Goal: Task Accomplishment & Management: Use online tool/utility

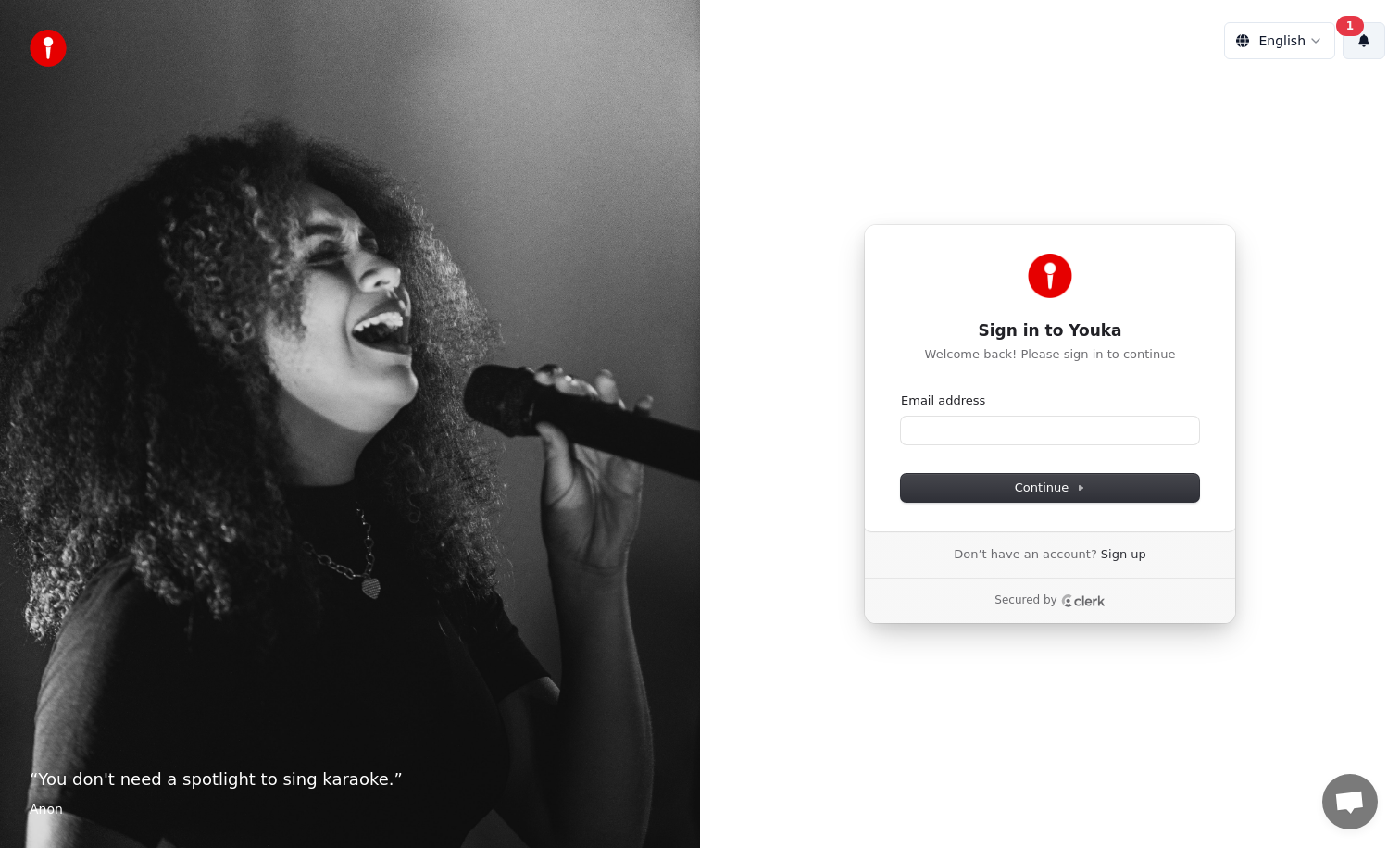
click at [1356, 53] on button "1" at bounding box center [1363, 40] width 43 height 37
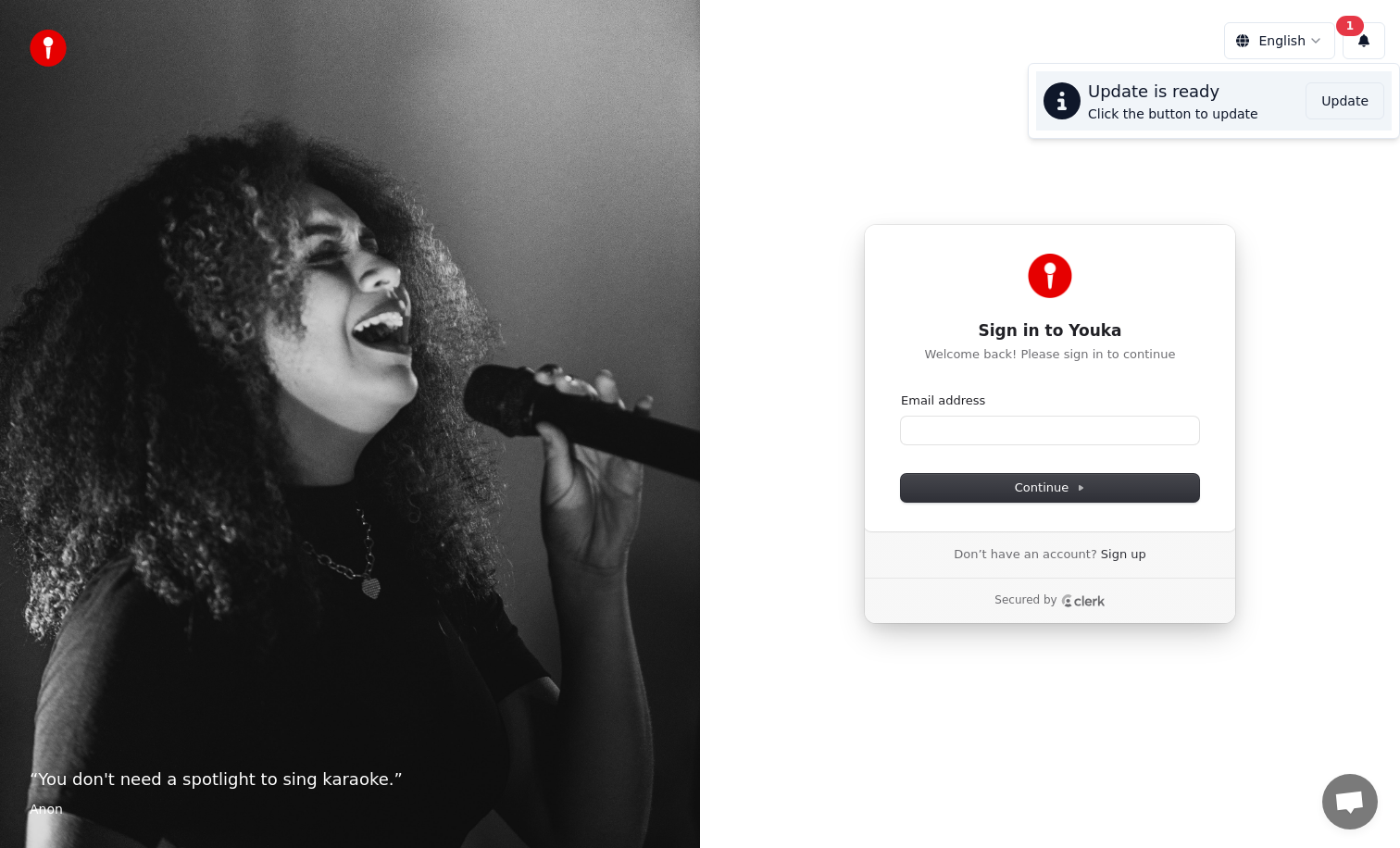
click at [1348, 100] on button "Update" at bounding box center [1344, 100] width 79 height 37
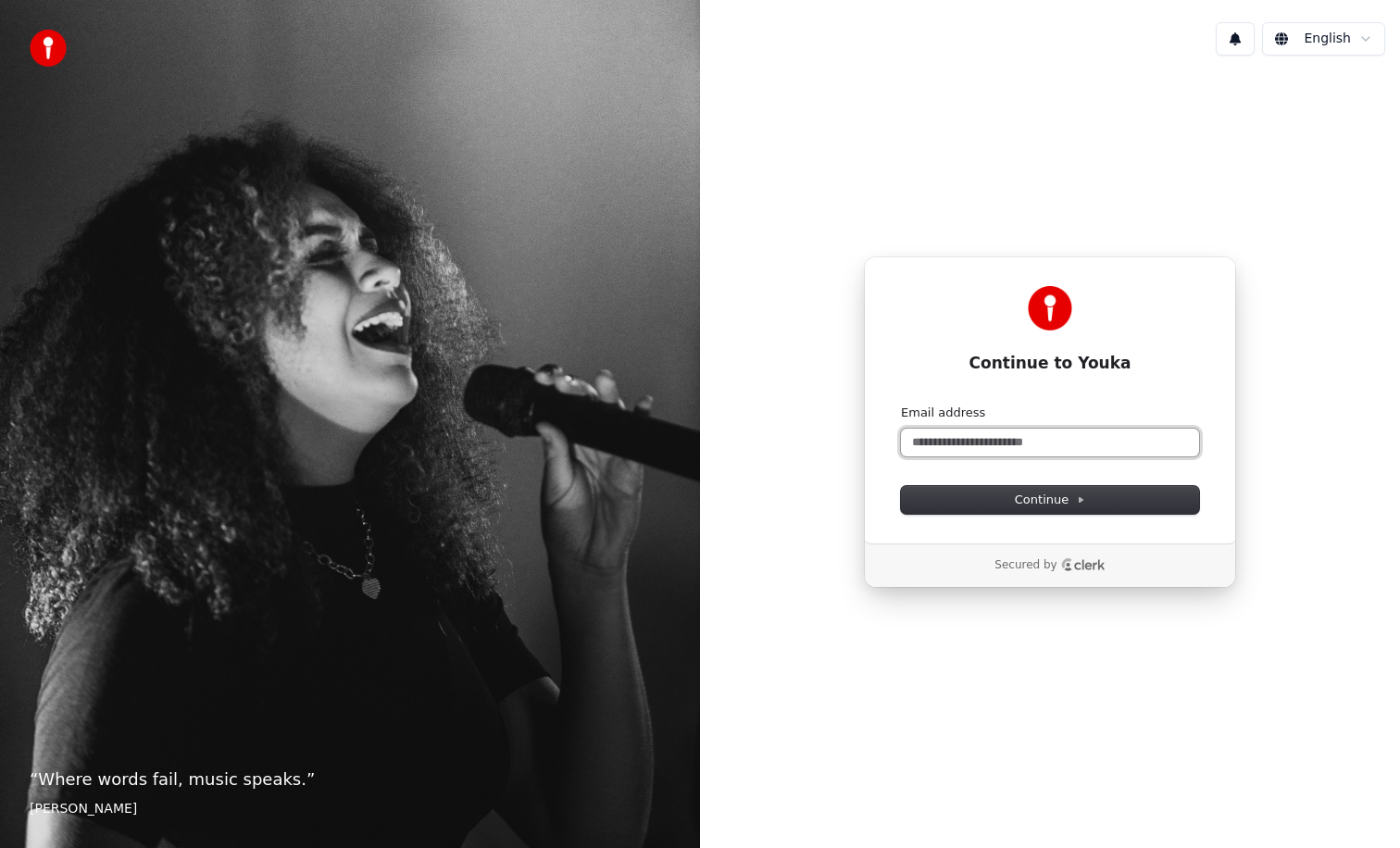
click at [1021, 455] on input "Email address" at bounding box center [1049, 442] width 298 height 27
click at [1020, 443] on input "Email address" at bounding box center [1049, 442] width 298 height 27
click at [1013, 447] on input "Email address" at bounding box center [1049, 442] width 298 height 27
click at [900, 405] on button "submit" at bounding box center [900, 405] width 0 height 0
type input "**********"
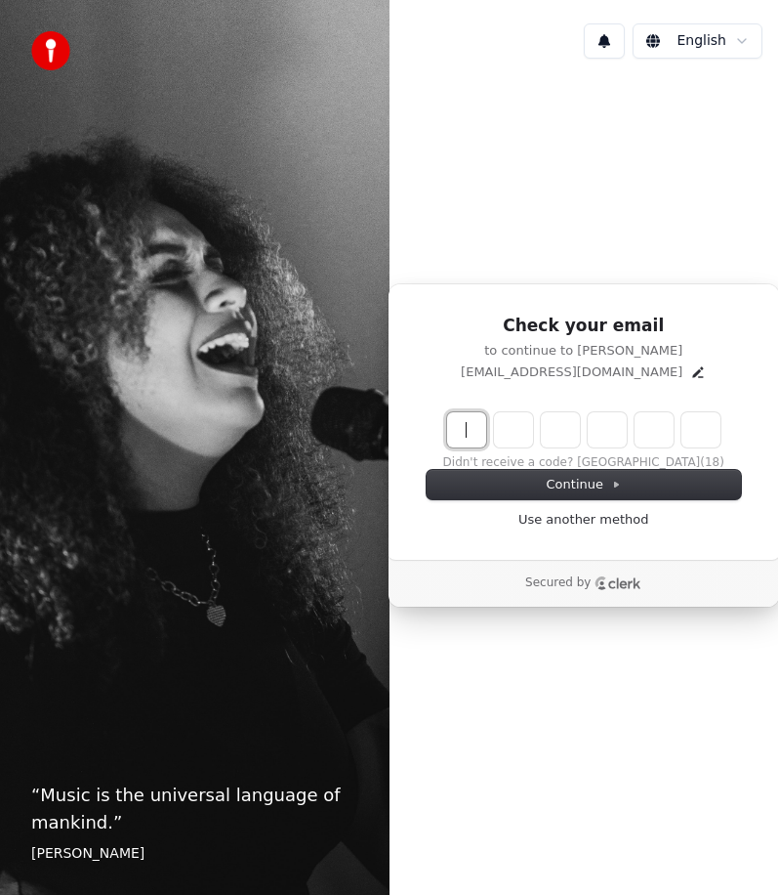
click at [470, 422] on input "Enter verification code" at bounding box center [603, 429] width 313 height 35
type input "******"
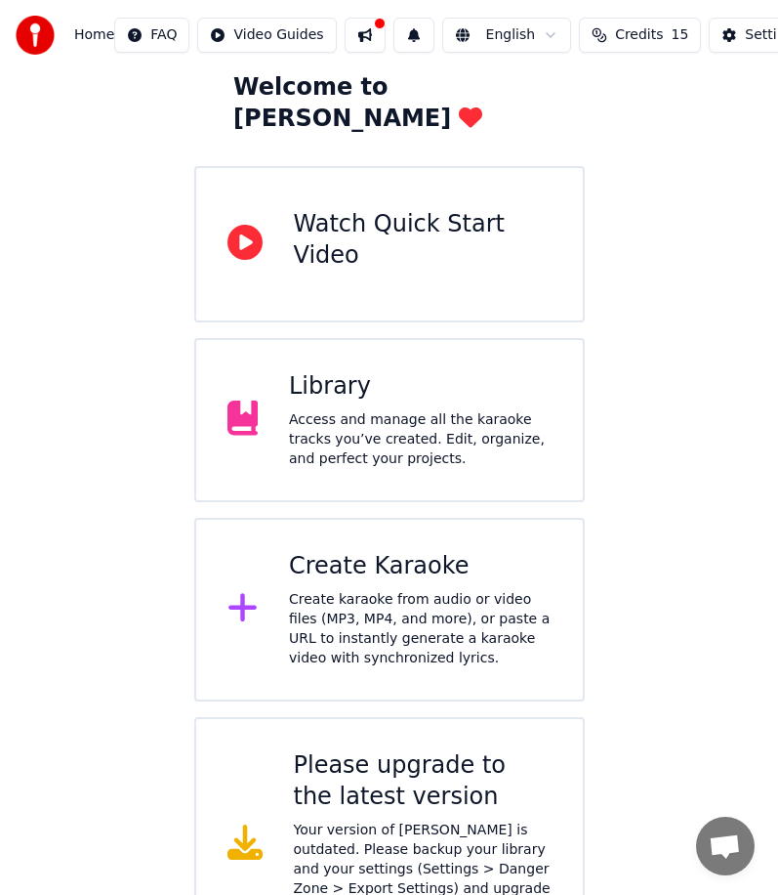
scroll to position [141, 0]
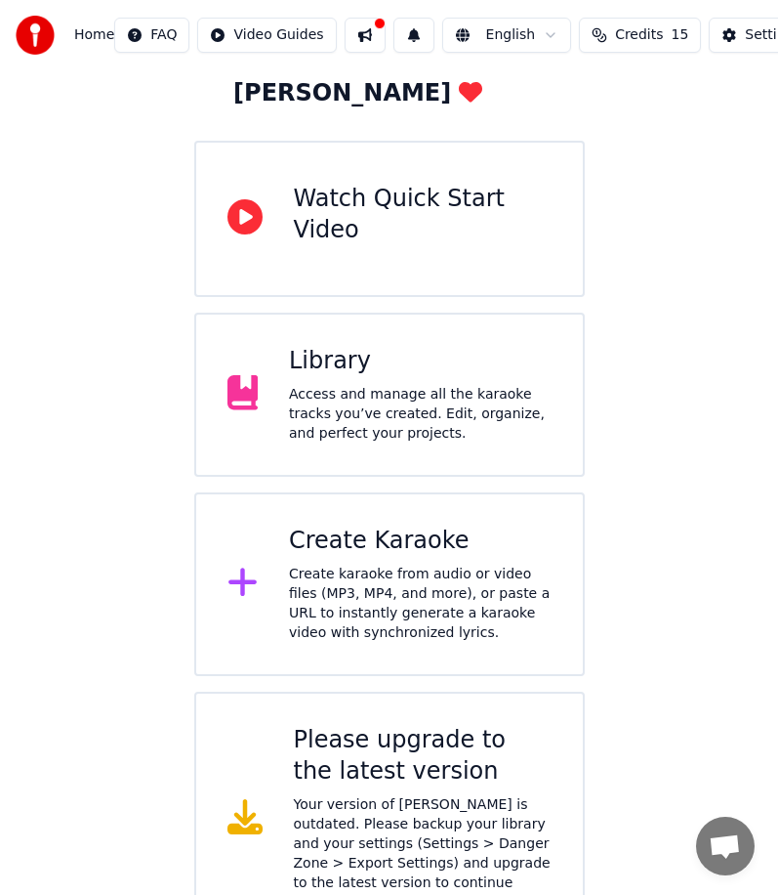
click at [438, 525] on div "Create Karaoke" at bounding box center [420, 540] width 263 height 31
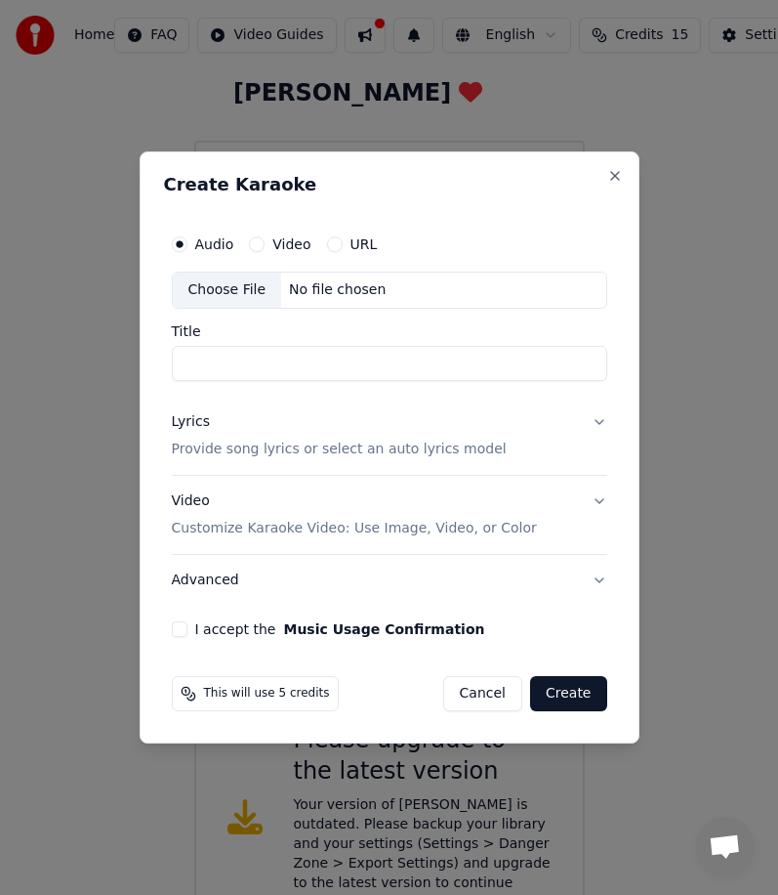
paste input "**********"
type input "**********"
click at [367, 292] on div "No file chosen" at bounding box center [337, 290] width 112 height 20
click at [255, 242] on button "Video" at bounding box center [257, 244] width 16 height 16
type input "**********"
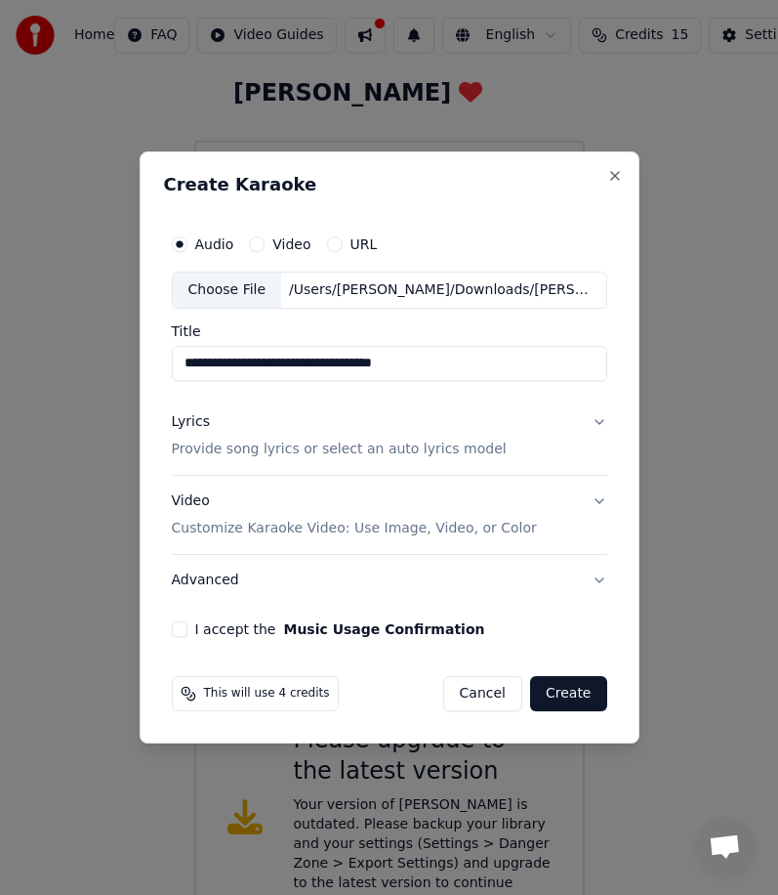
click at [260, 236] on div "Video" at bounding box center [280, 244] width 62 height 16
click at [252, 243] on button "Video" at bounding box center [257, 244] width 16 height 16
click at [249, 280] on div "Choose File" at bounding box center [227, 289] width 109 height 35
click at [197, 242] on label "Audio" at bounding box center [214, 244] width 39 height 14
click at [188, 242] on button "Audio" at bounding box center [180, 244] width 16 height 16
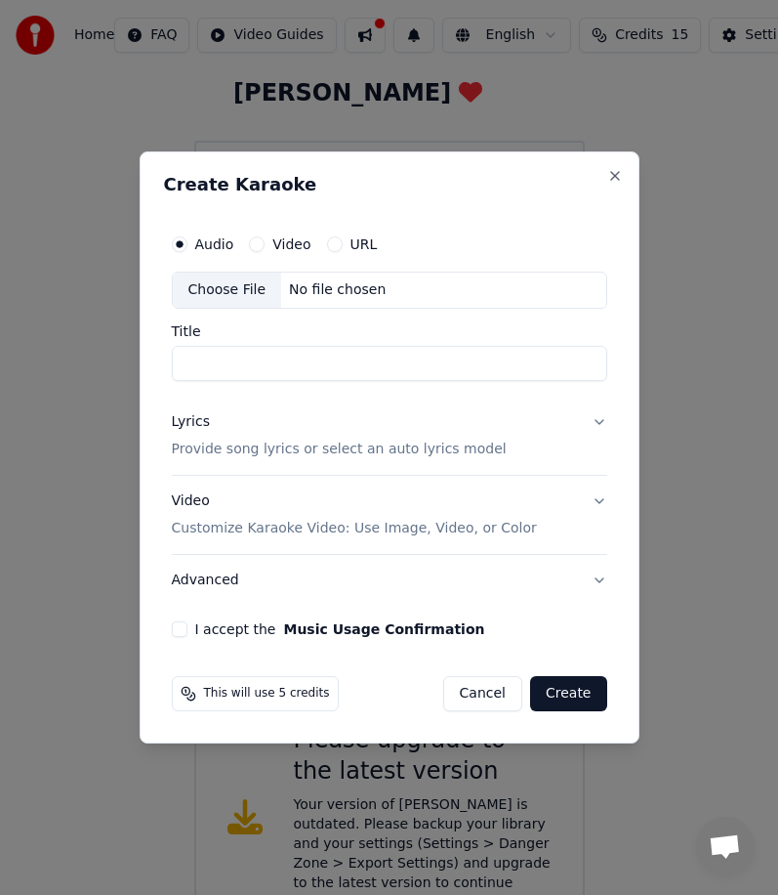
click at [230, 292] on div "Choose File" at bounding box center [227, 289] width 109 height 35
drag, startPoint x: 336, startPoint y: 361, endPoint x: 570, endPoint y: 361, distance: 234.4
click at [567, 361] on input "**********" at bounding box center [390, 363] width 436 height 35
type input "**********"
click at [505, 443] on button "Lyrics Provide song lyrics or select an auto lyrics model" at bounding box center [390, 436] width 436 height 78
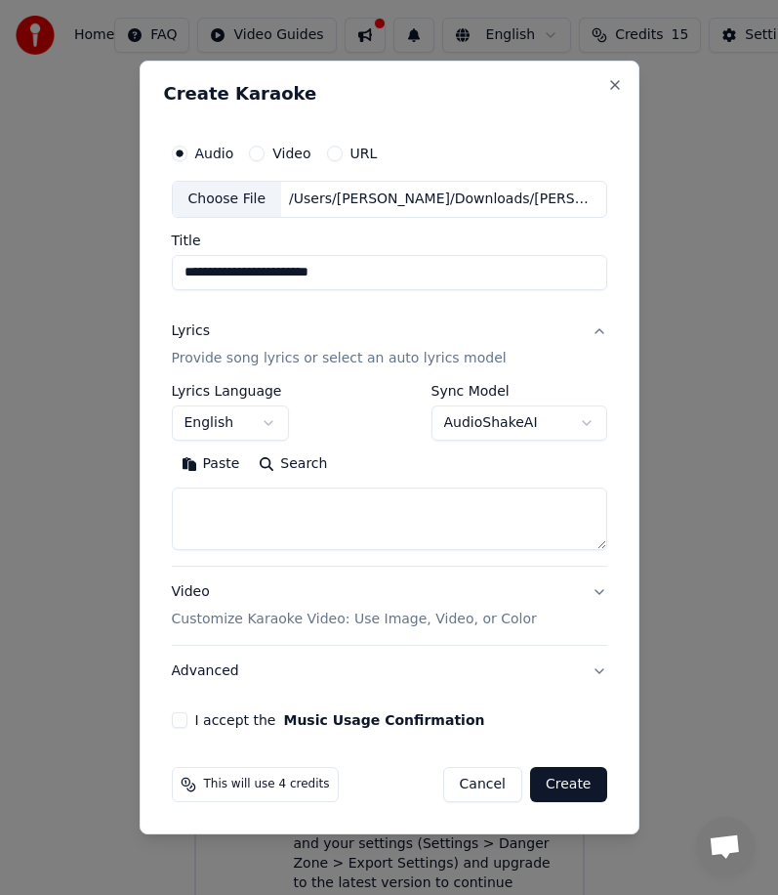
click at [262, 414] on button "English" at bounding box center [230, 422] width 117 height 35
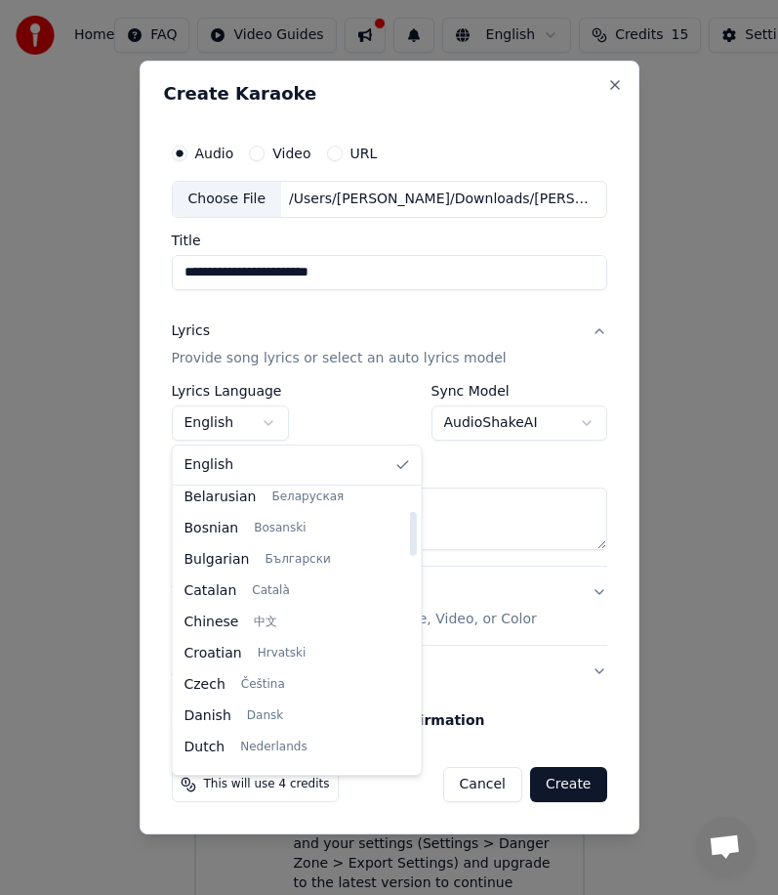
scroll to position [135, 0]
select select "**"
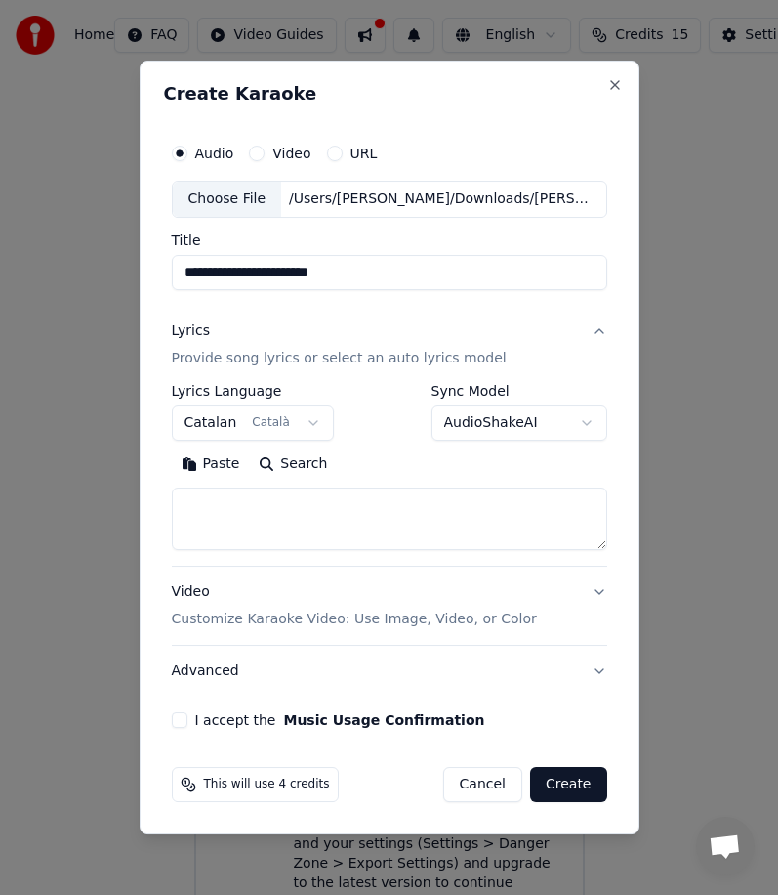
click at [494, 424] on body "**********" at bounding box center [389, 402] width 778 height 1086
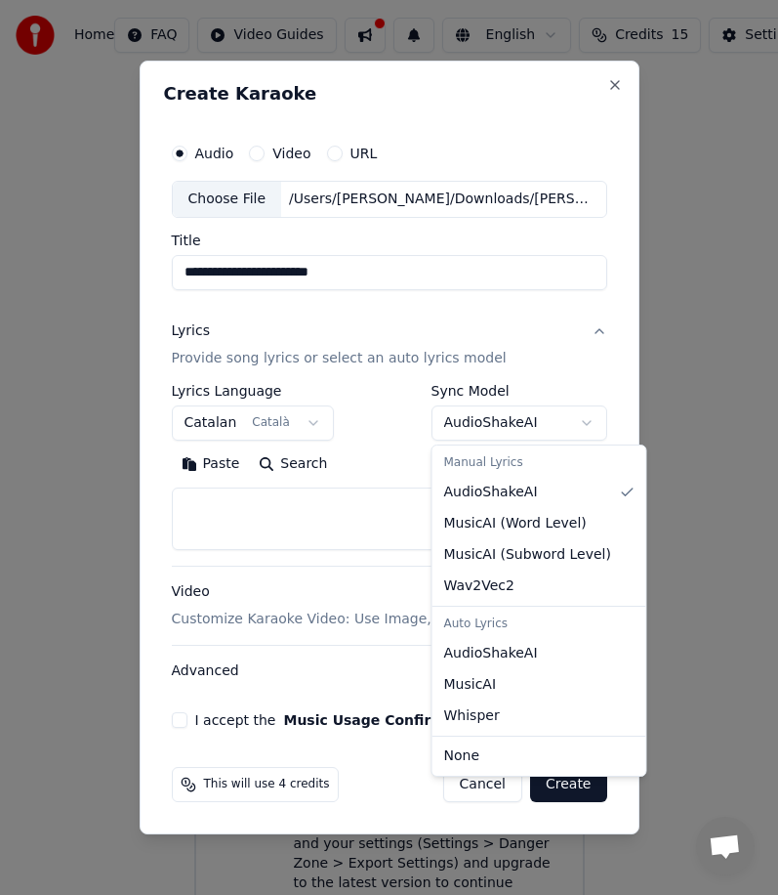
click at [381, 445] on div at bounding box center [389, 447] width 778 height 895
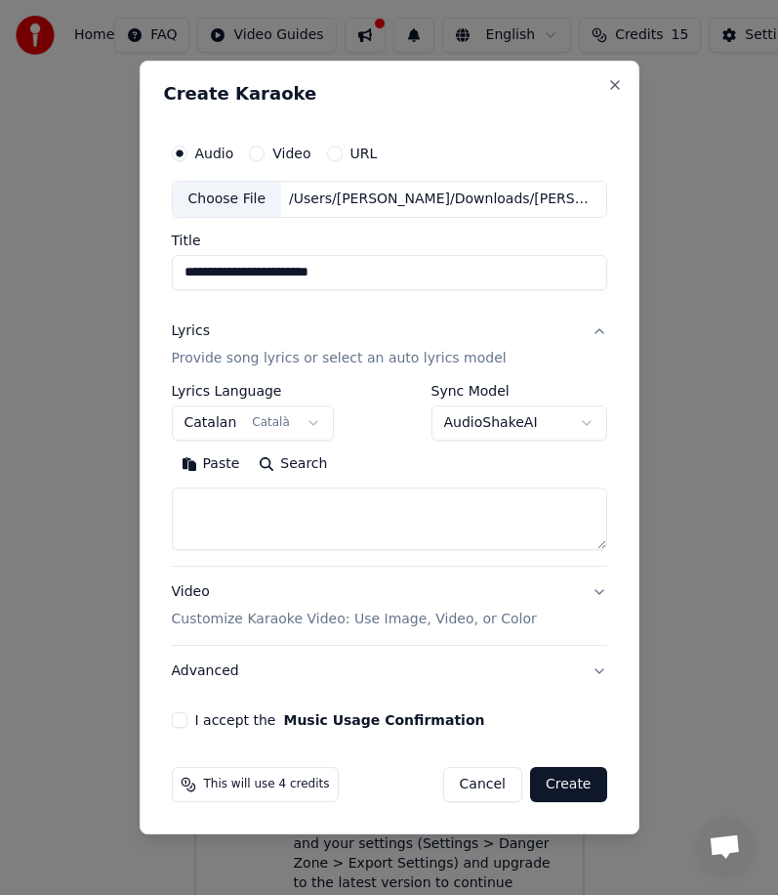
click at [352, 627] on p "Customize Karaoke Video: Use Image, Video, or Color" at bounding box center [354, 619] width 365 height 20
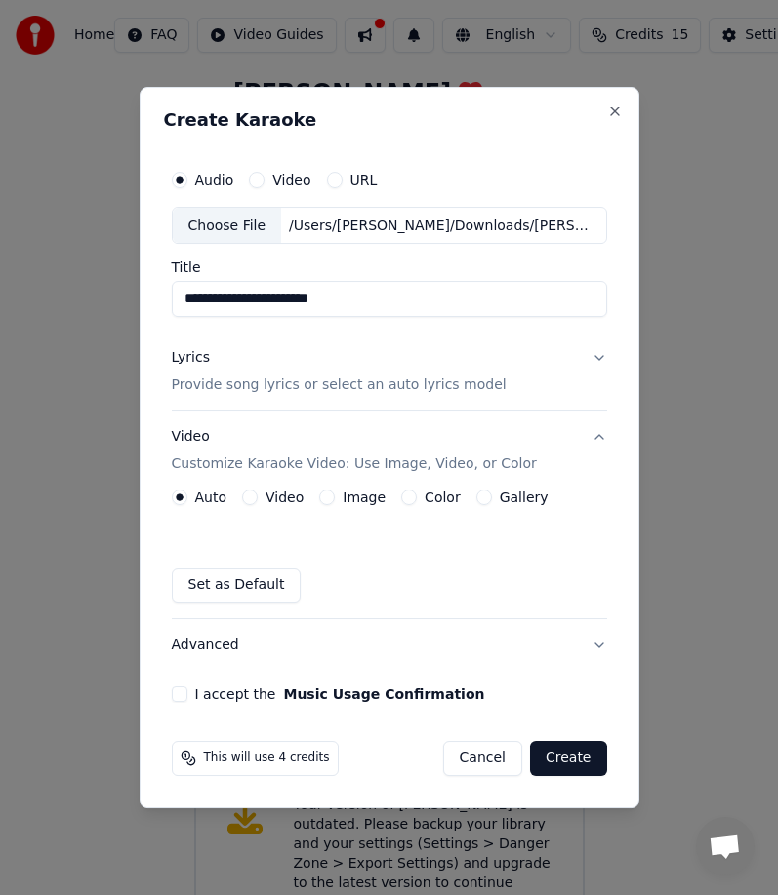
click at [258, 499] on div "Video" at bounding box center [273, 497] width 62 height 16
click at [246, 497] on button "Video" at bounding box center [250, 497] width 16 height 16
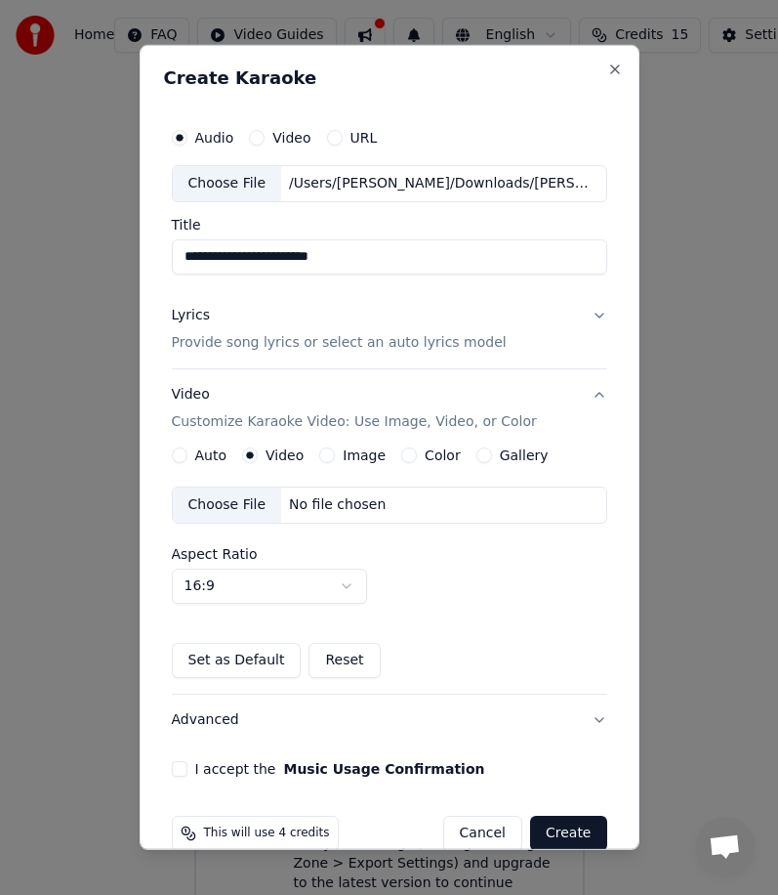
scroll to position [32, 0]
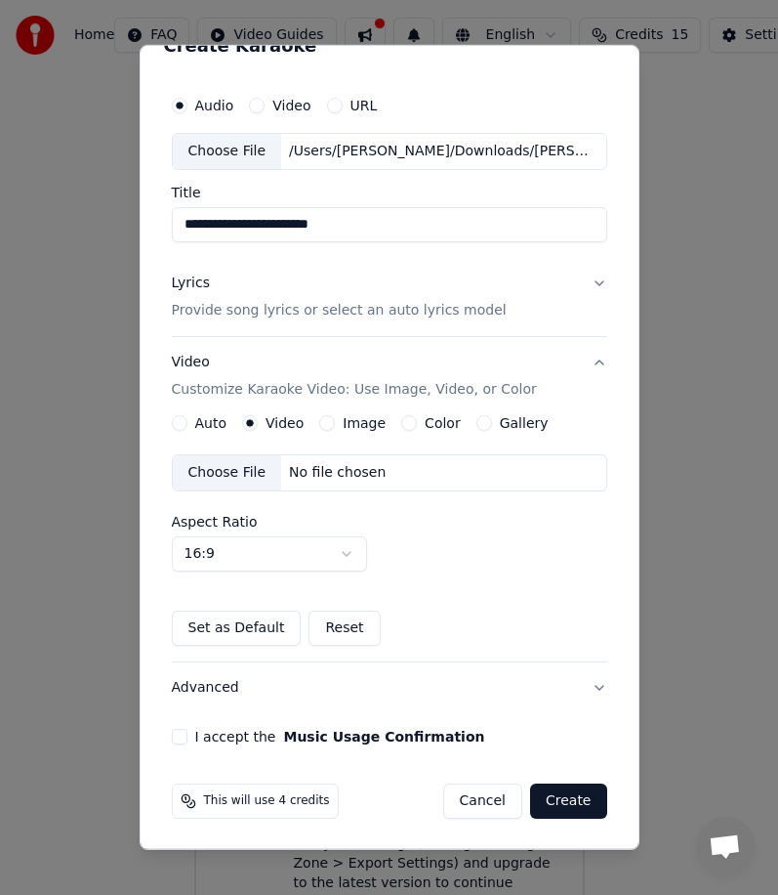
click at [401, 426] on button "Color" at bounding box center [409, 423] width 16 height 16
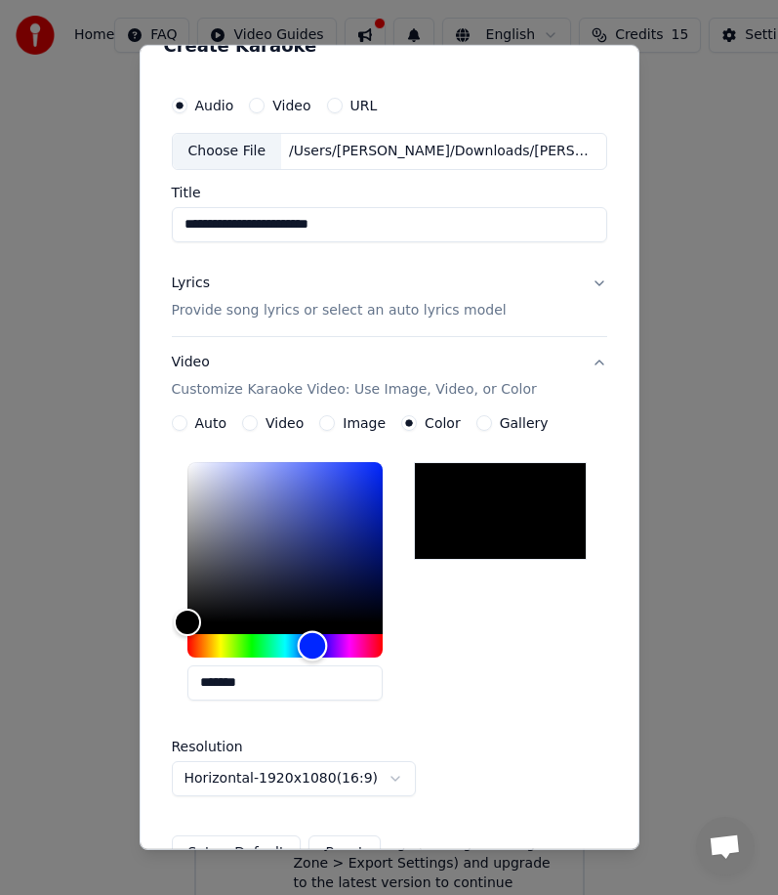
click at [313, 641] on div "Hue" at bounding box center [285, 645] width 195 height 23
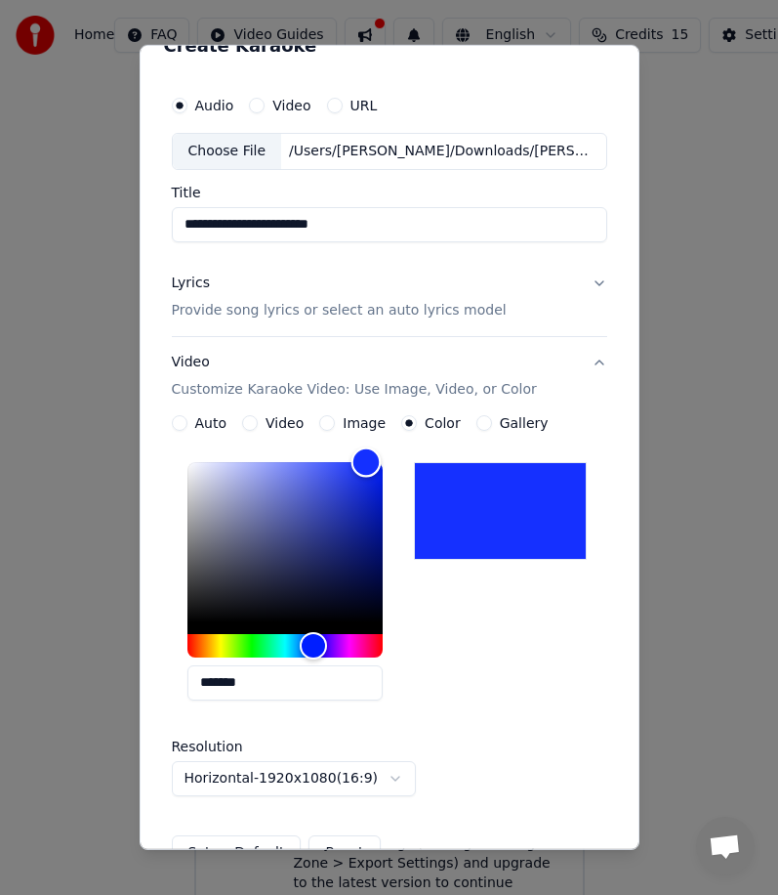
type input "*******"
drag, startPoint x: 345, startPoint y: 524, endPoint x: 363, endPoint y: 424, distance: 102.3
click at [364, 424] on div "**********" at bounding box center [390, 642] width 436 height 455
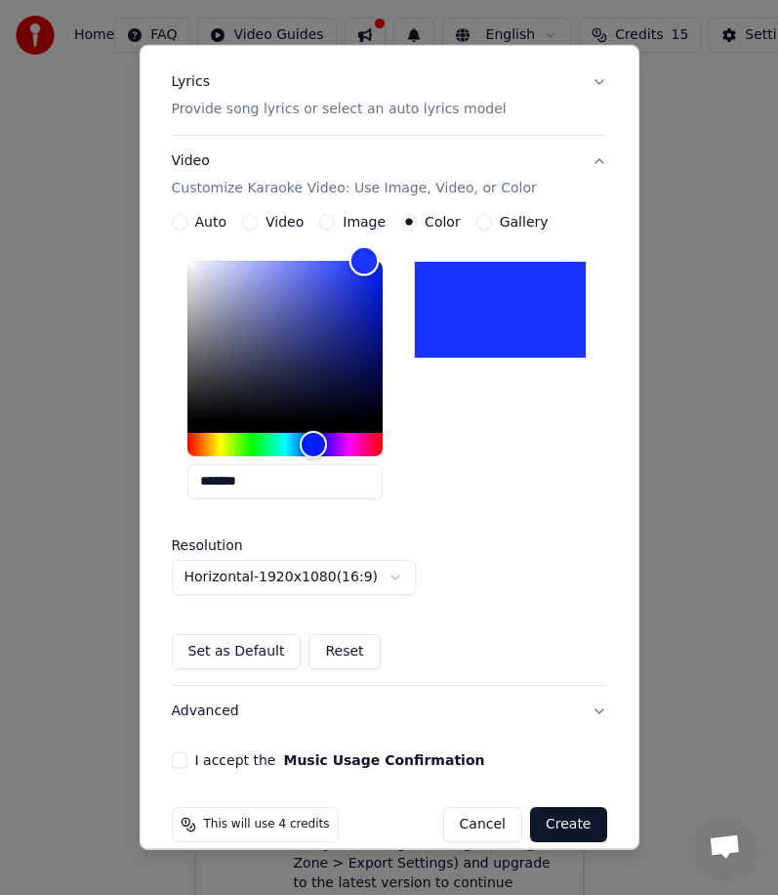
scroll to position [257, 0]
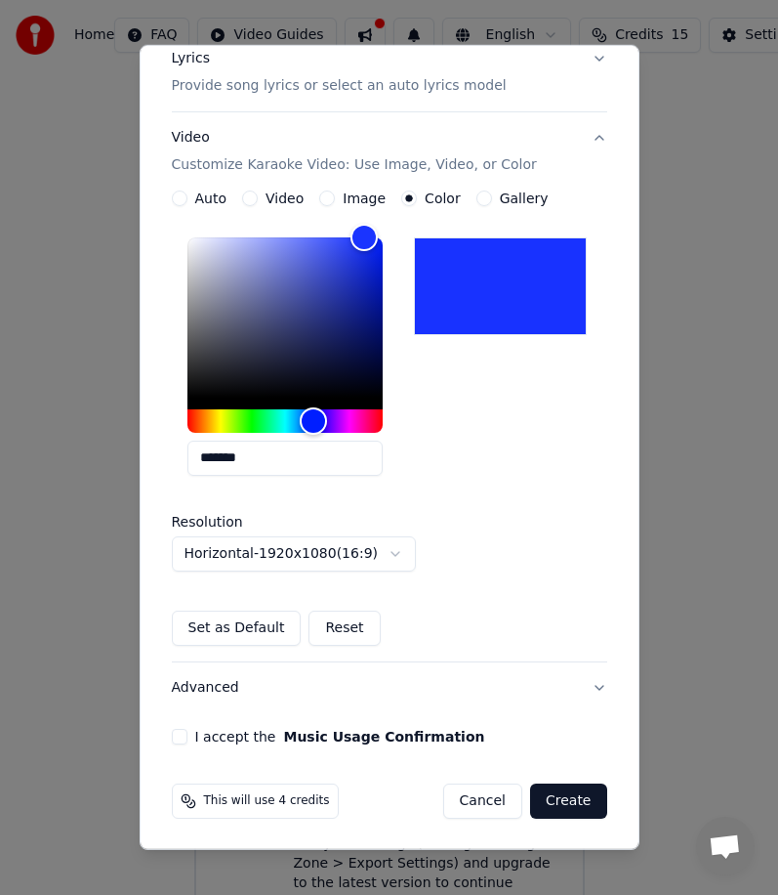
click at [184, 735] on button "I accept the Music Usage Confirmation" at bounding box center [180, 737] width 16 height 16
click at [557, 792] on button "Create" at bounding box center [568, 800] width 77 height 35
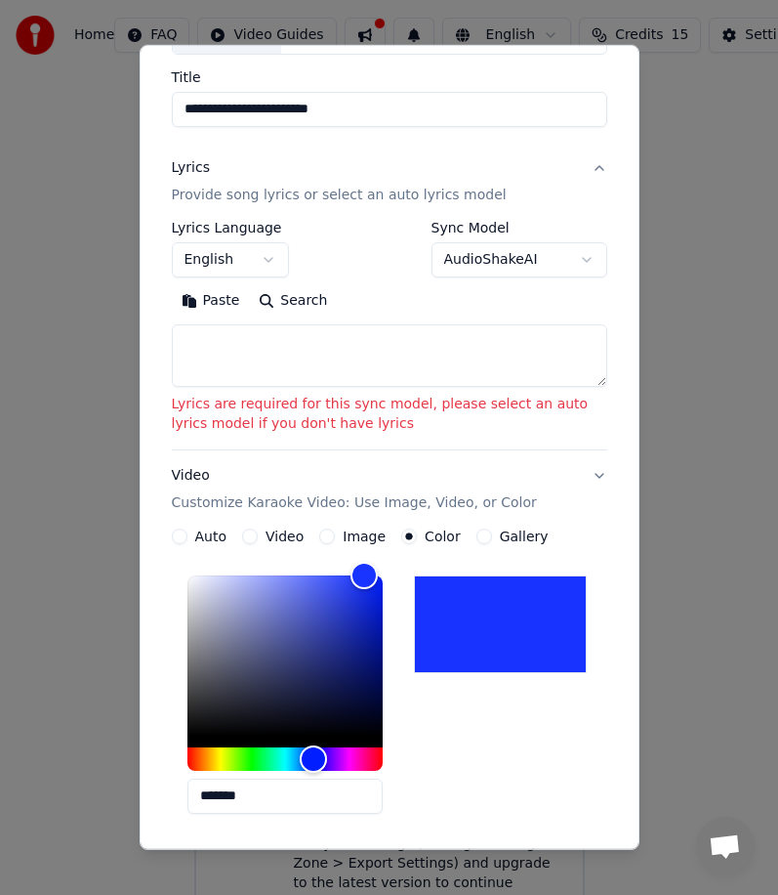
scroll to position [15, 0]
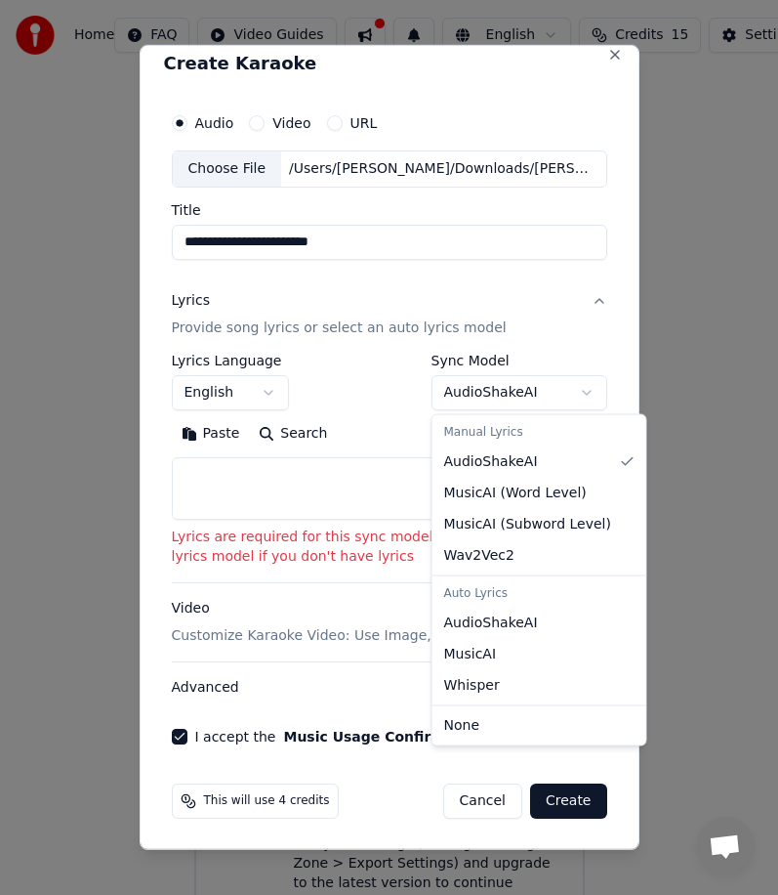
click at [490, 393] on body "**********" at bounding box center [389, 402] width 778 height 1086
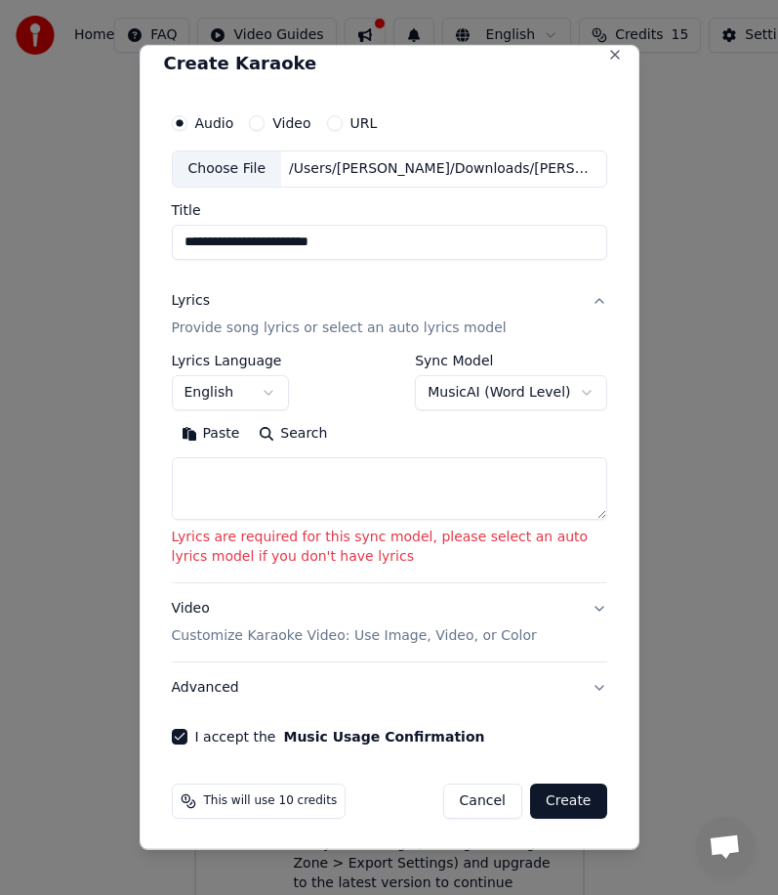
click at [492, 395] on body "**********" at bounding box center [389, 402] width 778 height 1086
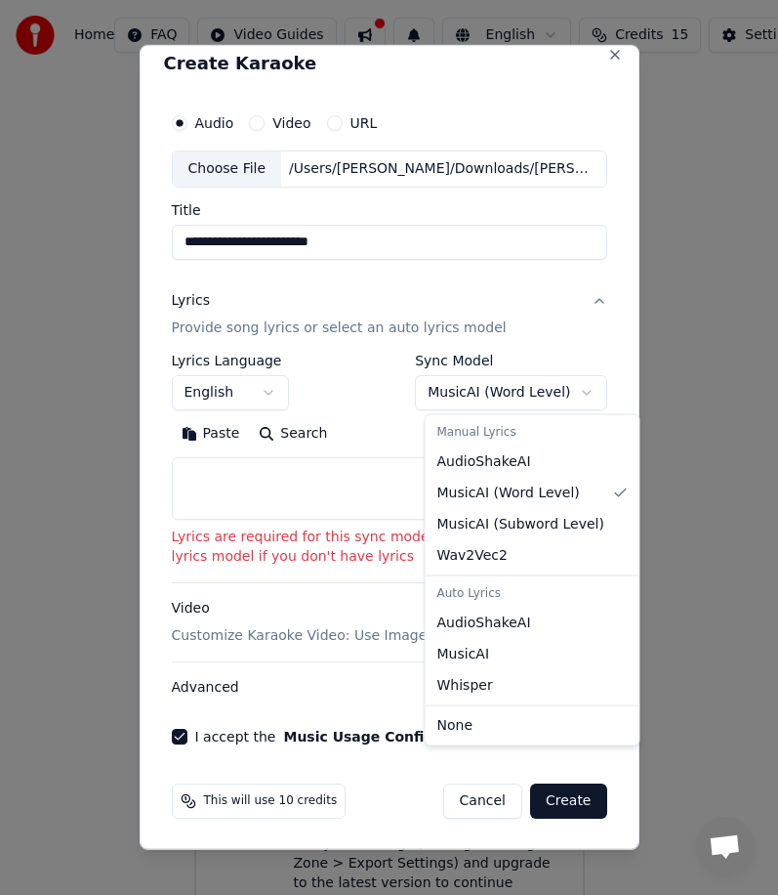
click at [469, 439] on div "Manual Lyrics" at bounding box center [533, 432] width 206 height 27
select select "**********"
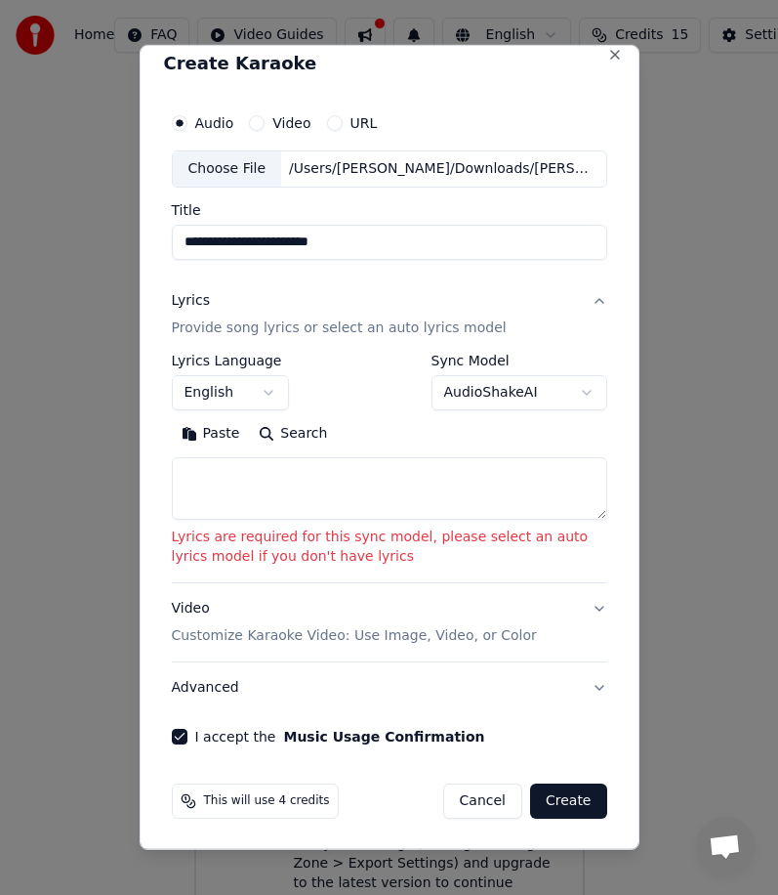
click at [207, 473] on textarea at bounding box center [390, 488] width 436 height 63
paste textarea "**********"
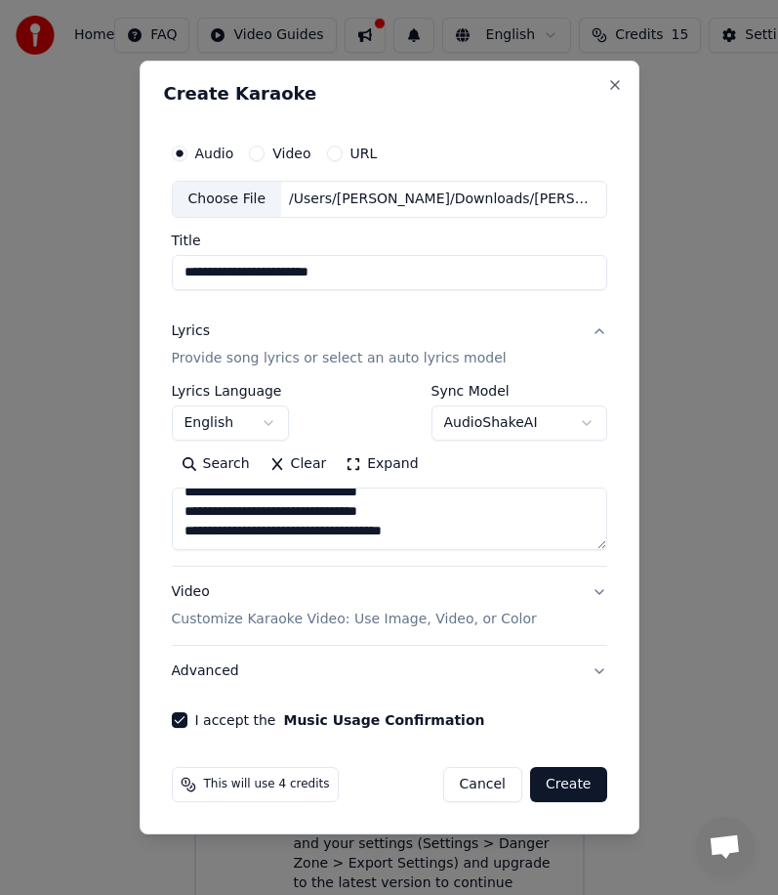
scroll to position [0, 0]
type textarea "**********"
click at [569, 789] on button "Create" at bounding box center [568, 784] width 77 height 35
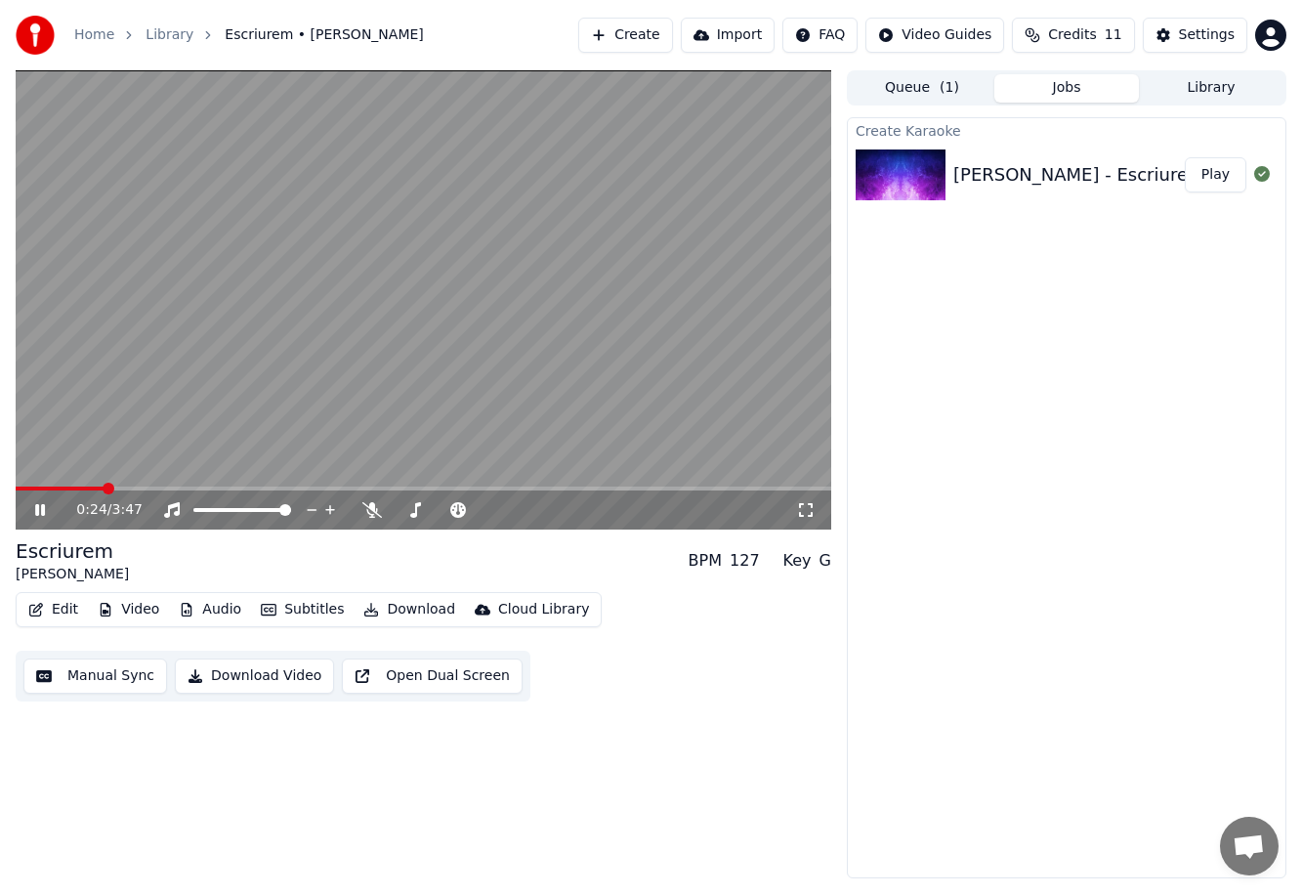
click at [296, 294] on video at bounding box center [423, 299] width 815 height 459
click at [372, 514] on icon at bounding box center [372, 510] width 20 height 16
click at [418, 421] on video at bounding box center [423, 299] width 815 height 459
click at [632, 574] on div "Escriurem [PERSON_NAME] BPM 127 Key G" at bounding box center [423, 560] width 815 height 47
click at [313, 512] on icon at bounding box center [312, 510] width 19 height 20
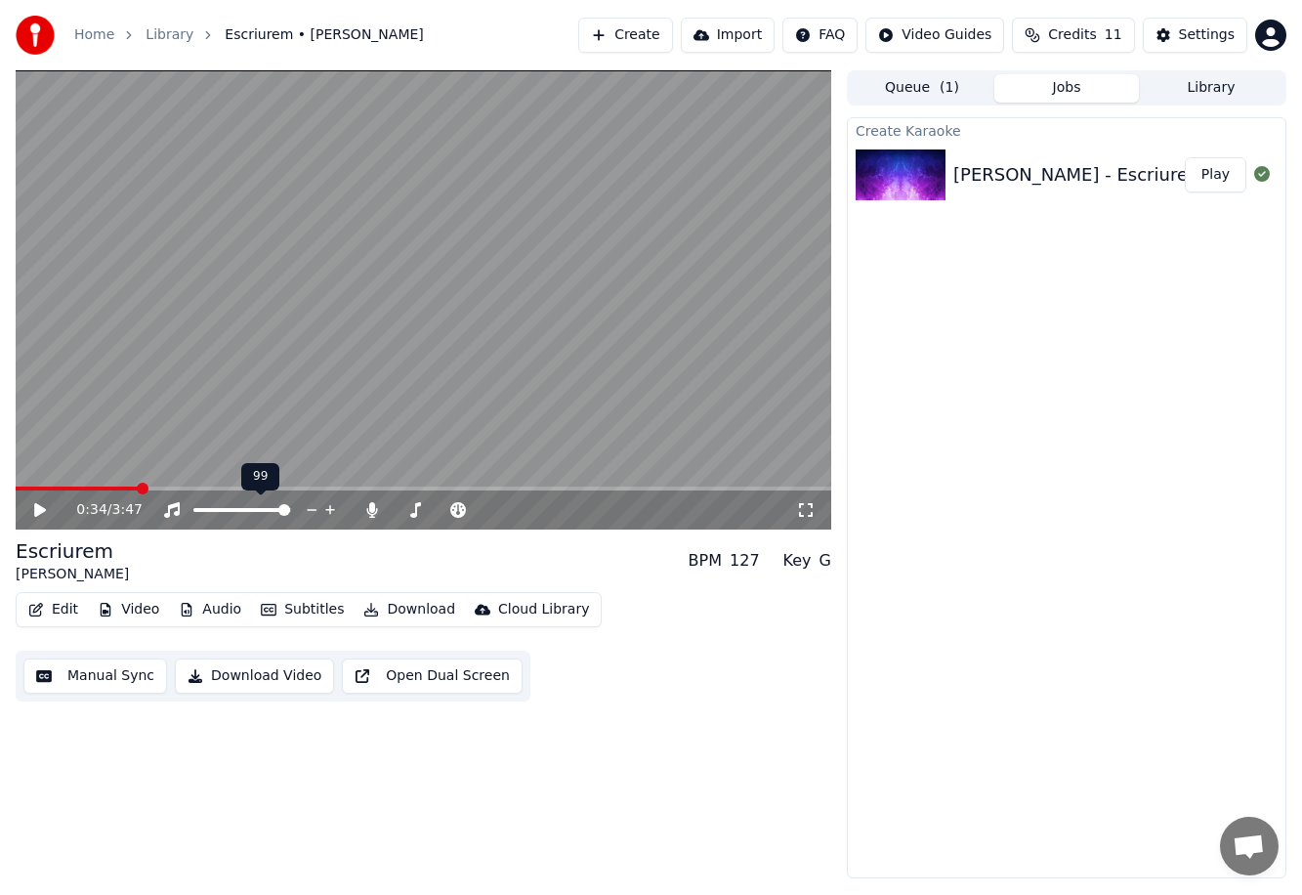
click at [313, 512] on icon at bounding box center [312, 510] width 19 height 20
click at [599, 512] on icon at bounding box center [598, 510] width 19 height 20
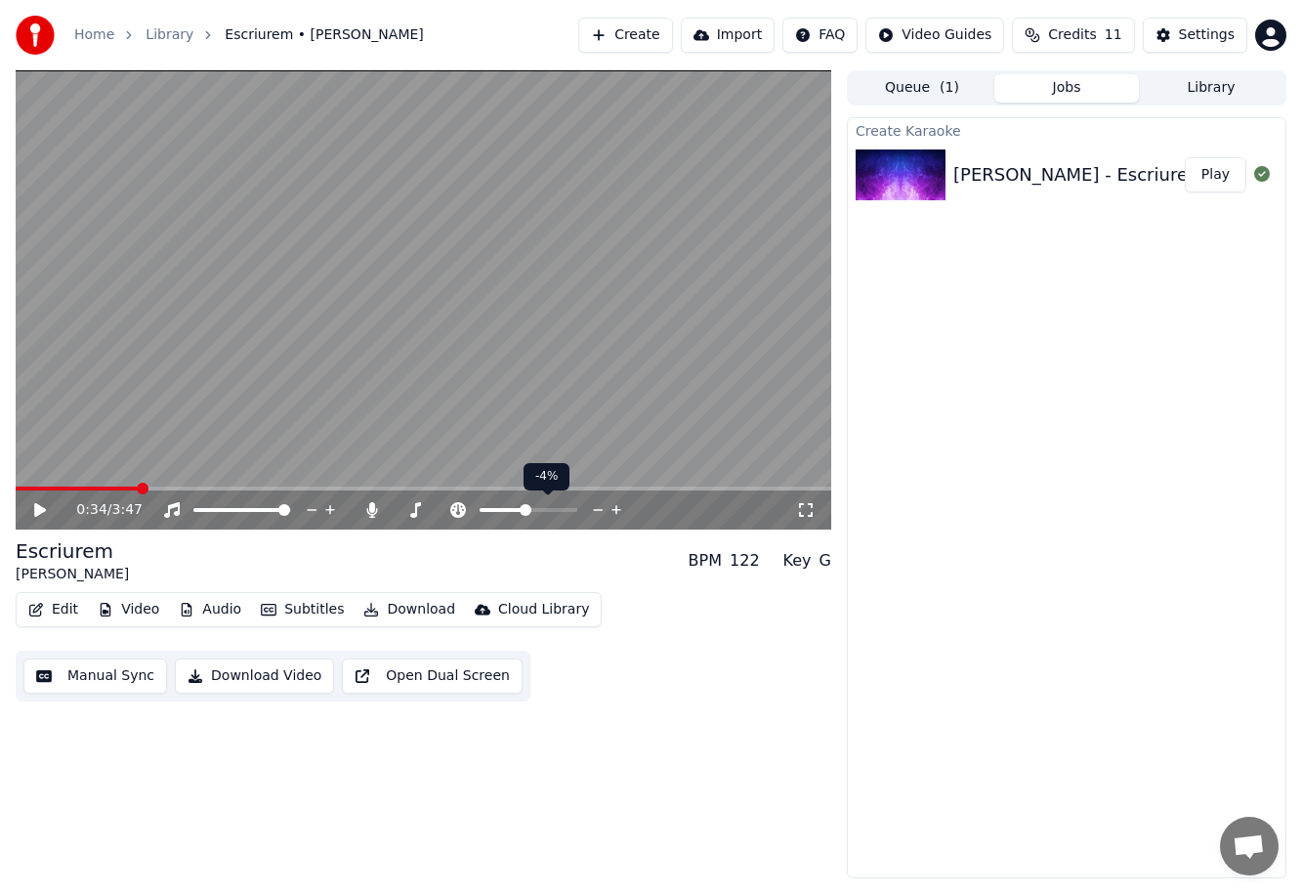
click at [599, 512] on icon at bounding box center [598, 510] width 19 height 20
click at [613, 511] on icon at bounding box center [616, 510] width 19 height 20
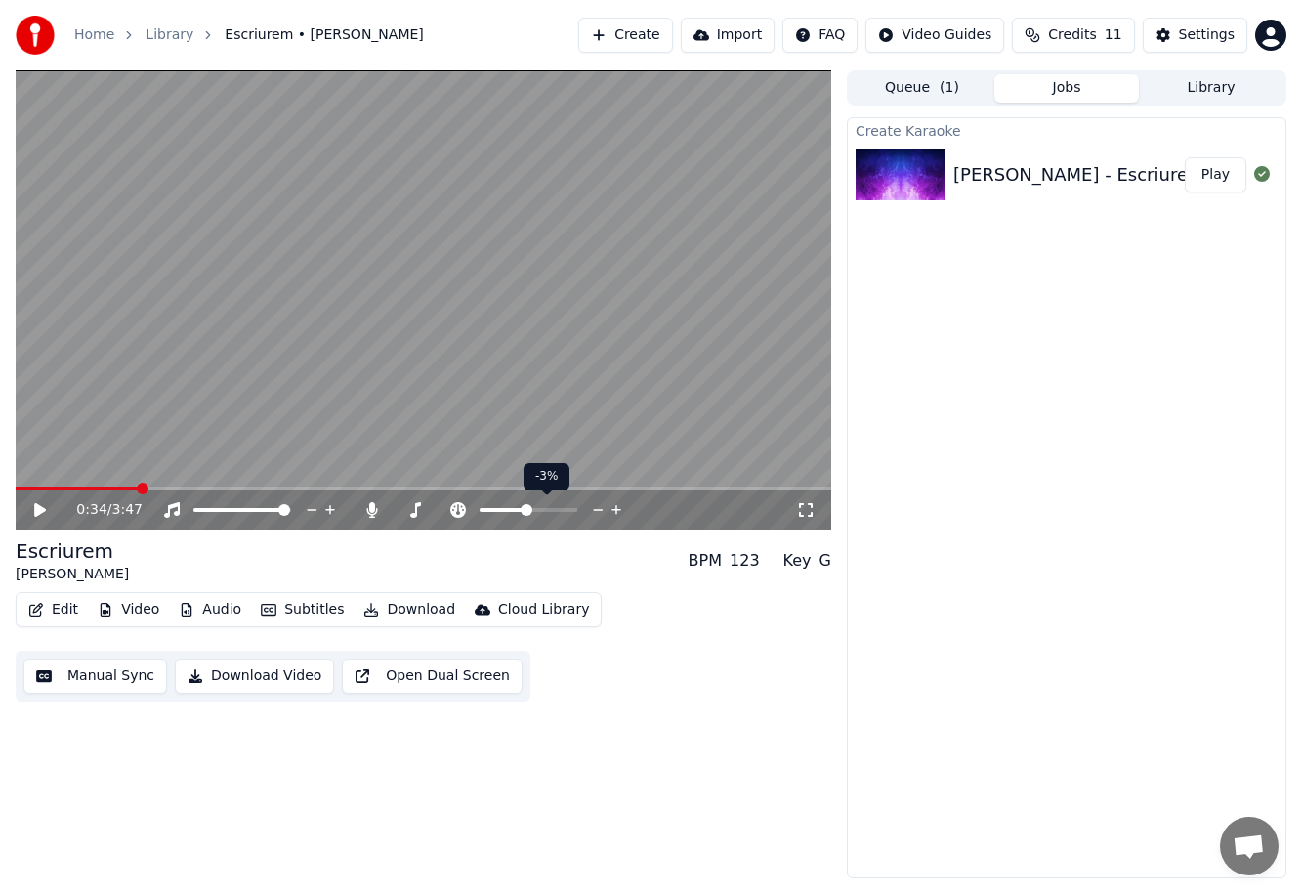
click at [613, 511] on icon at bounding box center [616, 510] width 19 height 20
click at [299, 576] on div "Escriurem [PERSON_NAME] BPM 127 Key G" at bounding box center [423, 560] width 815 height 47
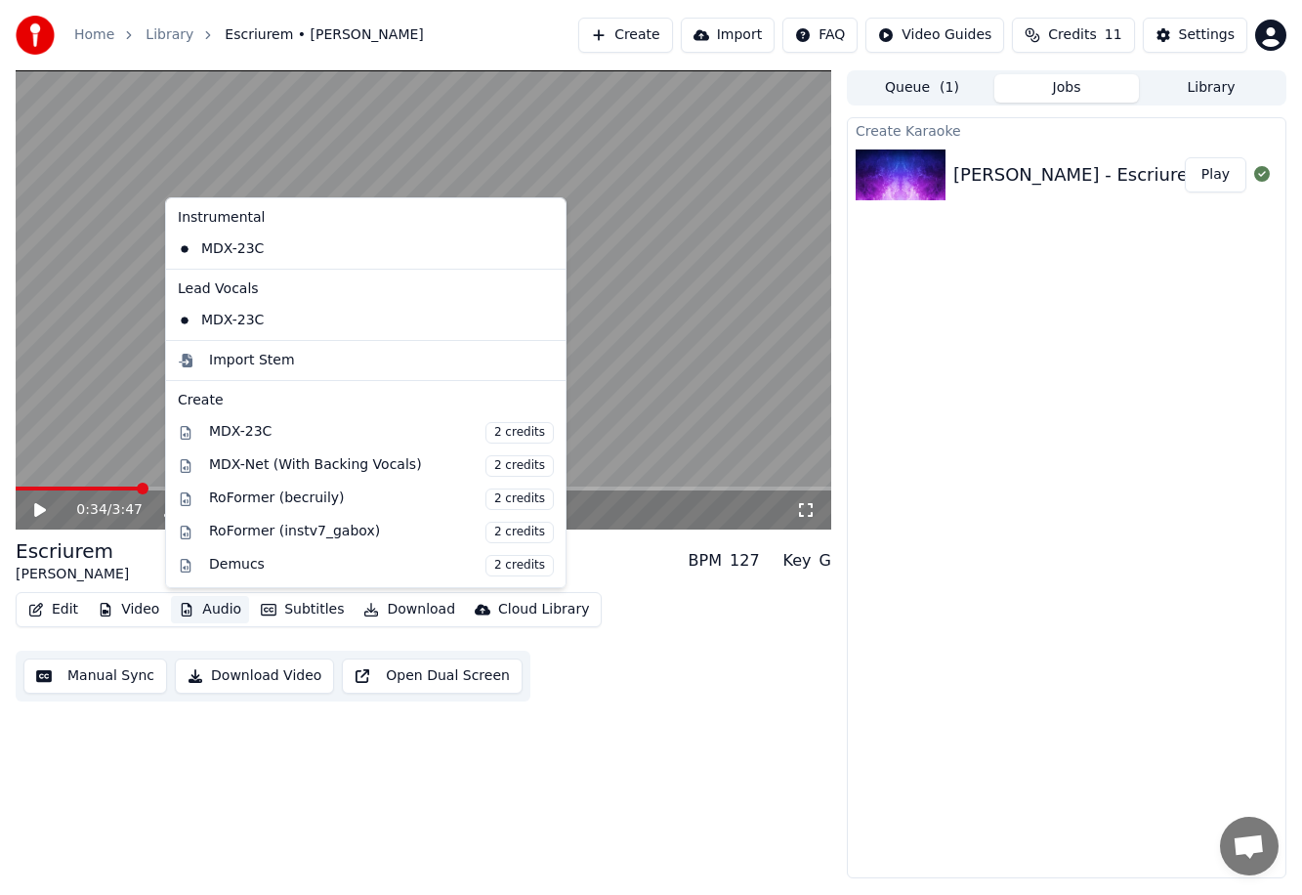
click at [223, 604] on button "Audio" at bounding box center [210, 609] width 78 height 27
click at [269, 634] on div "Edit Video Audio Subtitles Download Cloud Library Manual Sync Download Video Op…" at bounding box center [423, 646] width 815 height 109
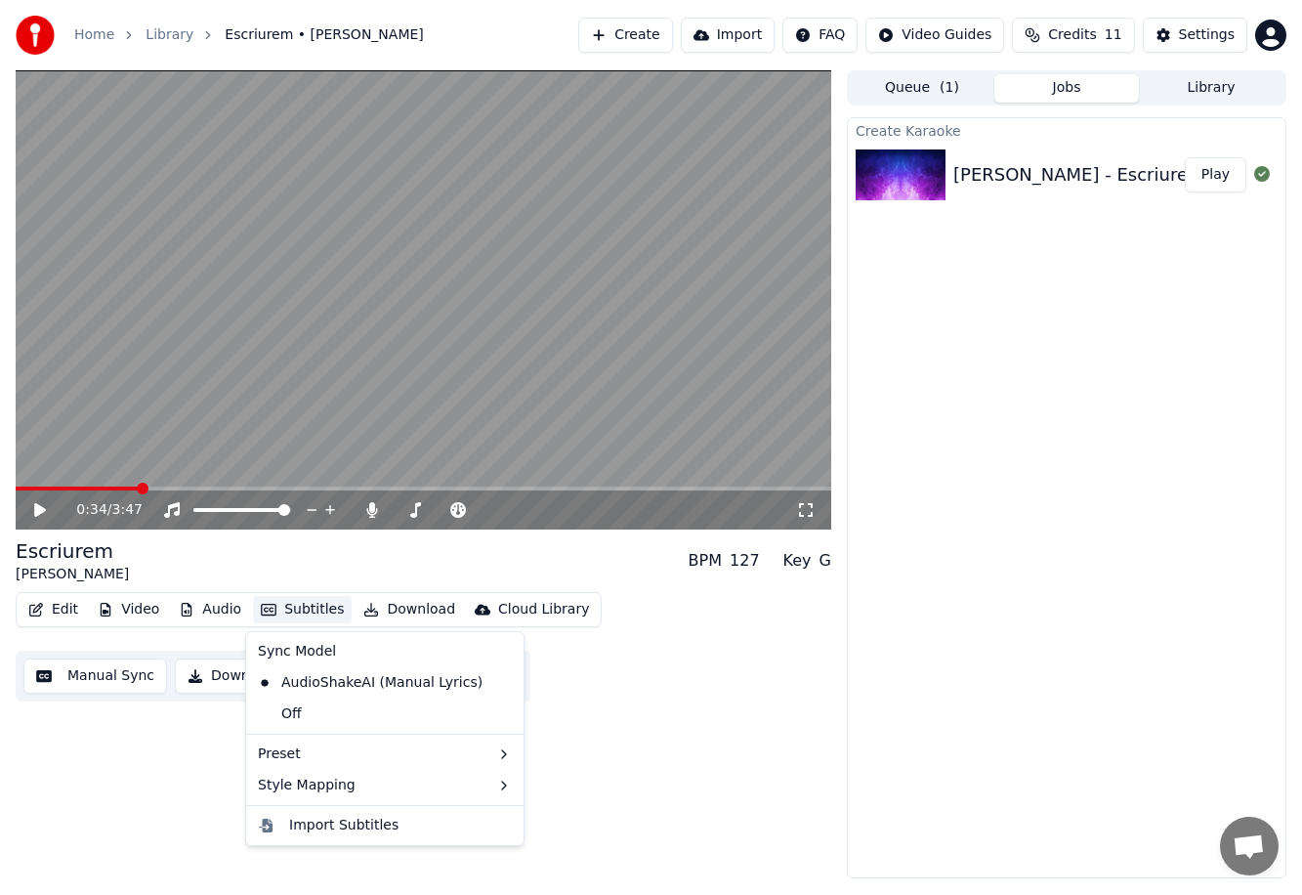
click at [290, 609] on button "Subtitles" at bounding box center [302, 609] width 99 height 27
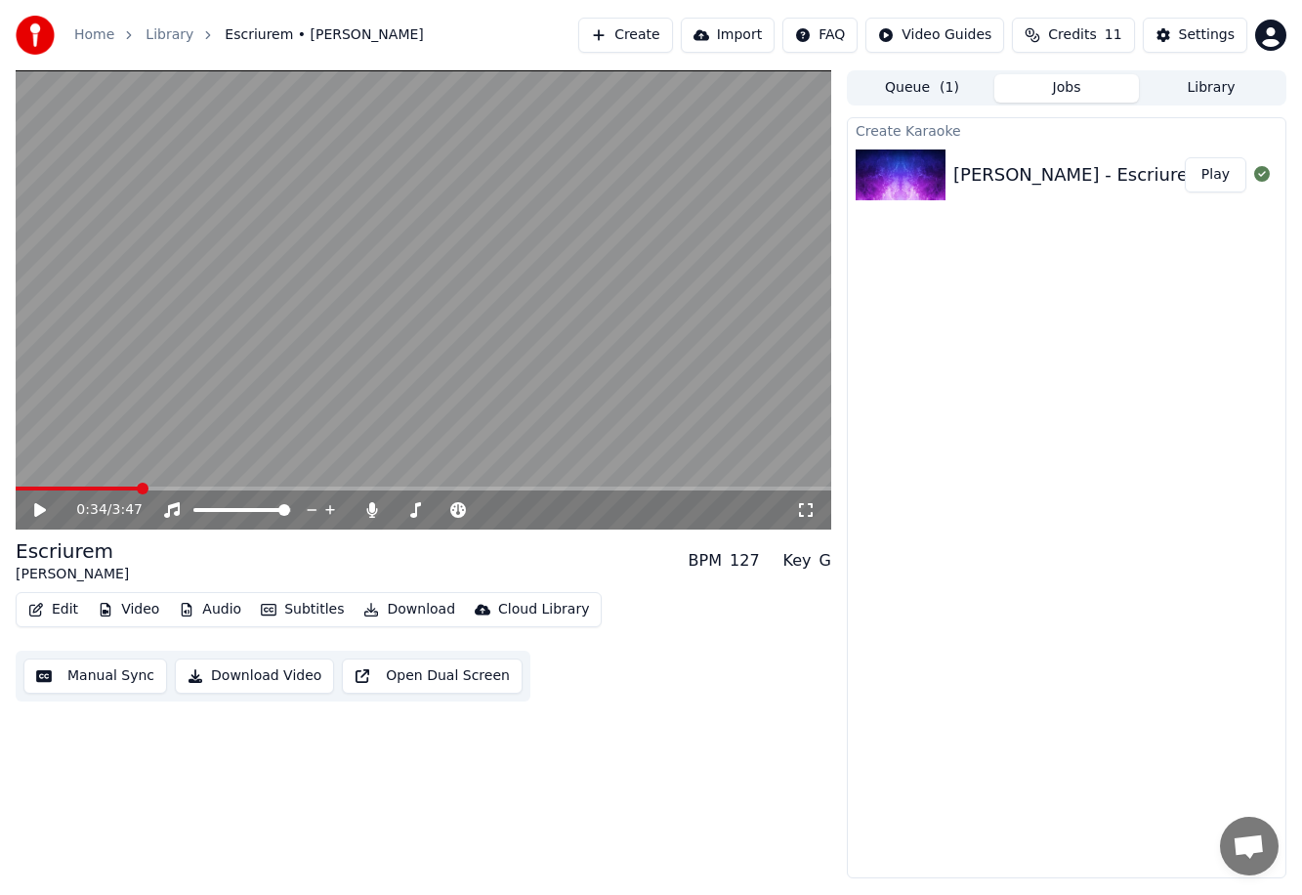
click at [114, 773] on div "0:34 / 3:47 Escriurem [PERSON_NAME] BPM 127 Key G Edit Video Audio Subtitles Do…" at bounding box center [423, 474] width 815 height 808
click at [777, 30] on button "Settings" at bounding box center [1195, 35] width 104 height 35
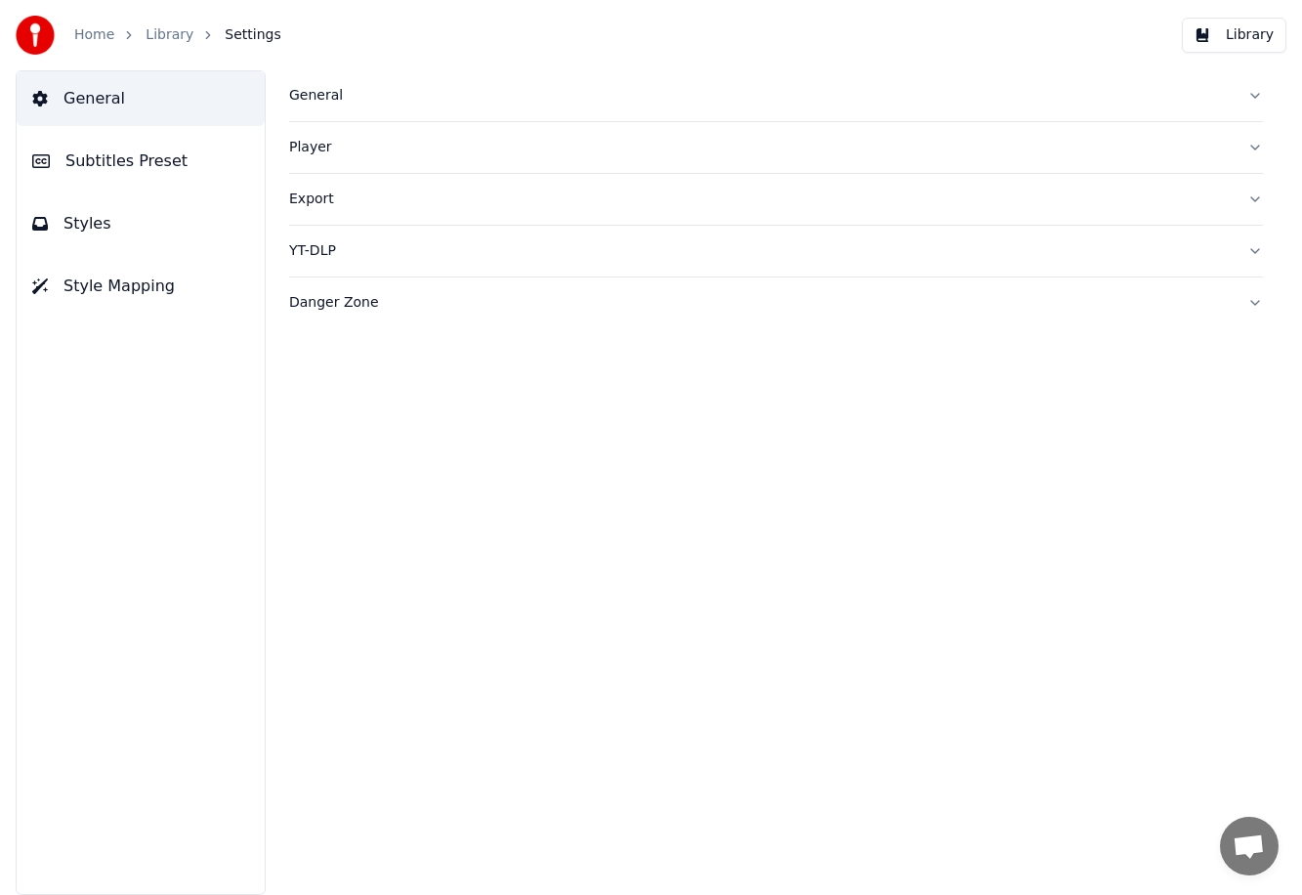
click at [309, 94] on div "General" at bounding box center [760, 96] width 942 height 20
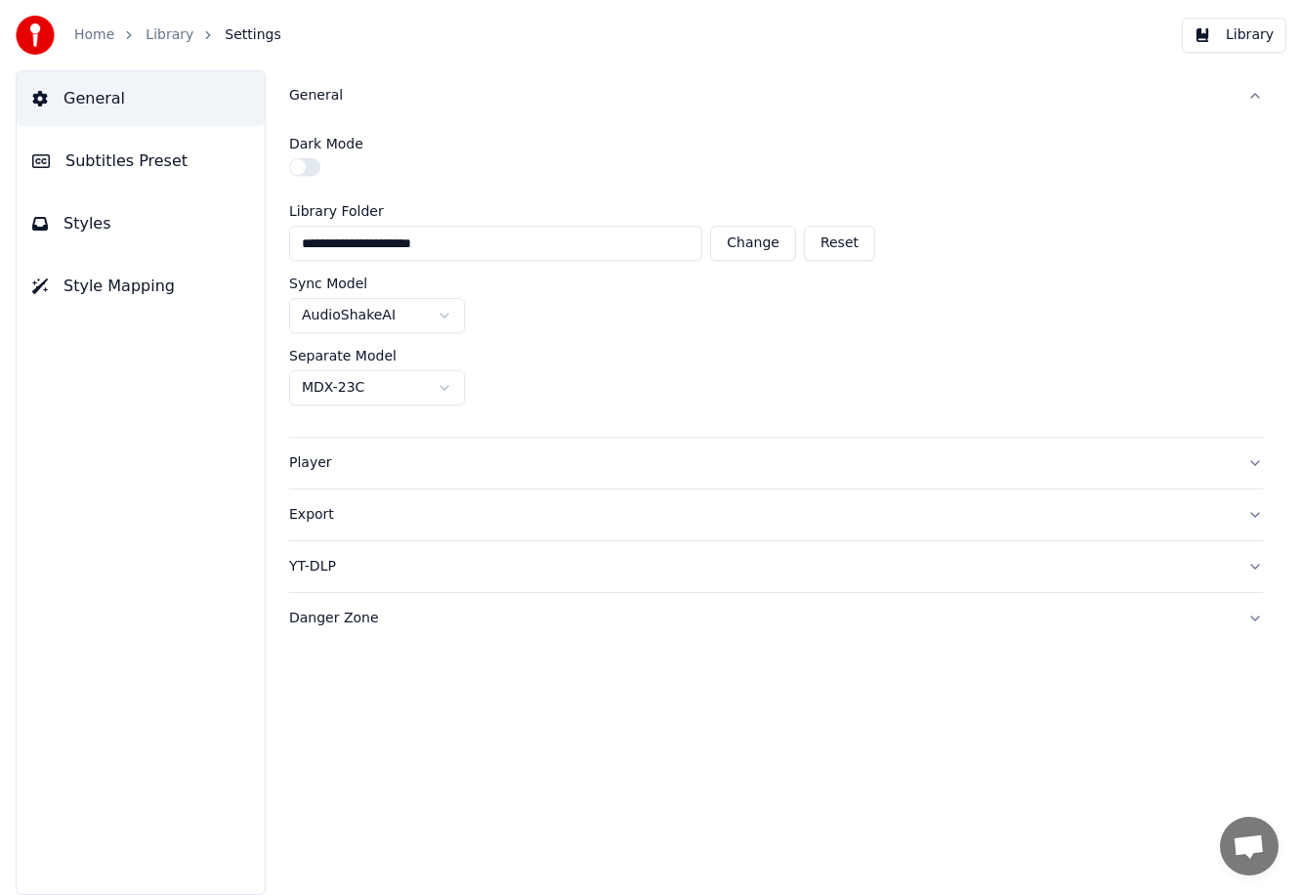
click at [119, 159] on span "Subtitles Preset" at bounding box center [126, 160] width 122 height 23
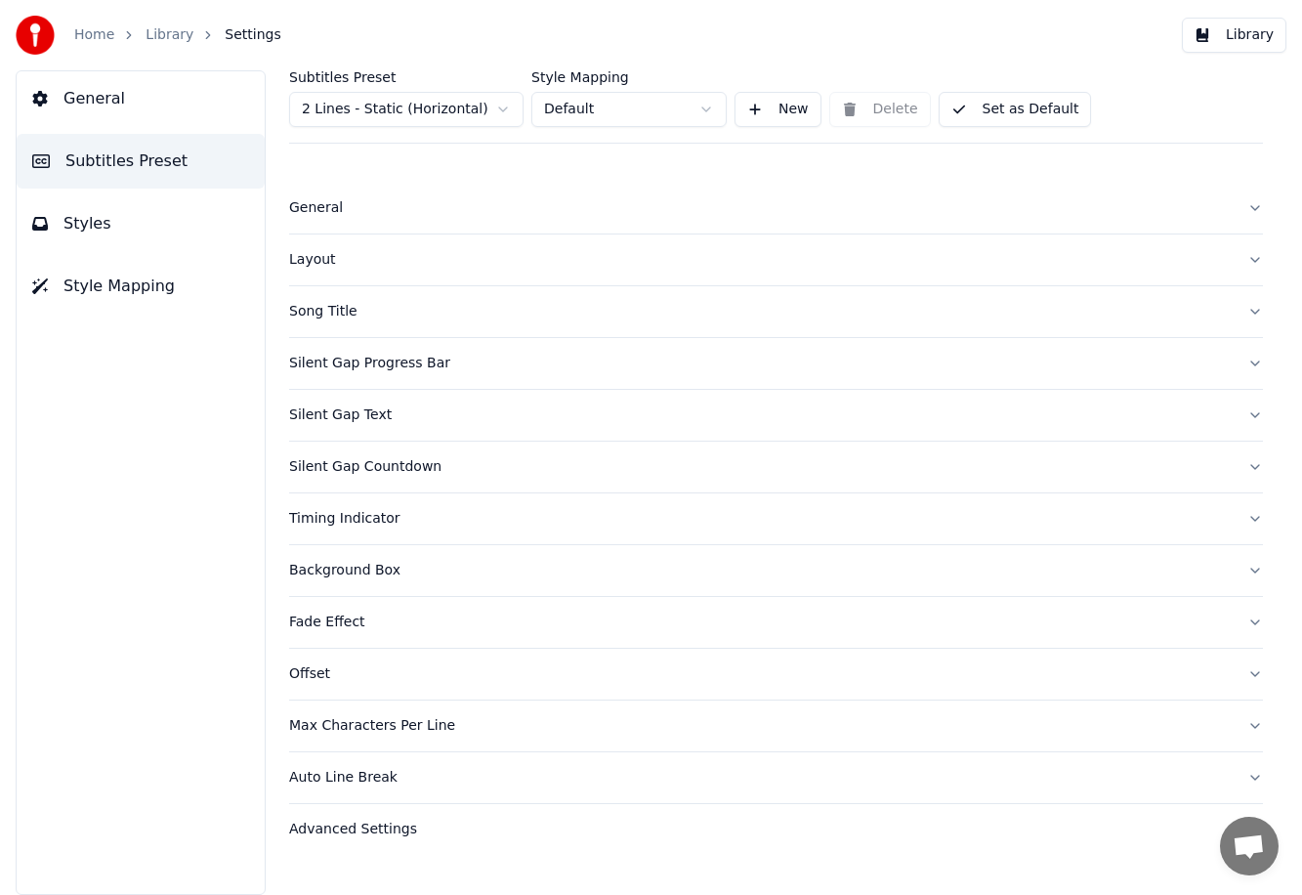
click at [443, 222] on button "General" at bounding box center [776, 208] width 974 height 51
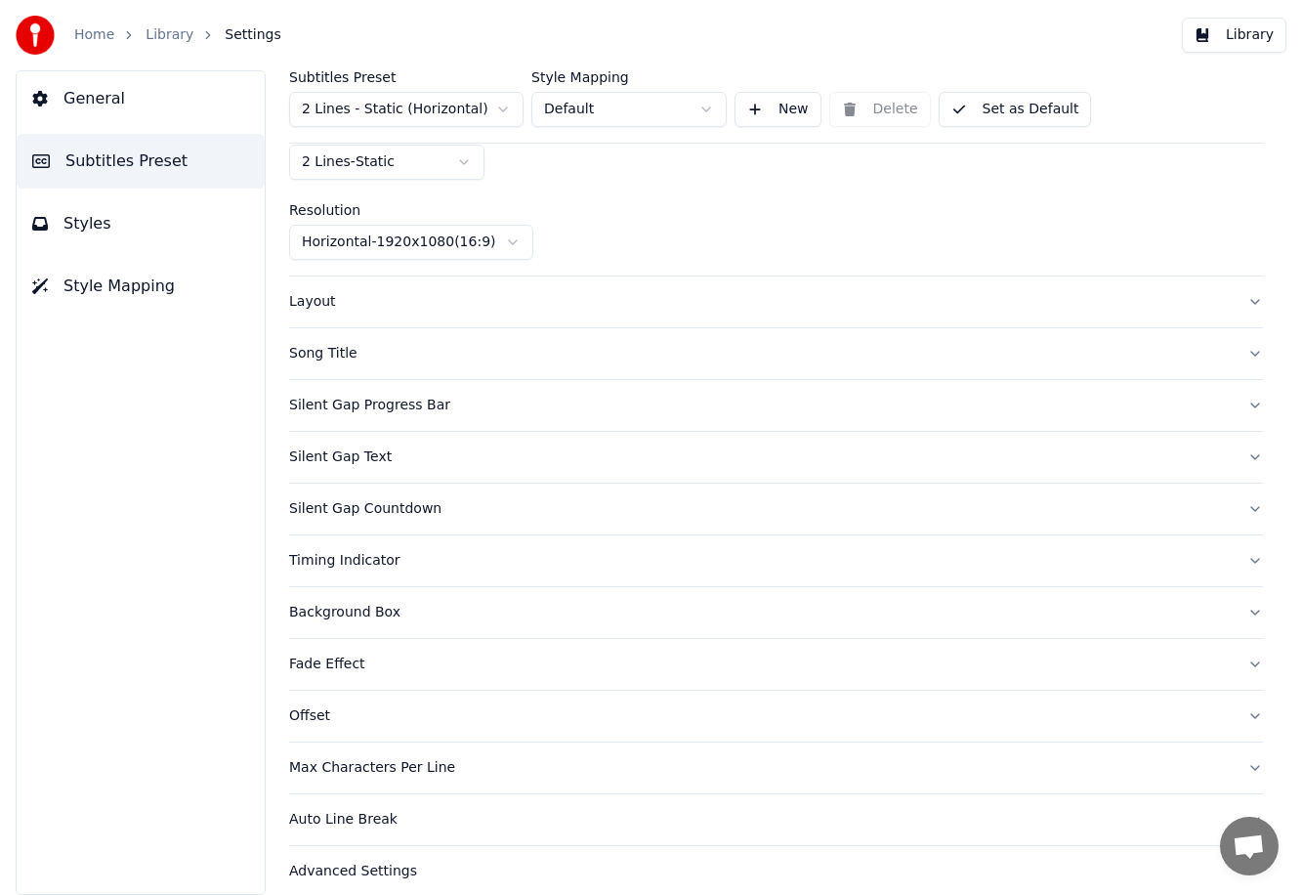
scroll to position [128, 0]
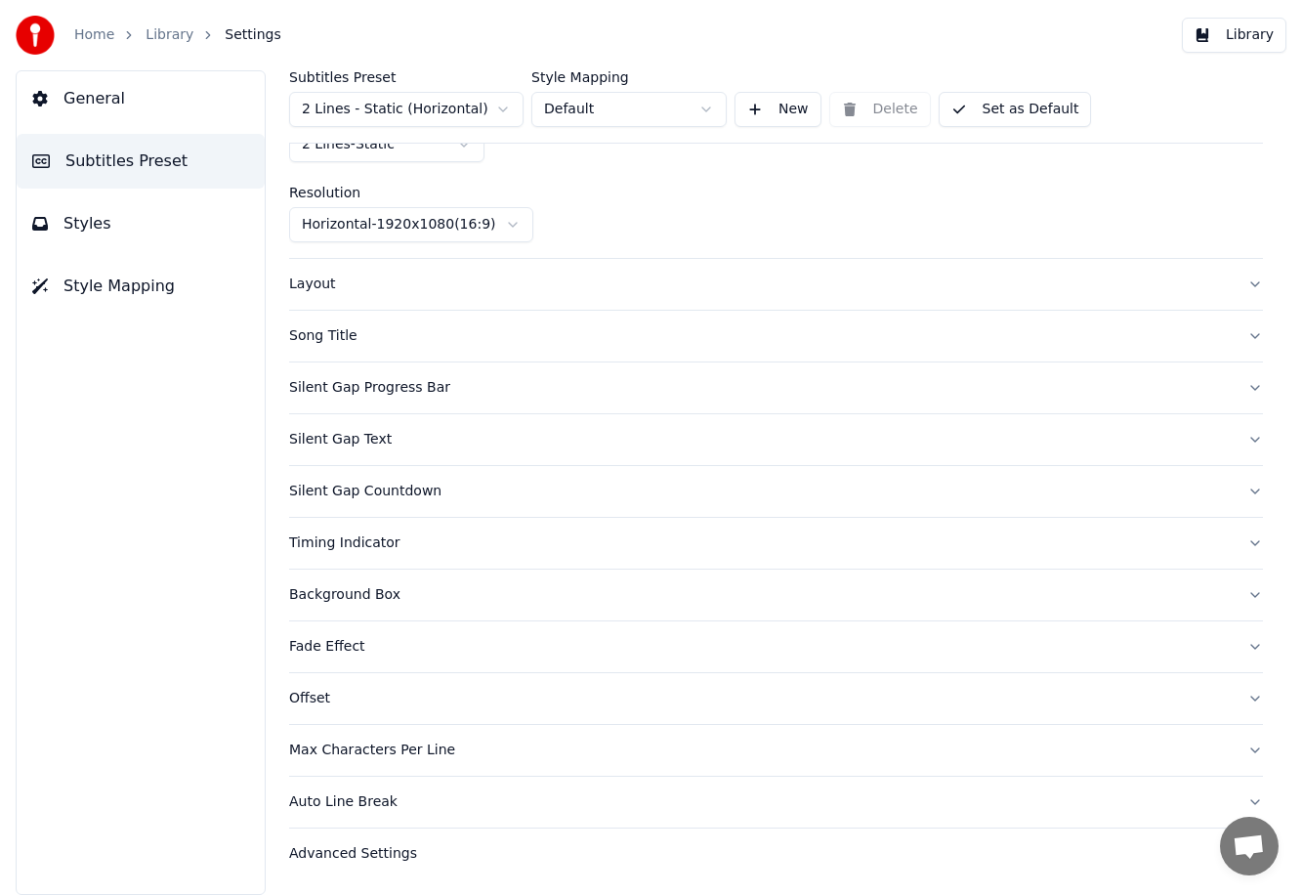
click at [370, 298] on button "Layout" at bounding box center [776, 284] width 974 height 51
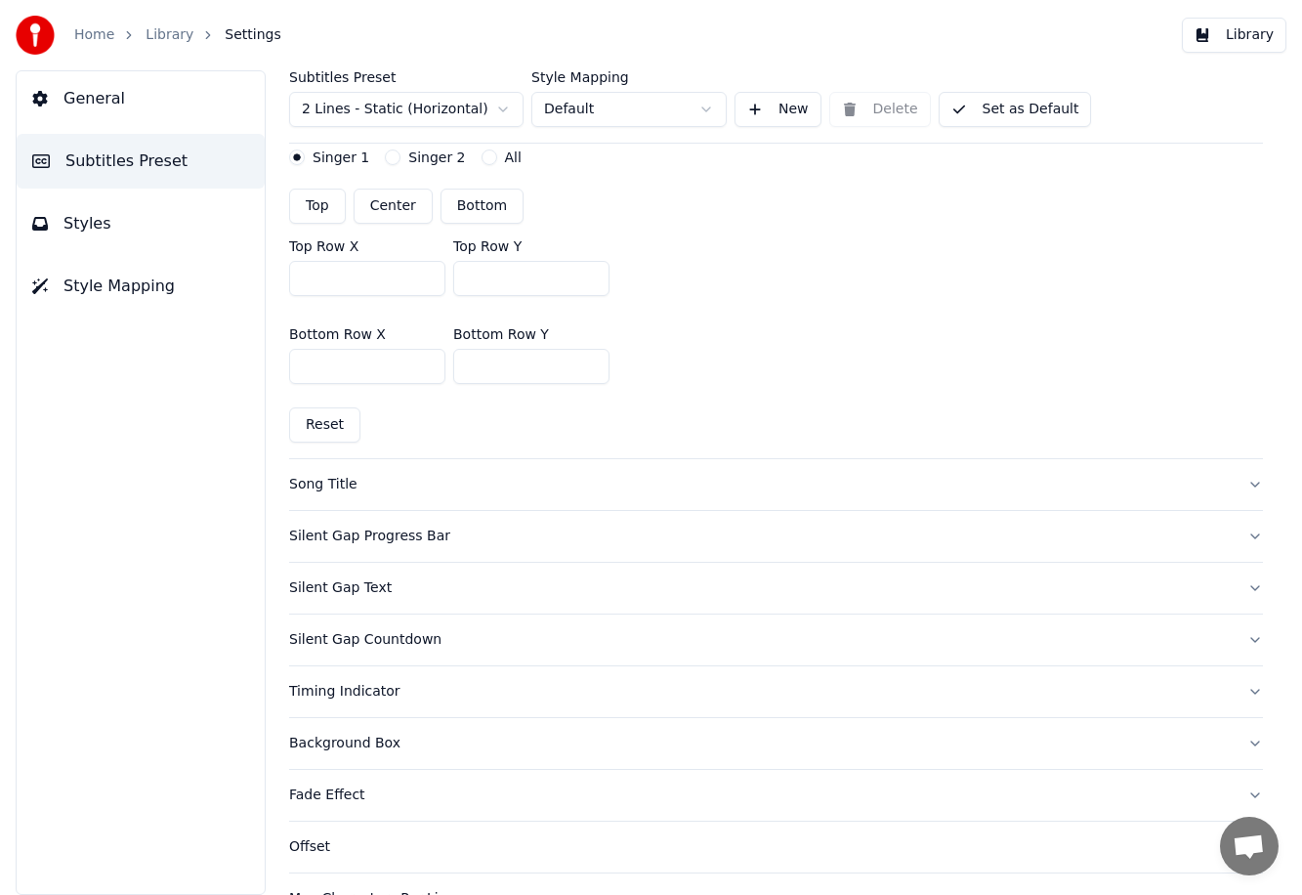
scroll to position [560, 0]
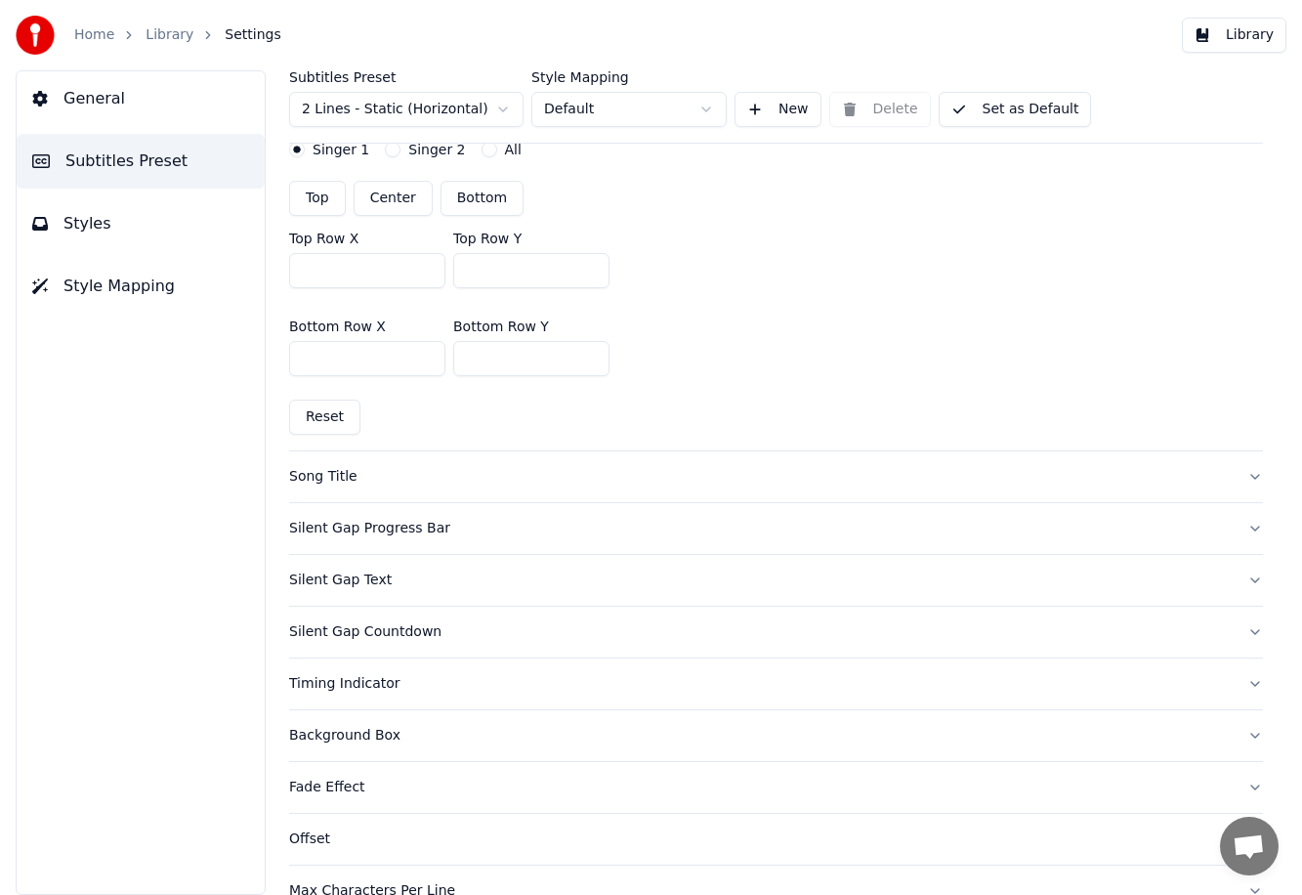
click at [372, 476] on div "Song Title" at bounding box center [760, 477] width 942 height 20
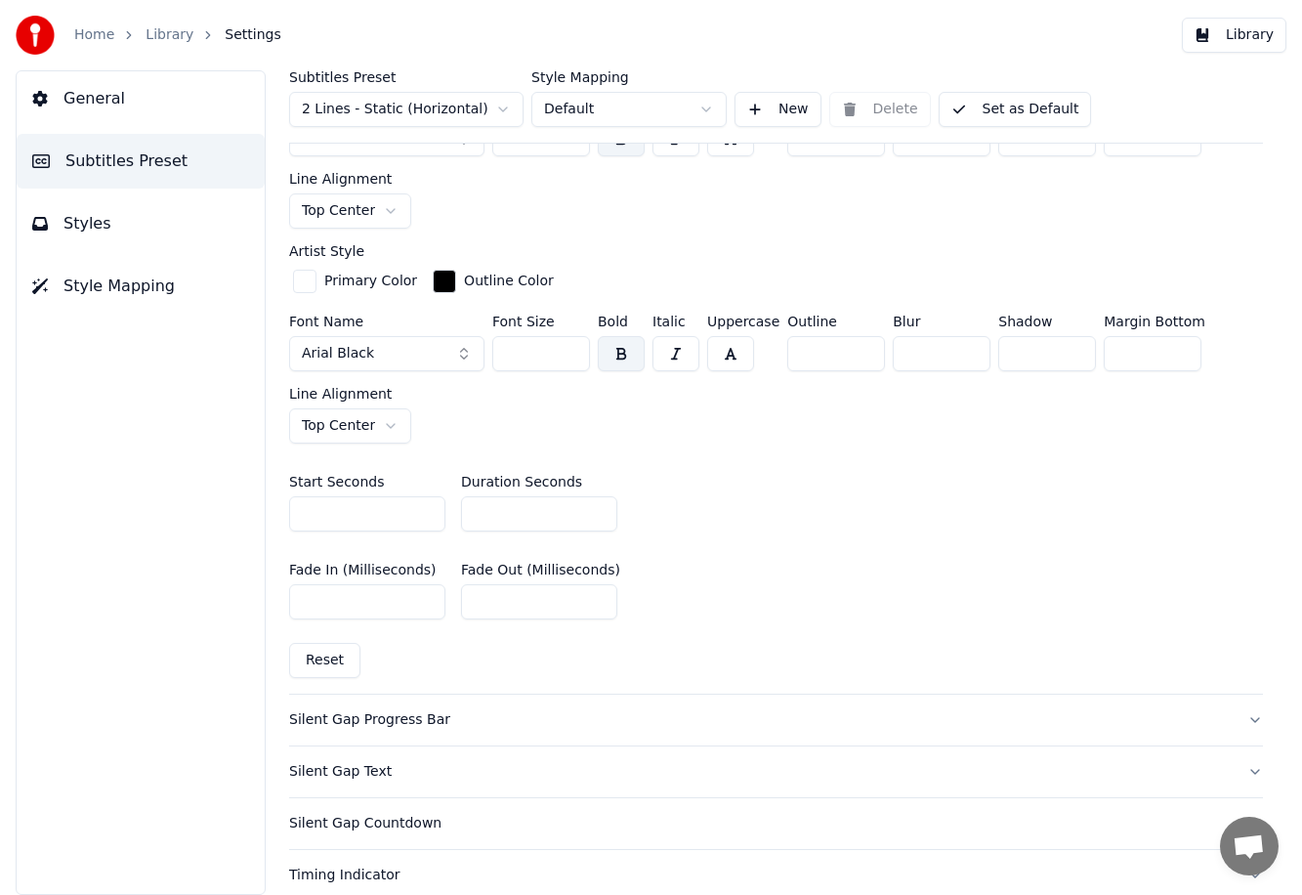
scroll to position [392, 0]
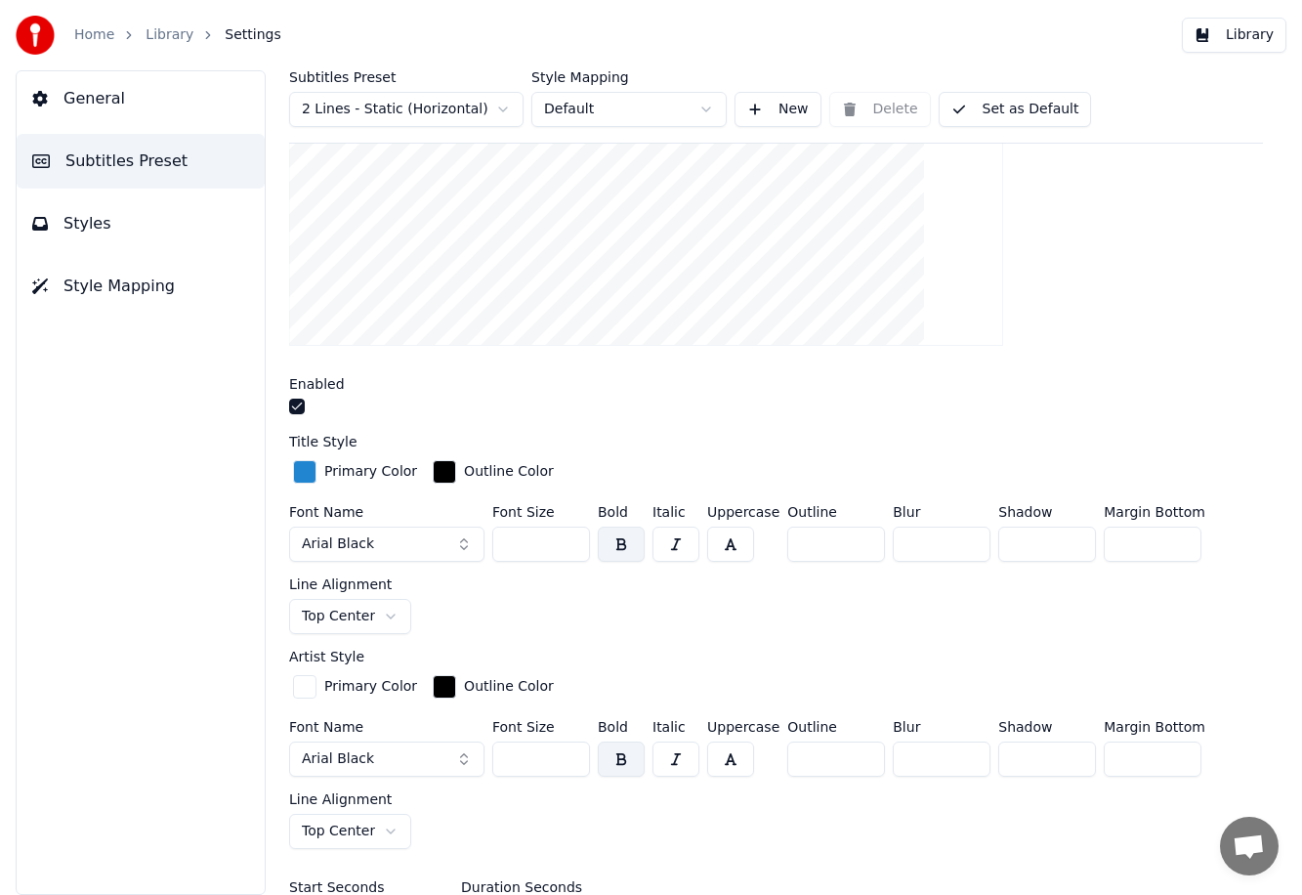
click at [296, 403] on button "button" at bounding box center [297, 406] width 16 height 16
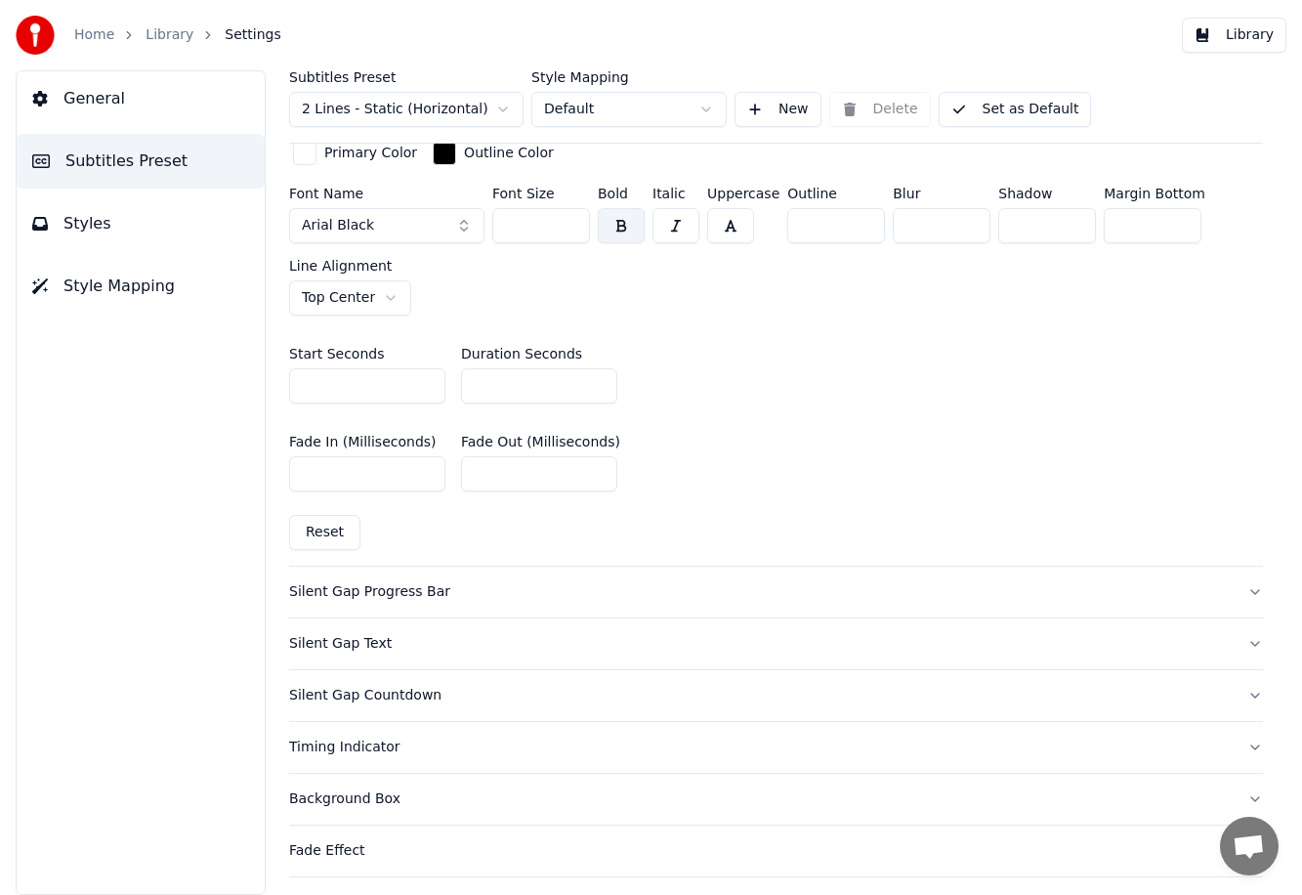
scroll to position [965, 0]
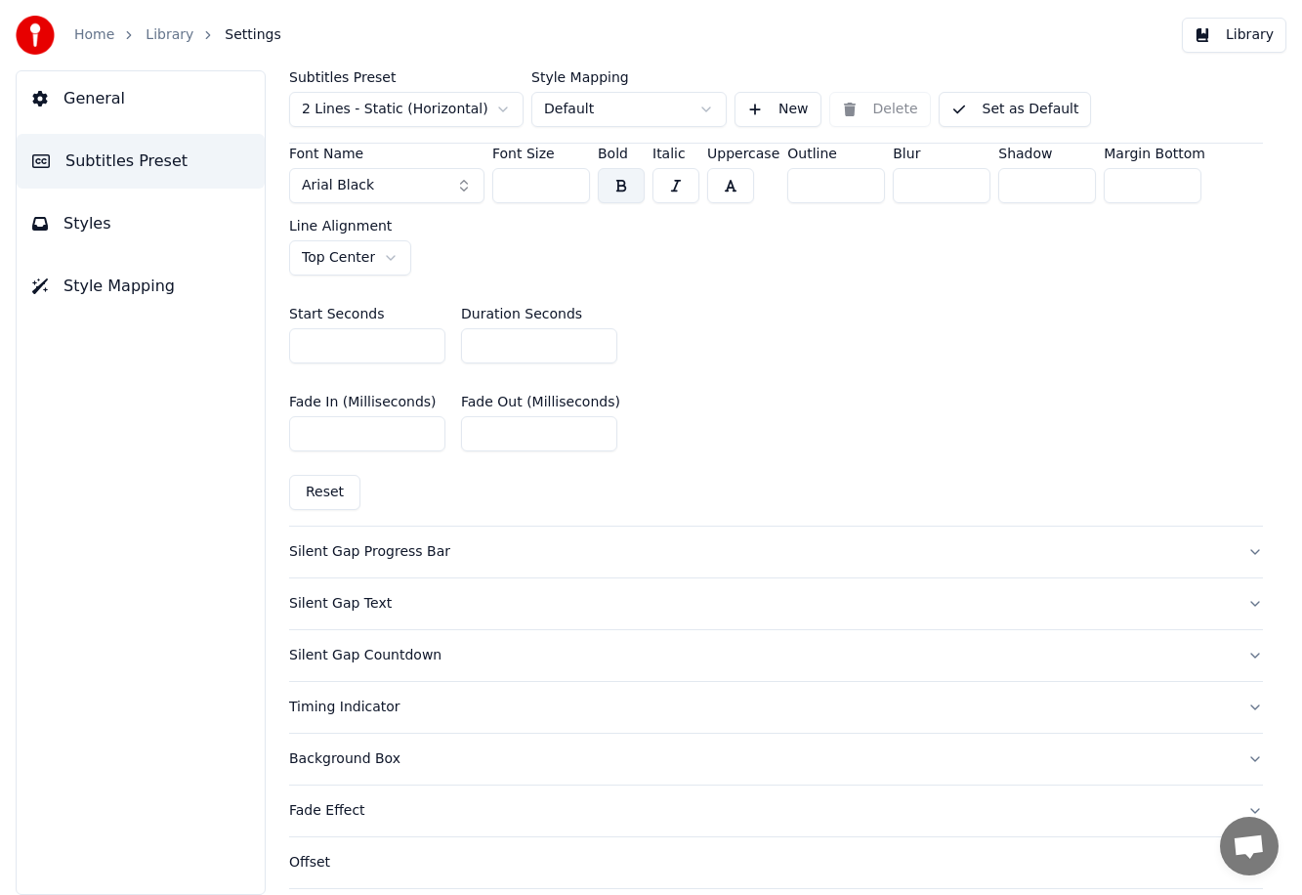
click at [393, 556] on div "Silent Gap Progress Bar" at bounding box center [760, 552] width 942 height 20
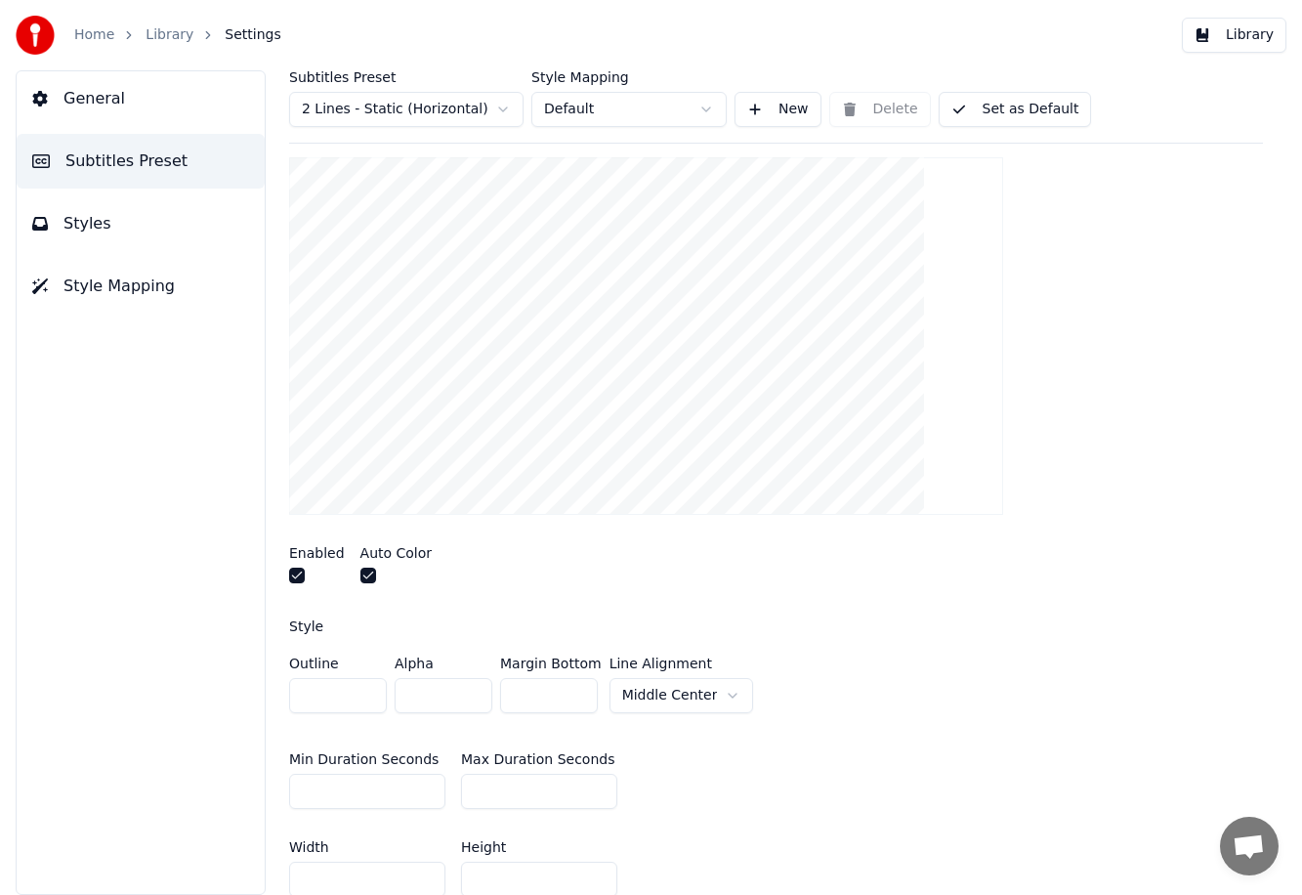
scroll to position [248, 0]
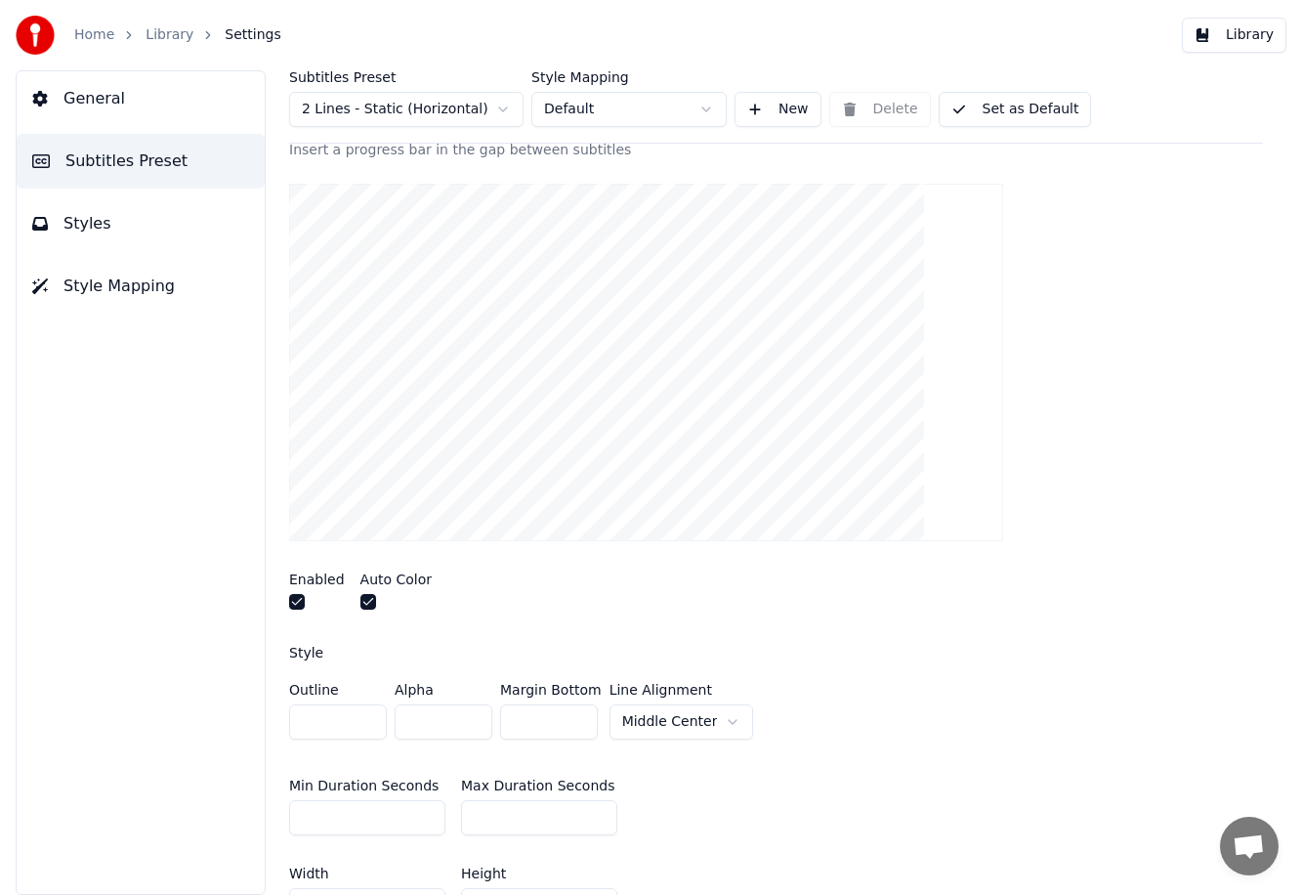
click at [578, 380] on video at bounding box center [646, 362] width 714 height 357
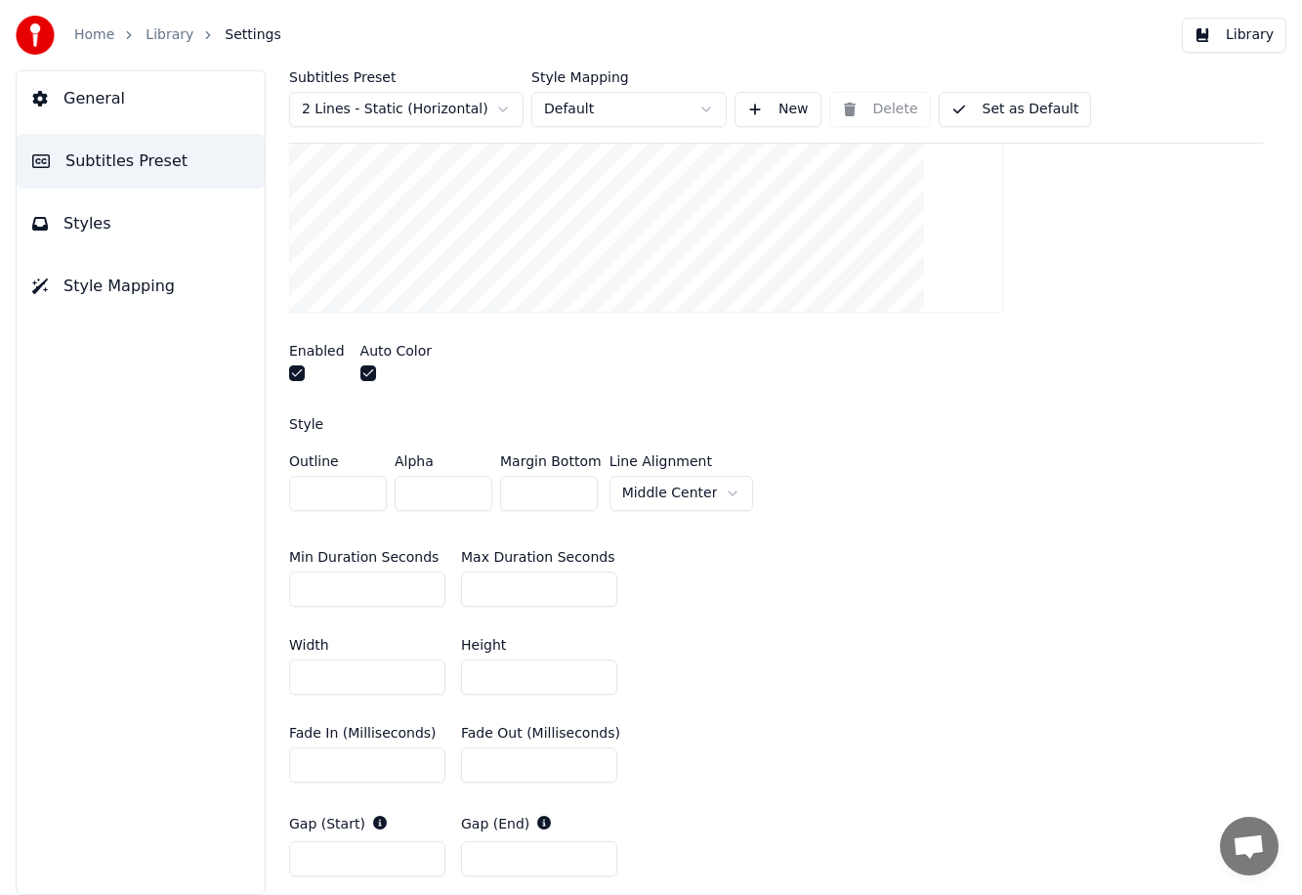
scroll to position [485, 0]
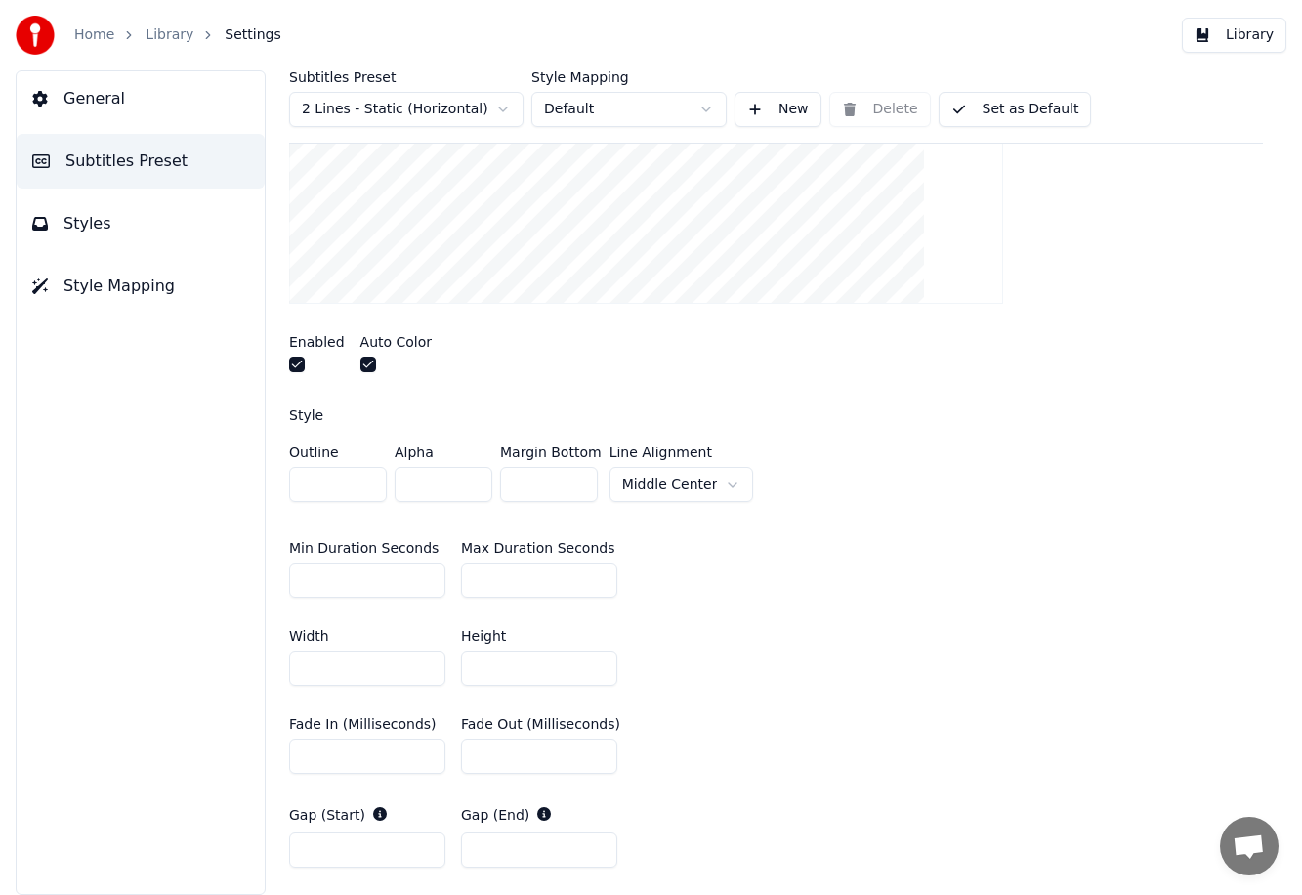
click at [719, 494] on html "Home Library Settings Library General Subtitles Preset Styles Style Mapping Sub…" at bounding box center [651, 447] width 1302 height 895
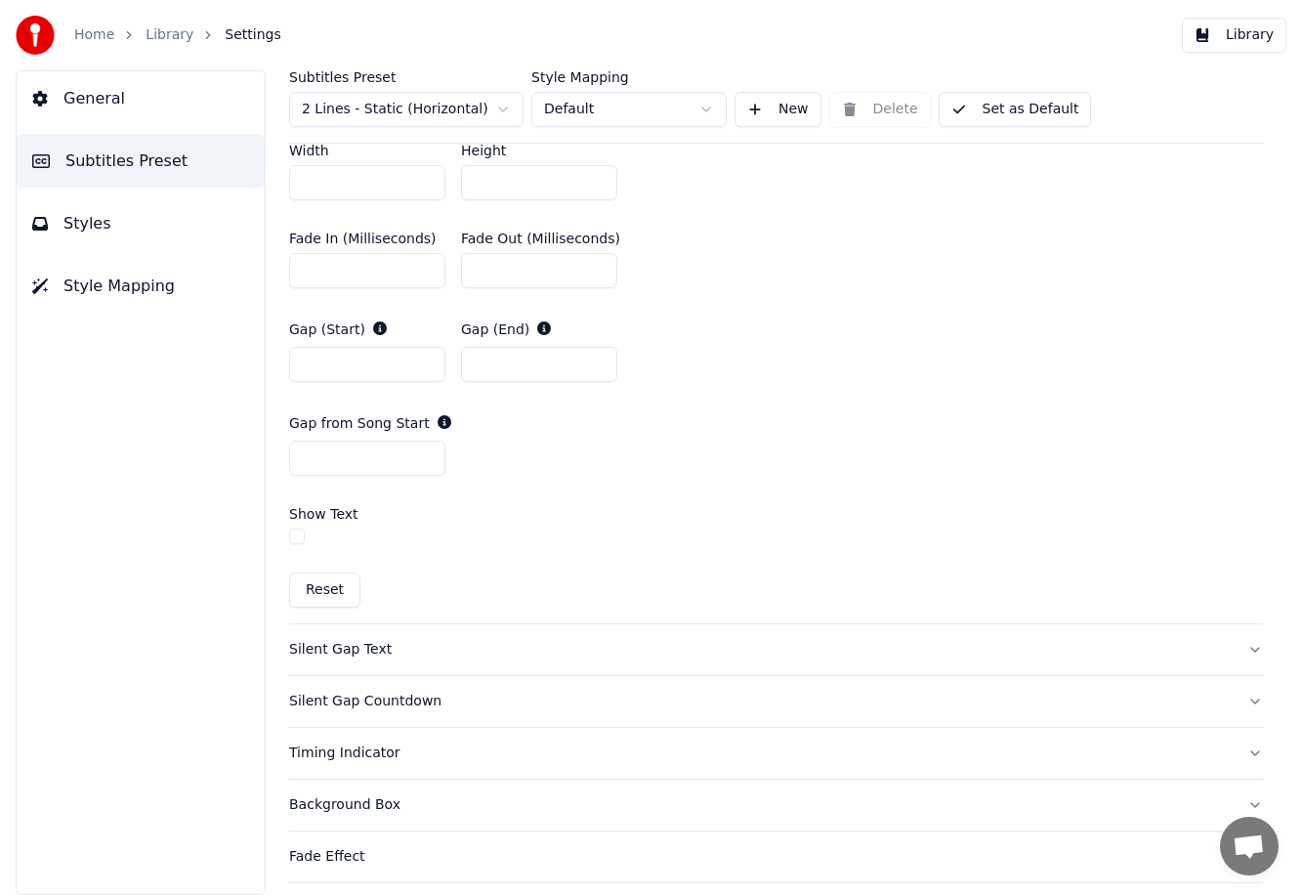
scroll to position [970, 0]
click at [338, 515] on label "Show Text" at bounding box center [323, 515] width 69 height 14
click at [331, 538] on div at bounding box center [776, 539] width 974 height 21
click at [296, 535] on button "button" at bounding box center [297, 537] width 16 height 16
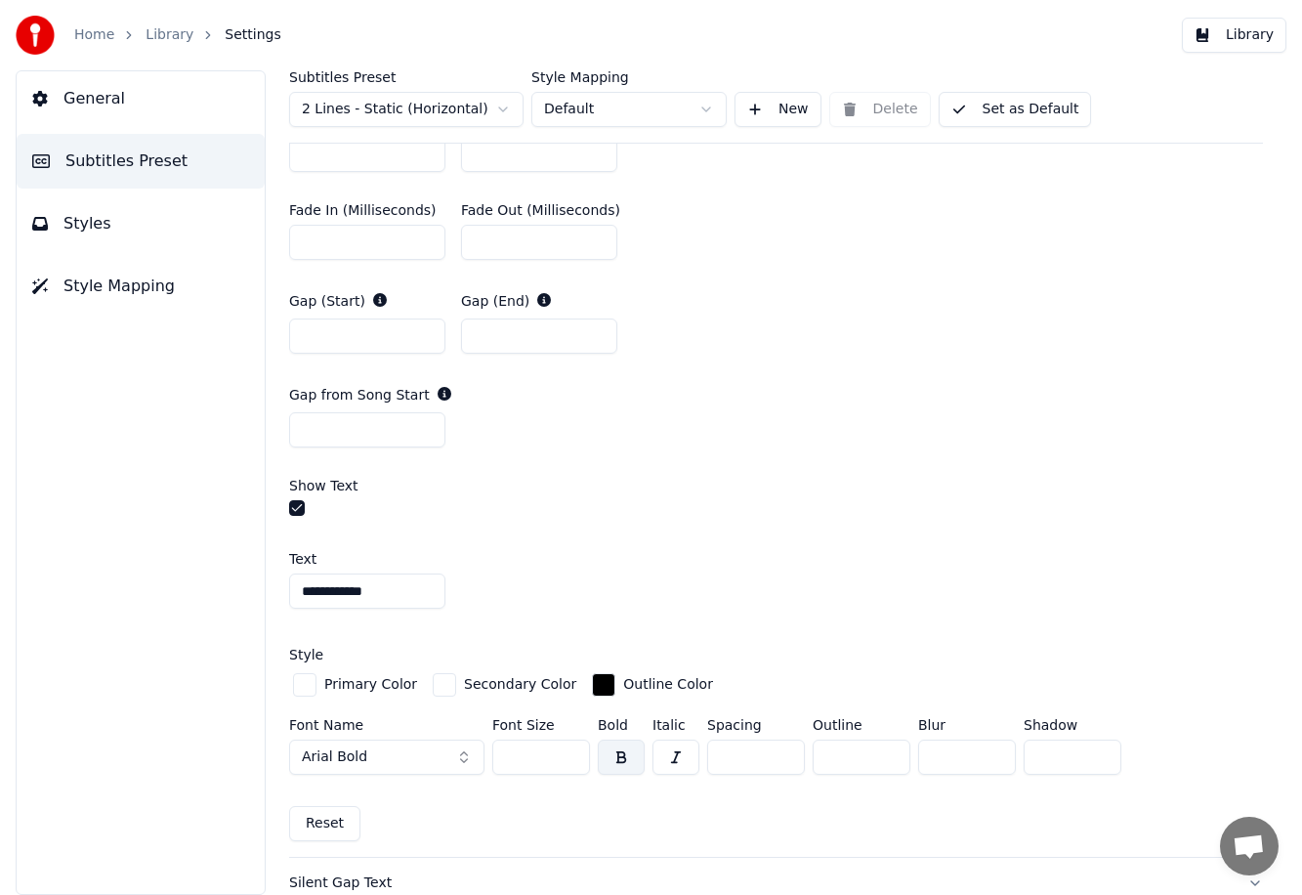
scroll to position [1036, 0]
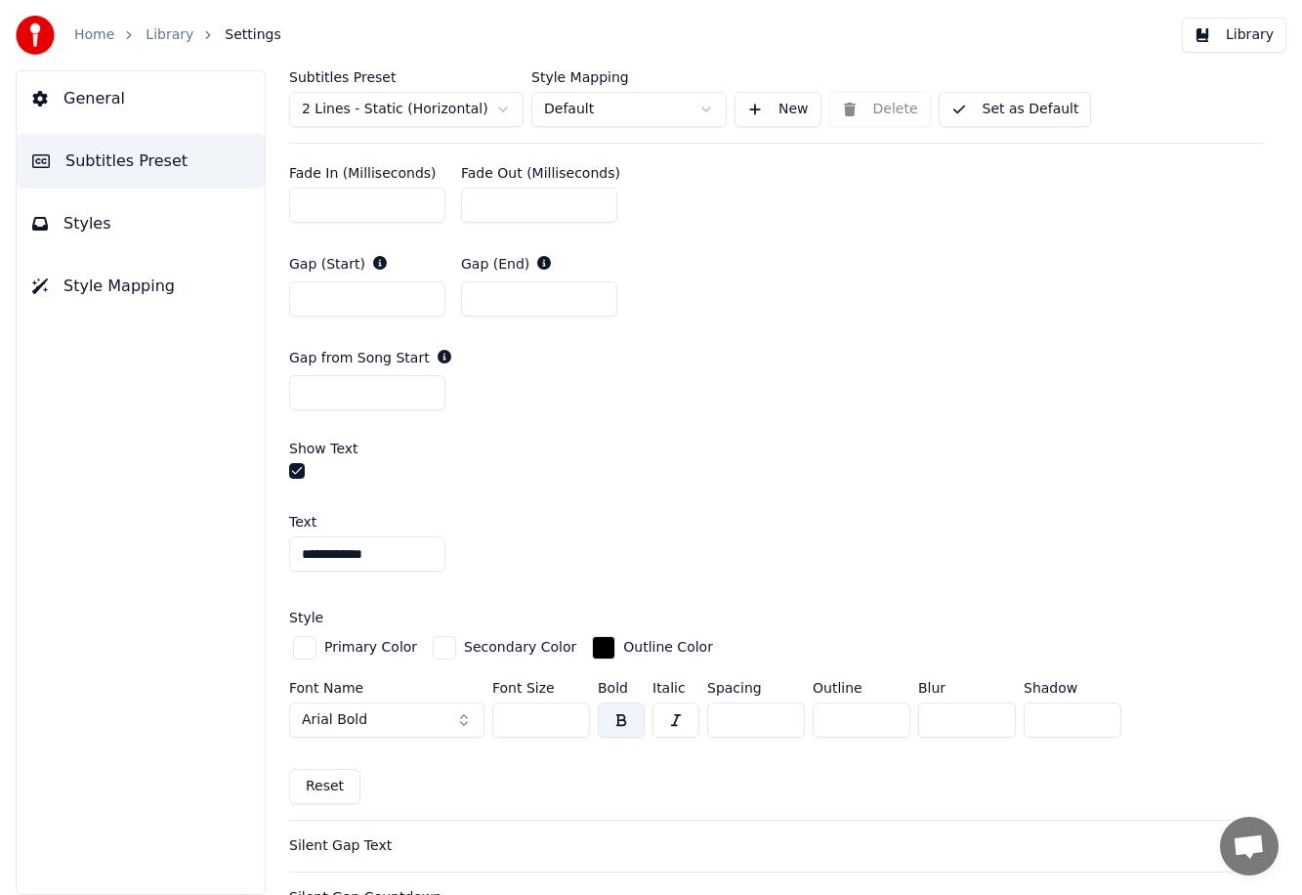
drag, startPoint x: 424, startPoint y: 546, endPoint x: 266, endPoint y: 543, distance: 158.2
click at [267, 543] on div "**********" at bounding box center [776, 482] width 1052 height 824
click at [765, 509] on div "Text *** Style Primary Color Secondary Color Outline Color Font Name Arial Bold…" at bounding box center [776, 630] width 974 height 262
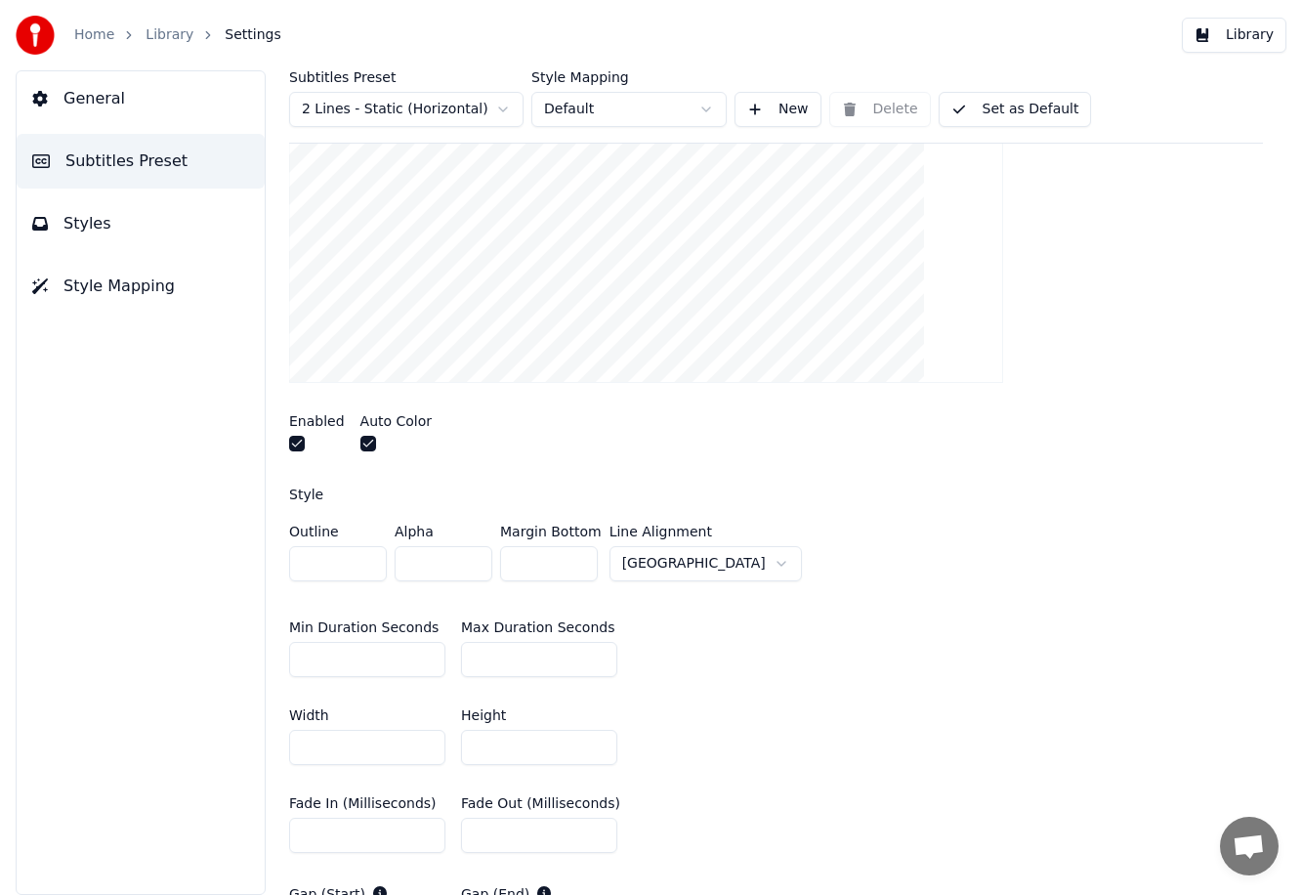
scroll to position [221, 0]
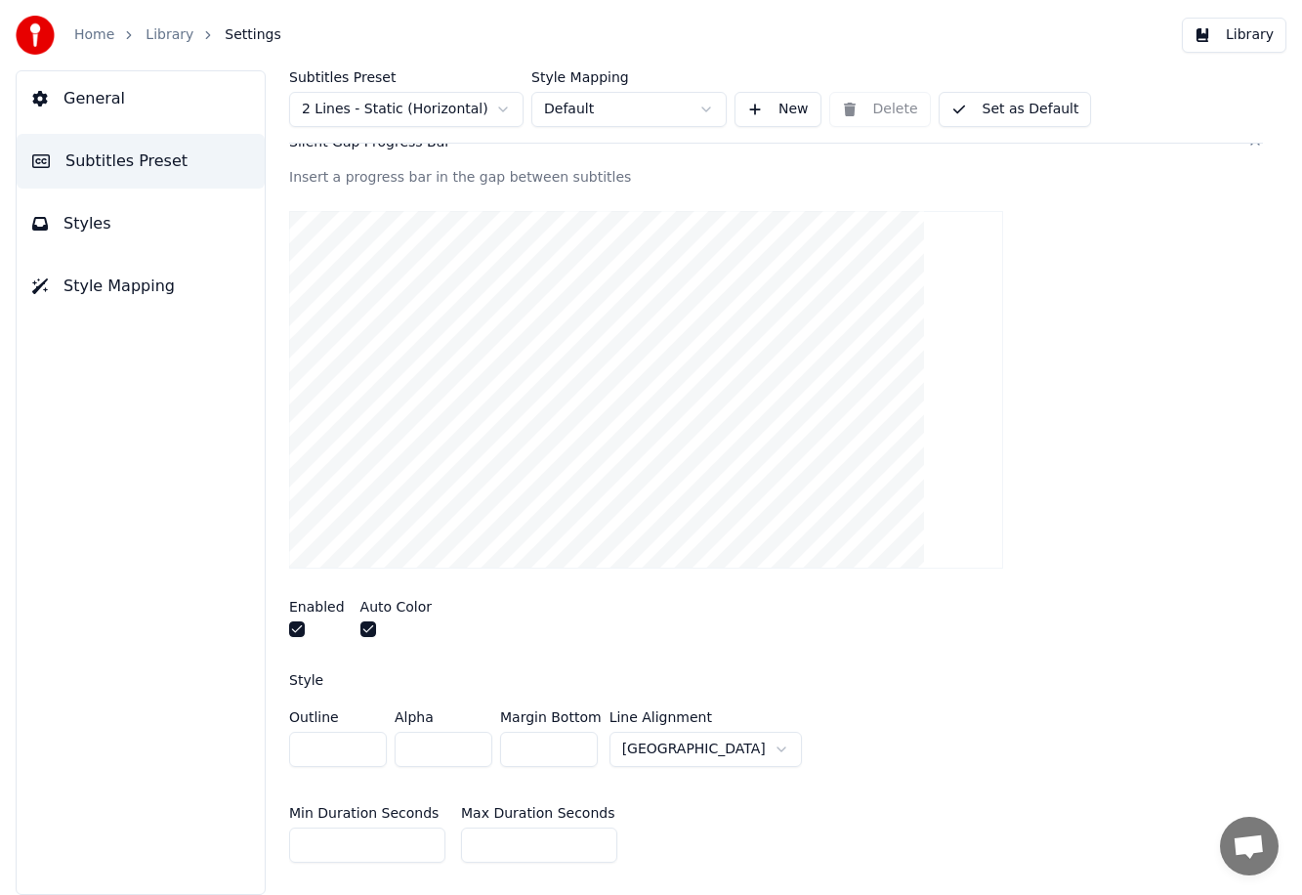
click at [627, 427] on video at bounding box center [646, 389] width 714 height 357
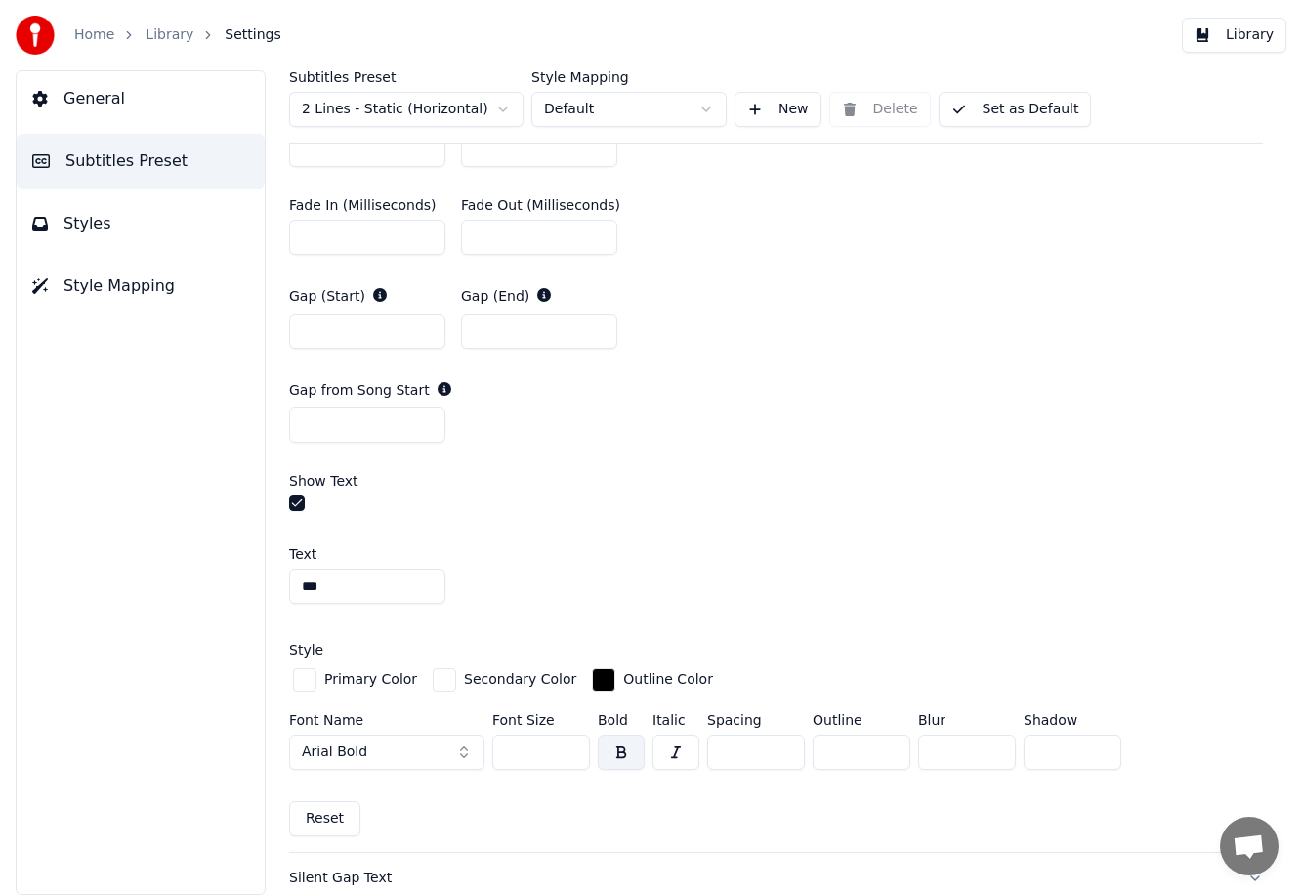
scroll to position [1047, 0]
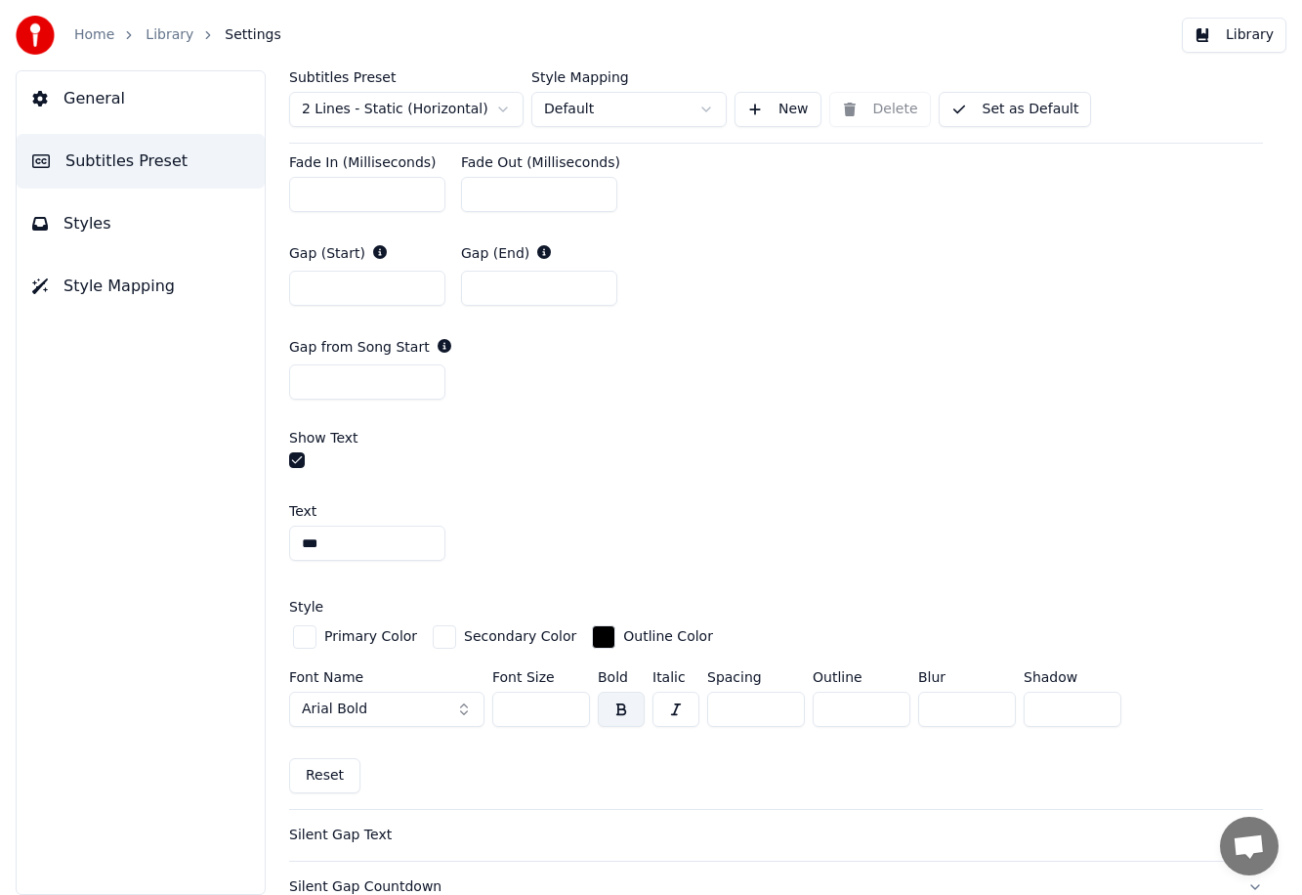
drag, startPoint x: 386, startPoint y: 530, endPoint x: 249, endPoint y: 533, distance: 136.8
click at [250, 533] on div "Subtitles Preset 2 Lines - Static (Horizontal) Style Mapping Default New Delete…" at bounding box center [776, 482] width 1052 height 824
click at [395, 550] on input "***" at bounding box center [367, 542] width 156 height 35
type input "*"
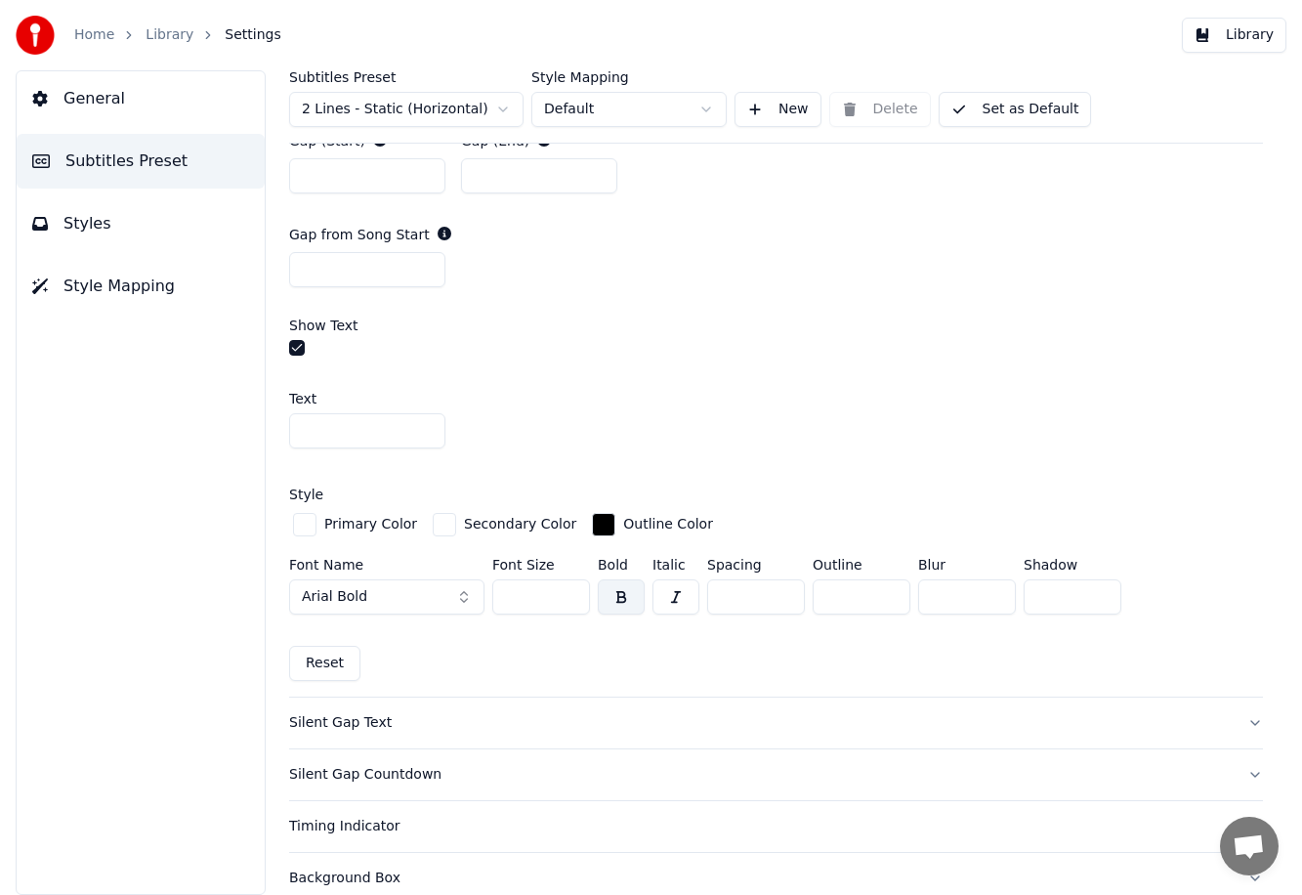
scroll to position [1161, 0]
click at [168, 589] on div "General Subtitles Preset Styles Style Mapping" at bounding box center [141, 482] width 250 height 824
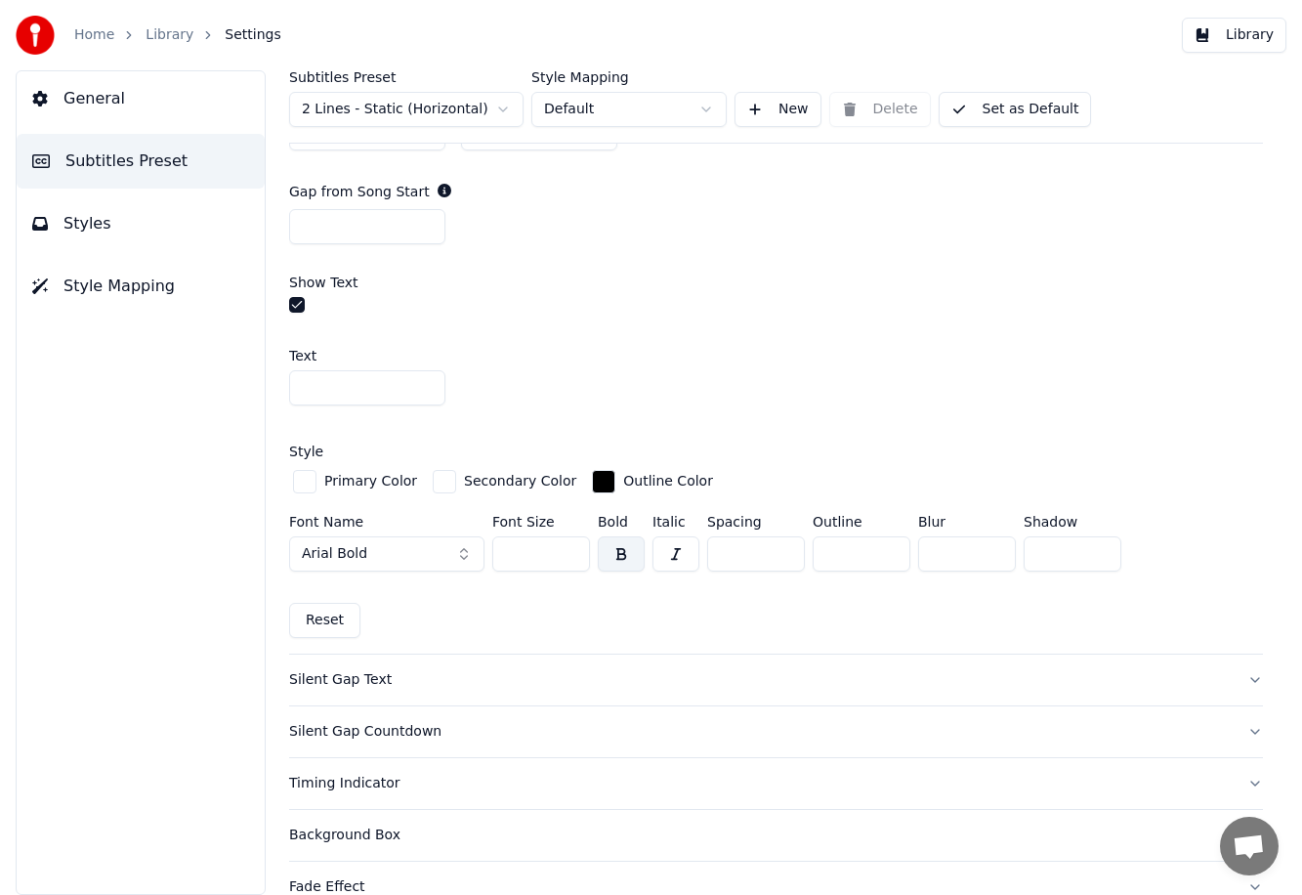
click at [352, 685] on div "Silent Gap Text" at bounding box center [760, 680] width 942 height 20
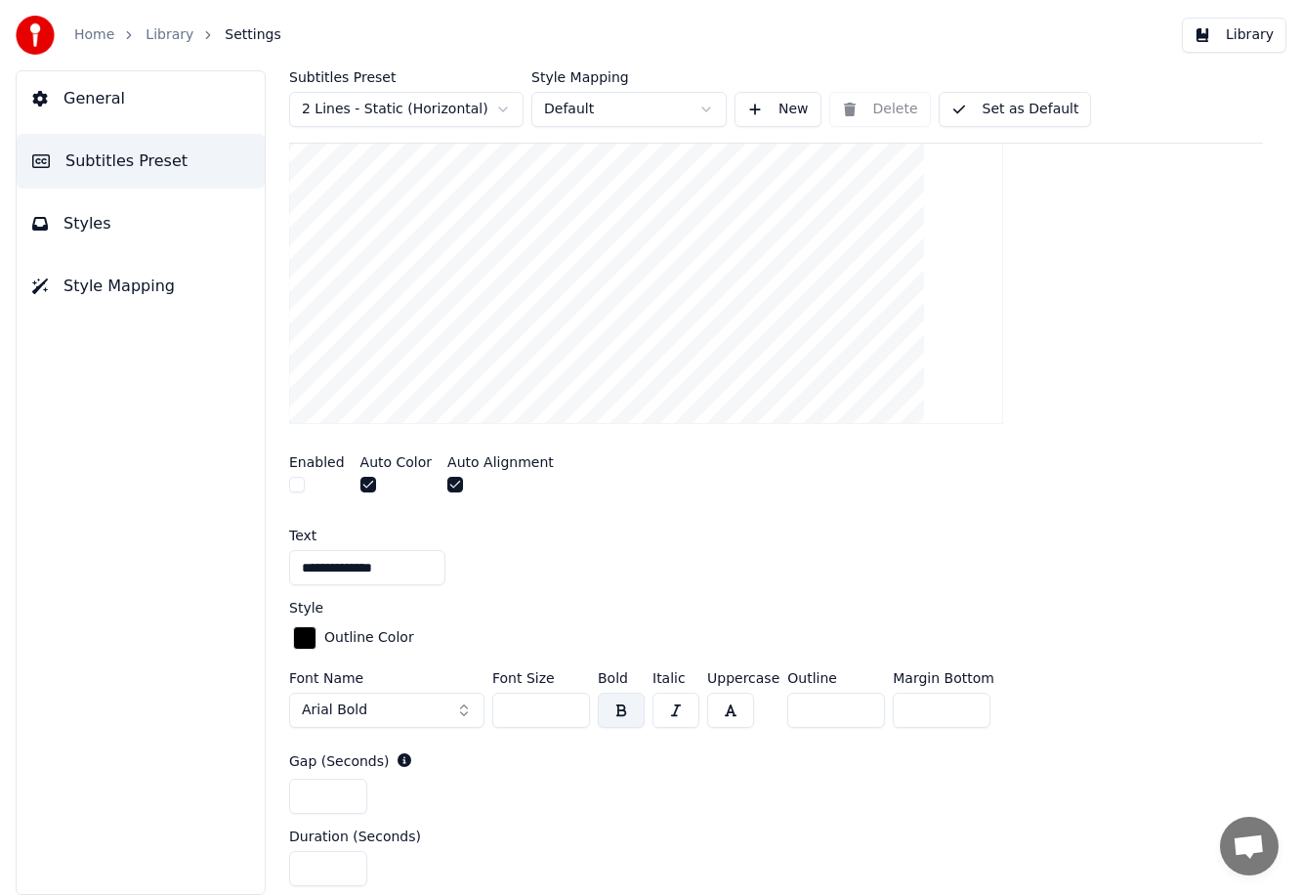
scroll to position [416, 0]
click at [382, 565] on input "**********" at bounding box center [367, 568] width 156 height 35
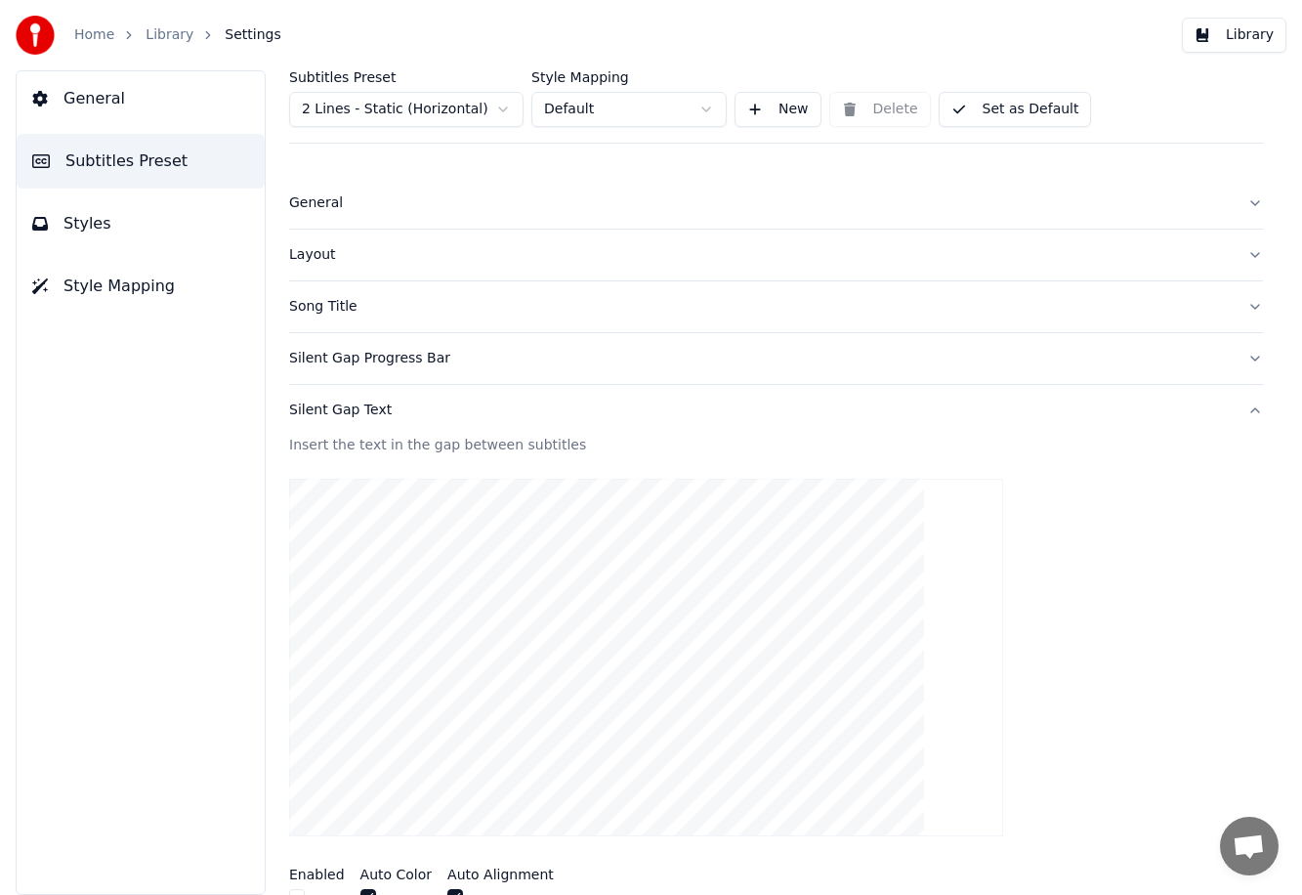
scroll to position [0, 0]
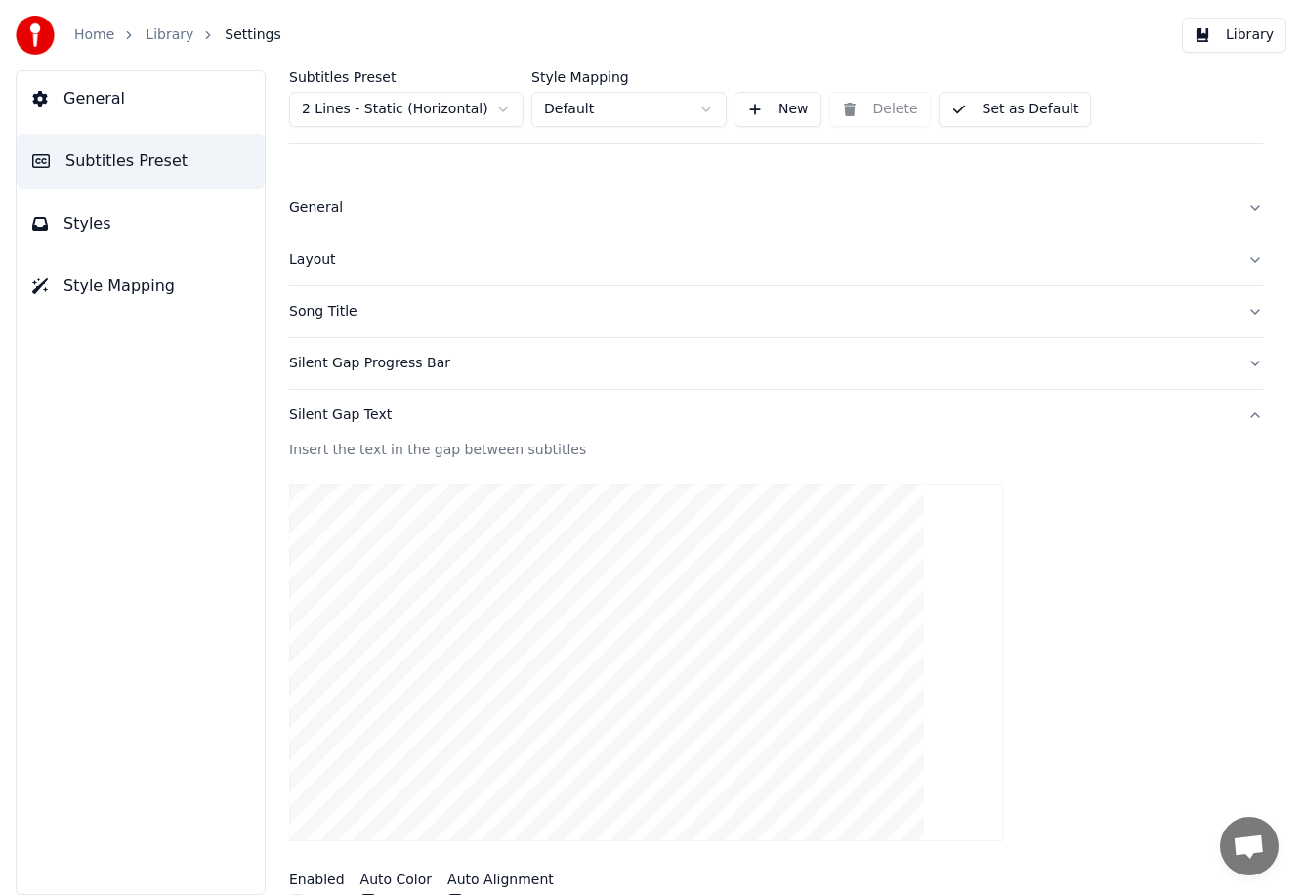
click at [348, 374] on button "Silent Gap Progress Bar" at bounding box center [776, 363] width 974 height 51
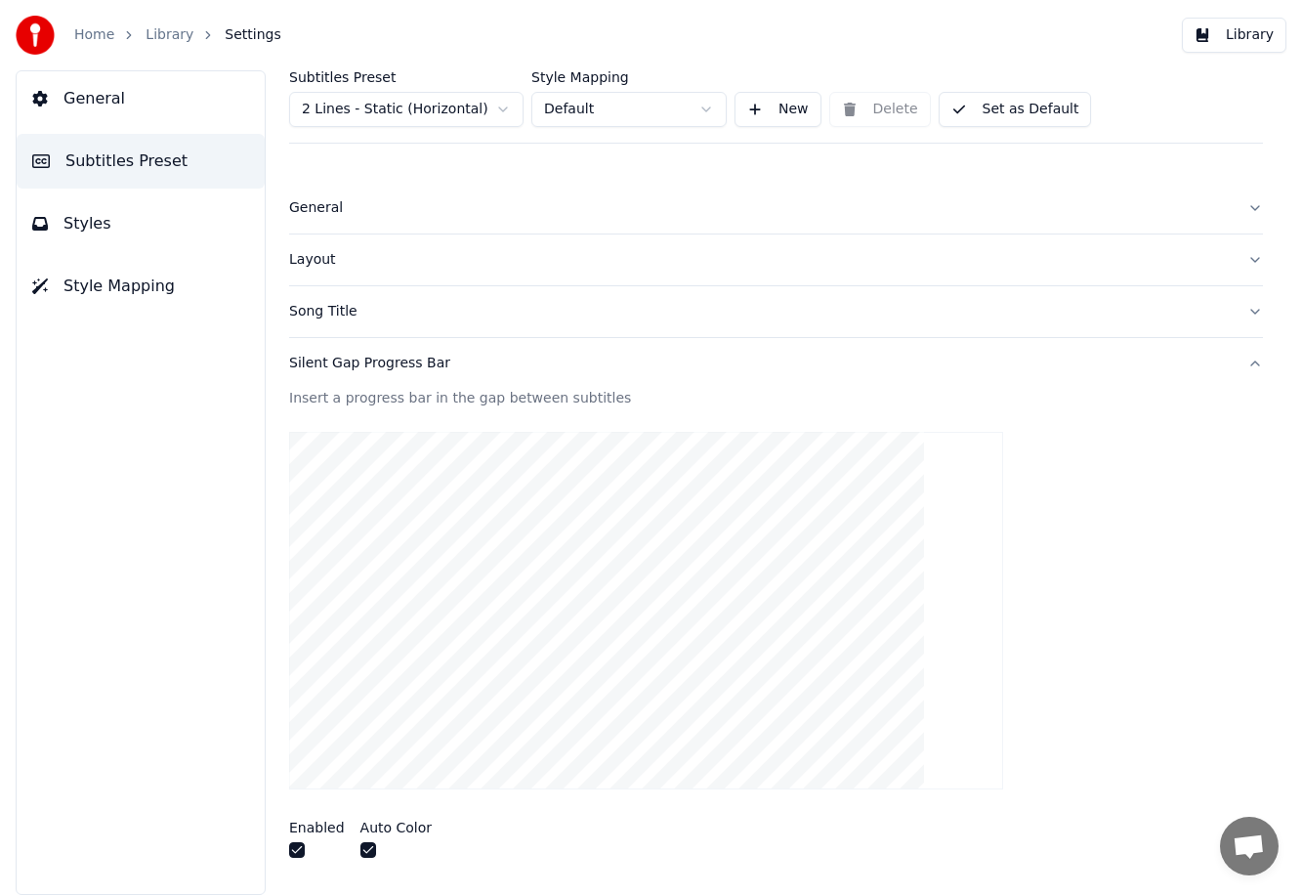
click at [298, 842] on button "button" at bounding box center [297, 850] width 16 height 16
click at [399, 357] on div "Silent Gap Progress Bar" at bounding box center [760, 364] width 942 height 20
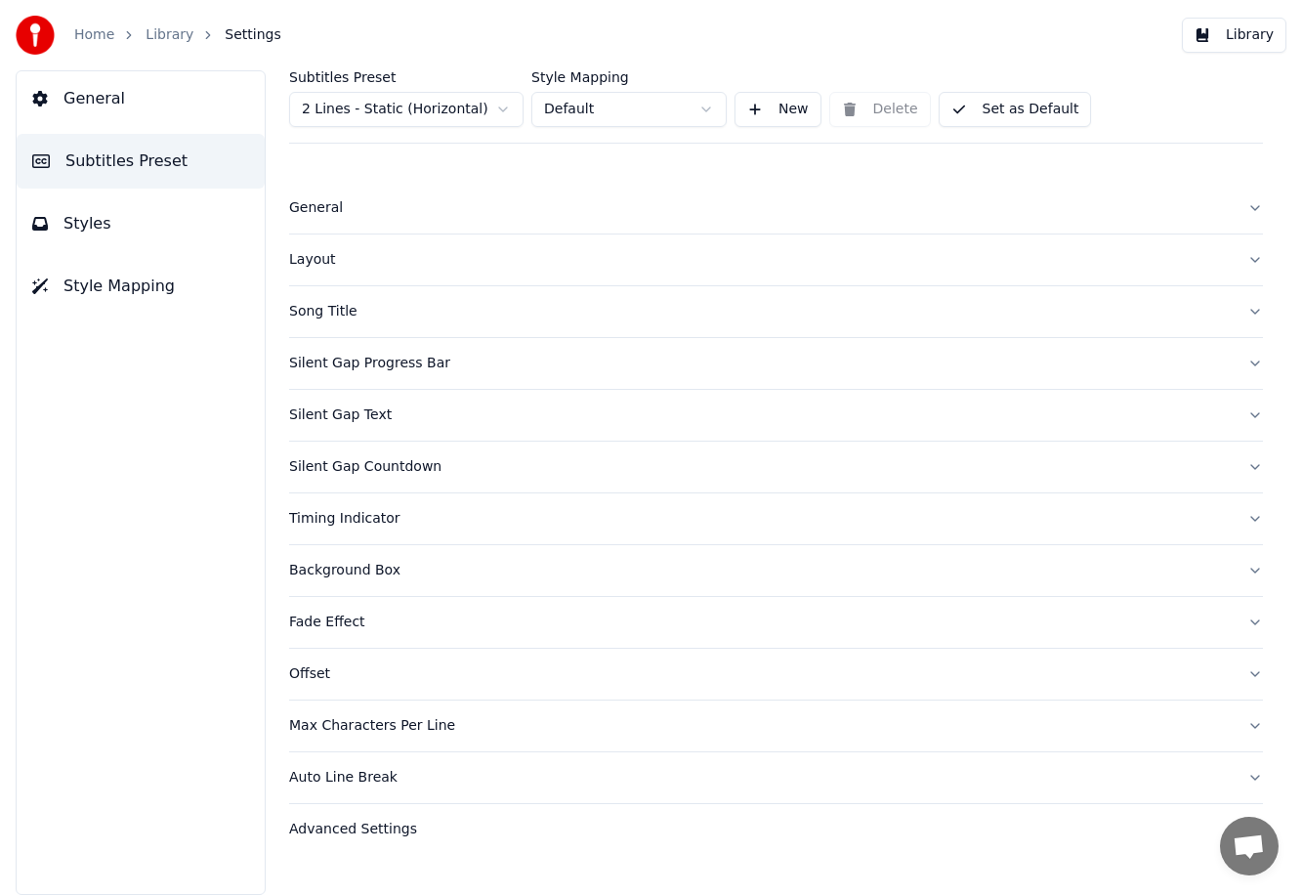
click at [387, 399] on button "Silent Gap Text" at bounding box center [776, 415] width 974 height 51
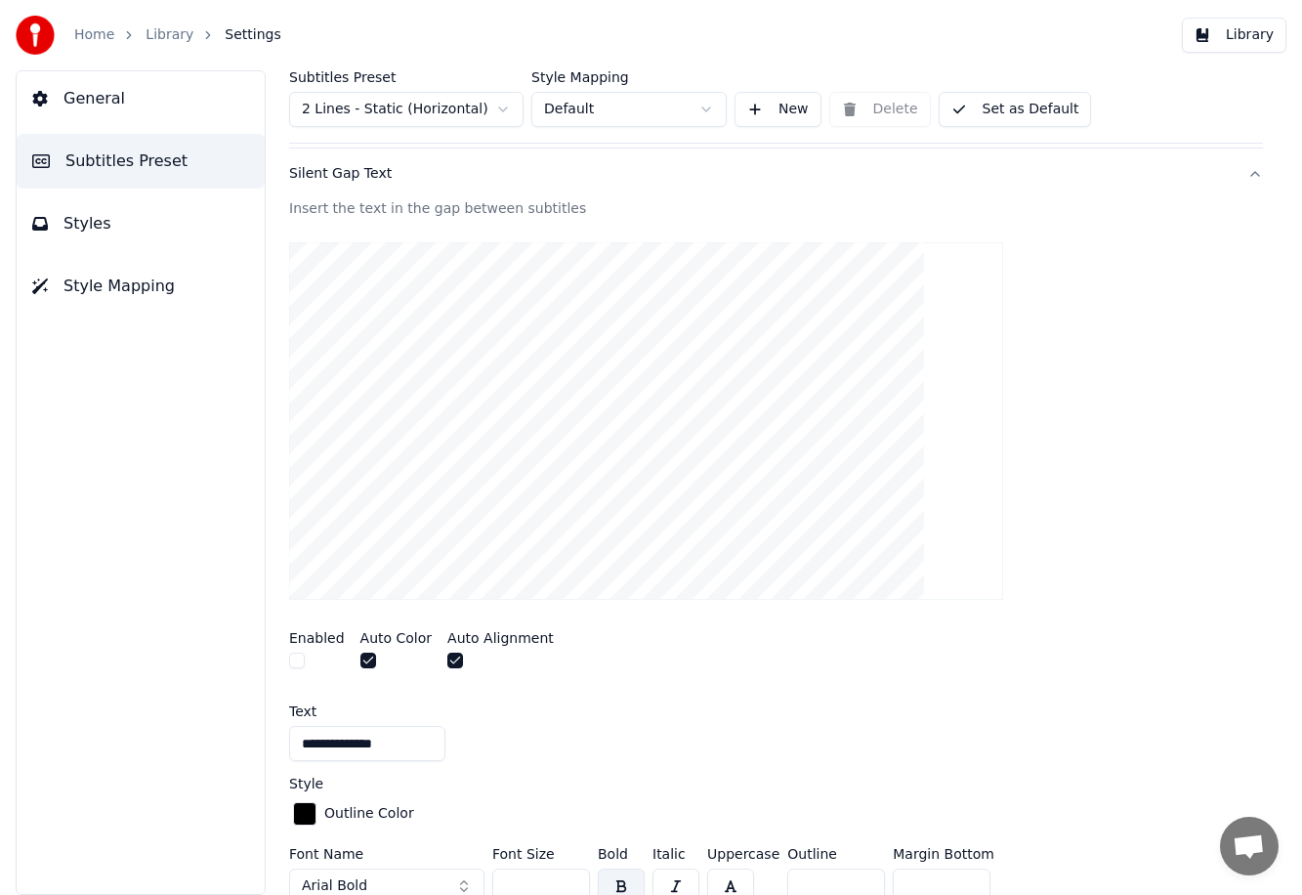
scroll to position [294, 0]
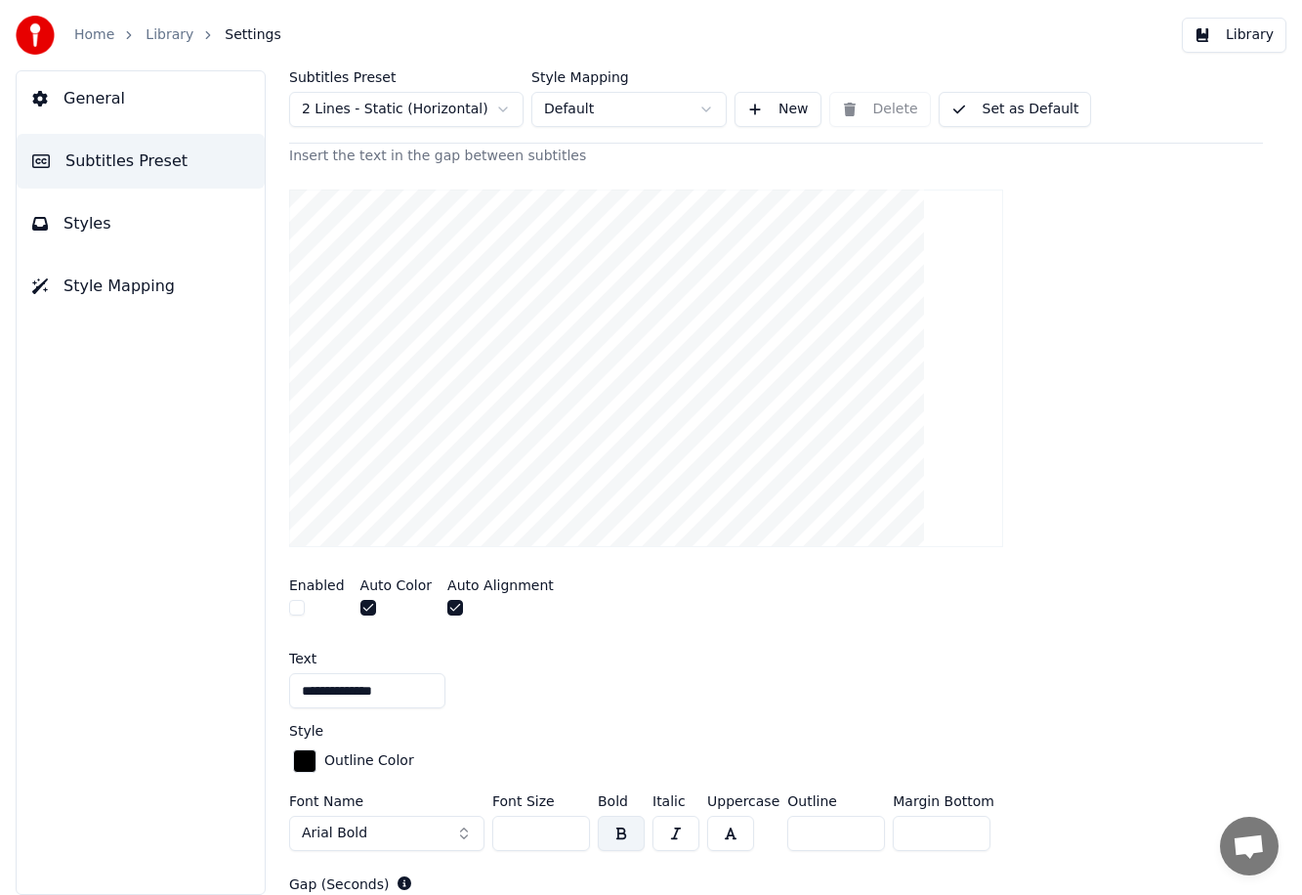
click at [296, 605] on button "button" at bounding box center [297, 608] width 16 height 16
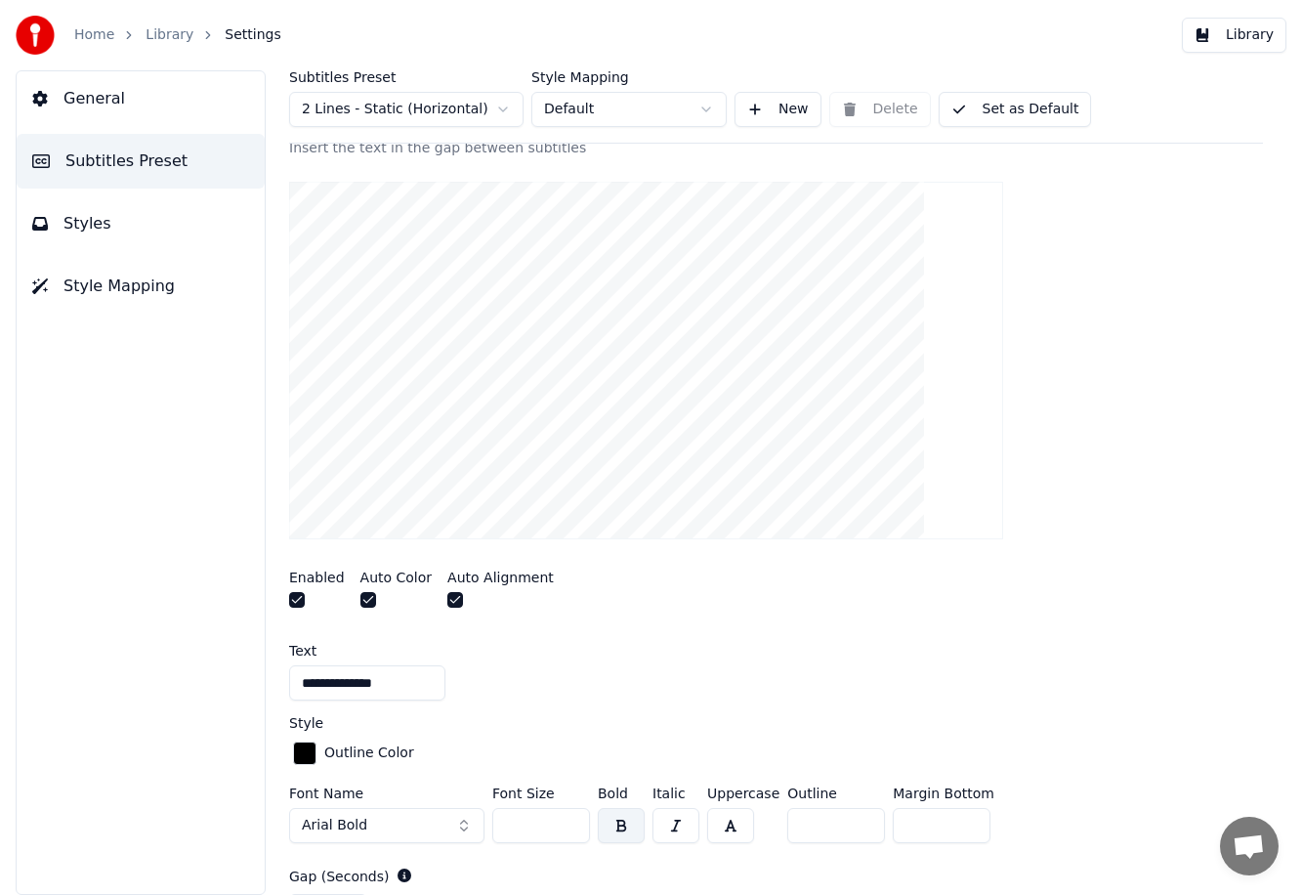
scroll to position [306, 0]
click at [450, 600] on button "button" at bounding box center [455, 596] width 16 height 16
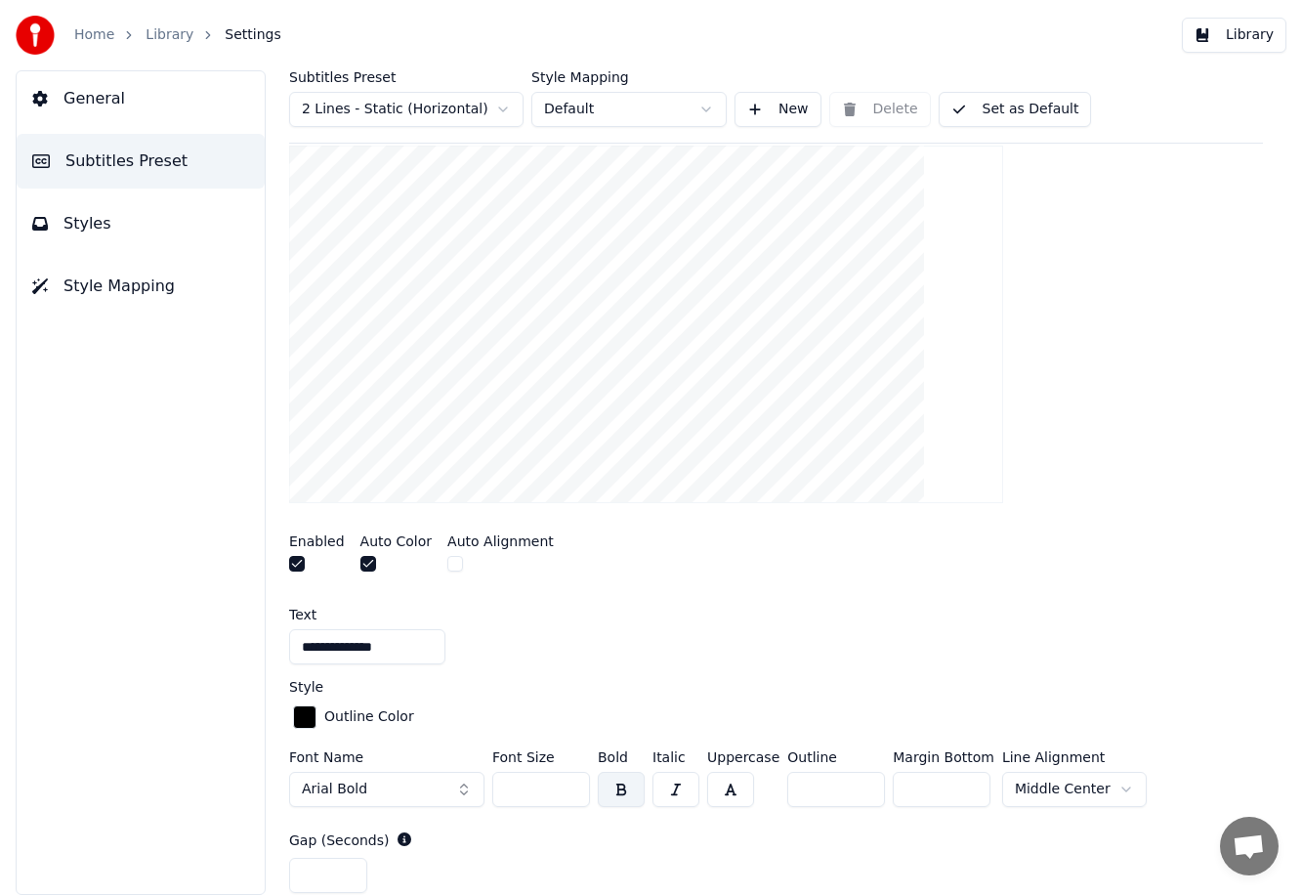
scroll to position [340, 0]
click at [777, 794] on html "**********" at bounding box center [651, 447] width 1302 height 895
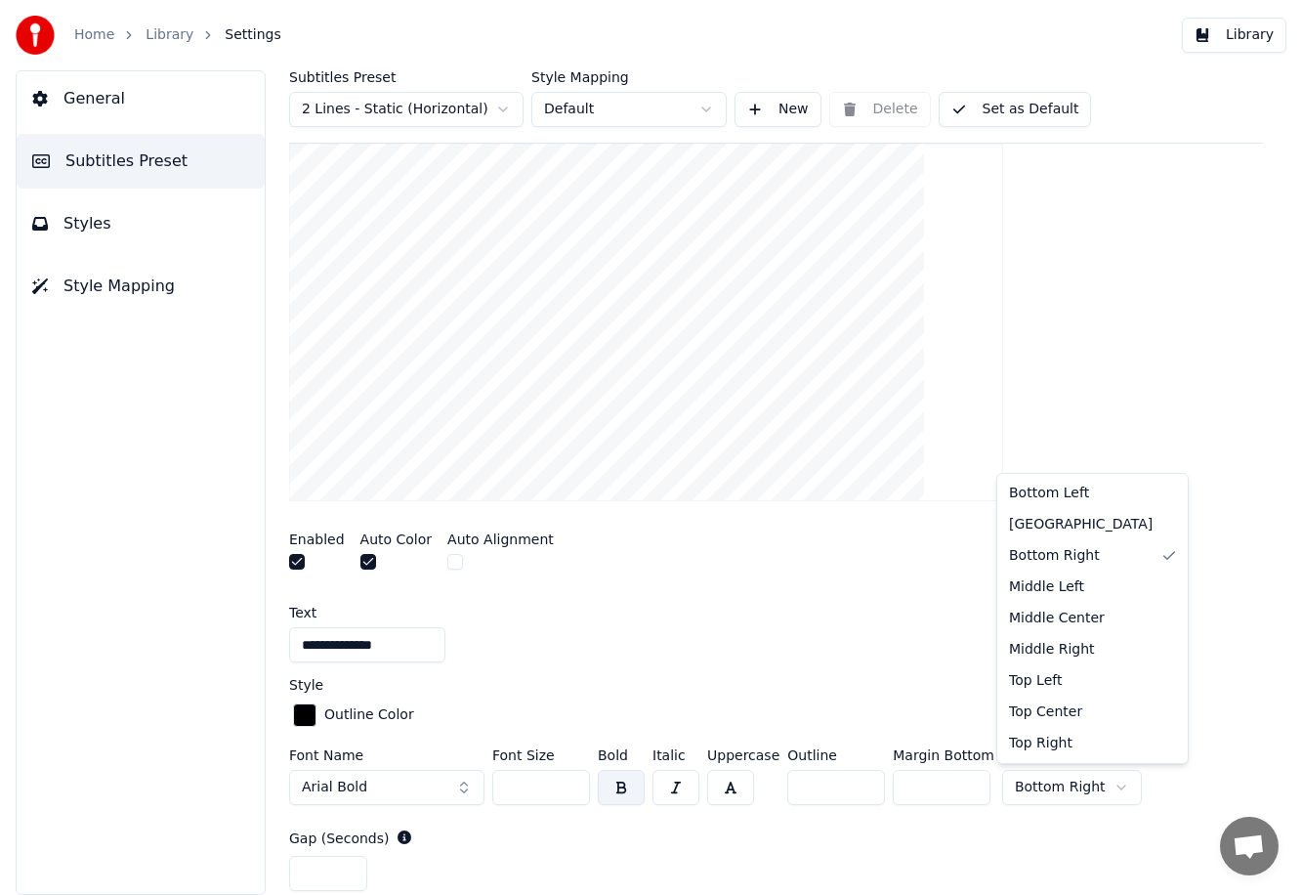
click at [777, 783] on html "**********" at bounding box center [651, 447] width 1302 height 895
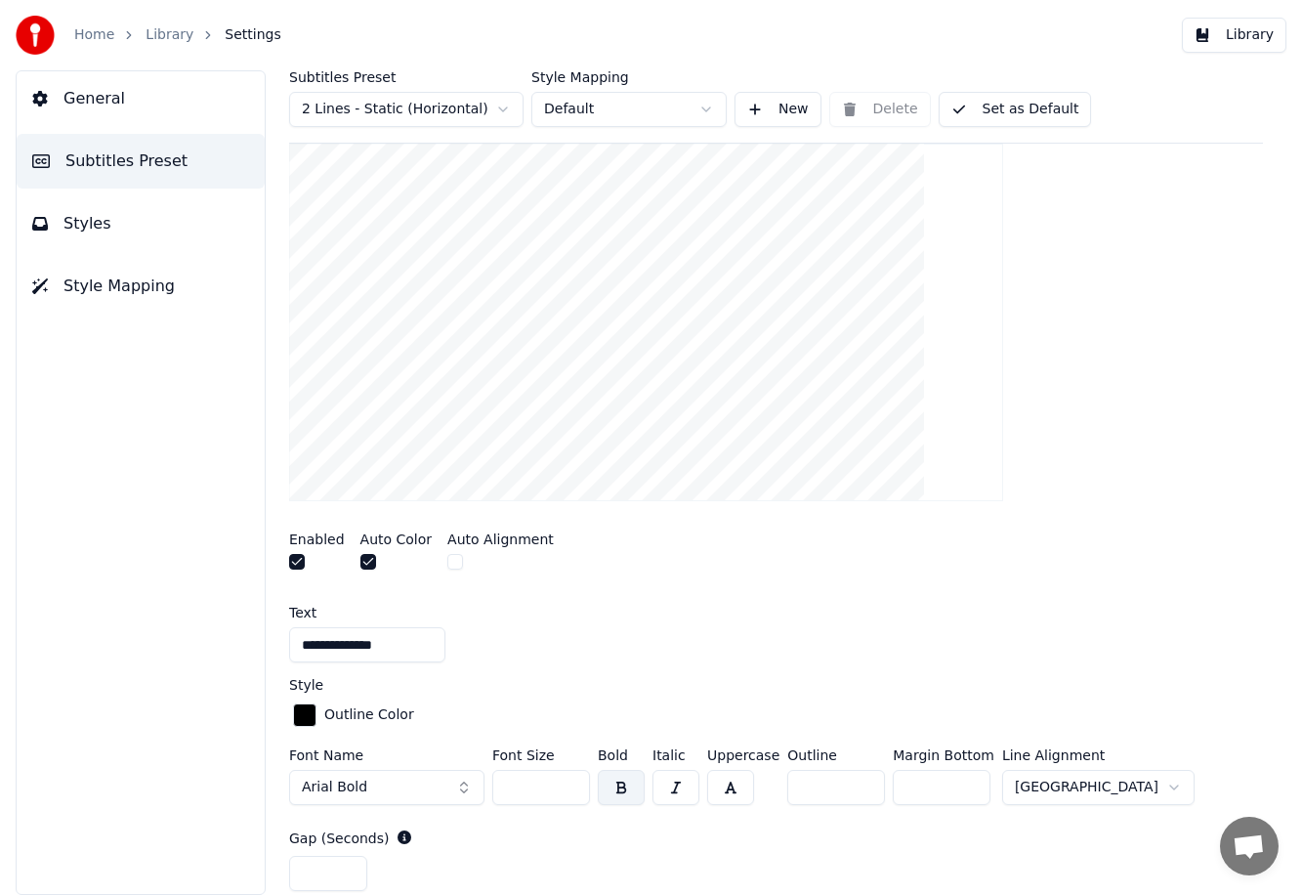
click at [777, 780] on html "**********" at bounding box center [651, 447] width 1302 height 895
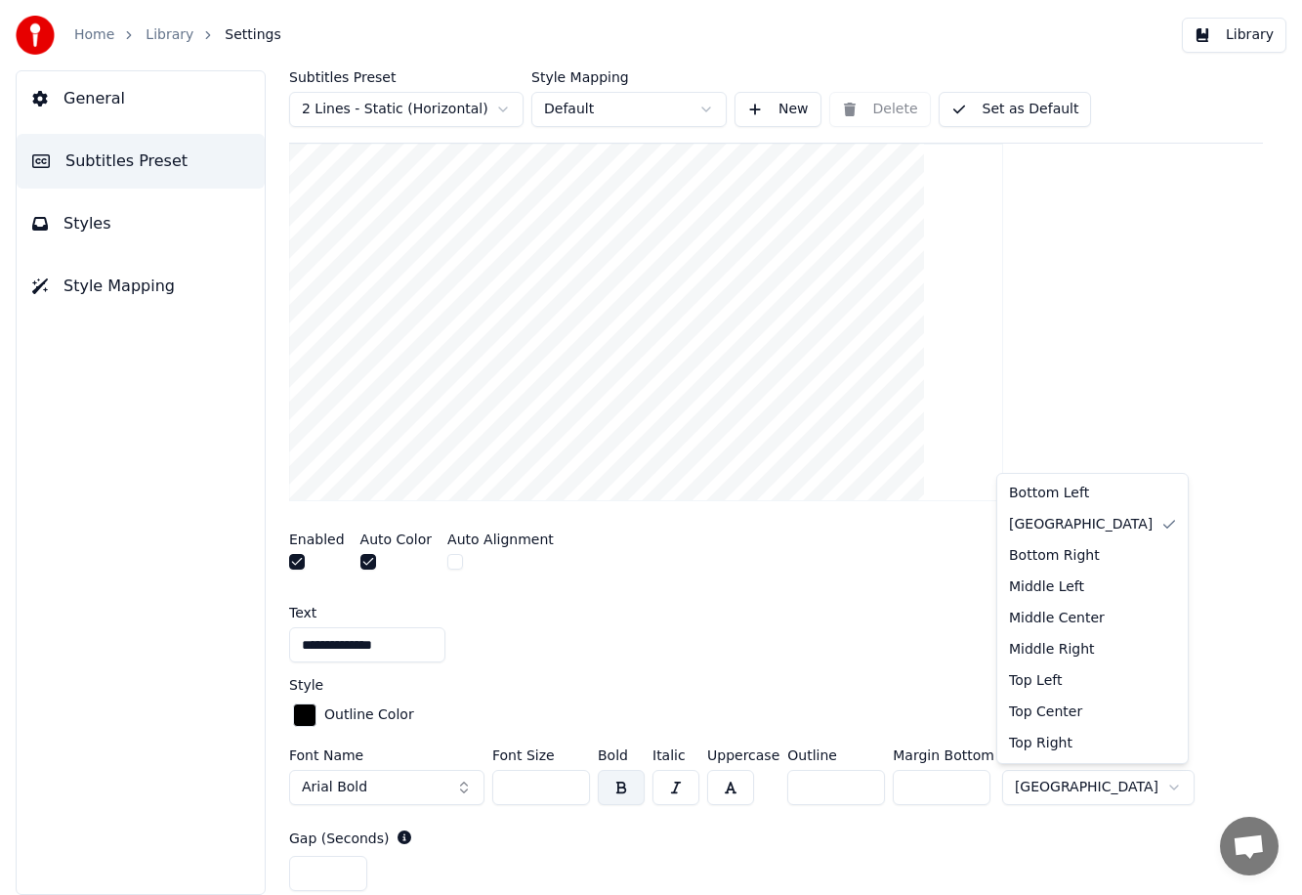
click at [777, 694] on html "**********" at bounding box center [651, 447] width 1302 height 895
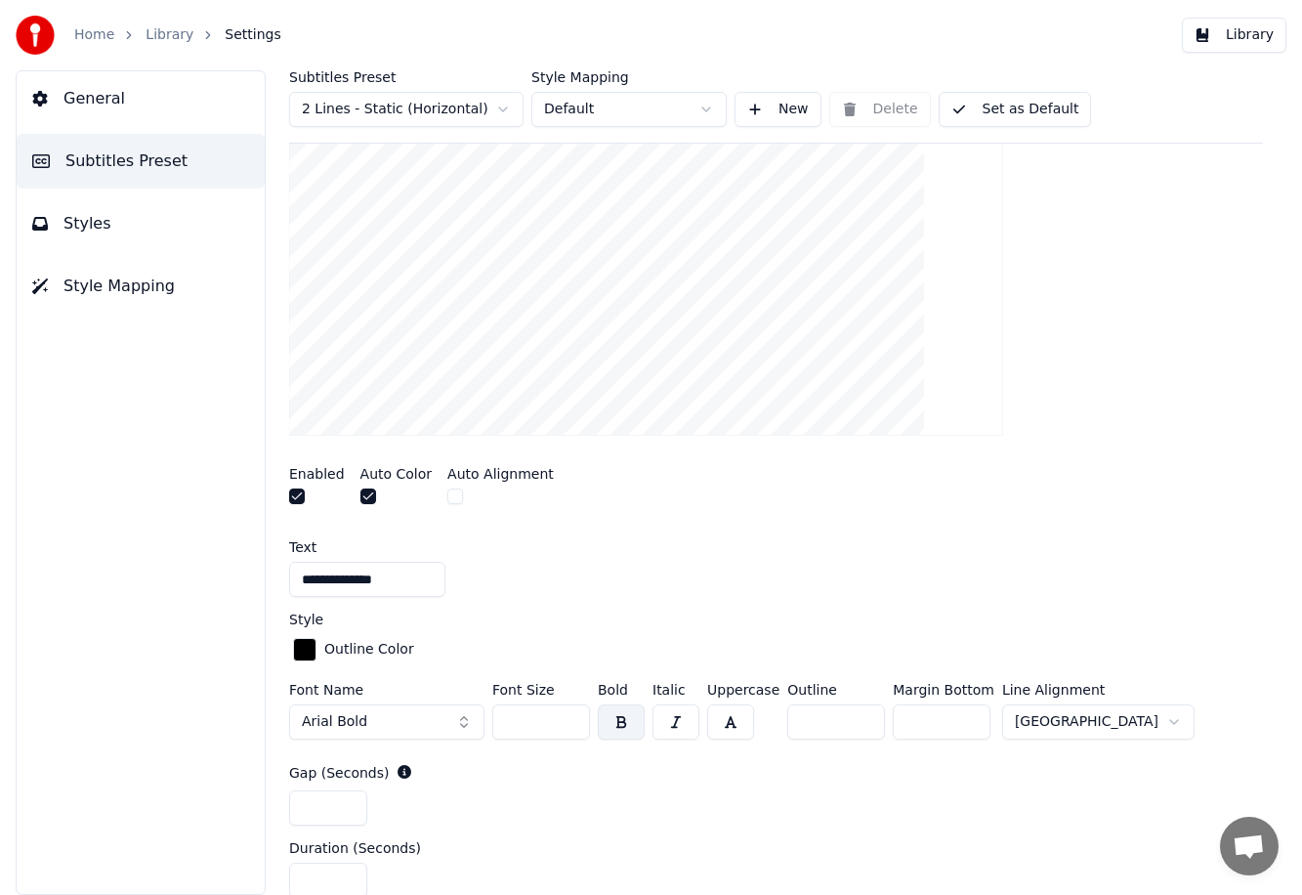
scroll to position [452, 0]
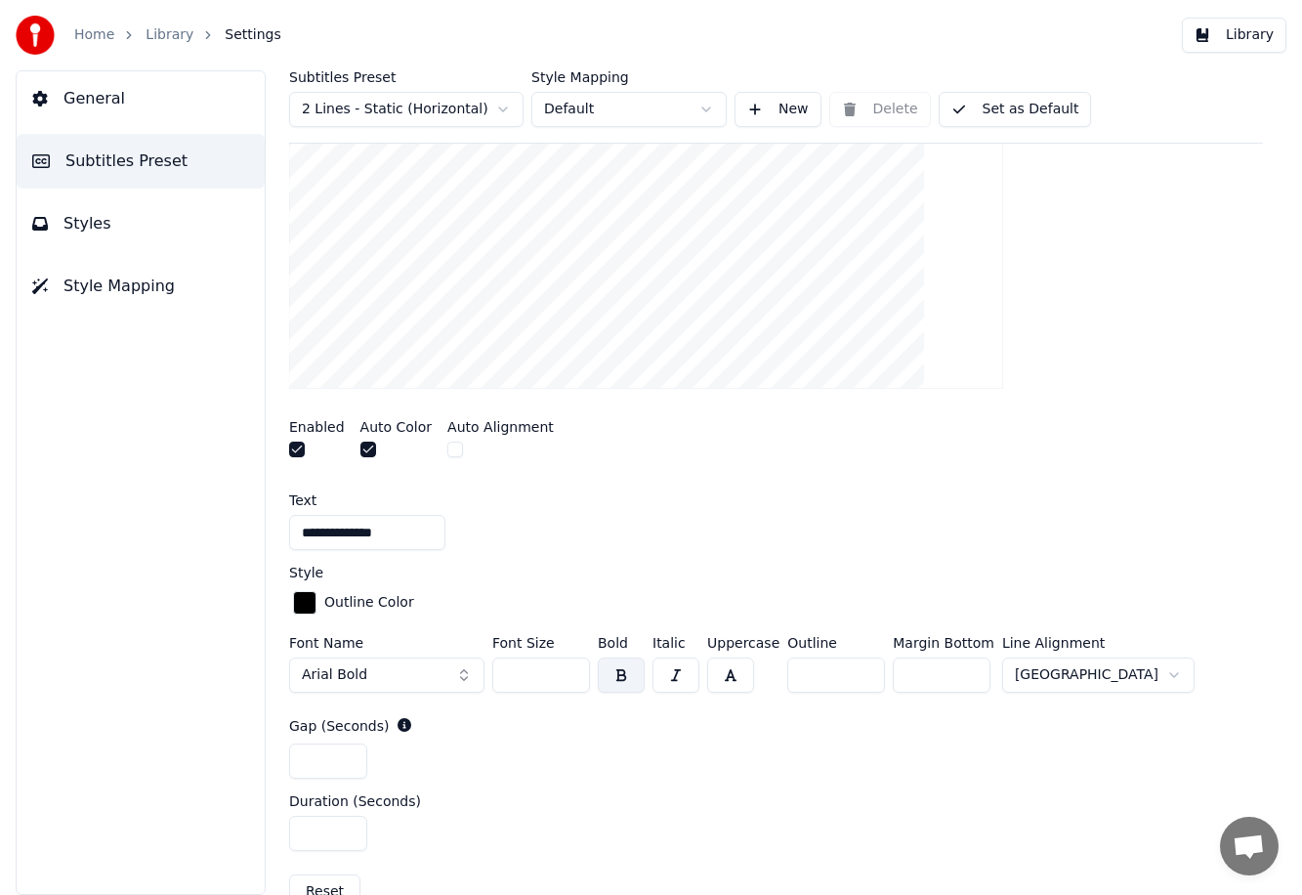
drag, startPoint x: 920, startPoint y: 672, endPoint x: 890, endPoint y: 670, distance: 30.3
click at [777, 670] on input "*" at bounding box center [942, 674] width 98 height 35
type input "*"
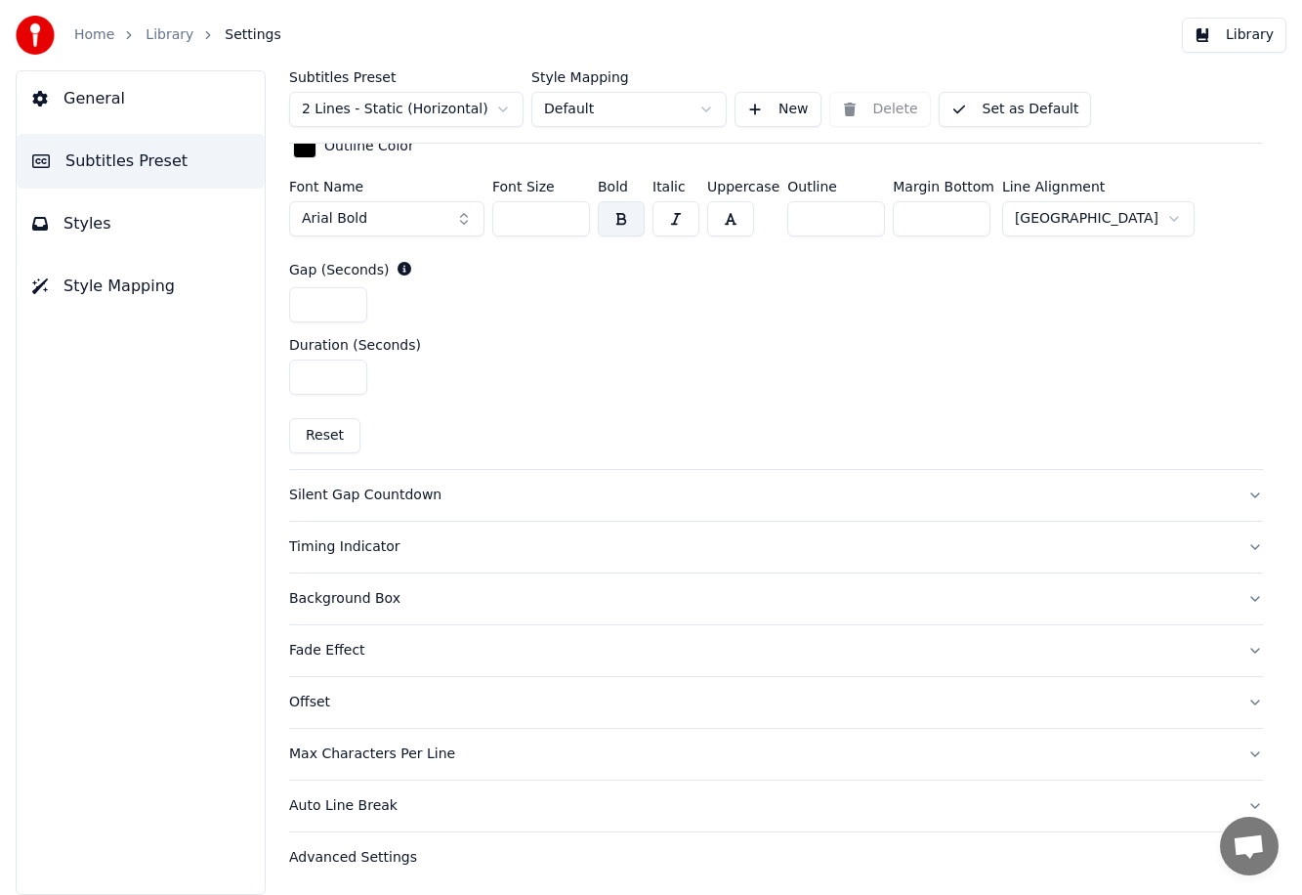
scroll to position [910, 0]
type input "***"
click at [413, 485] on div "Silent Gap Countdown" at bounding box center [760, 493] width 942 height 20
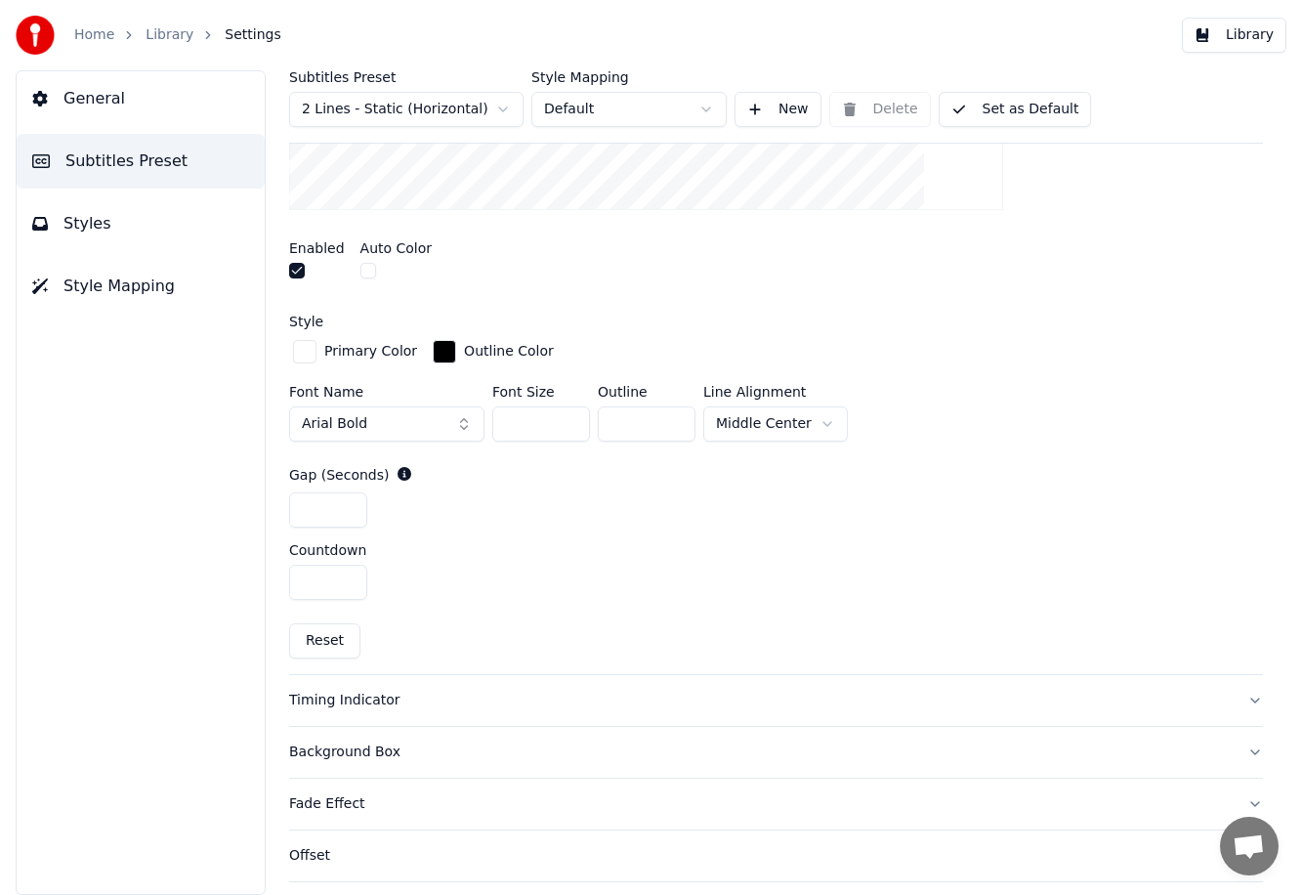
scroll to position [838, 0]
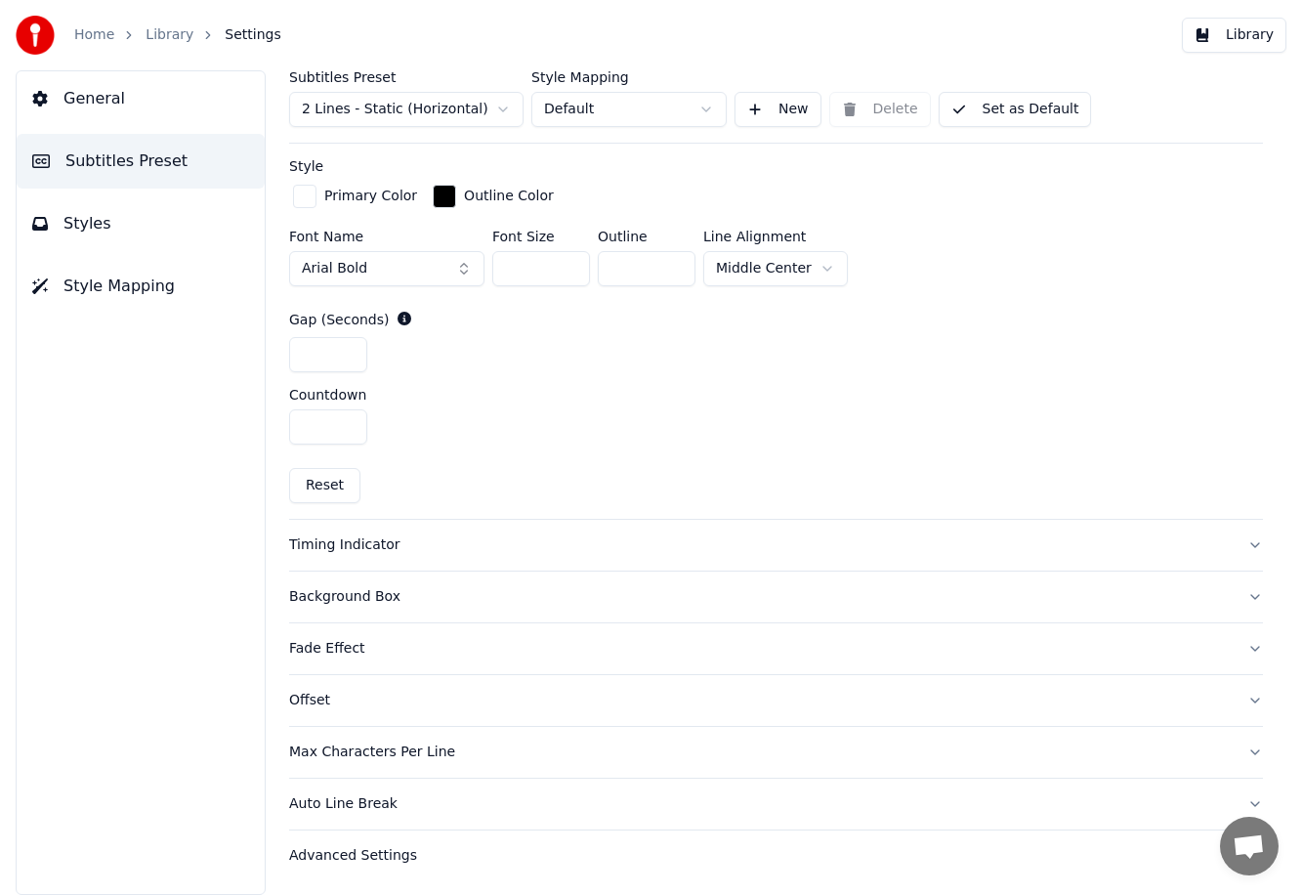
click at [420, 535] on div "Timing Indicator" at bounding box center [760, 545] width 942 height 20
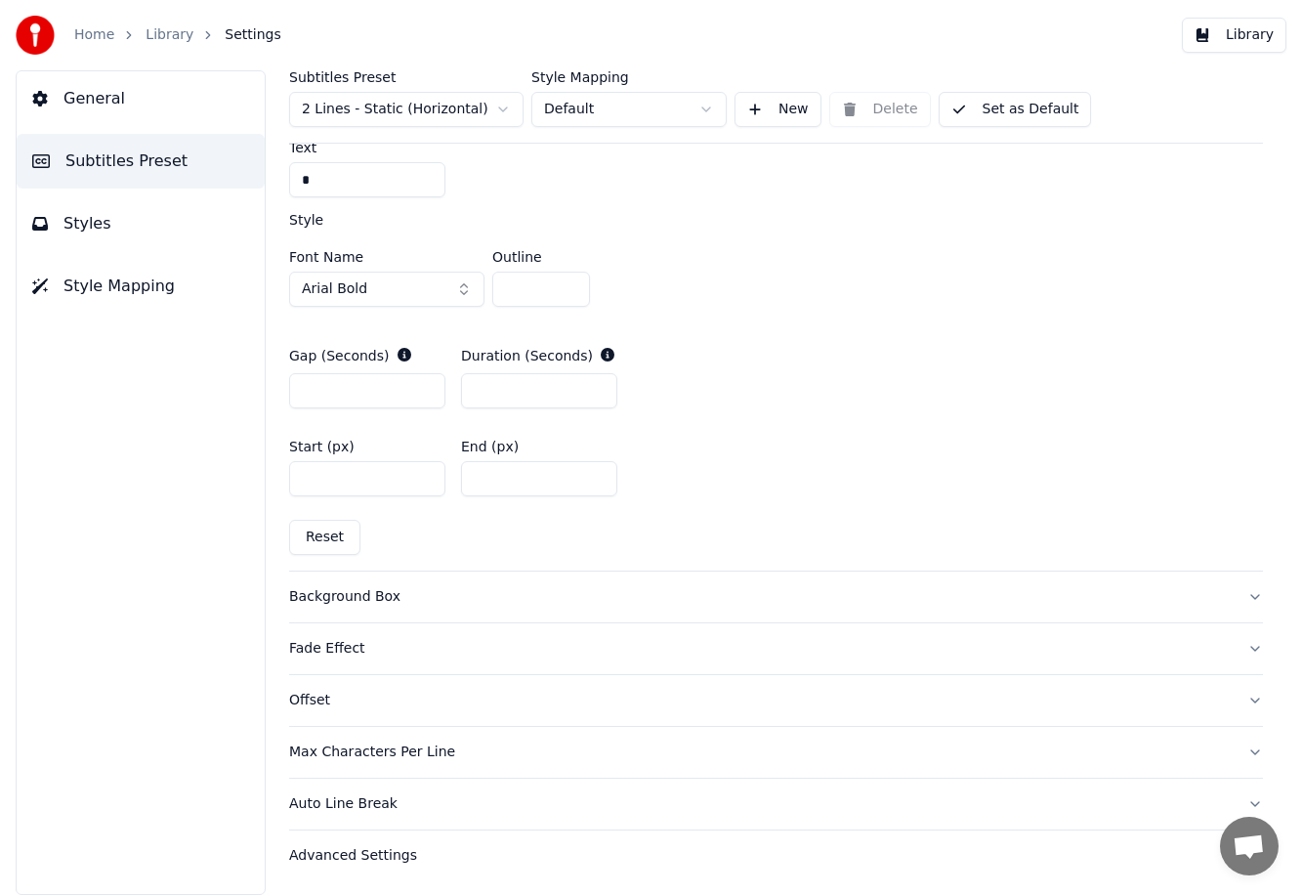
scroll to position [909, 0]
click at [416, 605] on div "Background Box" at bounding box center [760, 596] width 942 height 20
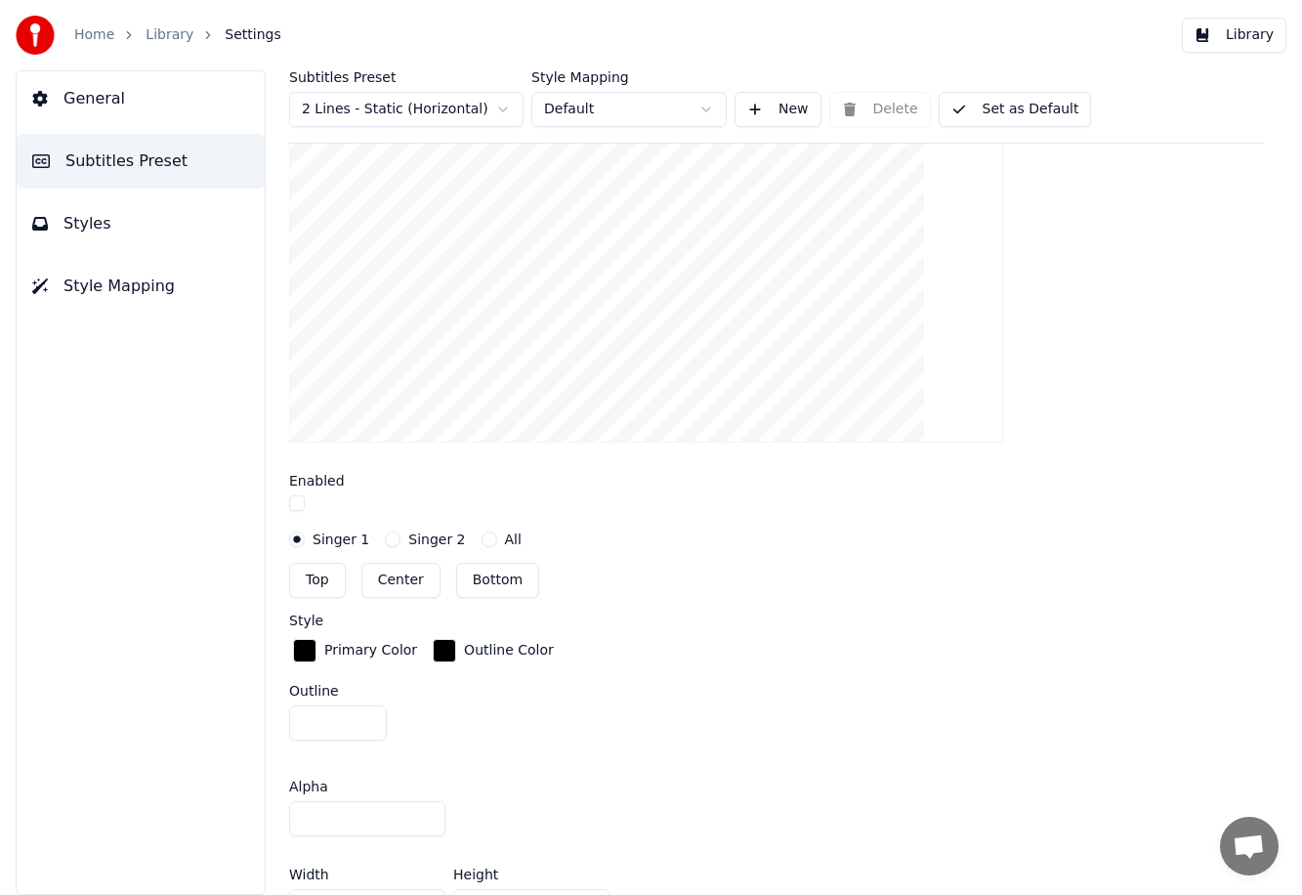
scroll to position [552, 0]
click at [303, 505] on button "button" at bounding box center [297, 505] width 16 height 16
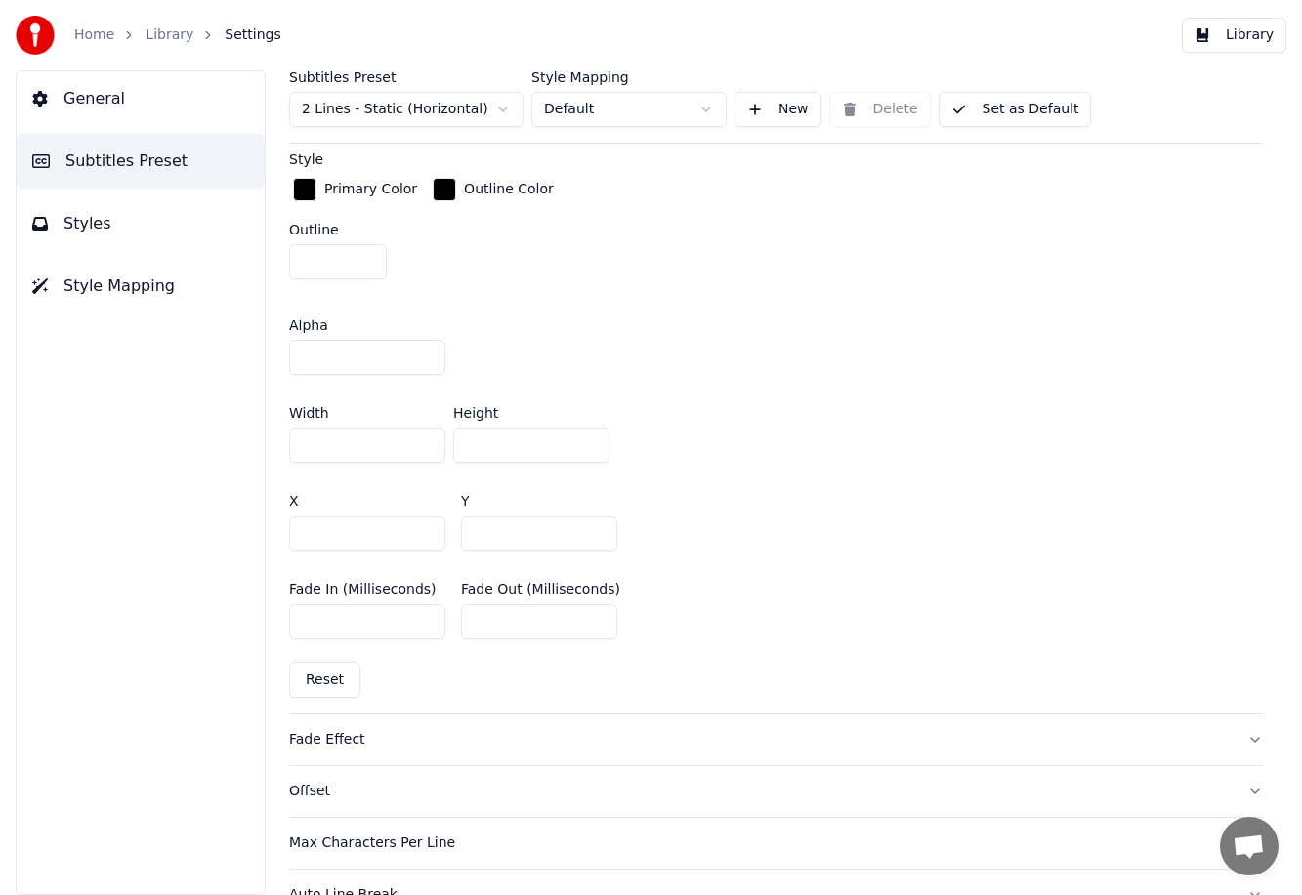
scroll to position [1106, 0]
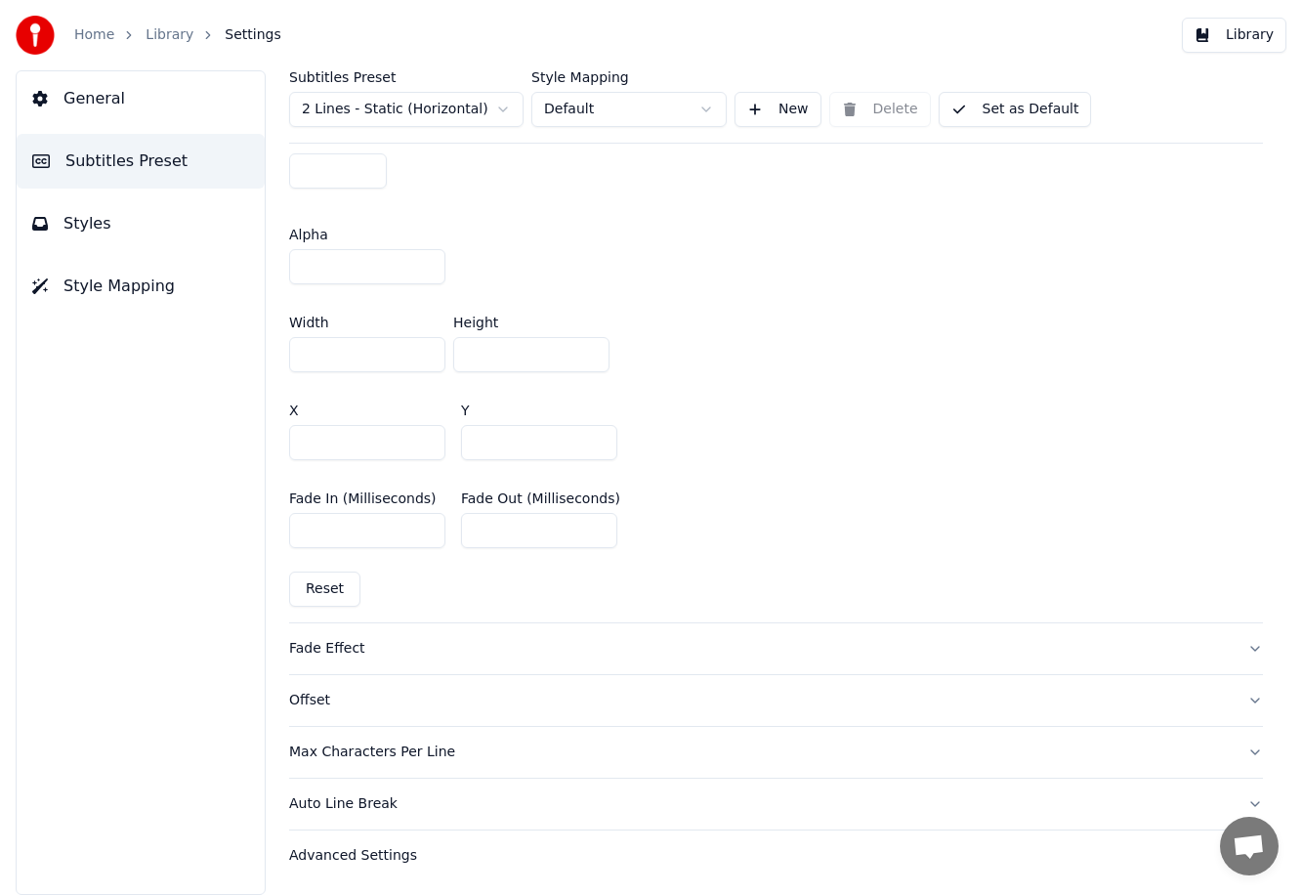
click at [403, 643] on div "Fade Effect" at bounding box center [760, 649] width 942 height 20
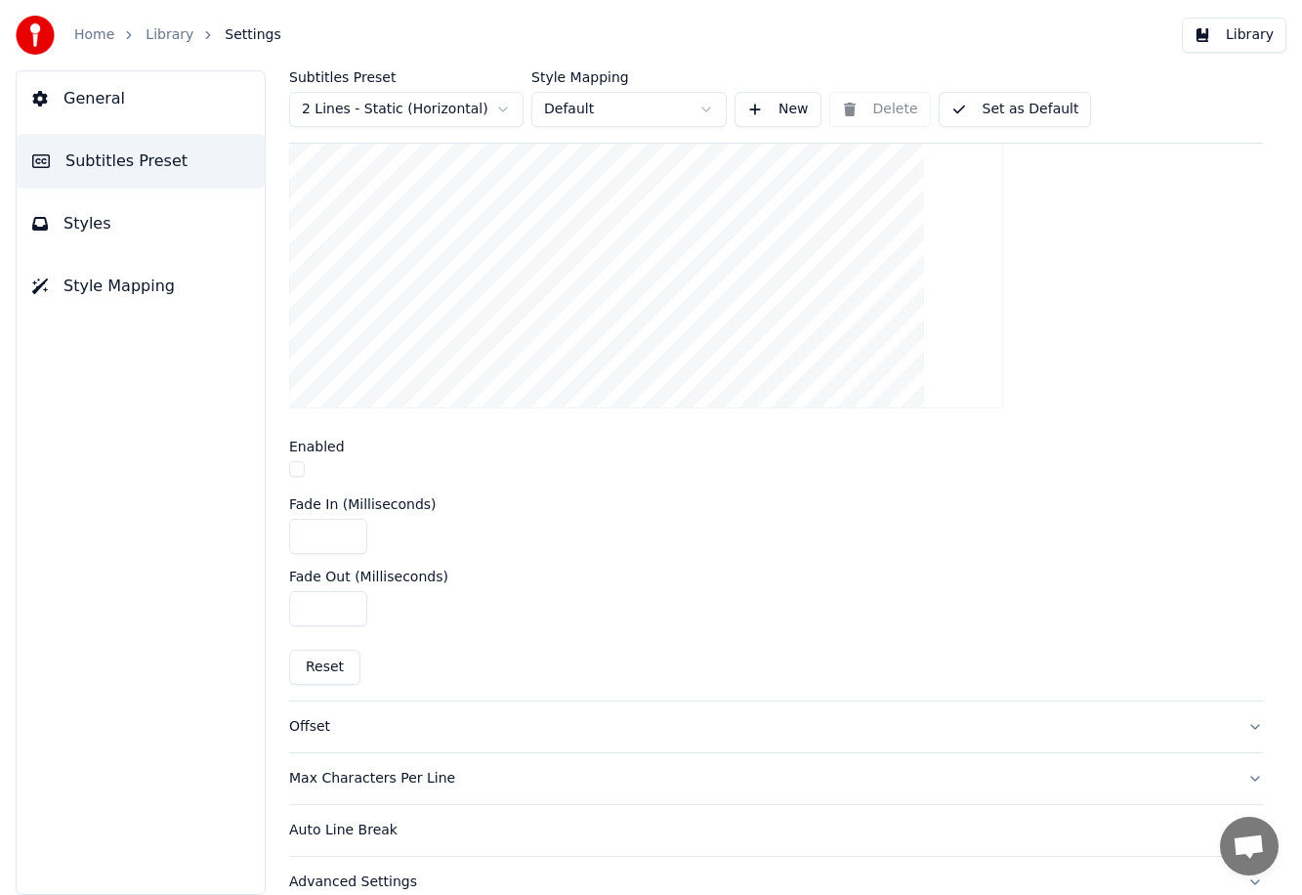
scroll to position [667, 0]
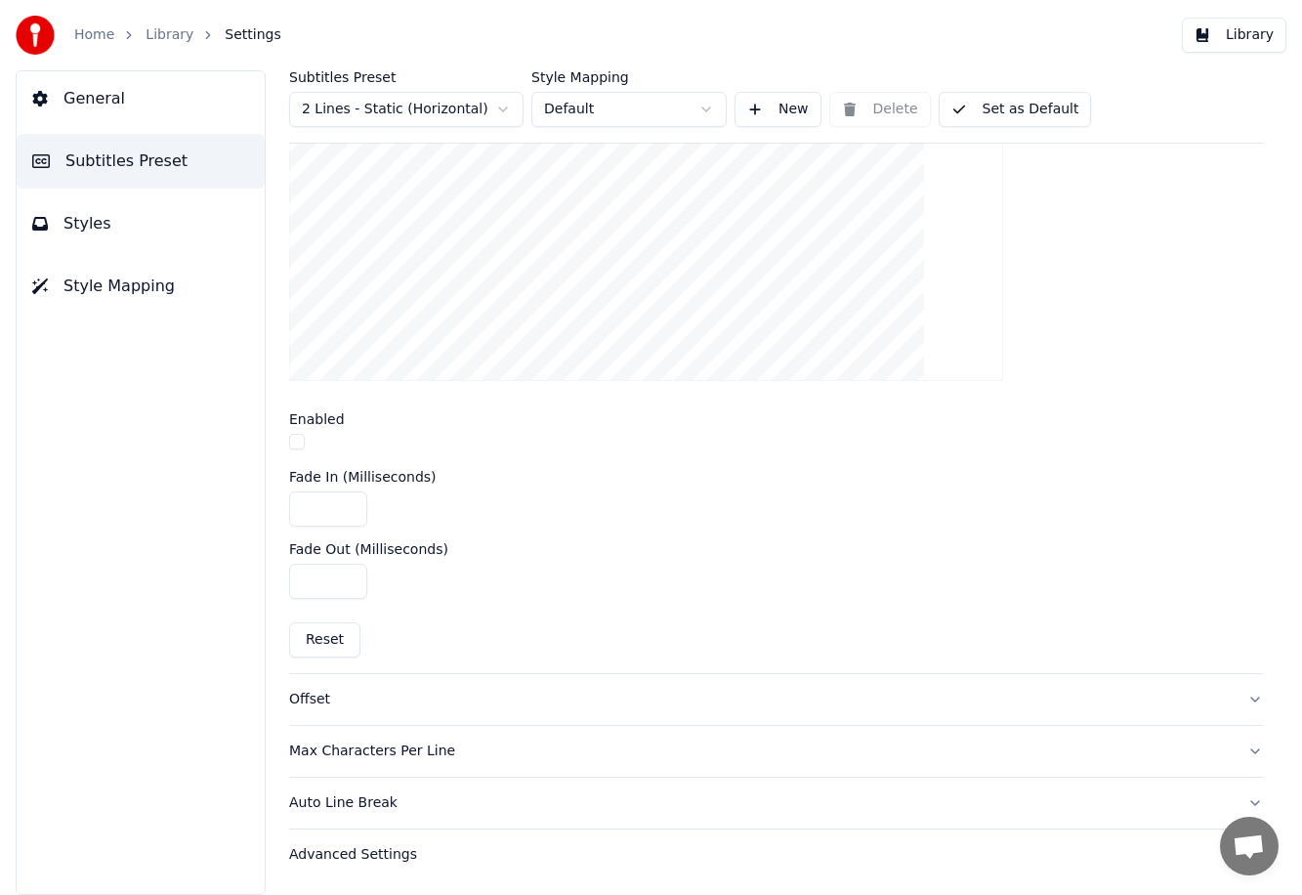
click at [407, 812] on button "Auto Line Break" at bounding box center [776, 802] width 974 height 51
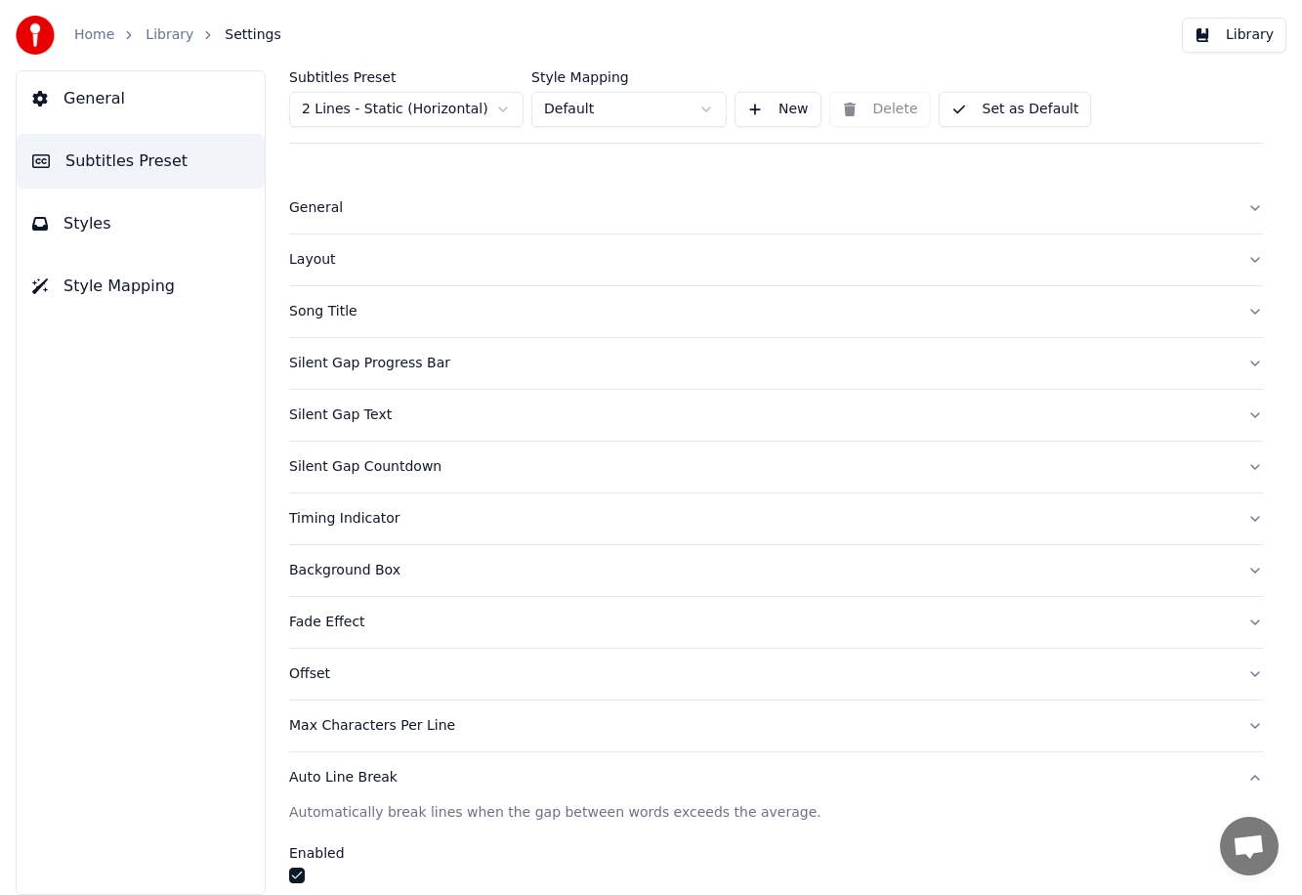
scroll to position [206, 0]
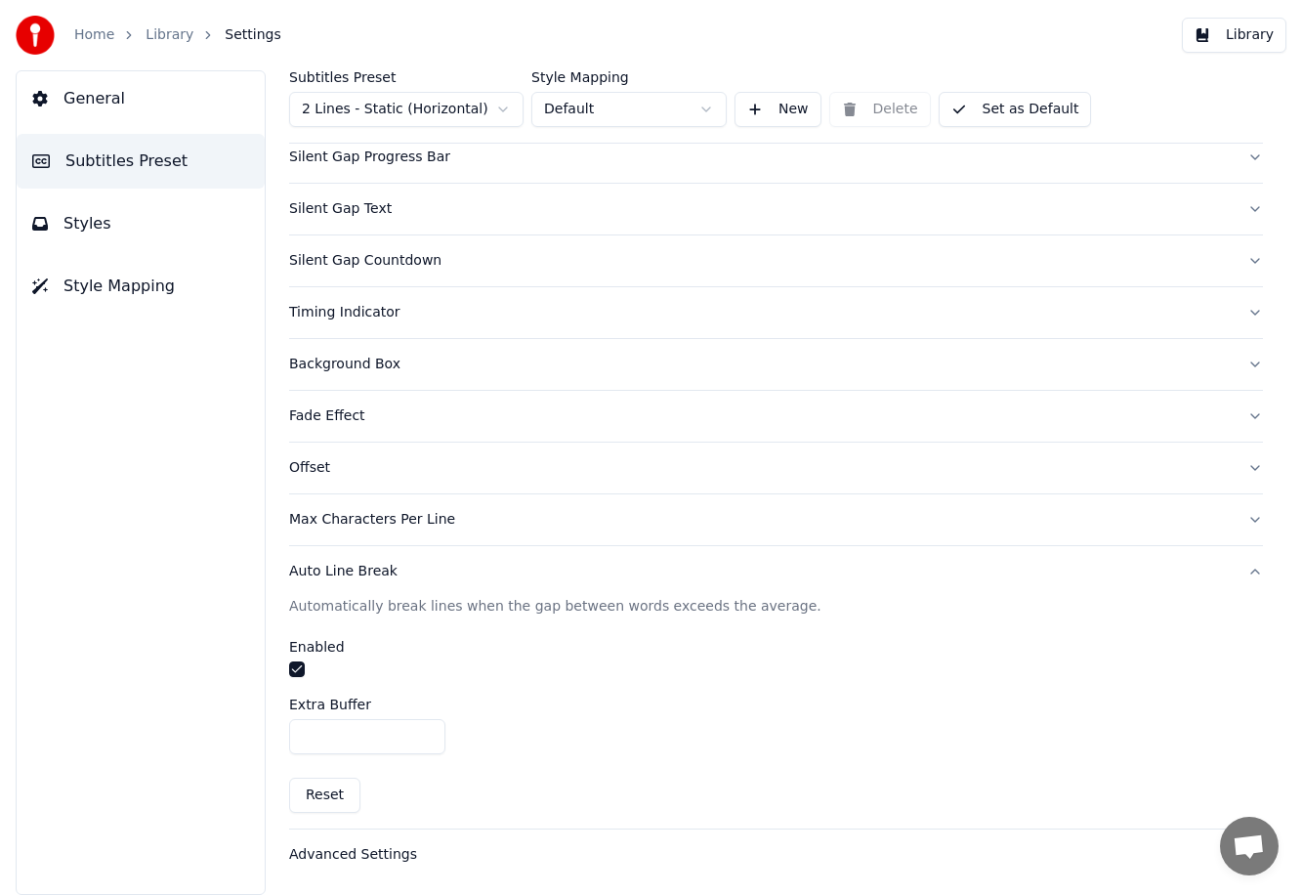
click at [395, 854] on div "Advanced Settings" at bounding box center [760, 855] width 942 height 20
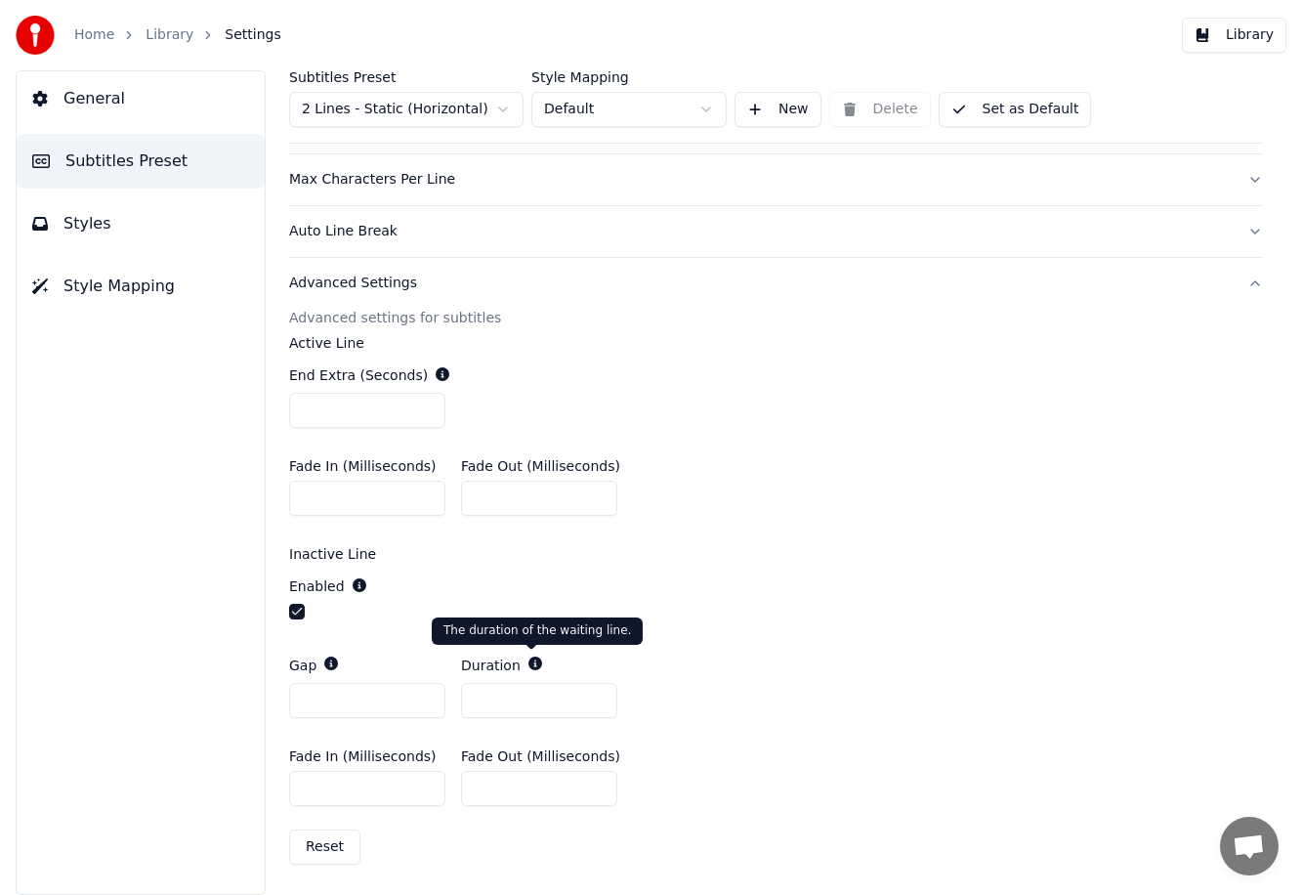
scroll to position [0, 0]
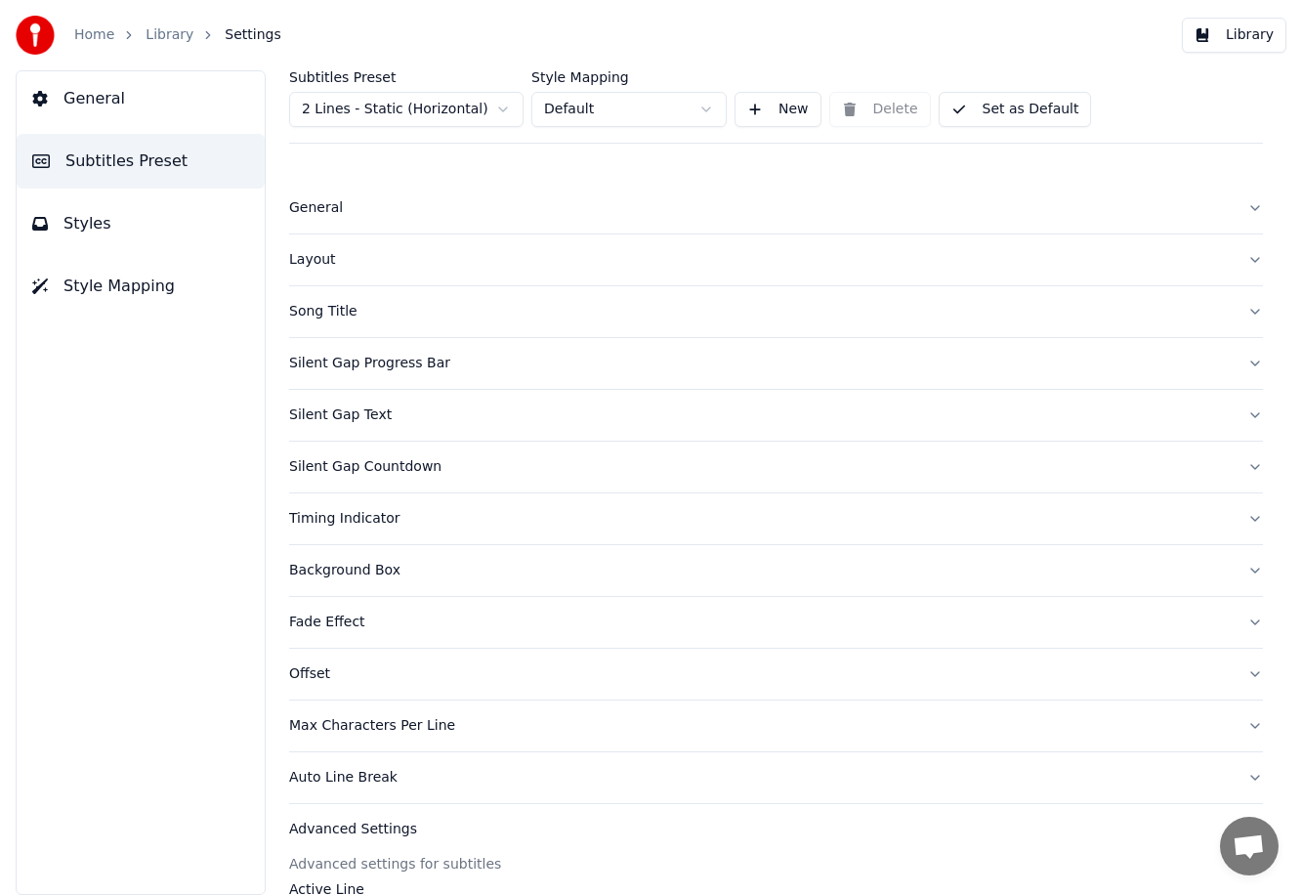
click at [368, 244] on button "Layout" at bounding box center [776, 259] width 974 height 51
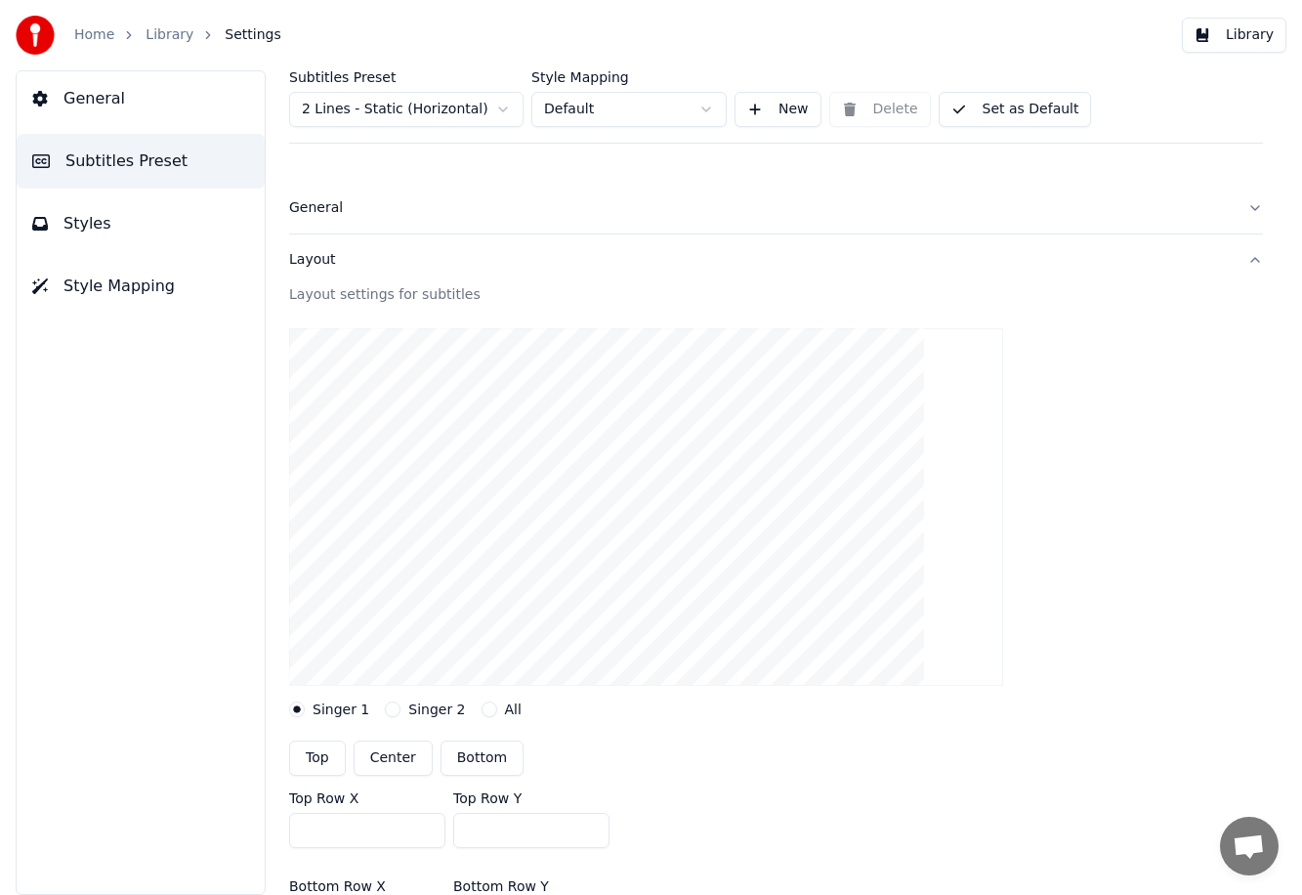
click at [97, 221] on span "Styles" at bounding box center [87, 223] width 48 height 23
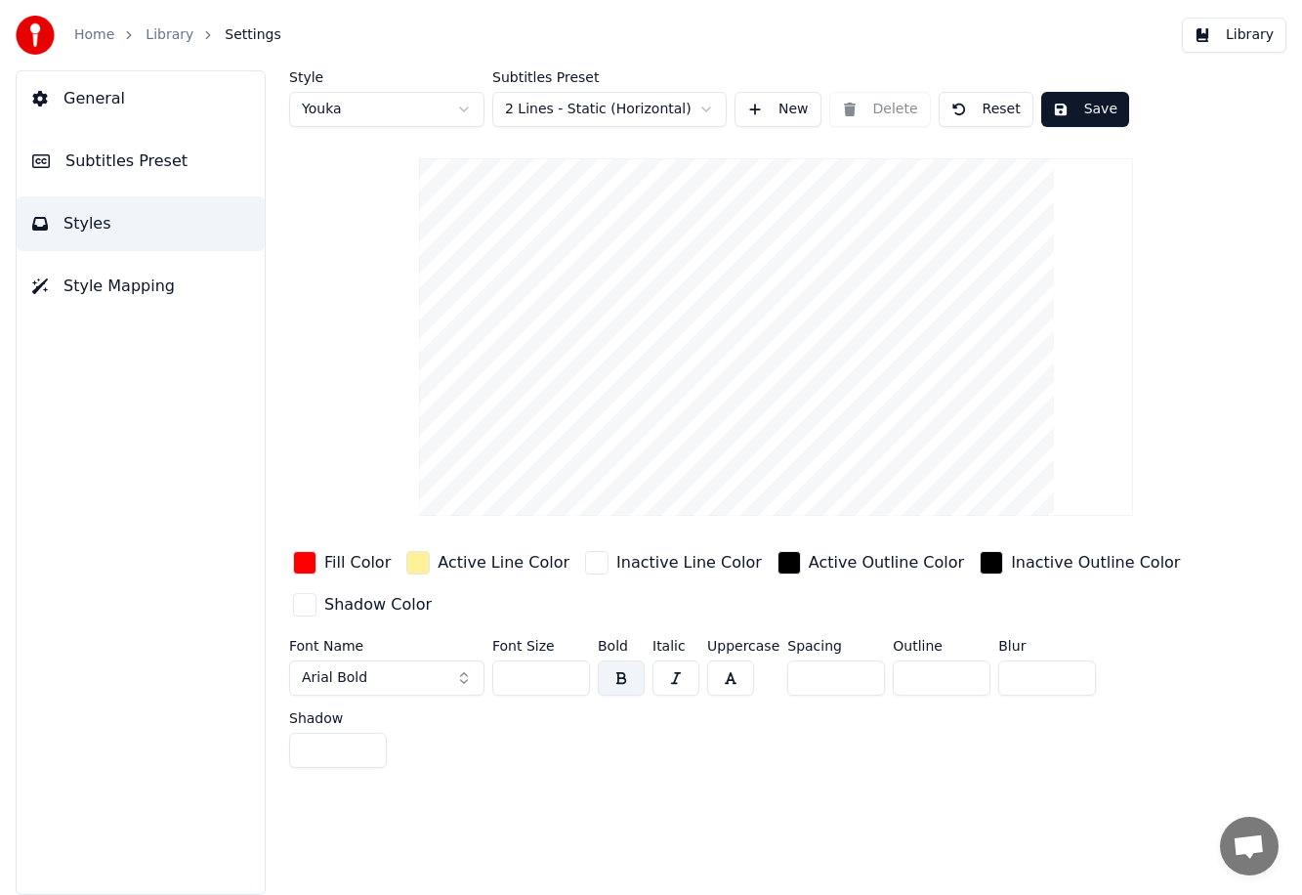
click at [417, 558] on div "button" at bounding box center [417, 562] width 23 height 23
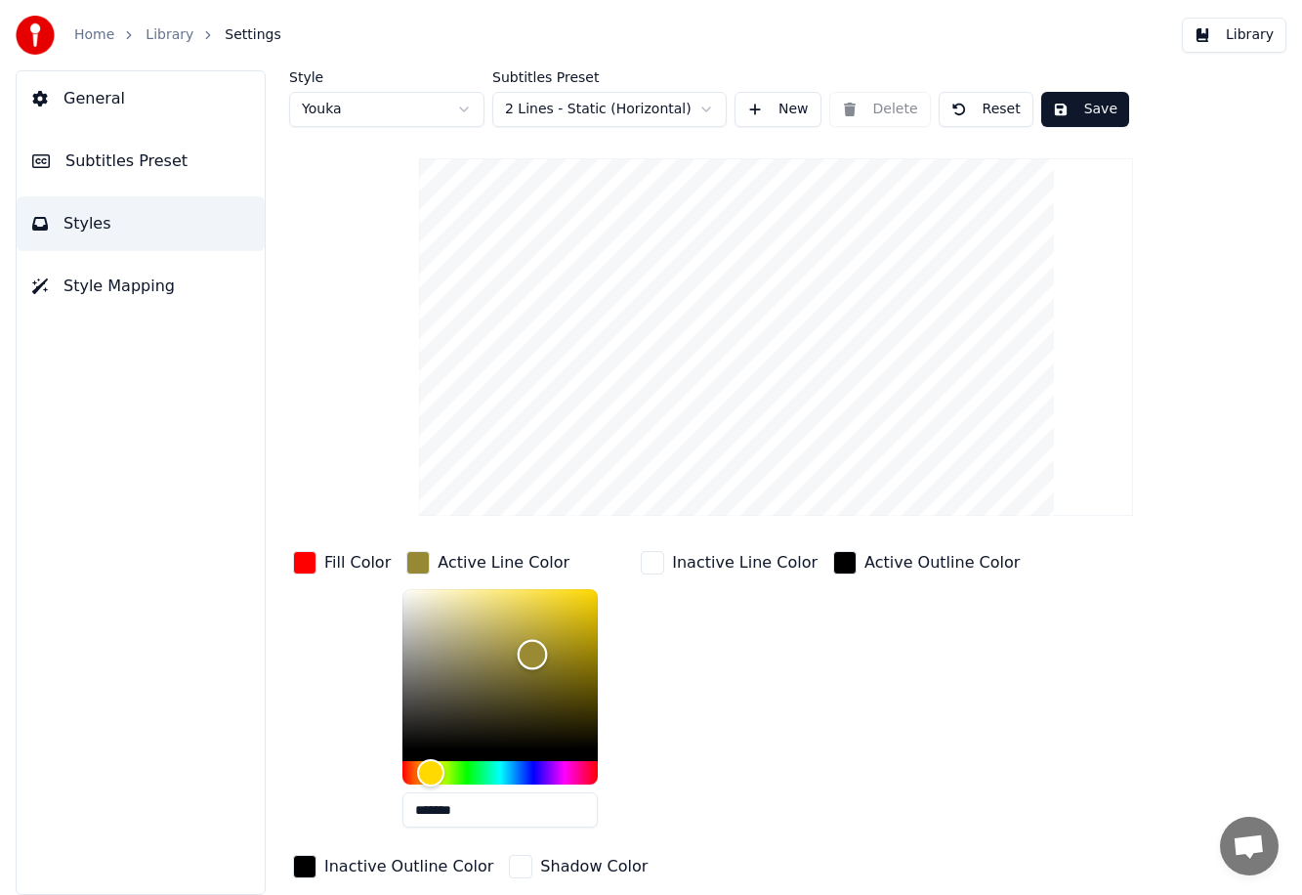
type input "*******"
drag, startPoint x: 527, startPoint y: 653, endPoint x: 347, endPoint y: 541, distance: 212.7
click at [347, 541] on div "Style Youka Subtitles Preset 2 Lines - Static (Horizontal) New Delete Reset Sav…" at bounding box center [776, 553] width 974 height 967
click at [309, 419] on div "Style Youka Subtitles Preset 2 Lines - Static (Horizontal) New Delete Reset Sav…" at bounding box center [776, 553] width 974 height 967
click at [315, 659] on div "Fill Color" at bounding box center [341, 695] width 105 height 296
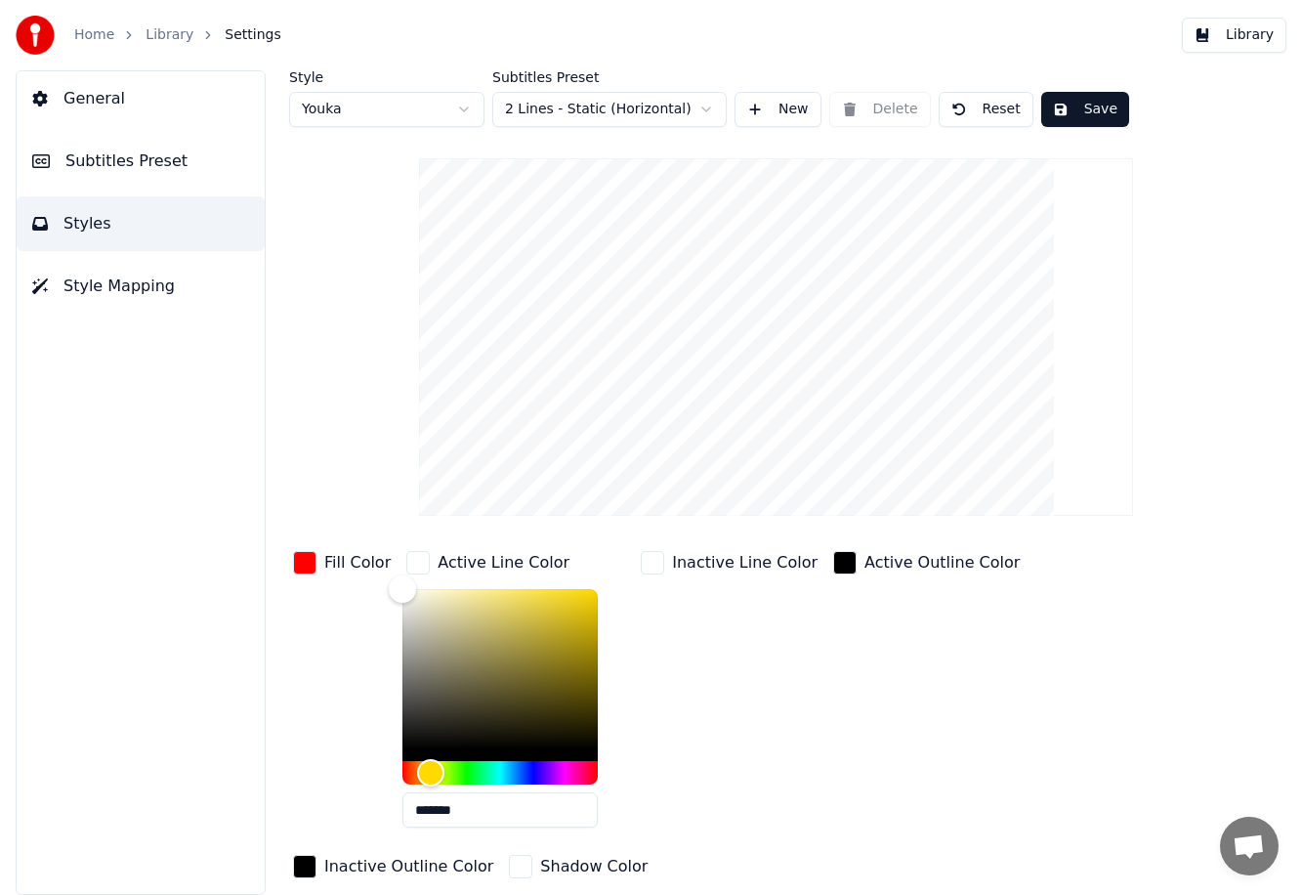
click at [777, 636] on div "Style Youka Subtitles Preset 2 Lines - Static (Horizontal) New Delete Reset Sav…" at bounding box center [776, 553] width 974 height 967
click at [392, 365] on div "Style Youka Subtitles Preset 2 Lines - Static (Horizontal) New Delete Reset Sav…" at bounding box center [776, 553] width 974 height 967
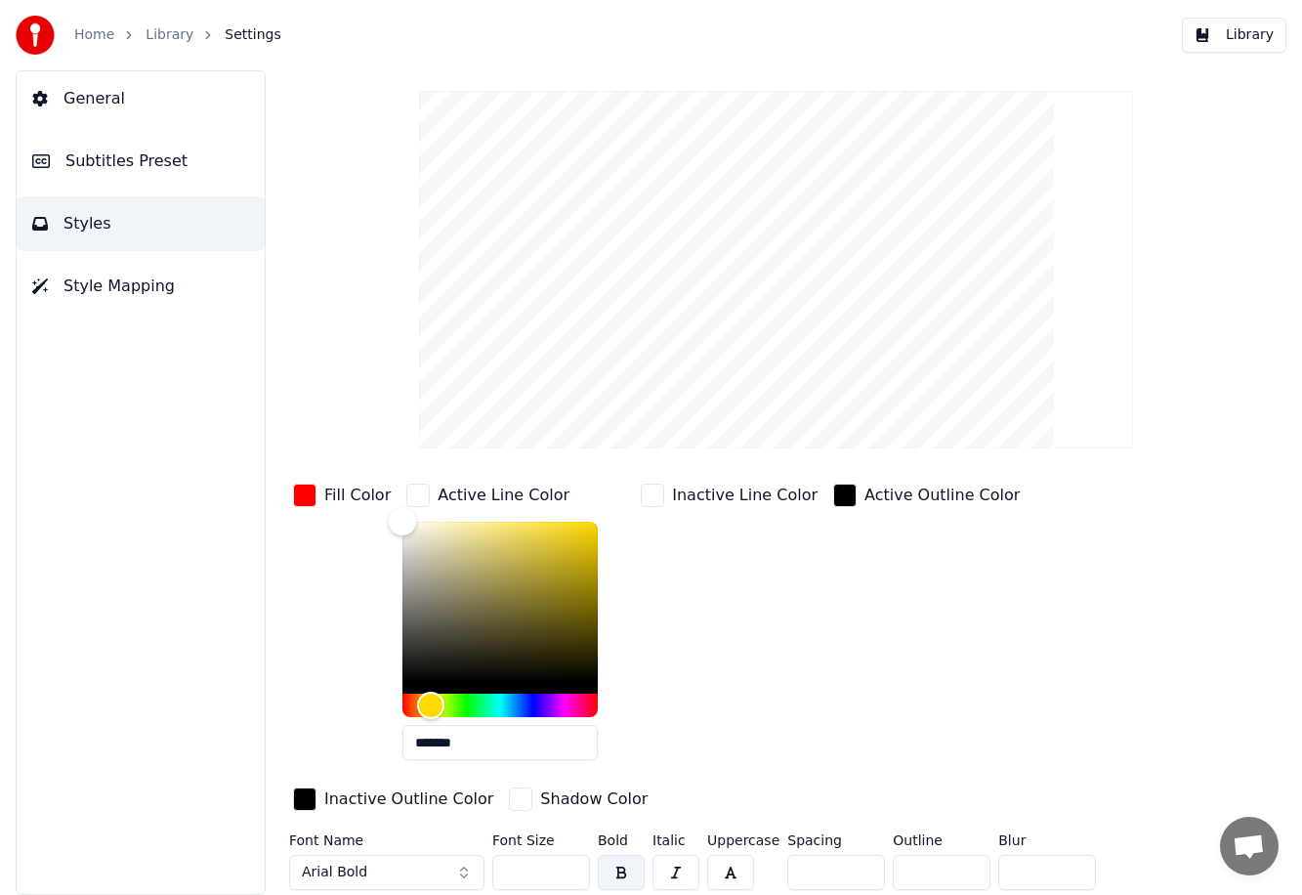
scroll to position [68, 0]
click at [777, 877] on input "*" at bounding box center [836, 871] width 98 height 35
click at [777, 862] on input "*" at bounding box center [836, 871] width 98 height 35
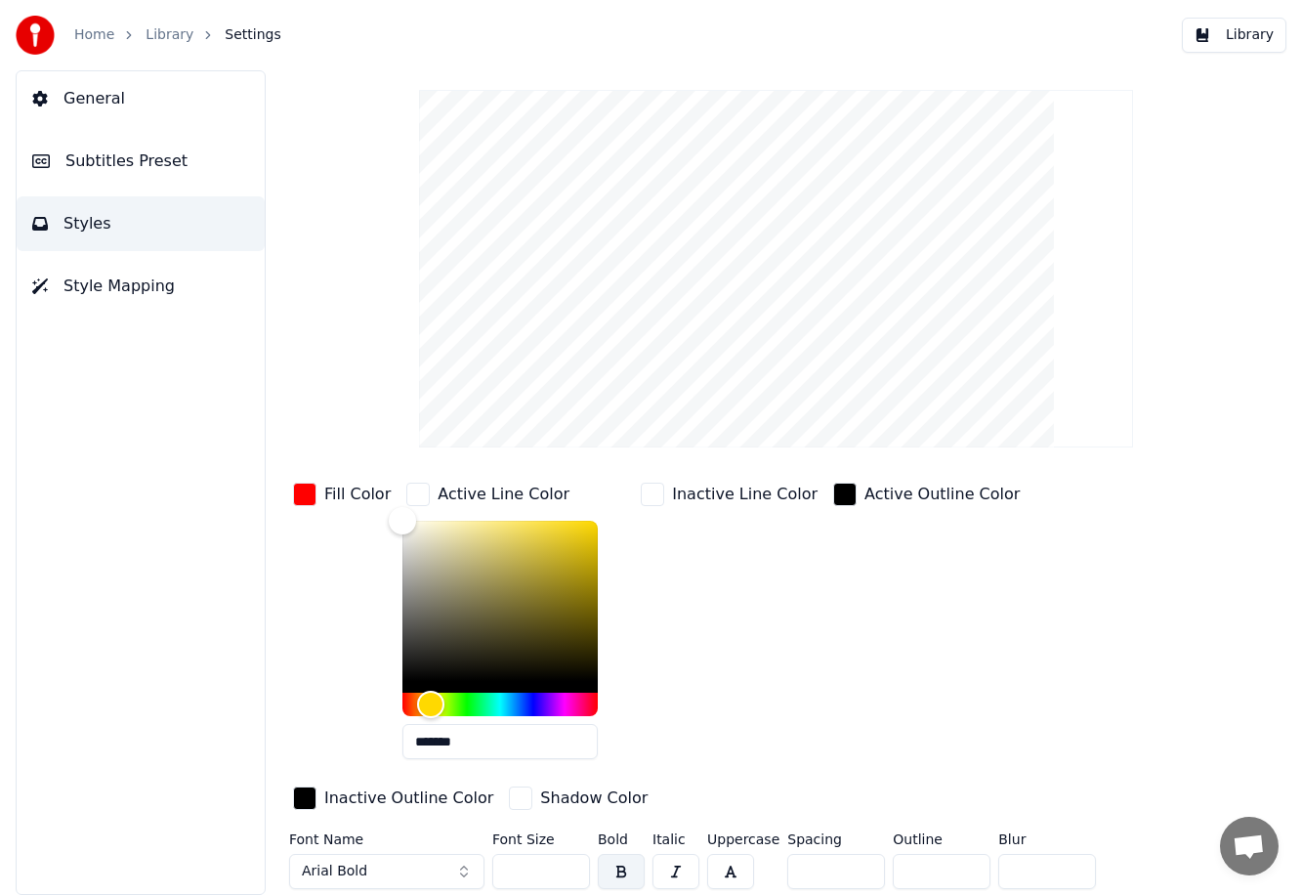
click at [777, 862] on input "*" at bounding box center [836, 871] width 98 height 35
drag, startPoint x: 811, startPoint y: 866, endPoint x: 769, endPoint y: 868, distance: 42.0
click at [777, 868] on div "Font Name Arial Bold Font Size ** Bold Italic Uppercase Spacing * Outline * Blu…" at bounding box center [744, 900] width 911 height 137
type input "*"
click at [211, 639] on div "General Subtitles Preset Styles Style Mapping" at bounding box center [141, 482] width 250 height 824
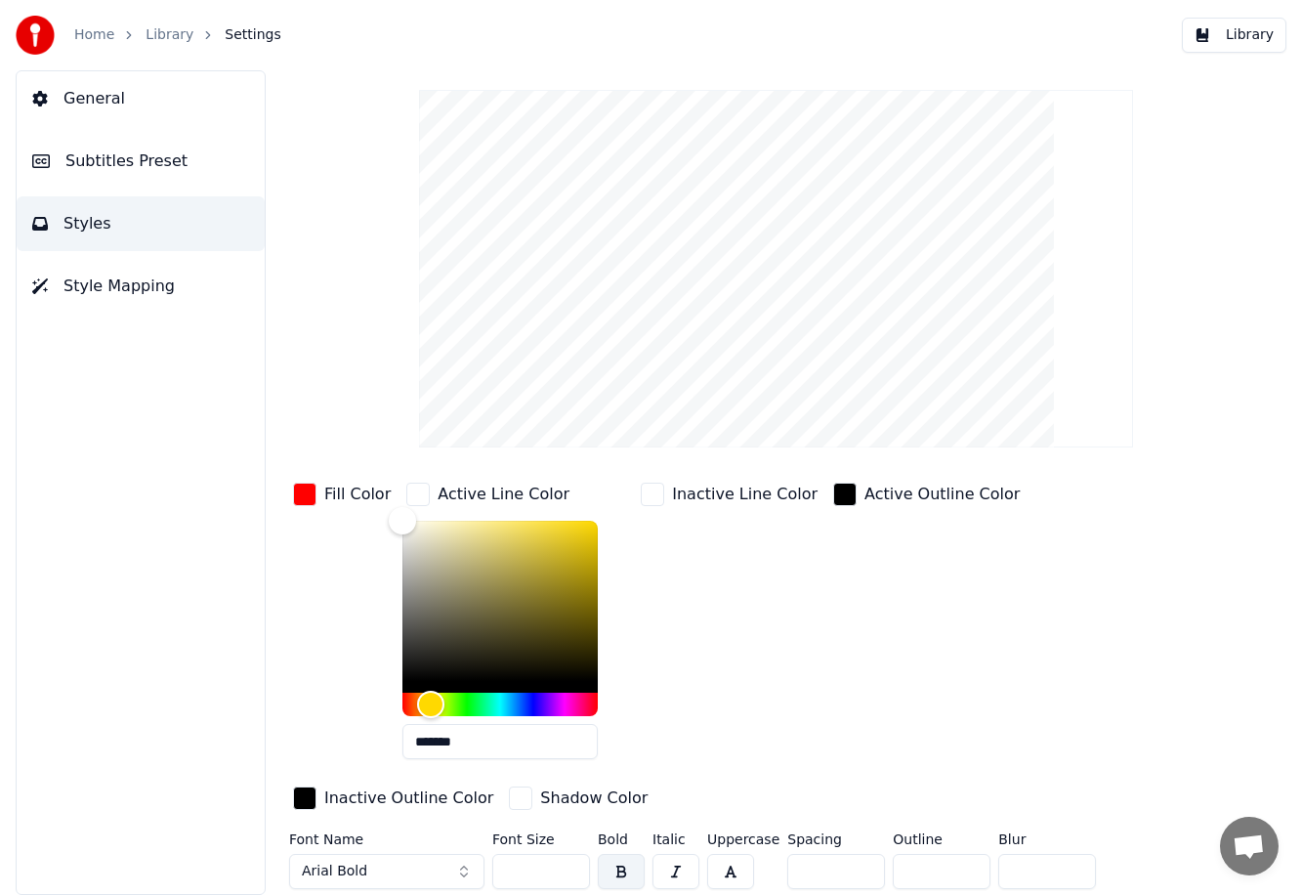
click at [150, 277] on span "Style Mapping" at bounding box center [118, 285] width 111 height 23
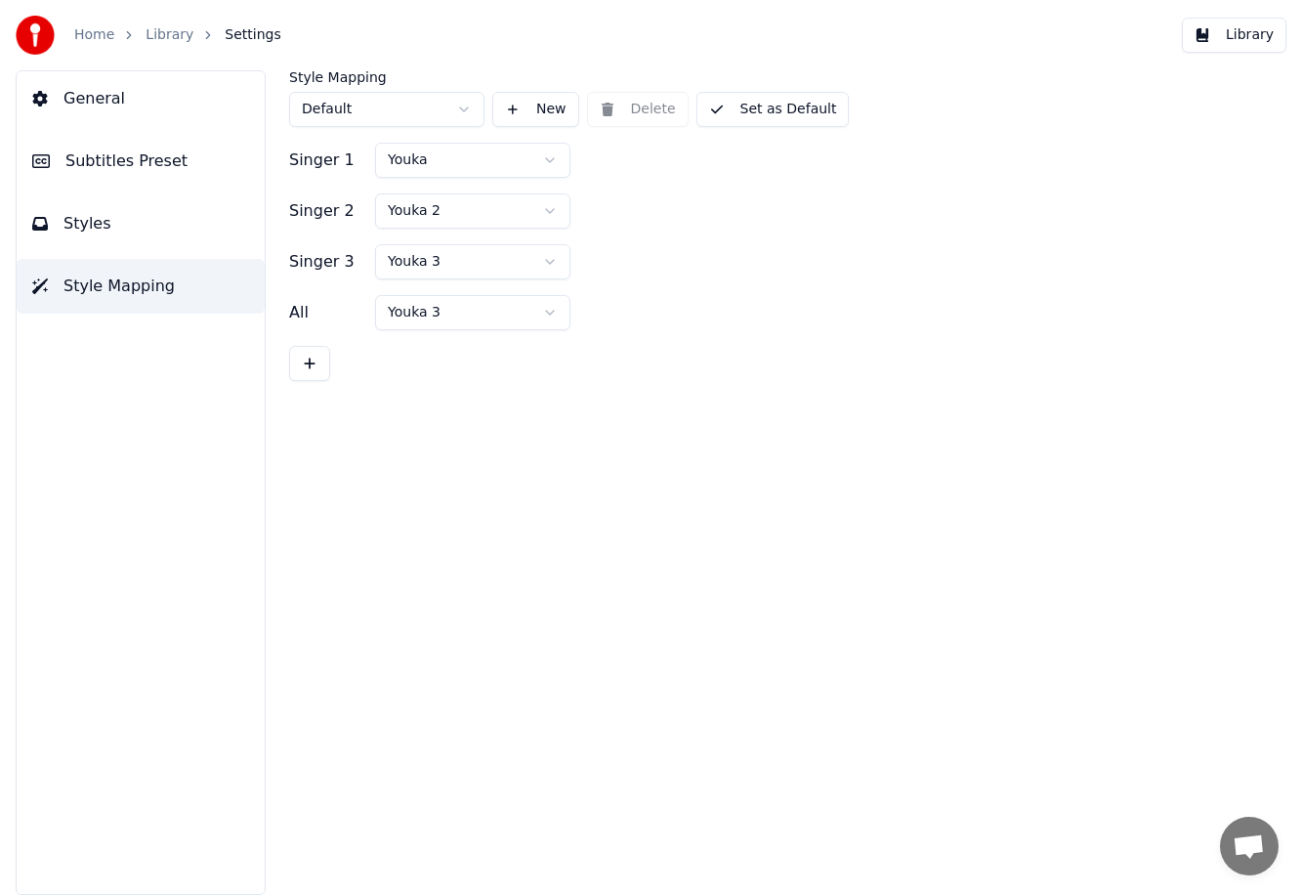
click at [122, 232] on button "Styles" at bounding box center [141, 223] width 248 height 55
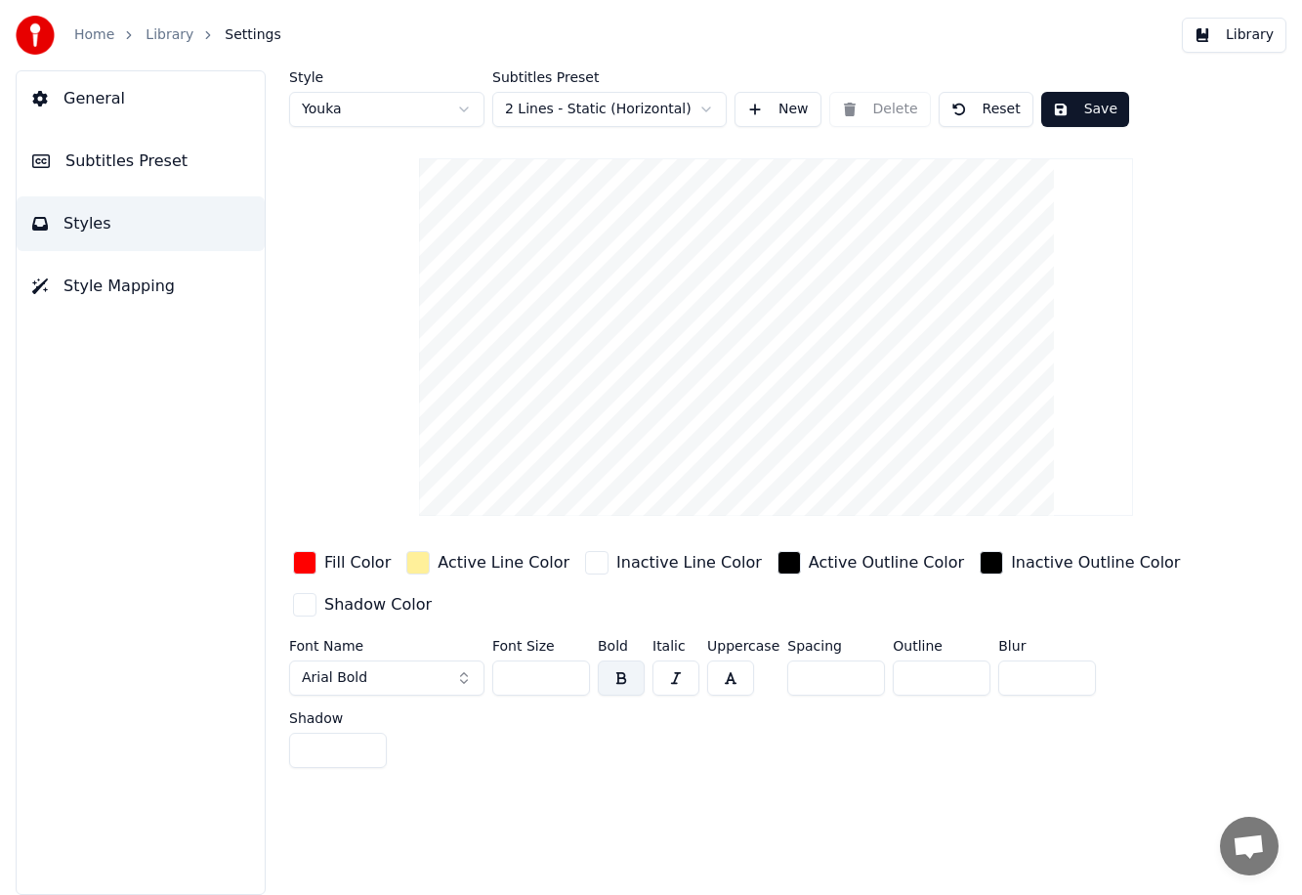
click at [132, 155] on span "Subtitles Preset" at bounding box center [126, 160] width 122 height 23
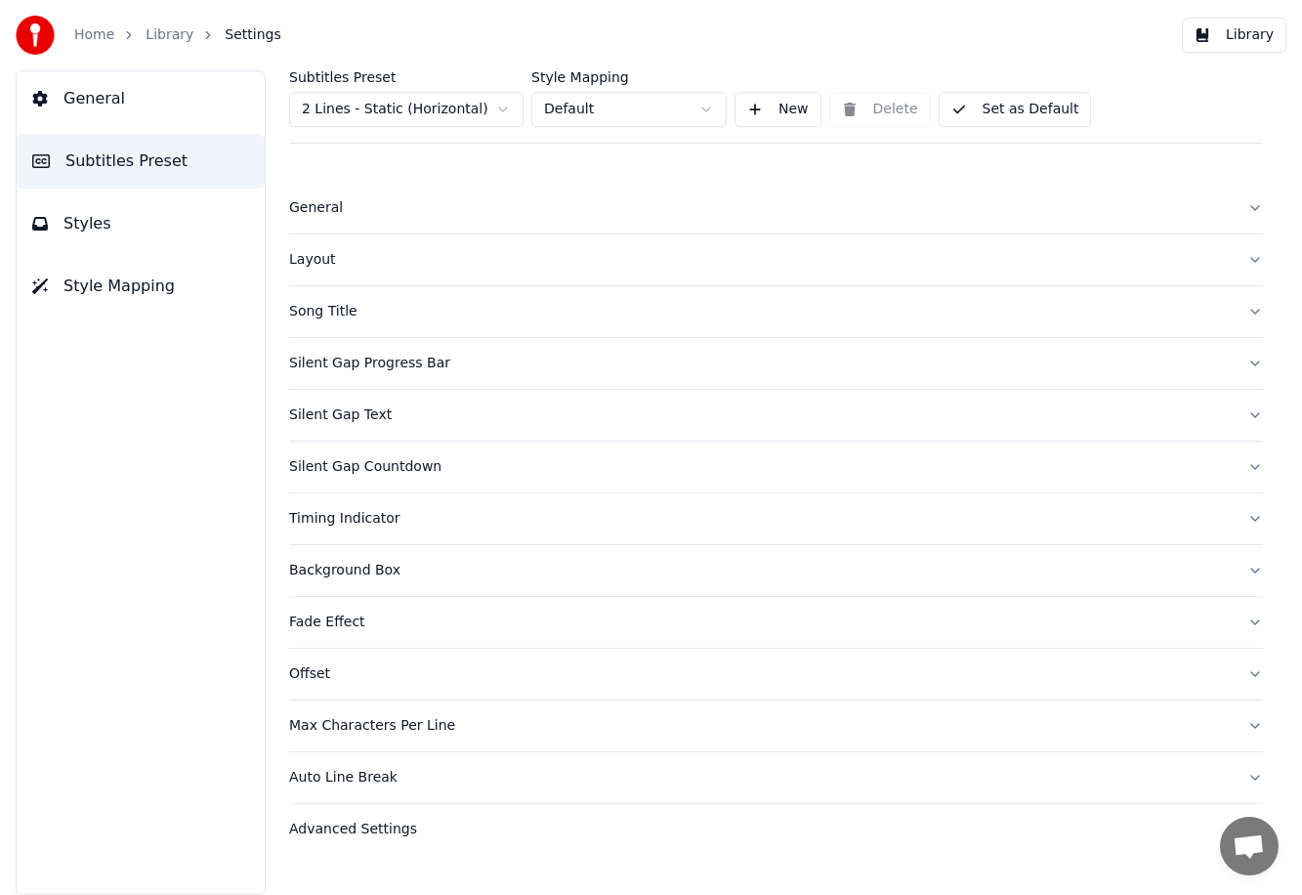
click at [332, 202] on div "General" at bounding box center [760, 208] width 942 height 20
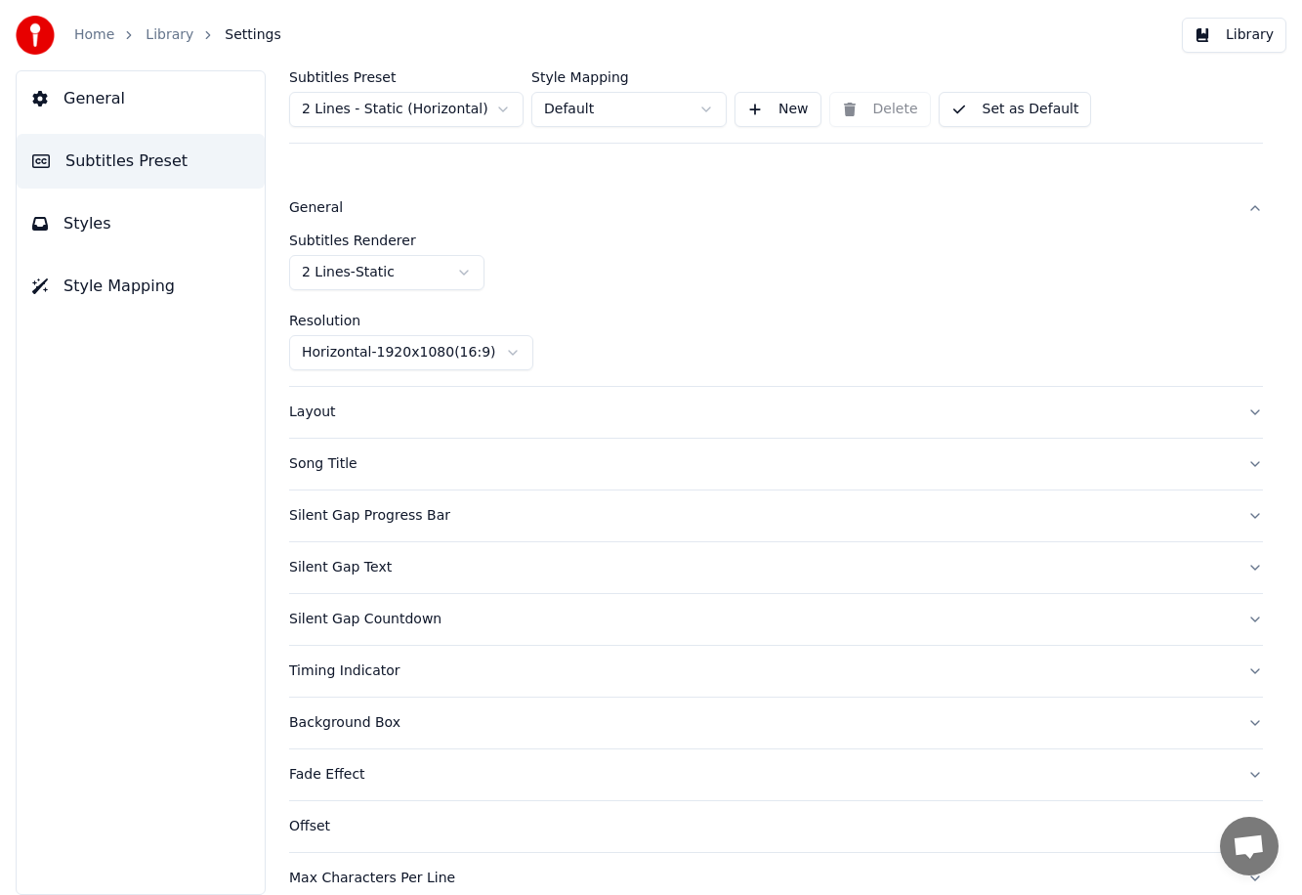
click at [374, 407] on div "Layout" at bounding box center [760, 412] width 942 height 20
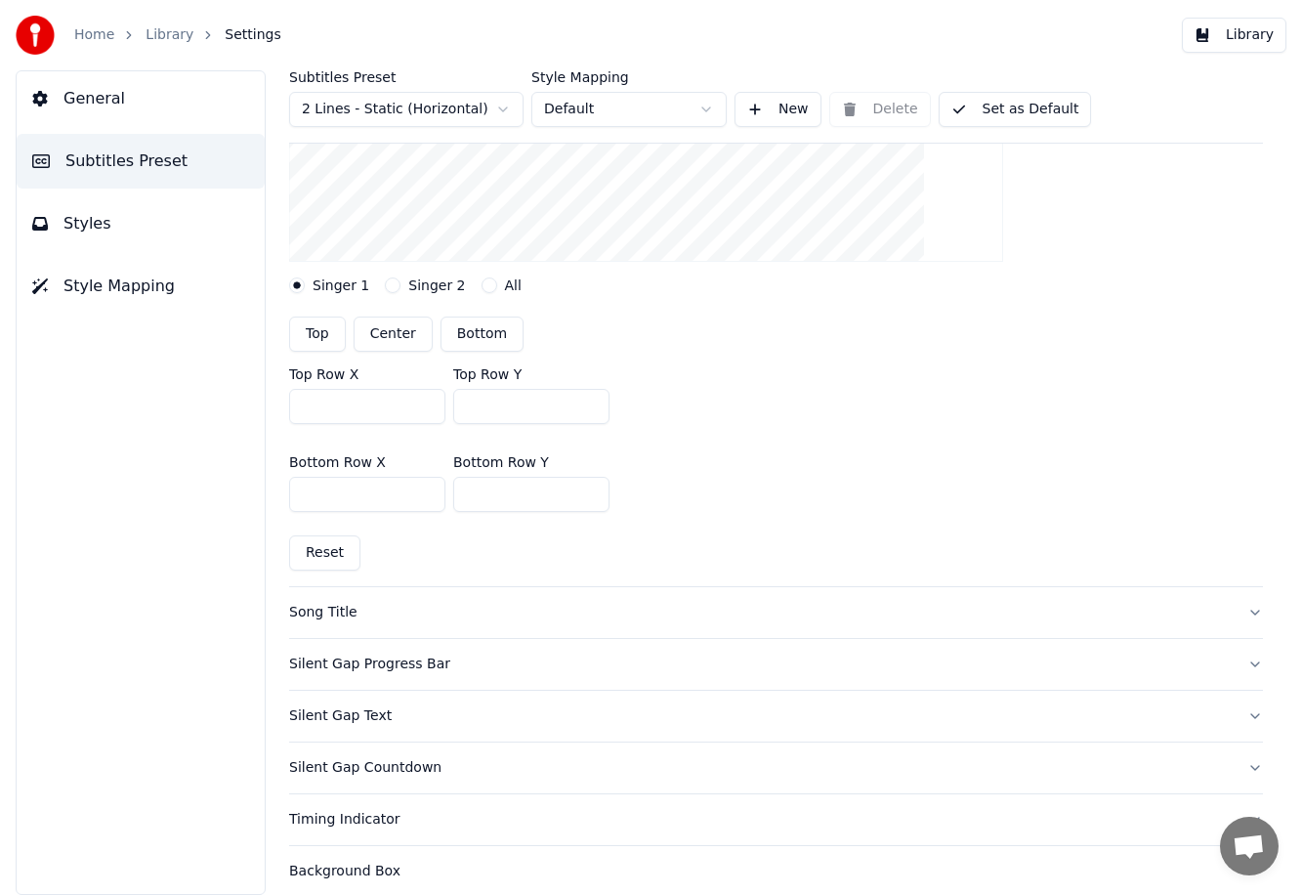
scroll to position [436, 0]
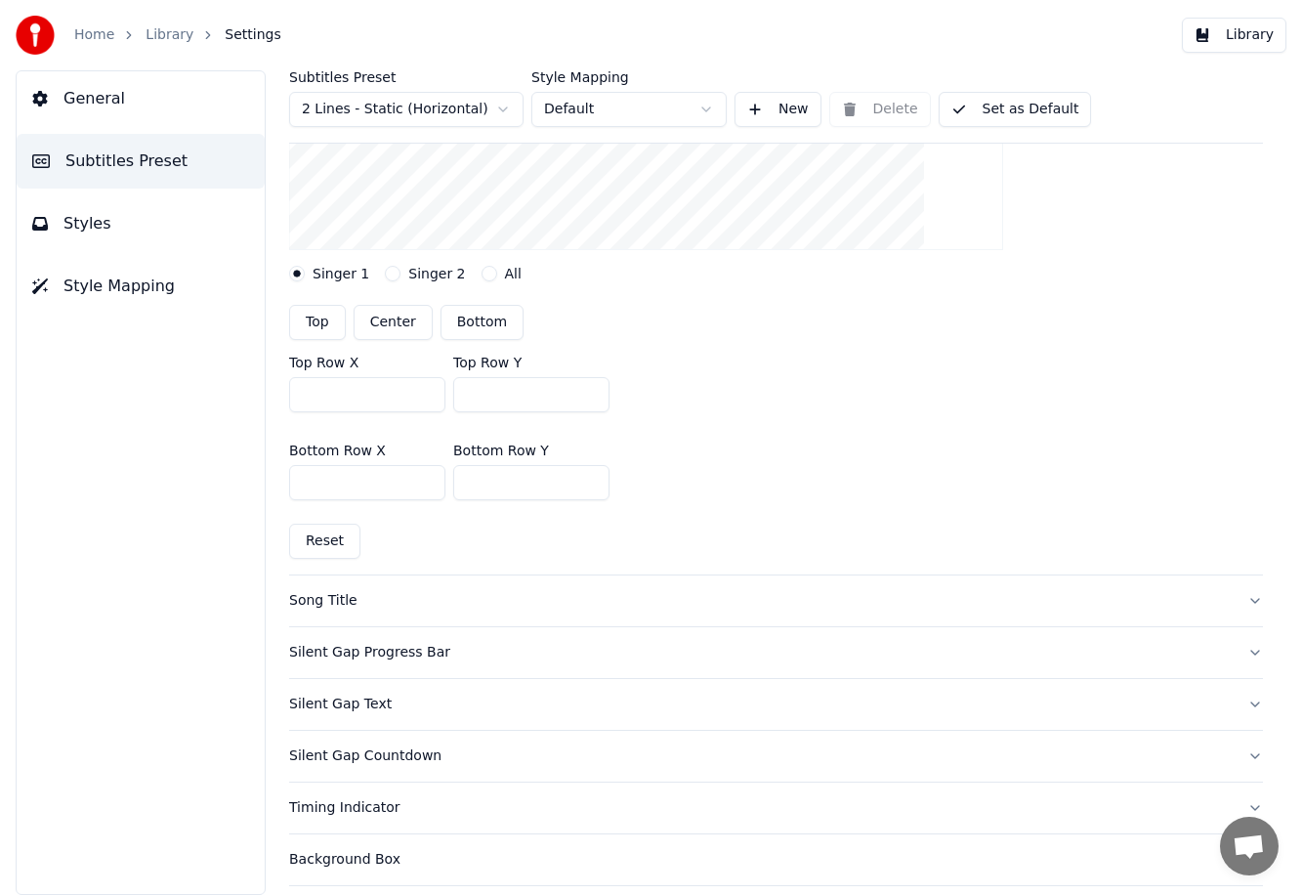
click at [361, 599] on div "Song Title" at bounding box center [760, 601] width 942 height 20
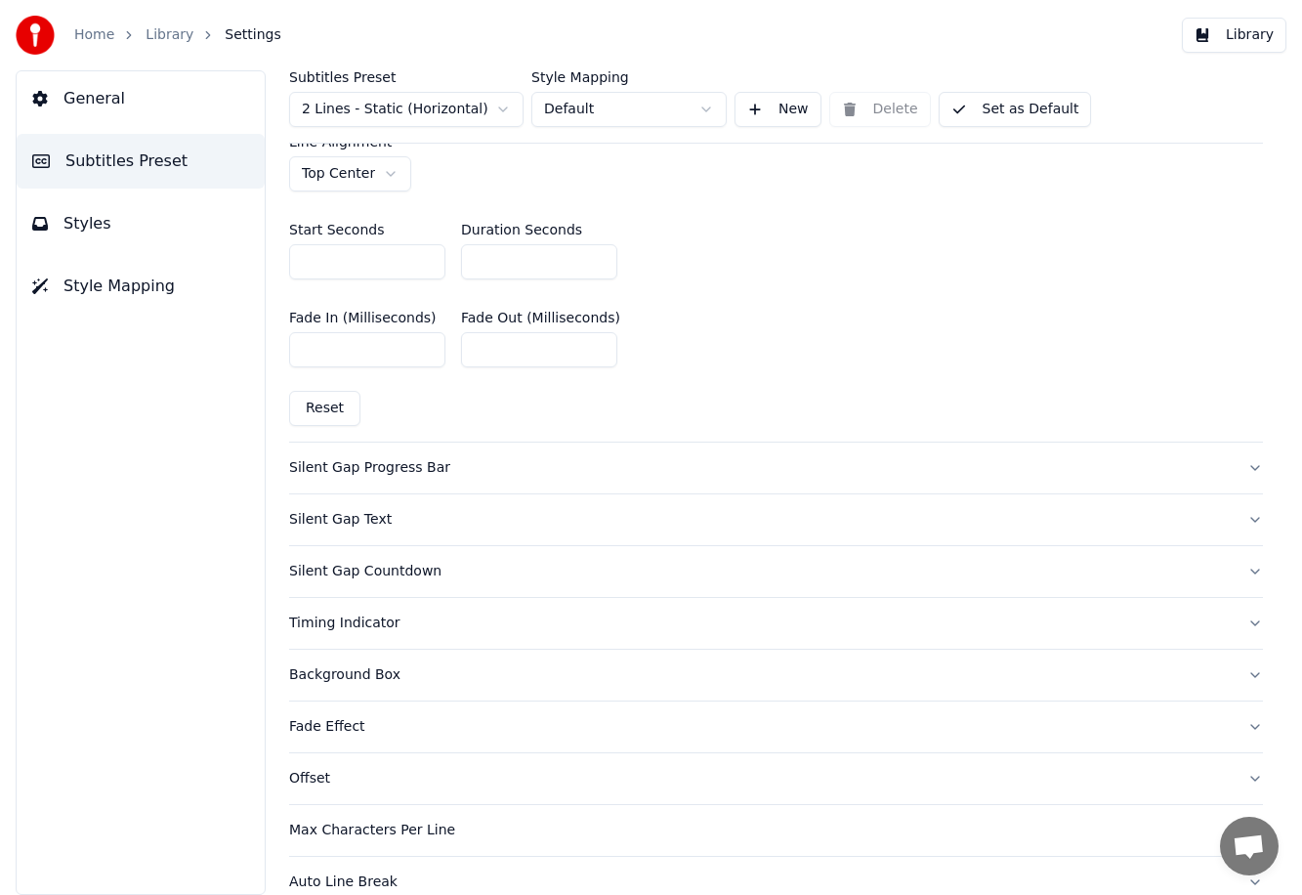
scroll to position [1126, 0]
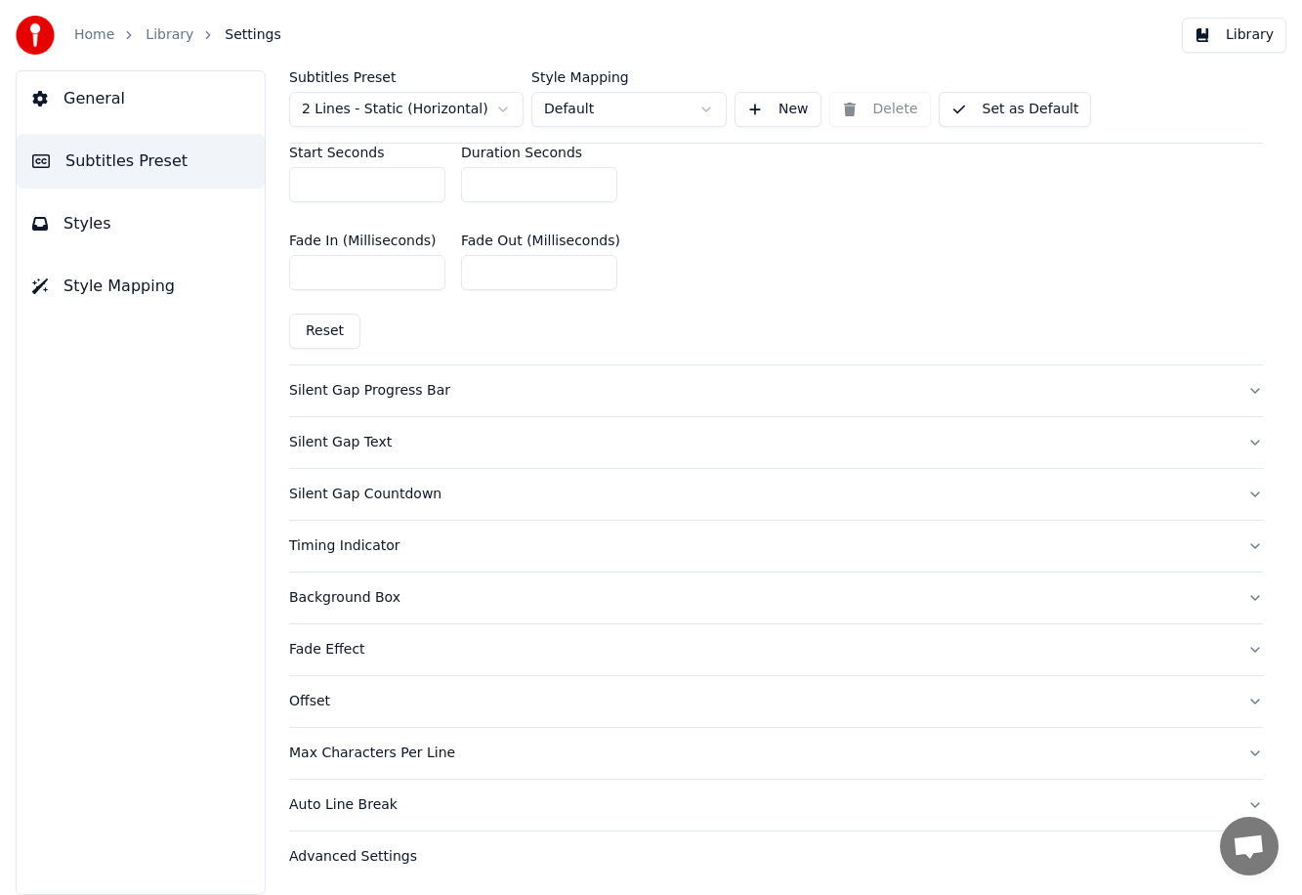
click at [335, 693] on div "Offset" at bounding box center [760, 701] width 942 height 20
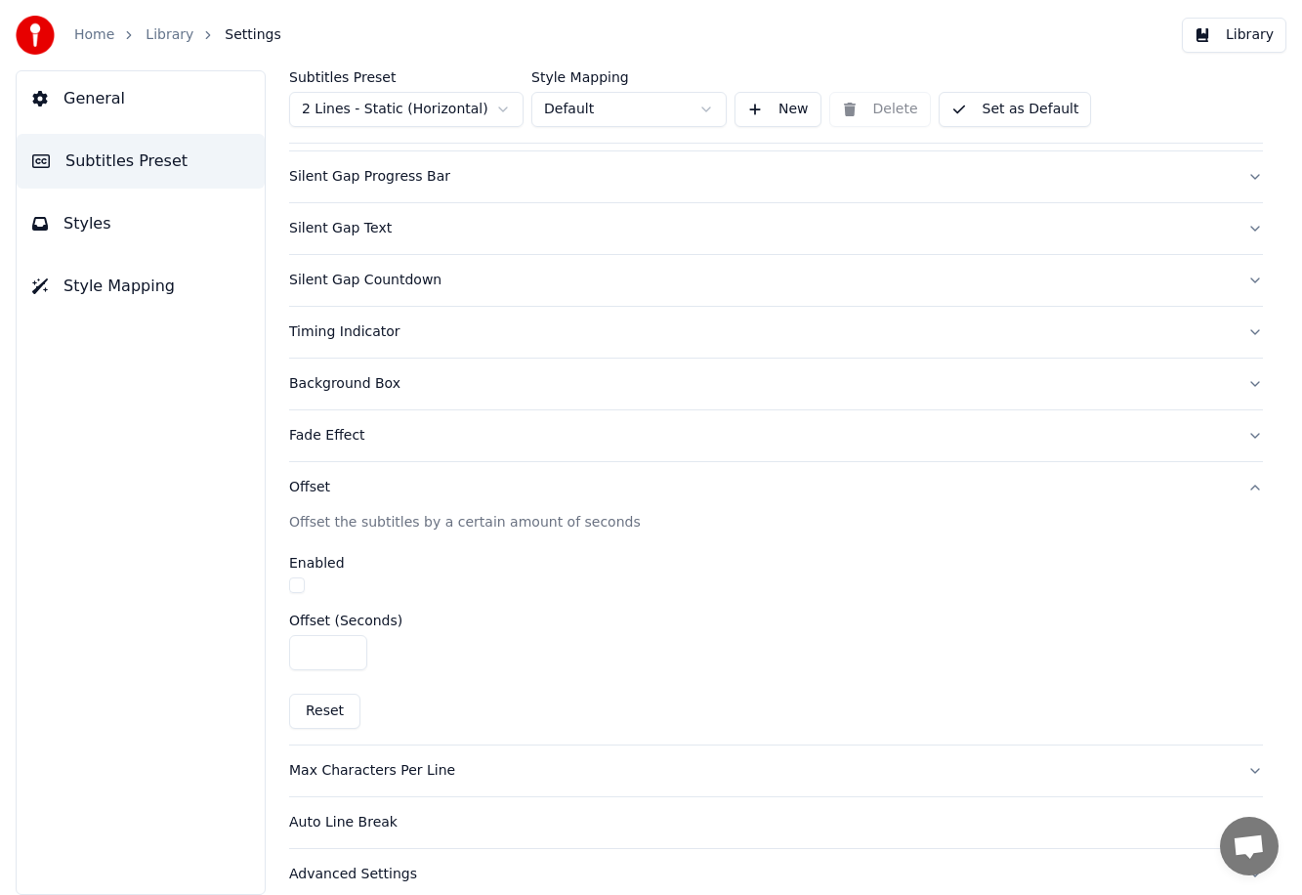
scroll to position [188, 0]
click at [350, 652] on input "****" at bounding box center [328, 650] width 78 height 35
type input "****"
click at [350, 652] on input "****" at bounding box center [328, 650] width 78 height 35
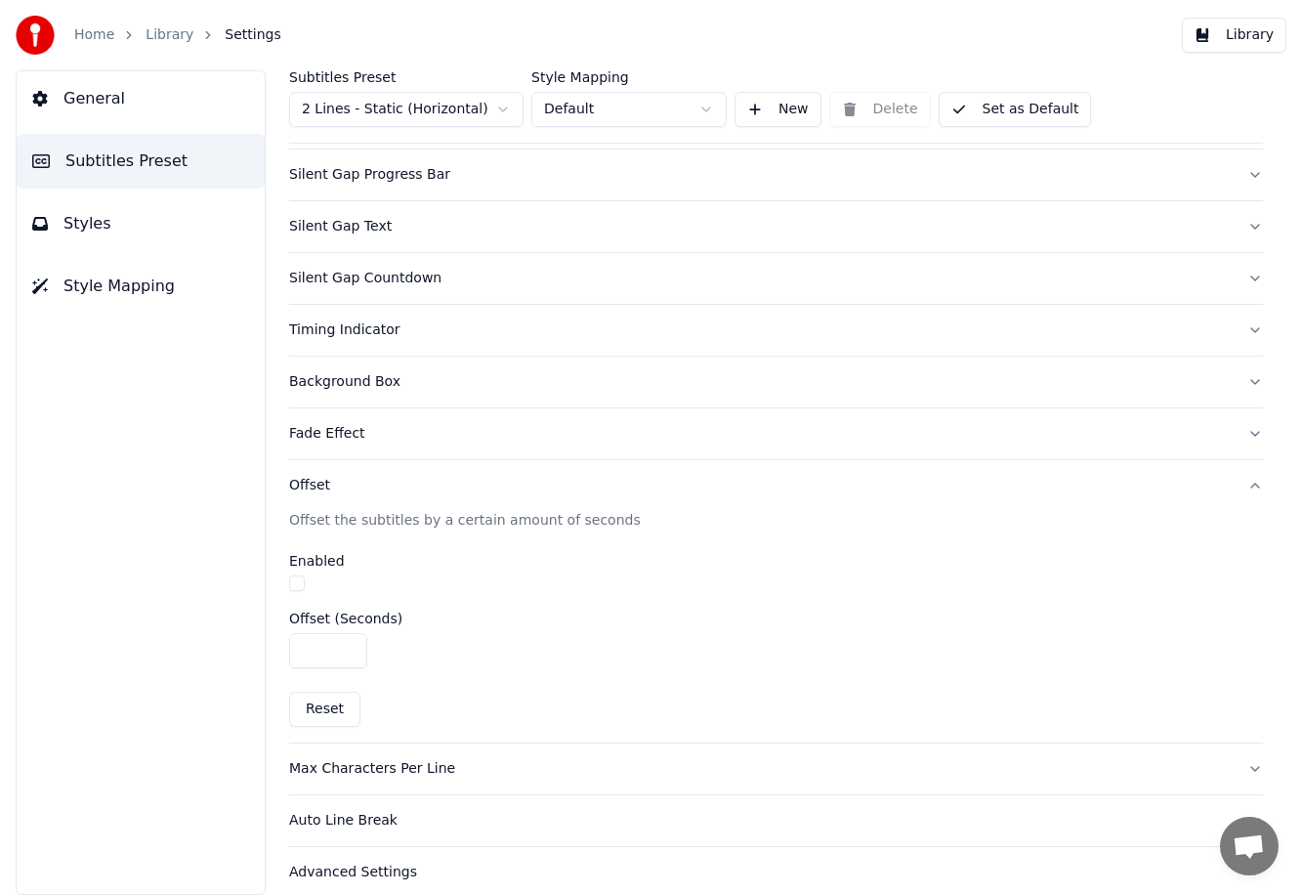
click at [112, 87] on span "General" at bounding box center [94, 98] width 62 height 23
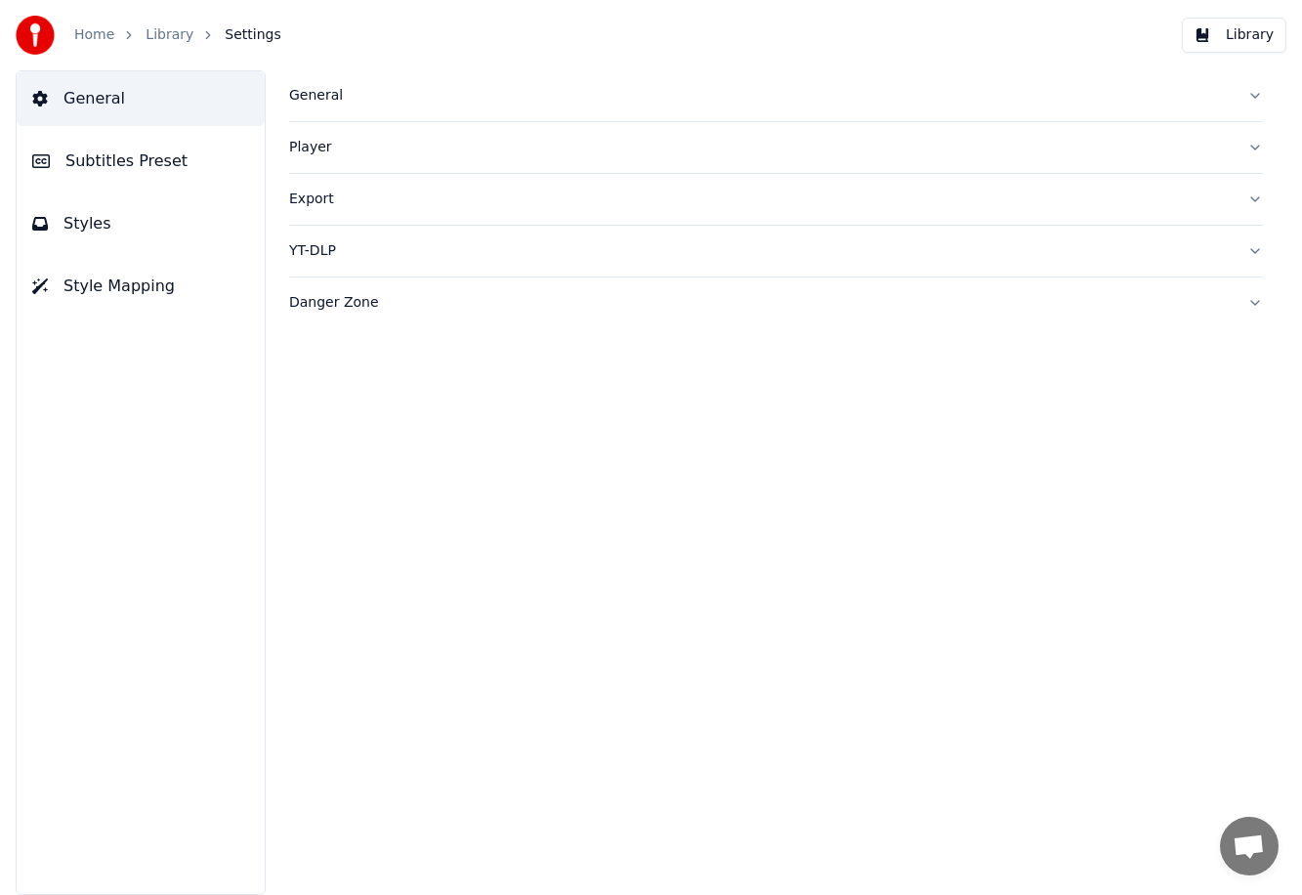
click at [777, 18] on button "Library" at bounding box center [1234, 35] width 104 height 35
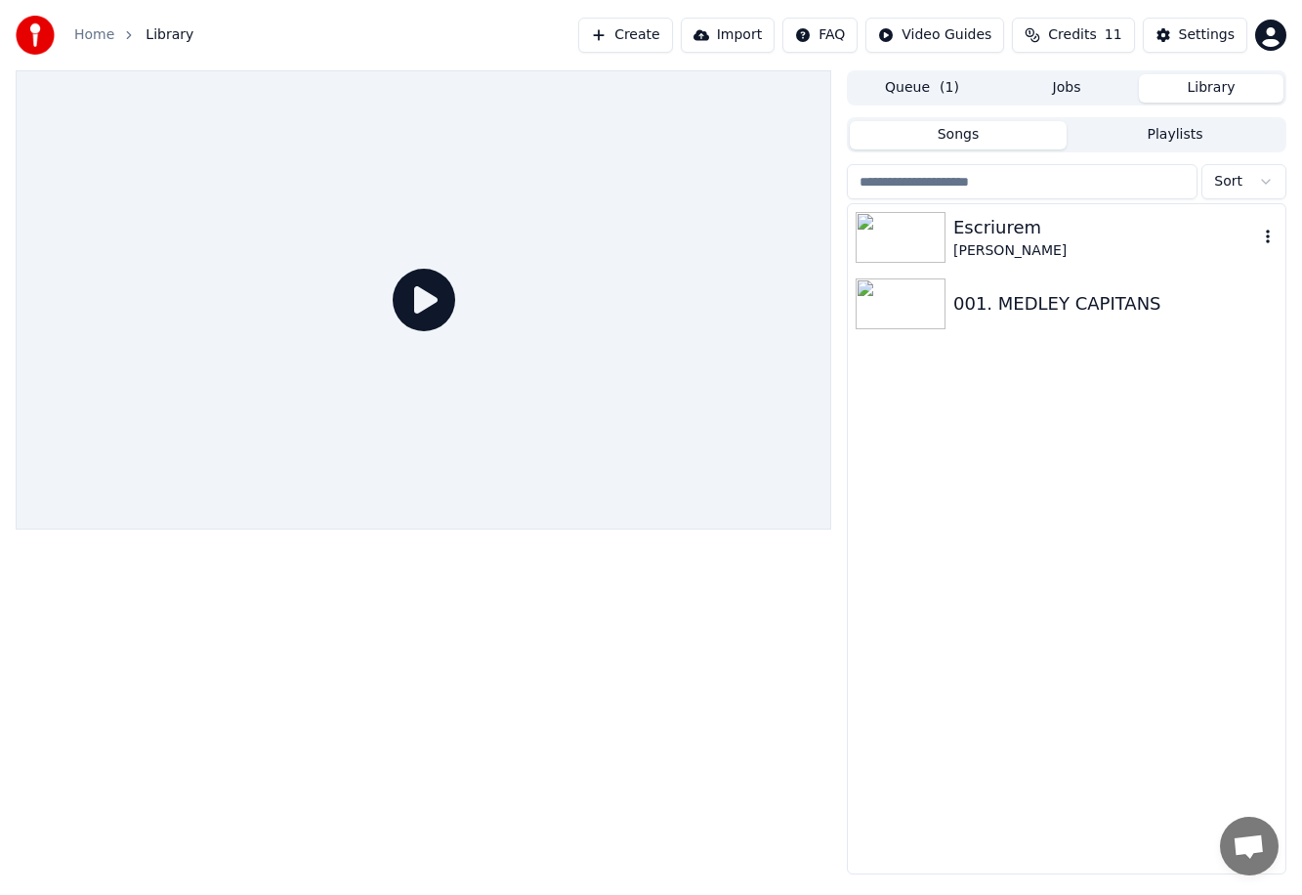
click at [777, 248] on div "[PERSON_NAME]" at bounding box center [1105, 251] width 305 height 20
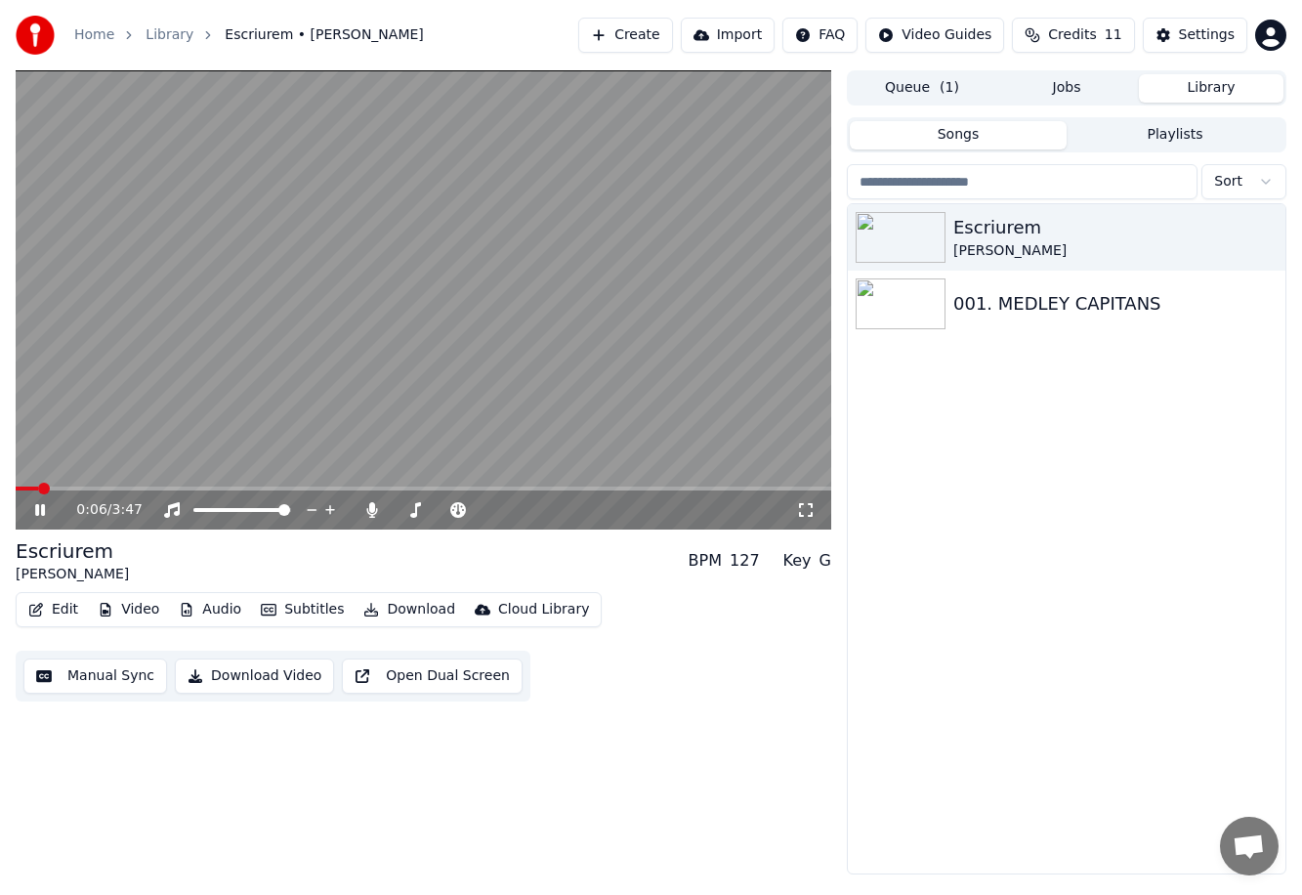
click at [777, 337] on video at bounding box center [423, 299] width 815 height 459
click at [26, 488] on span at bounding box center [32, 488] width 12 height 12
click at [777, 21] on button "Settings" at bounding box center [1195, 35] width 104 height 35
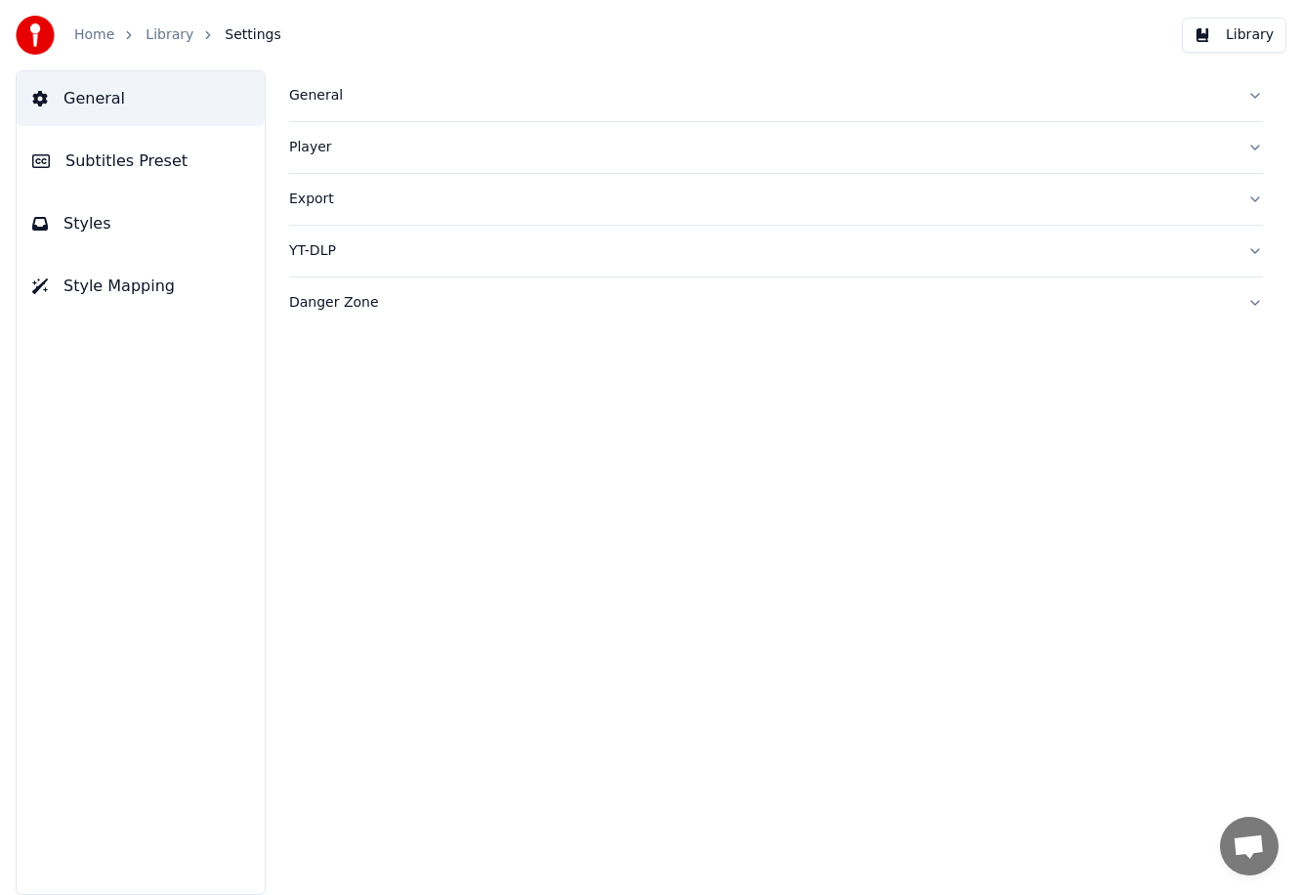
click at [159, 140] on button "Subtitles Preset" at bounding box center [141, 161] width 248 height 55
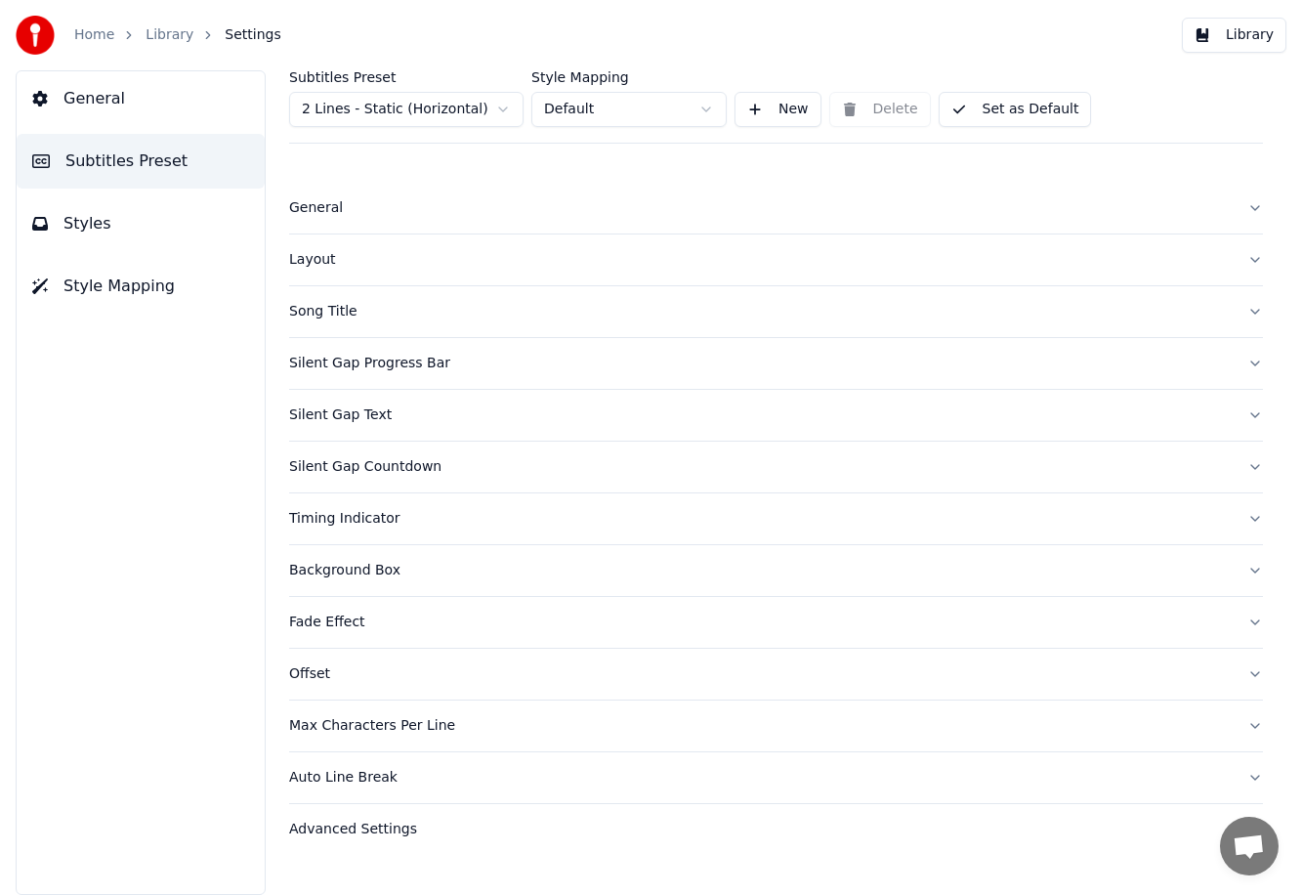
click at [412, 483] on button "Silent Gap Countdown" at bounding box center [776, 466] width 974 height 51
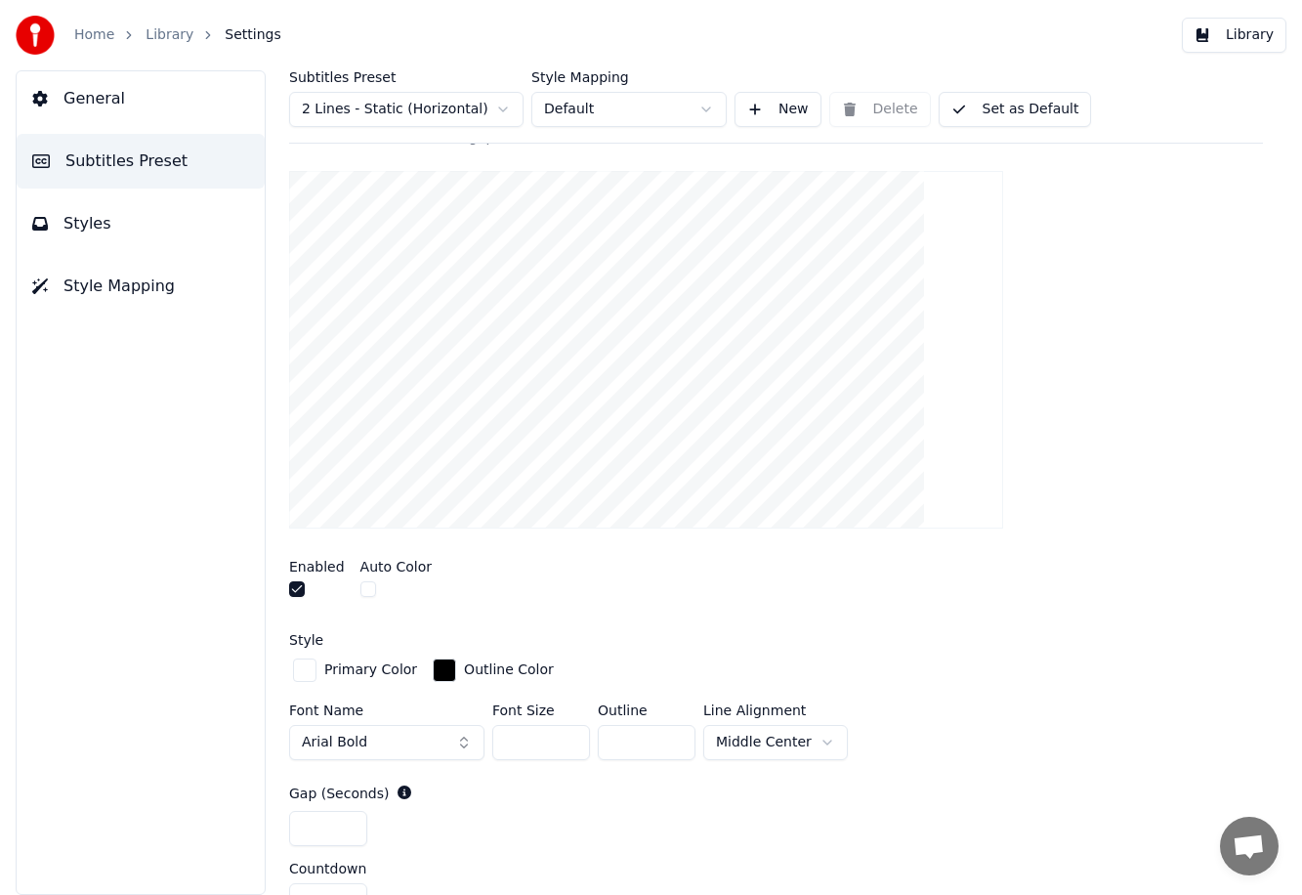
scroll to position [500, 0]
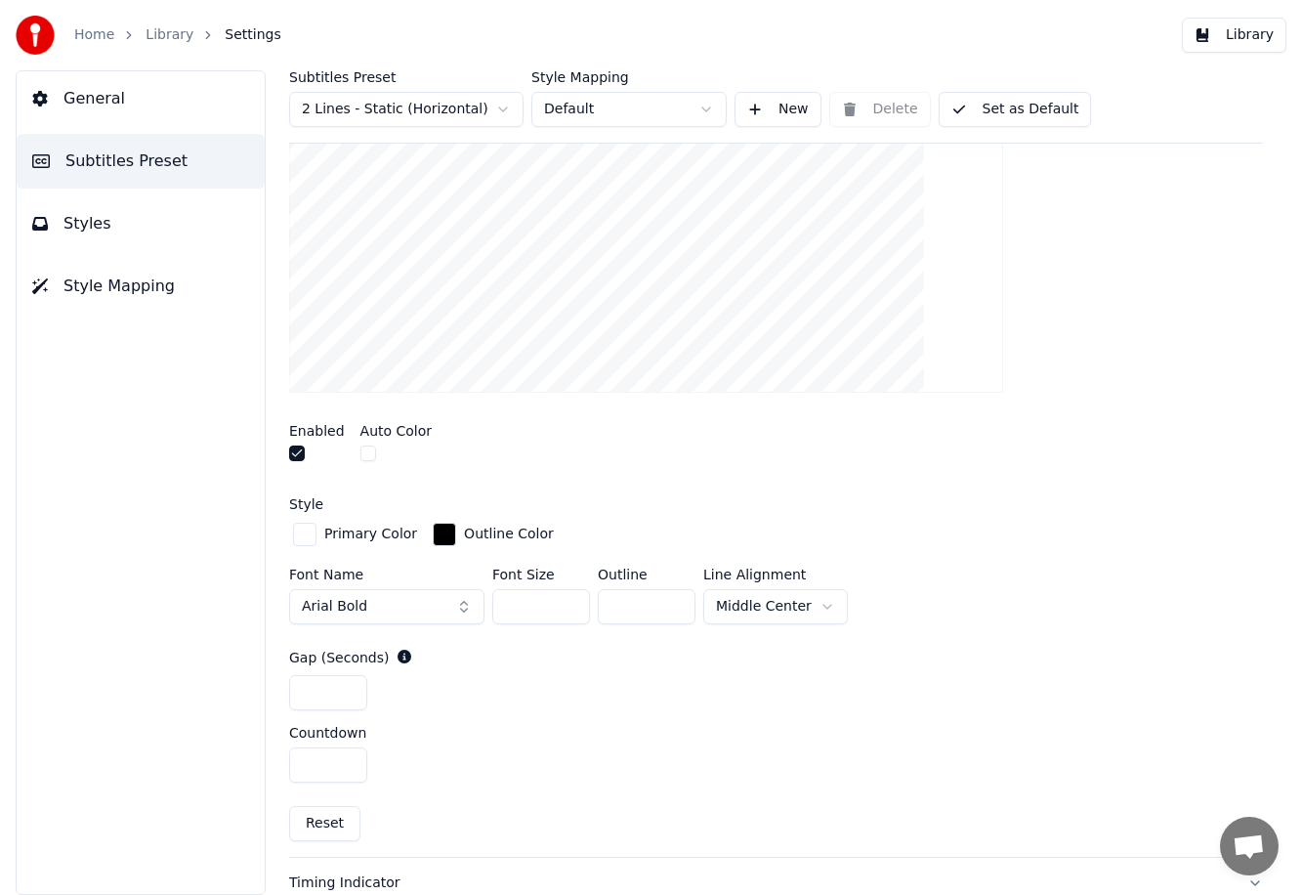
click at [296, 454] on button "button" at bounding box center [297, 453] width 16 height 16
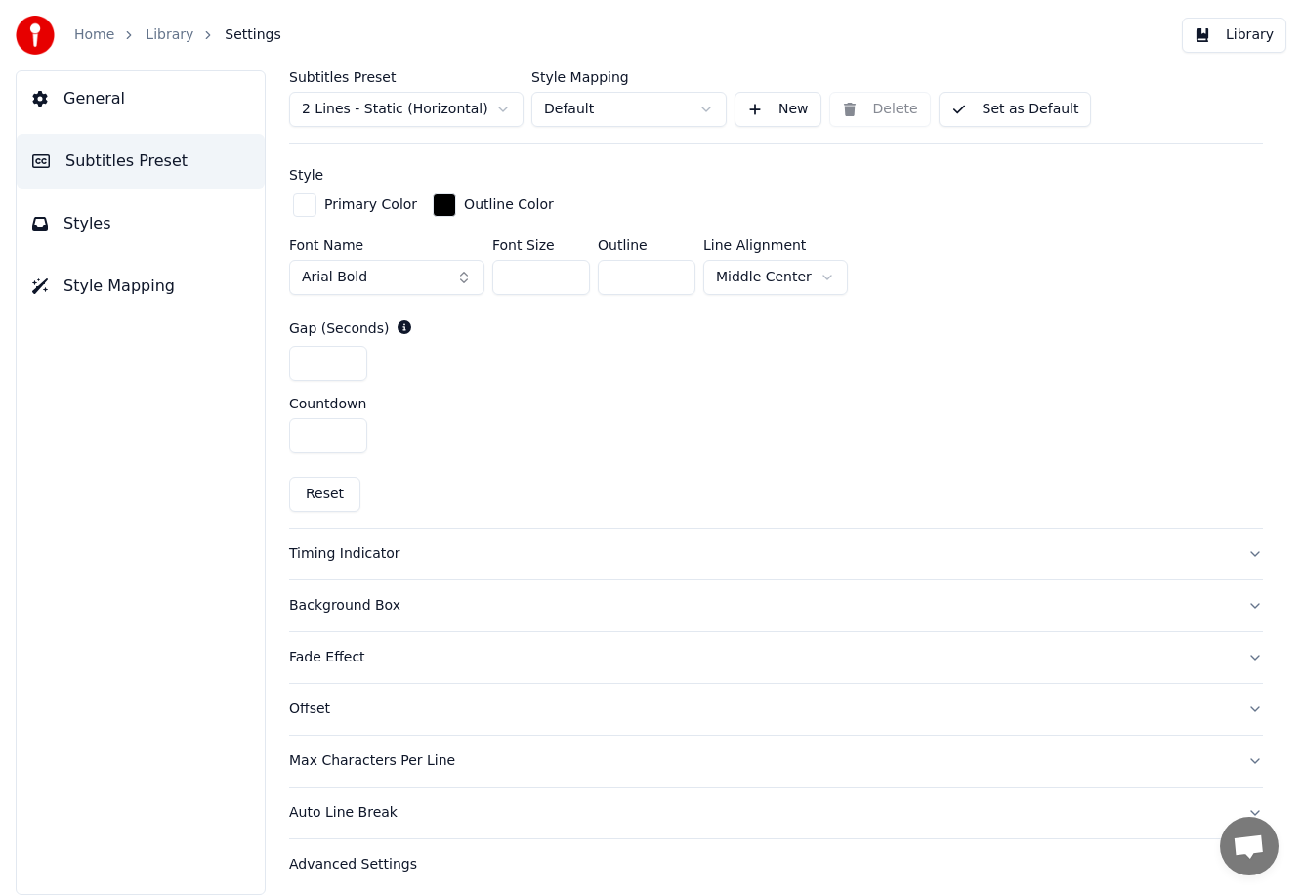
scroll to position [838, 0]
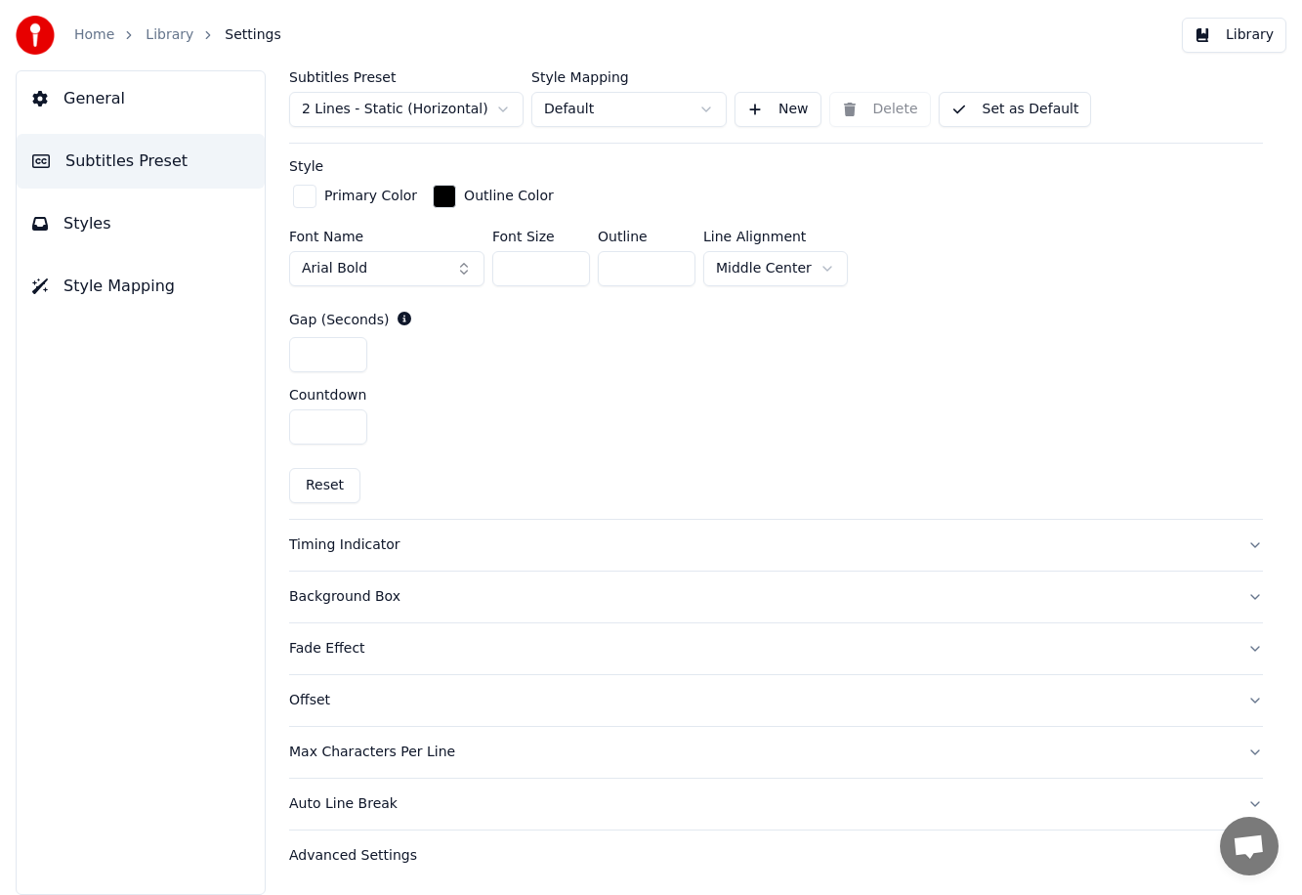
click at [474, 566] on button "Timing Indicator" at bounding box center [776, 545] width 974 height 51
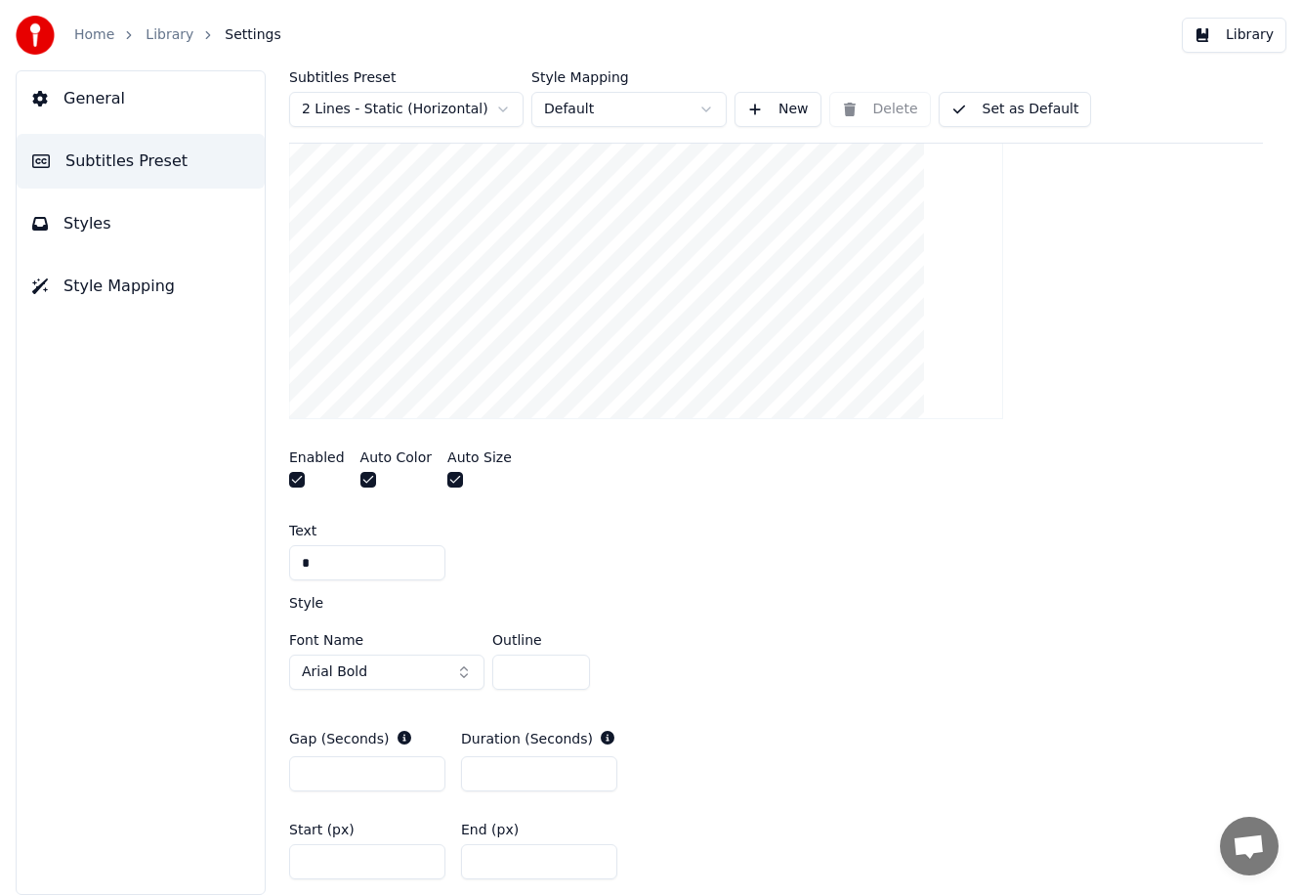
scroll to position [516, 0]
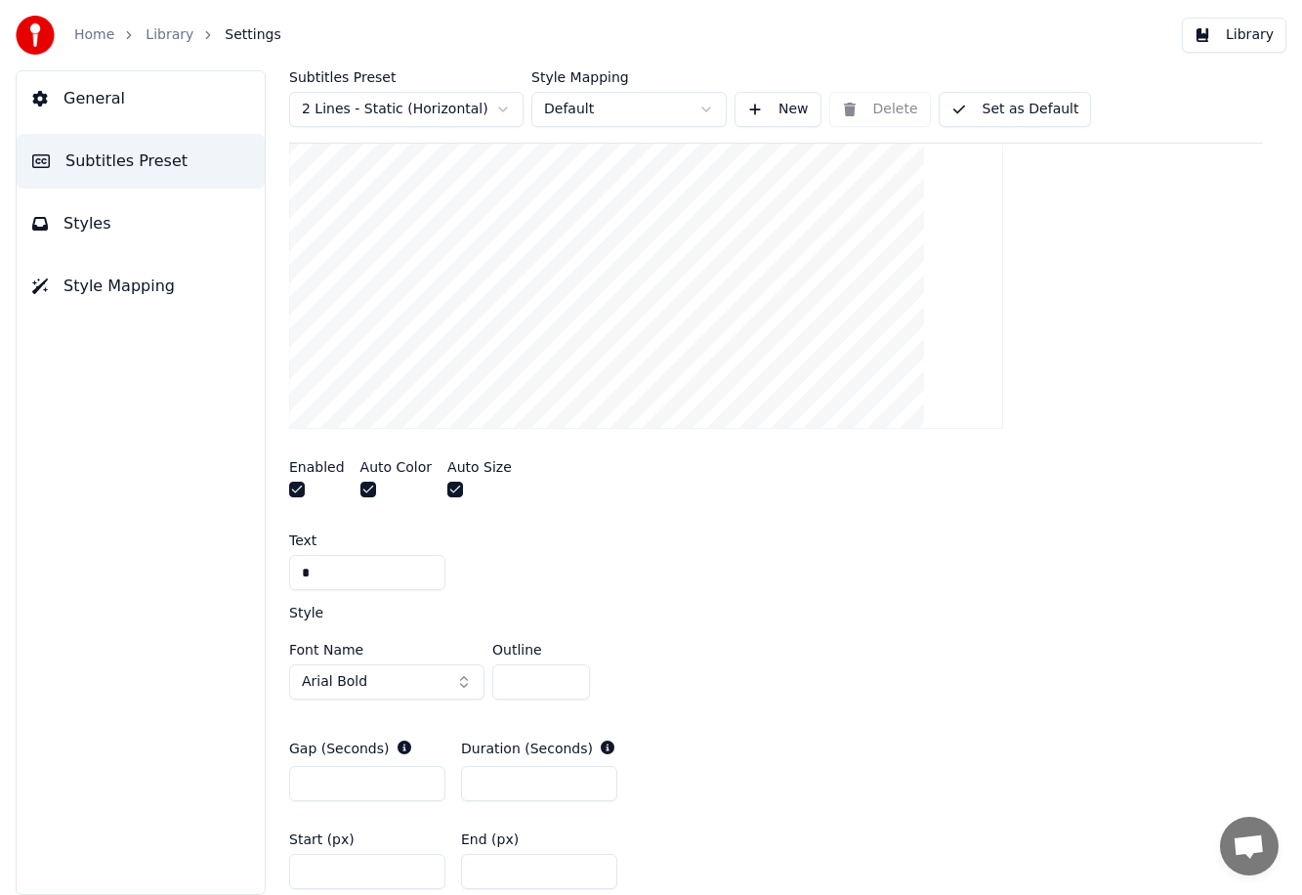
click at [300, 488] on button "button" at bounding box center [297, 489] width 16 height 16
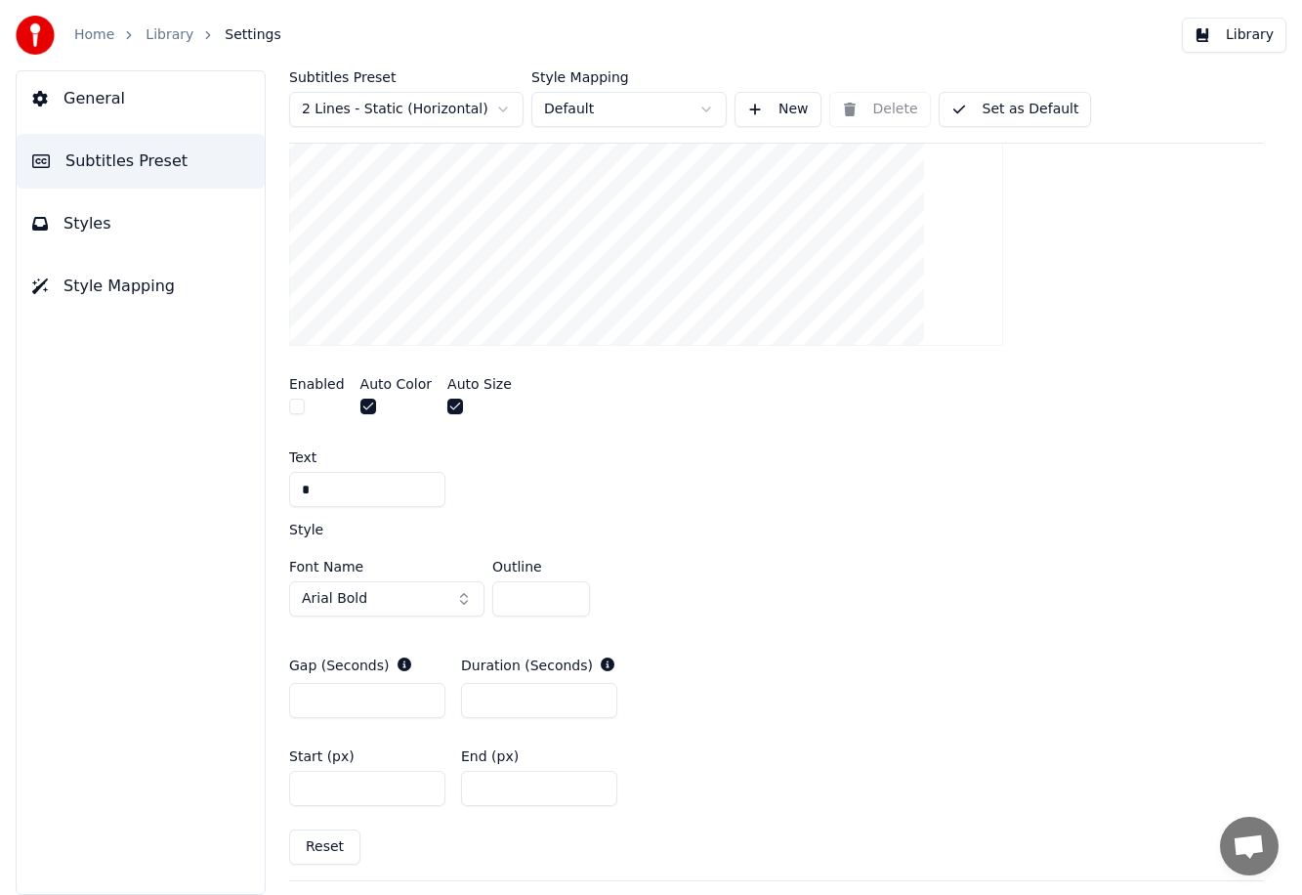
scroll to position [0, 0]
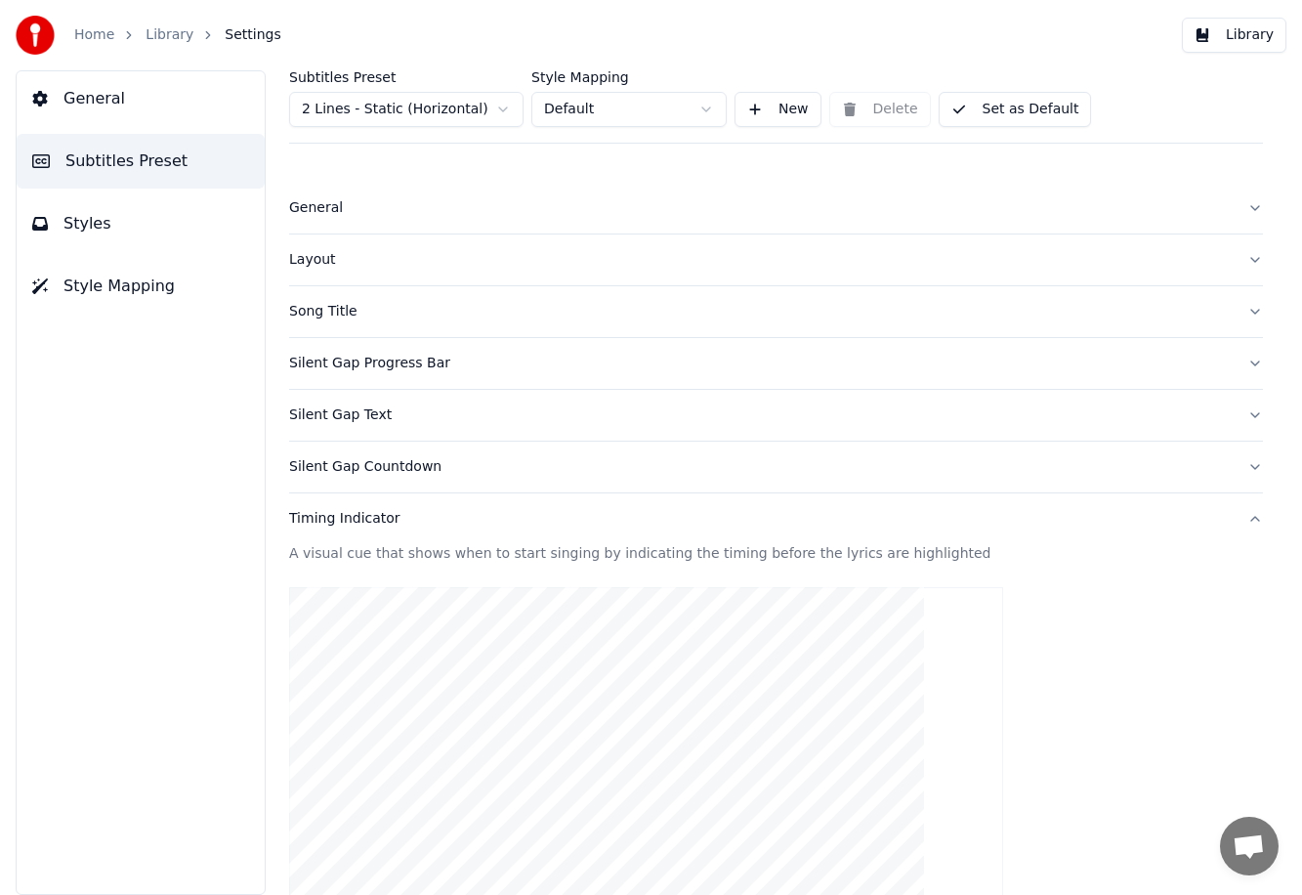
click at [389, 420] on div "Silent Gap Text" at bounding box center [760, 415] width 942 height 20
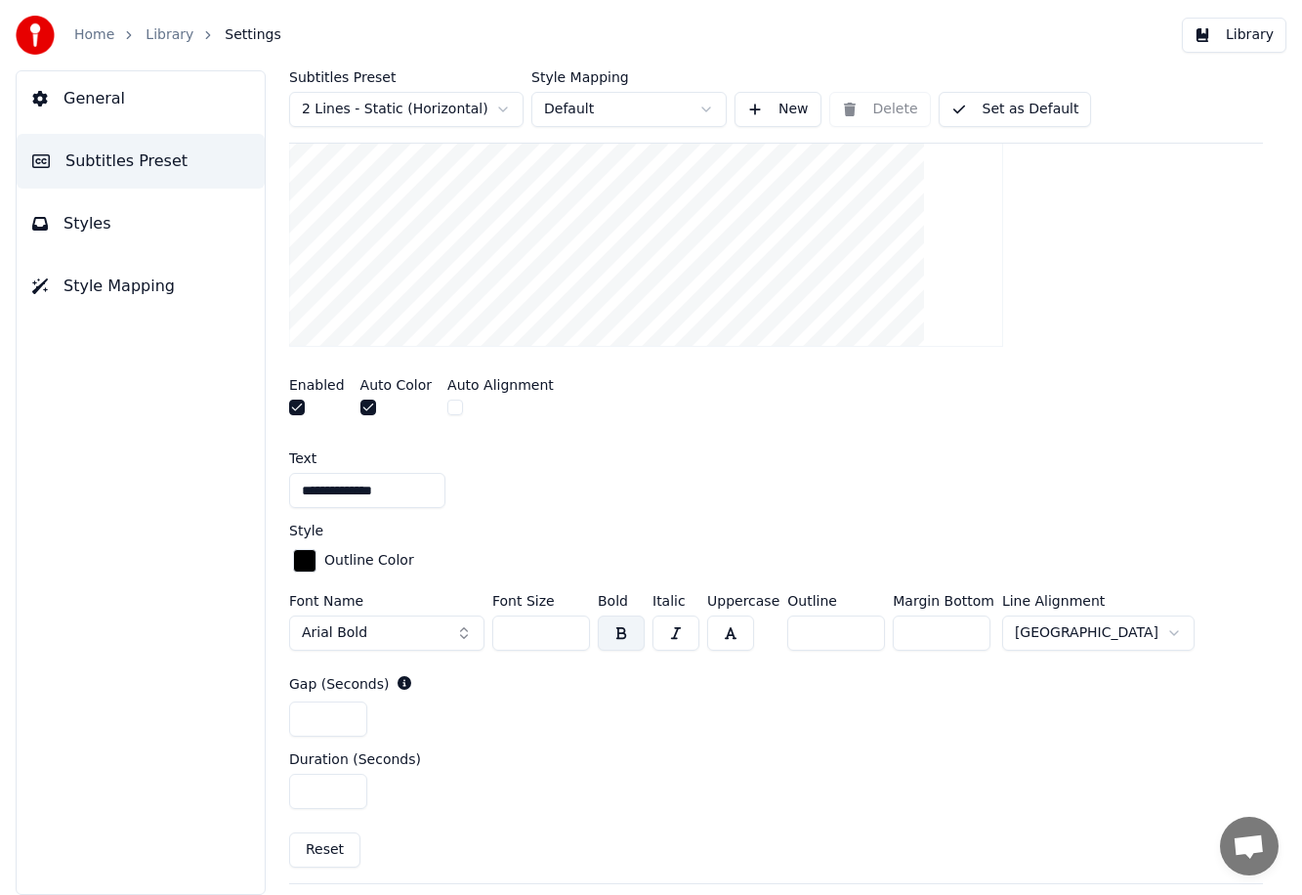
scroll to position [508, 0]
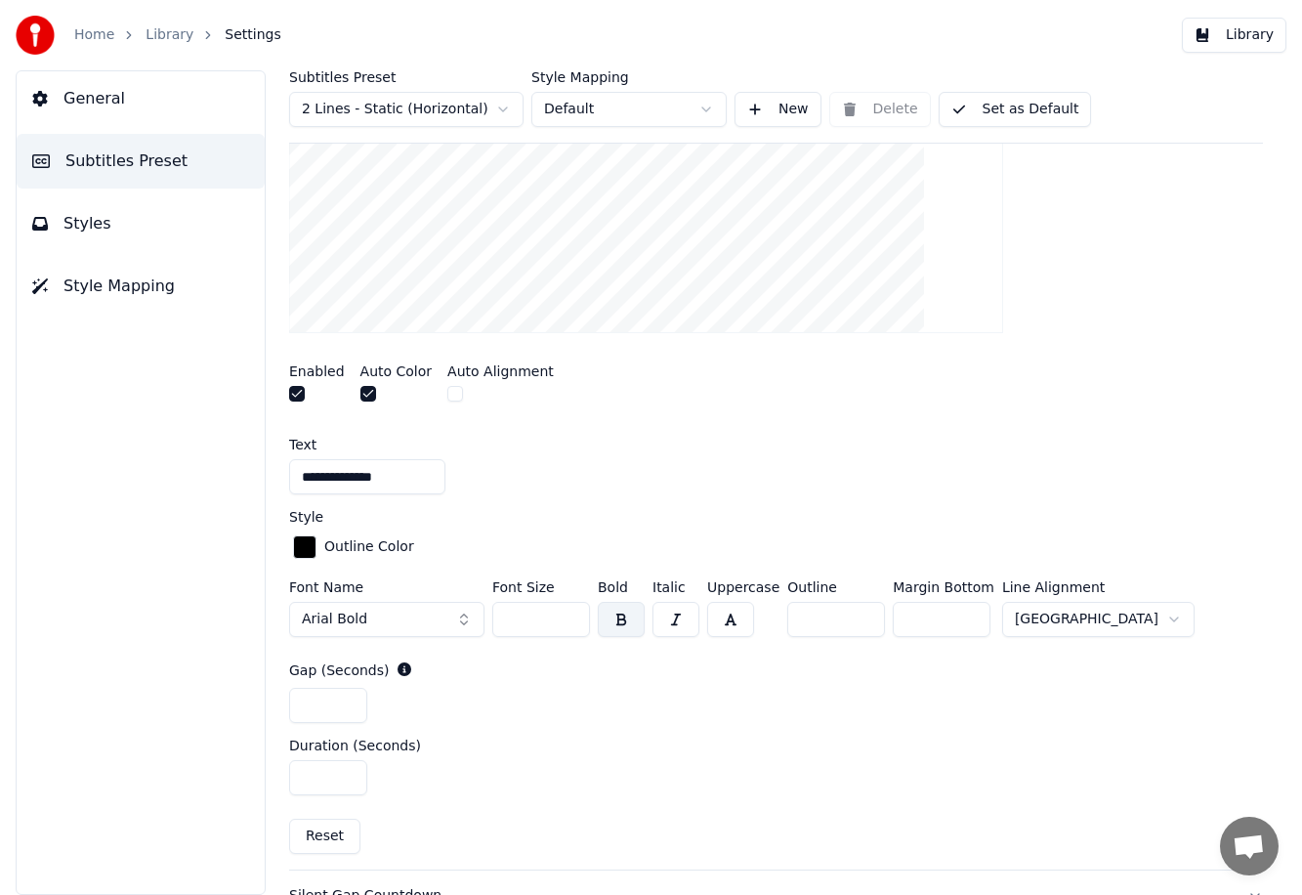
click at [567, 624] on input "**" at bounding box center [541, 619] width 98 height 35
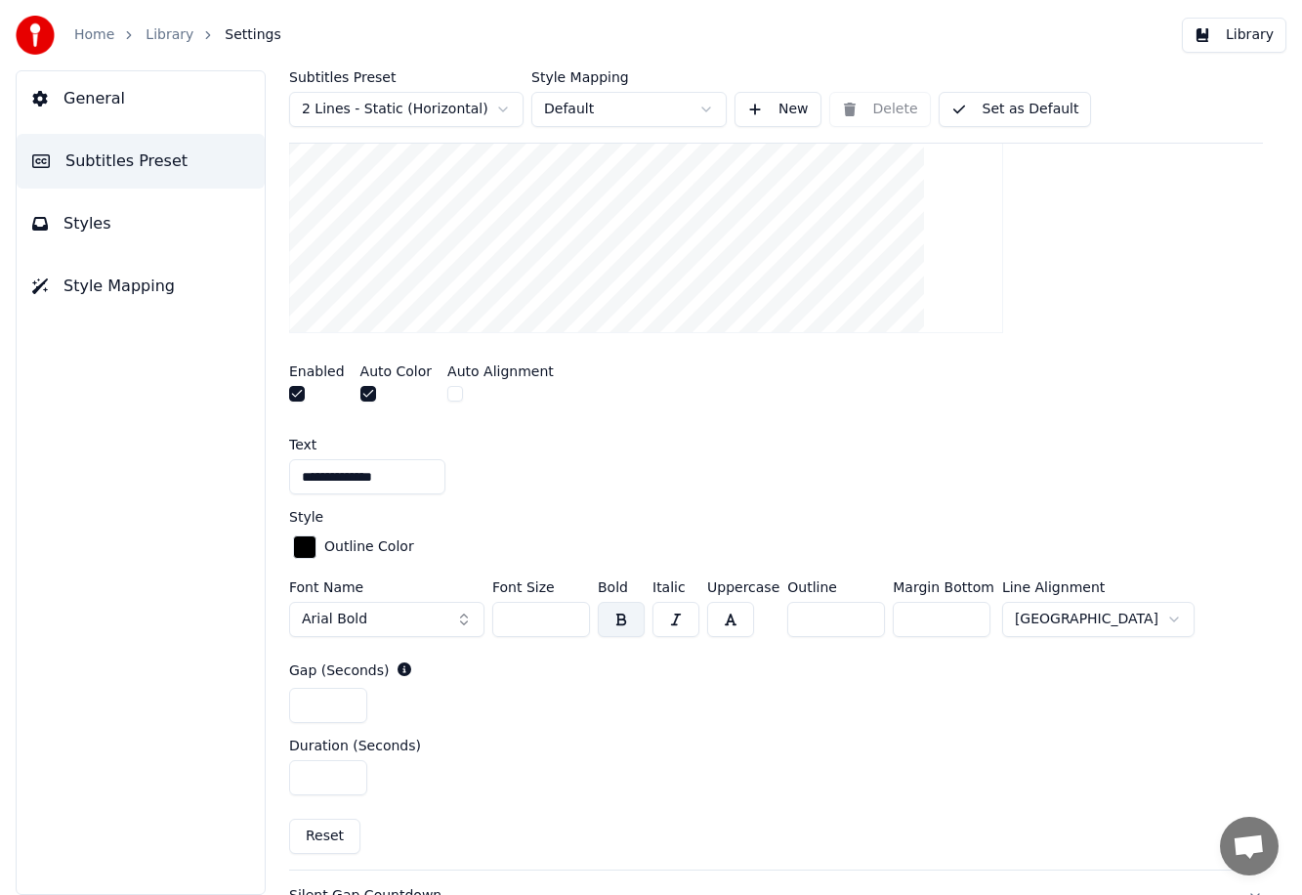
click at [567, 624] on input "**" at bounding box center [541, 619] width 98 height 35
type input "**"
click at [567, 624] on input "**" at bounding box center [541, 619] width 98 height 35
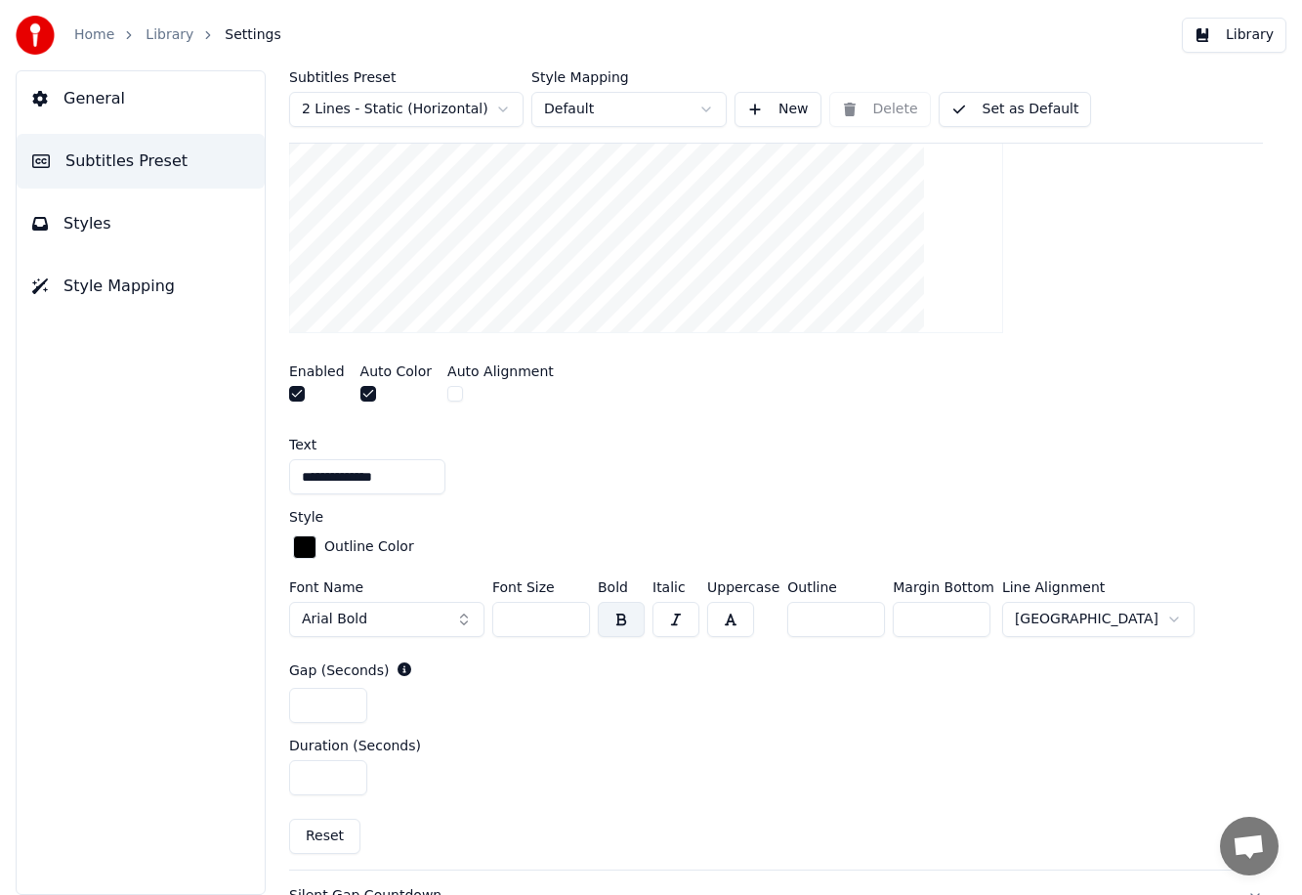
click at [777, 34] on button "Library" at bounding box center [1234, 35] width 104 height 35
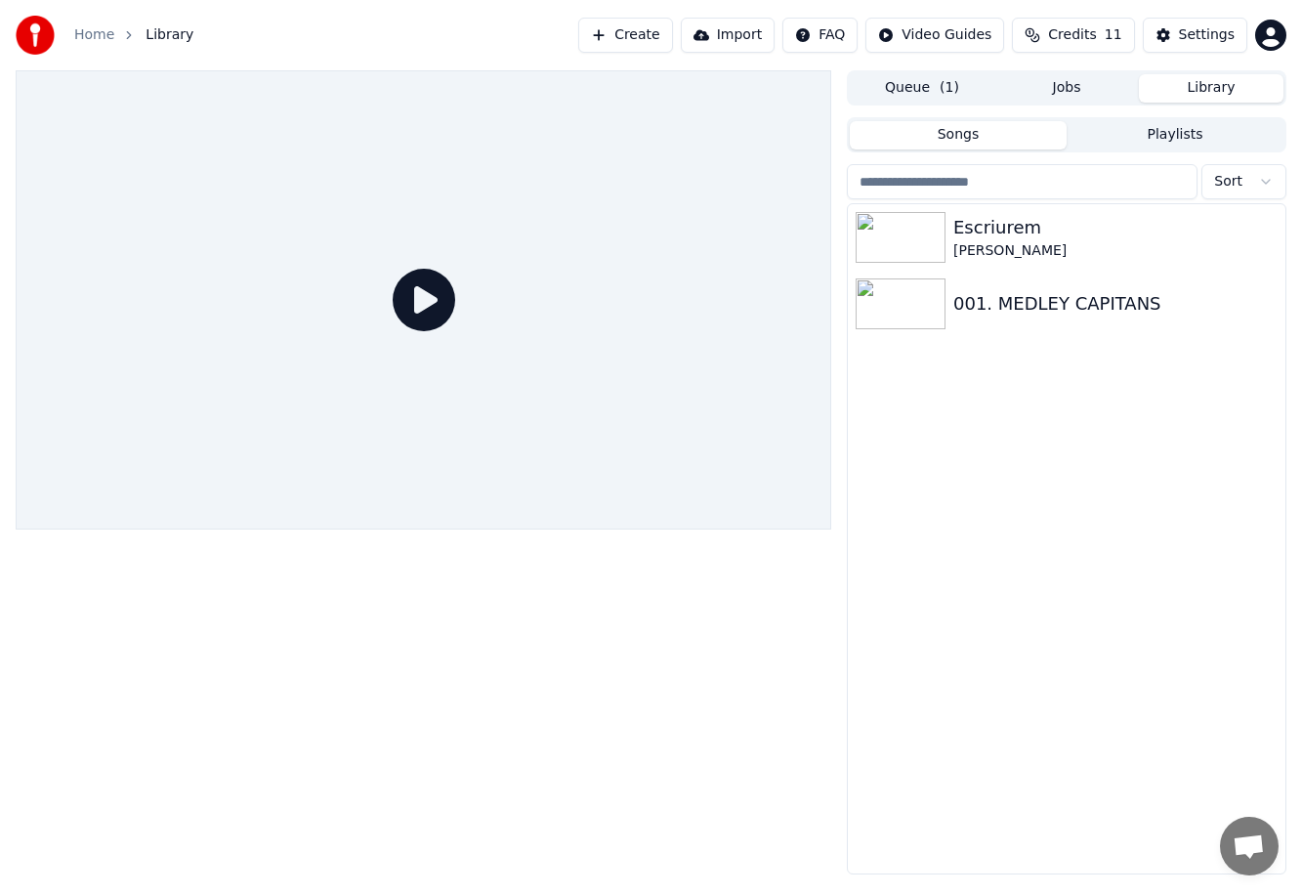
click at [482, 374] on div at bounding box center [423, 299] width 815 height 459
click at [777, 253] on div "[PERSON_NAME]" at bounding box center [1105, 251] width 305 height 20
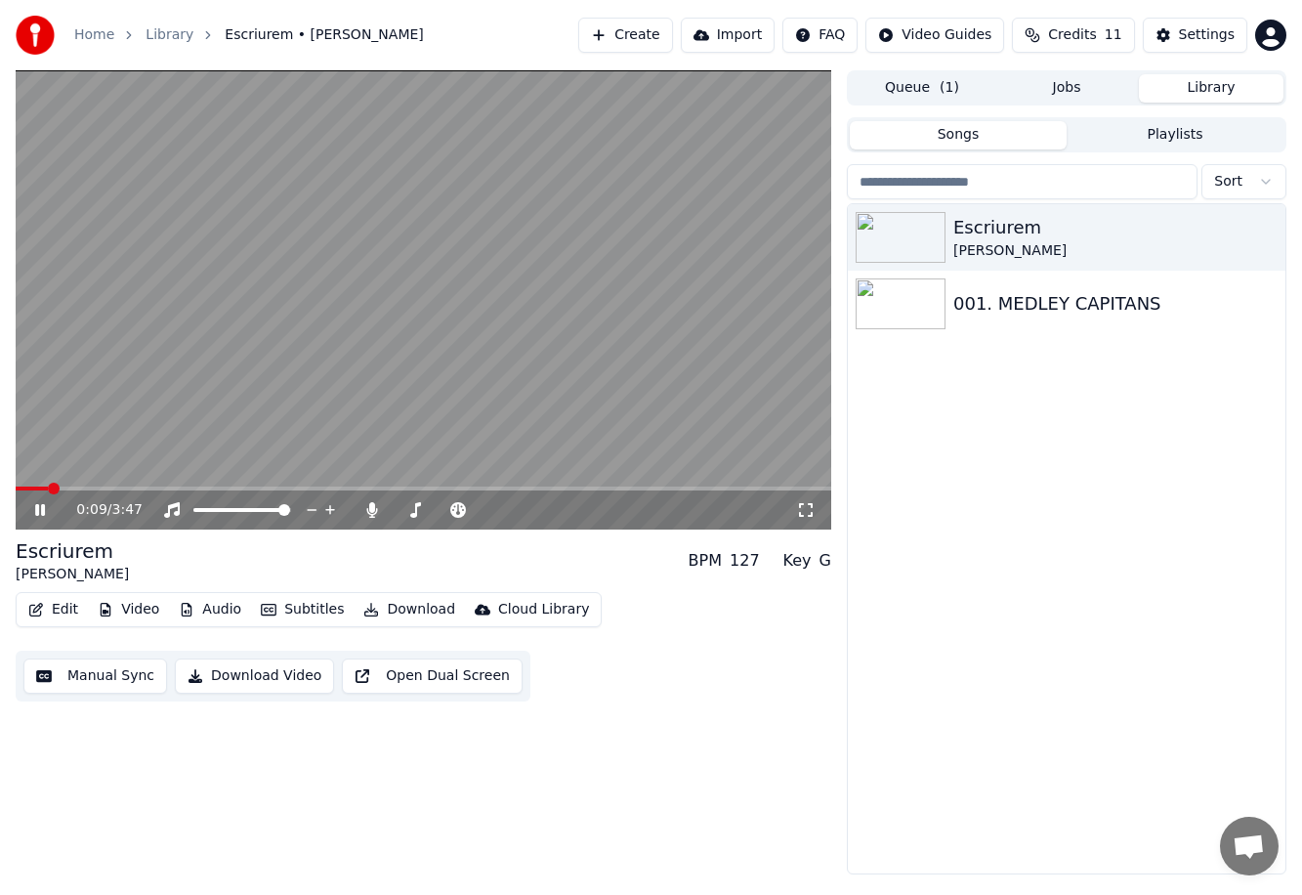
click at [405, 783] on div "0:09 / 3:47 Escriurem [PERSON_NAME] BPM 127 Key G Edit Video Audio Subtitles Do…" at bounding box center [423, 472] width 815 height 804
click at [43, 486] on span at bounding box center [37, 488] width 42 height 4
click at [33, 486] on span at bounding box center [26, 488] width 21 height 4
click at [36, 514] on icon at bounding box center [40, 510] width 10 height 12
click at [21, 486] on span at bounding box center [19, 488] width 7 height 4
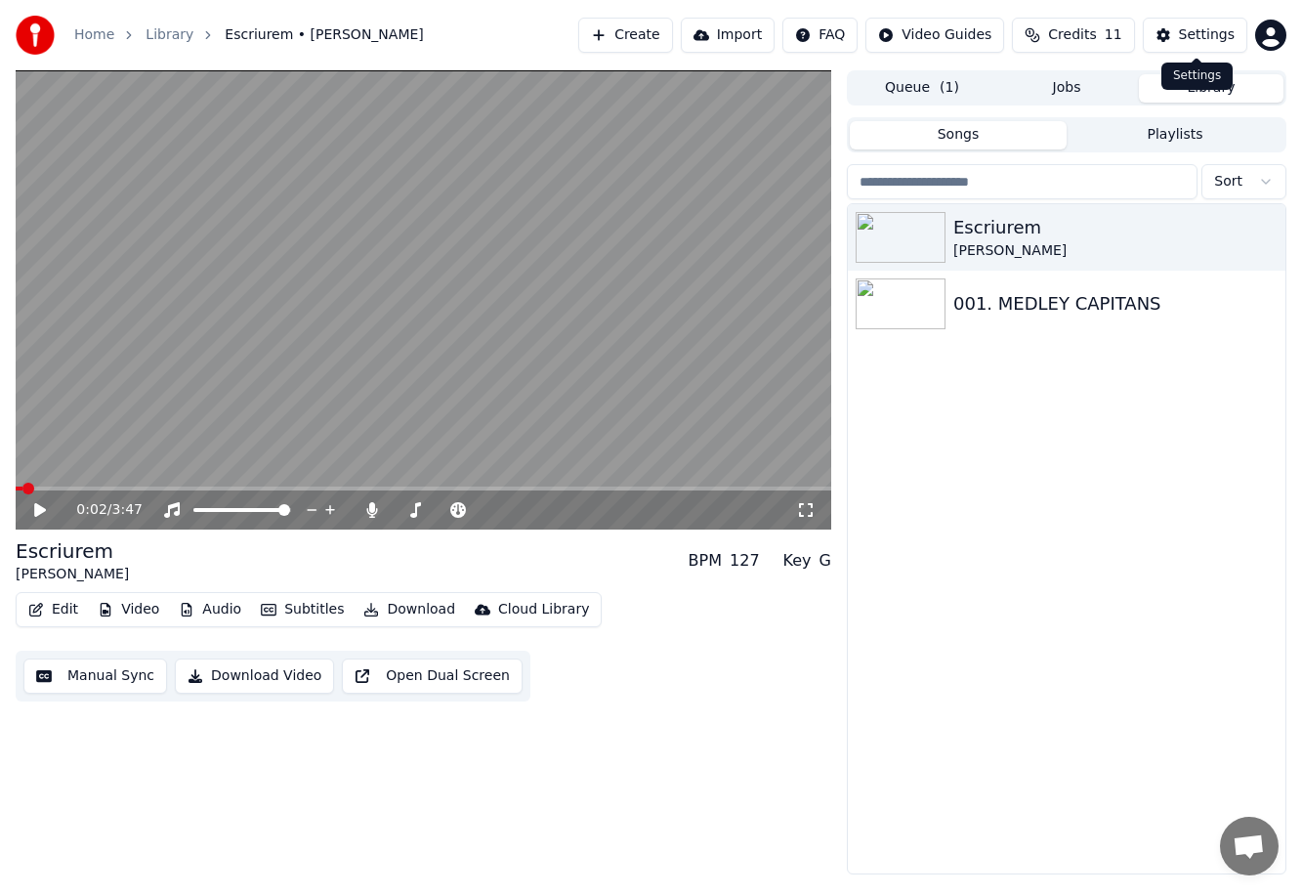
click at [777, 30] on div "Settings" at bounding box center [1207, 35] width 56 height 20
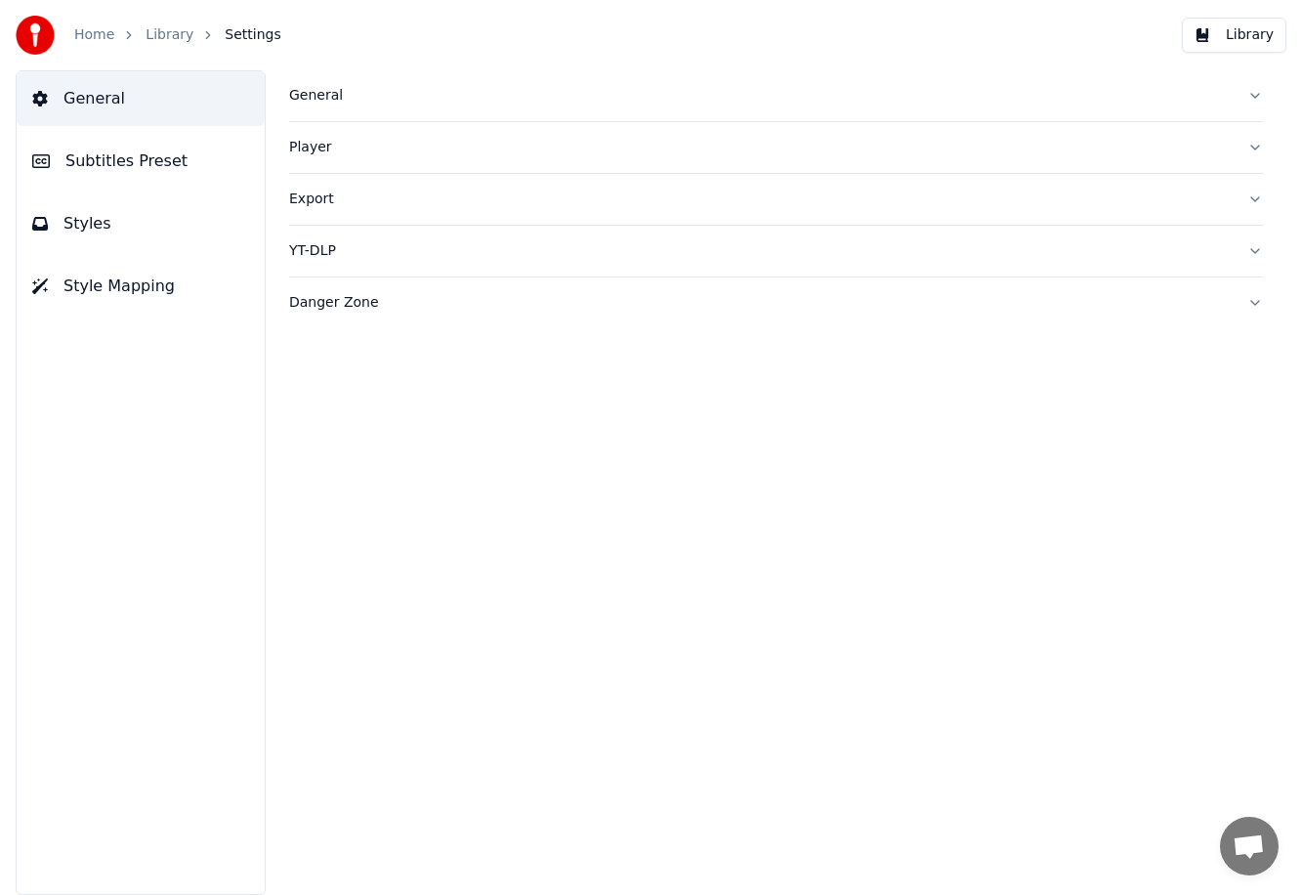
click at [117, 153] on span "Subtitles Preset" at bounding box center [126, 160] width 122 height 23
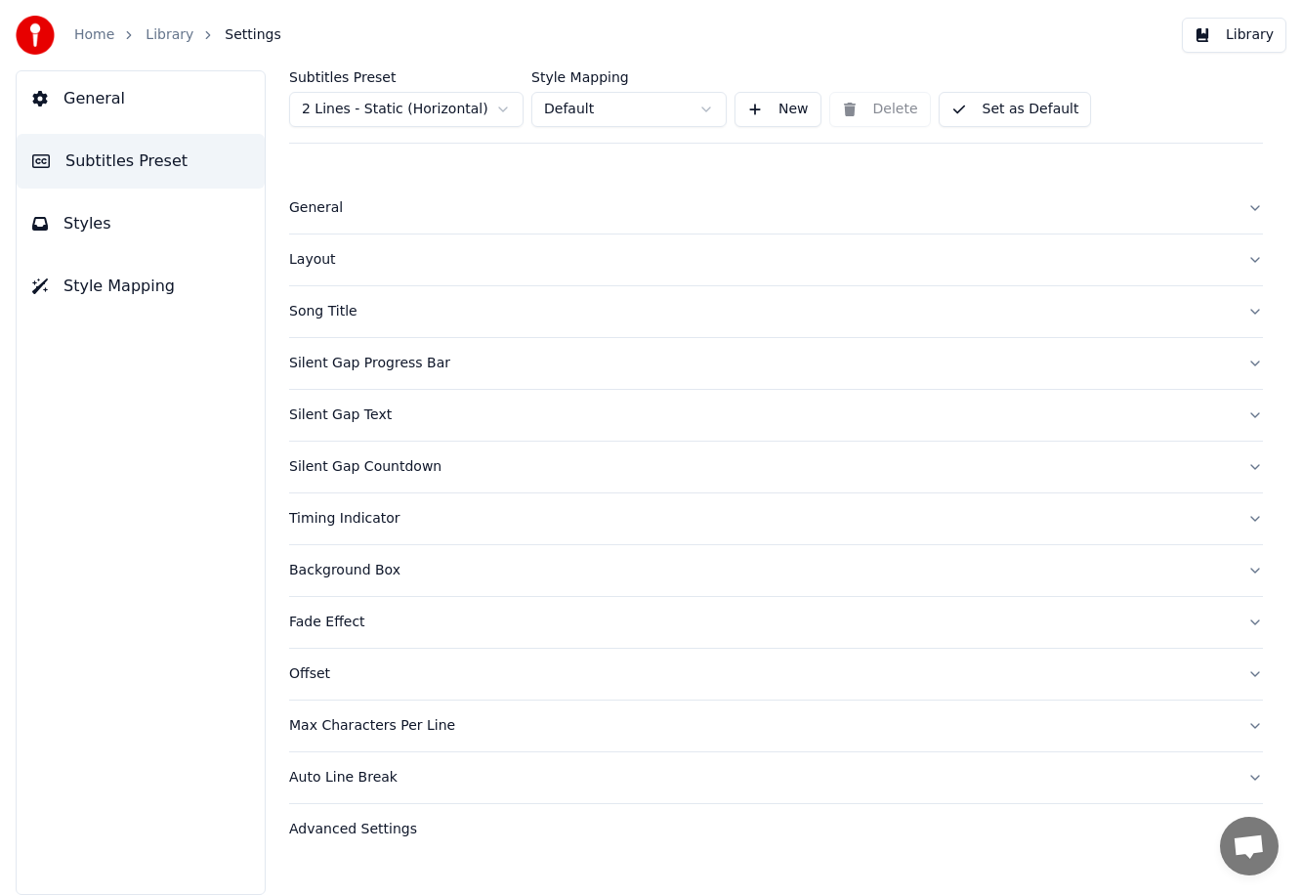
click at [377, 419] on div "Silent Gap Text" at bounding box center [760, 415] width 942 height 20
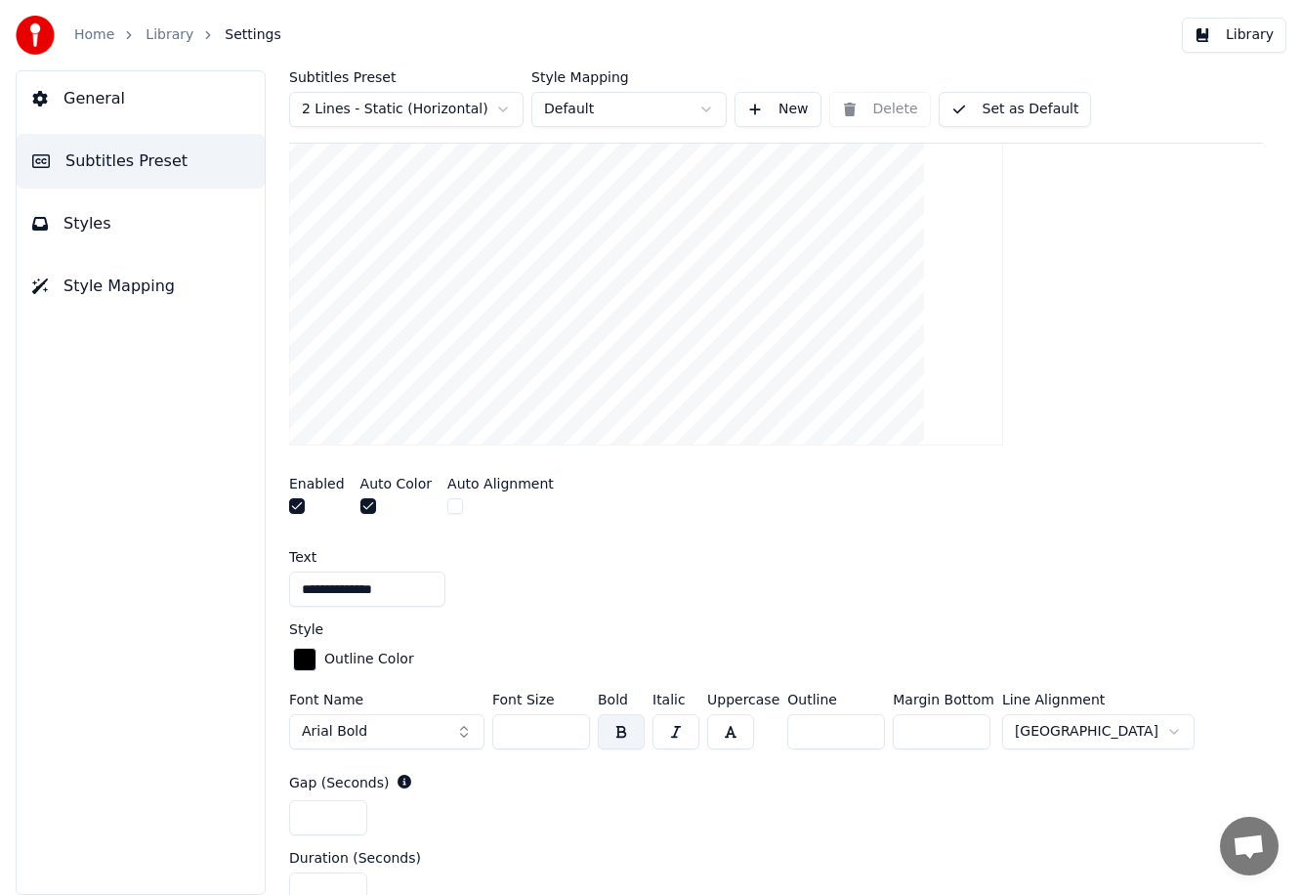
scroll to position [419, 0]
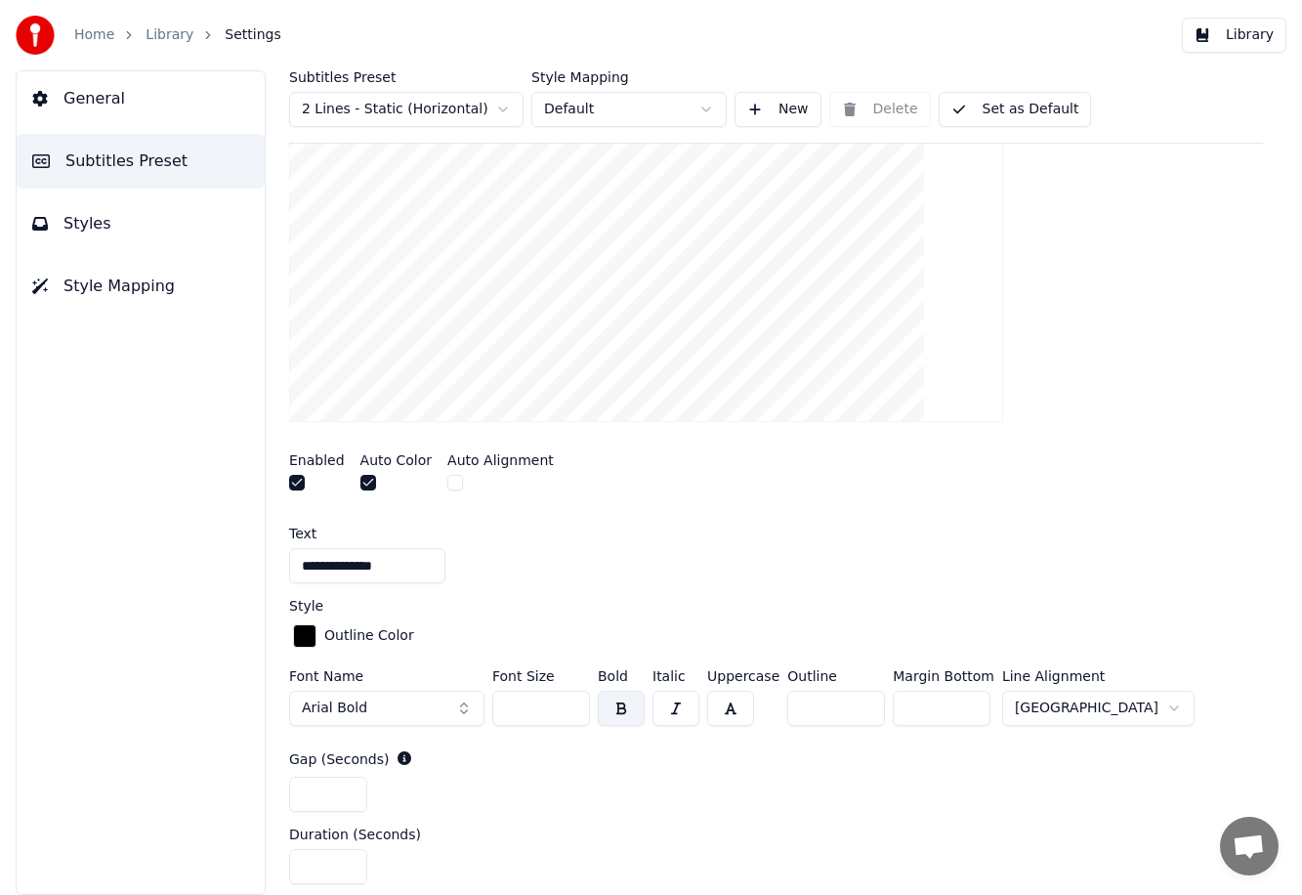
drag, startPoint x: 931, startPoint y: 711, endPoint x: 897, endPoint y: 705, distance: 34.7
click at [777, 705] on input "***" at bounding box center [942, 707] width 98 height 35
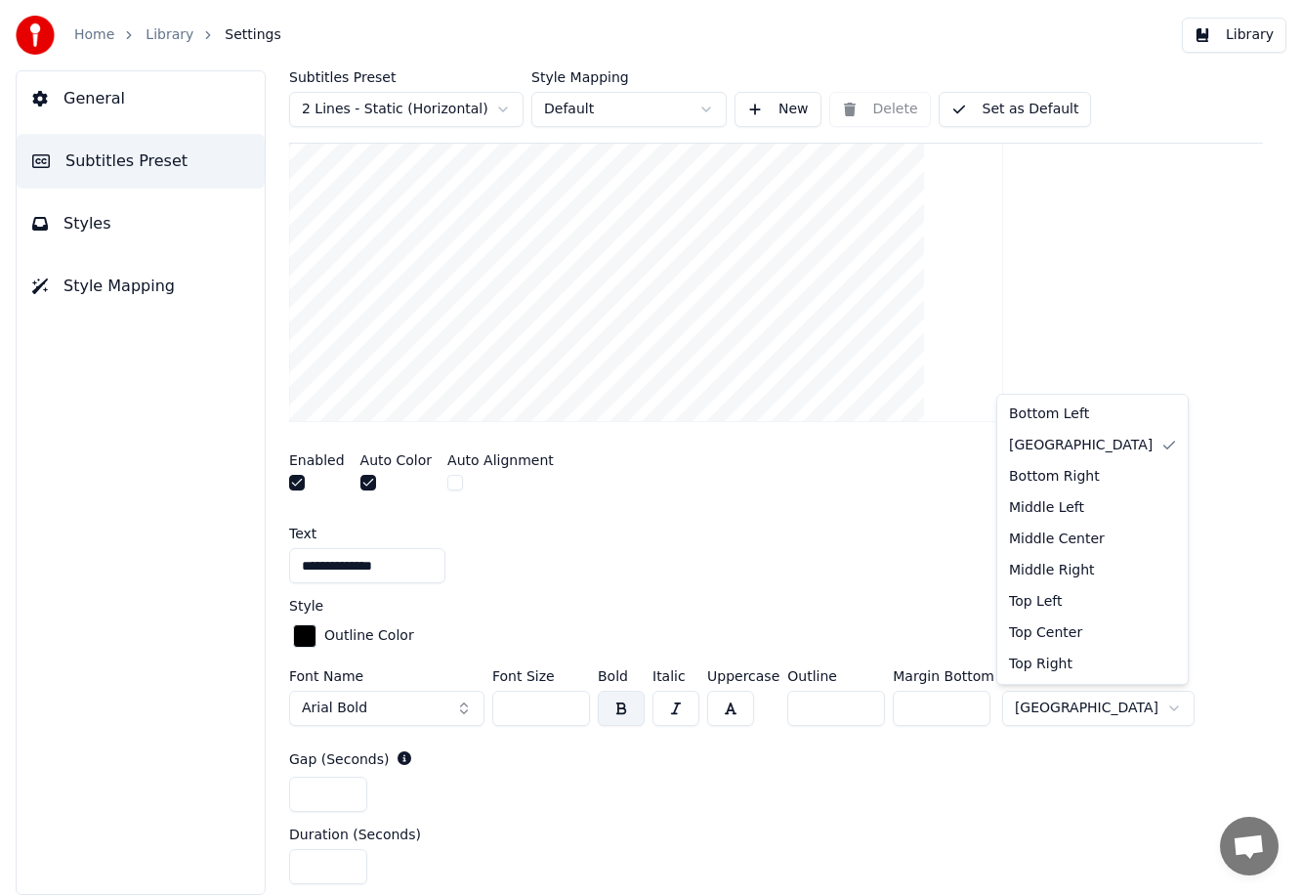
click at [777, 701] on html "**********" at bounding box center [651, 447] width 1302 height 895
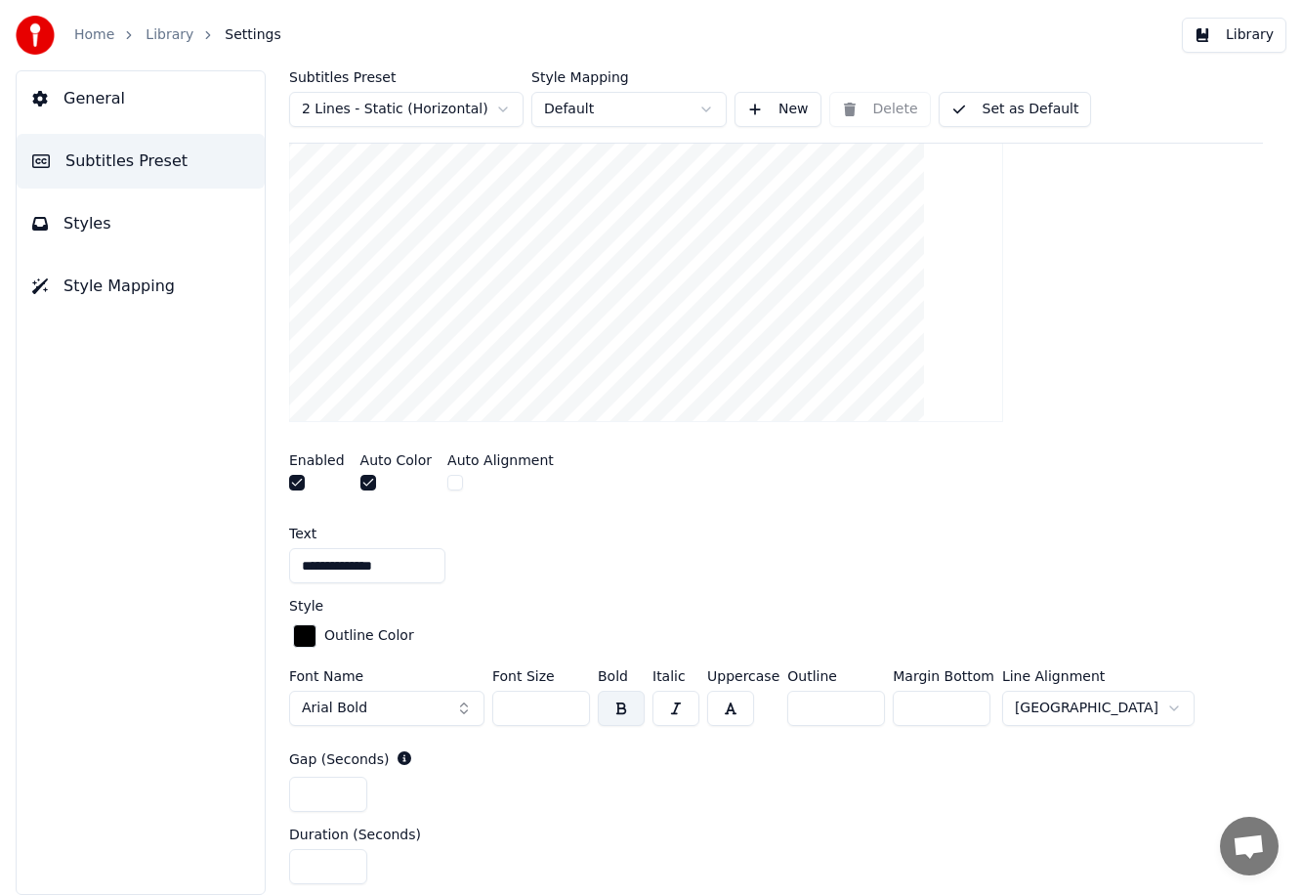
click at [777, 701] on html "**********" at bounding box center [651, 447] width 1302 height 895
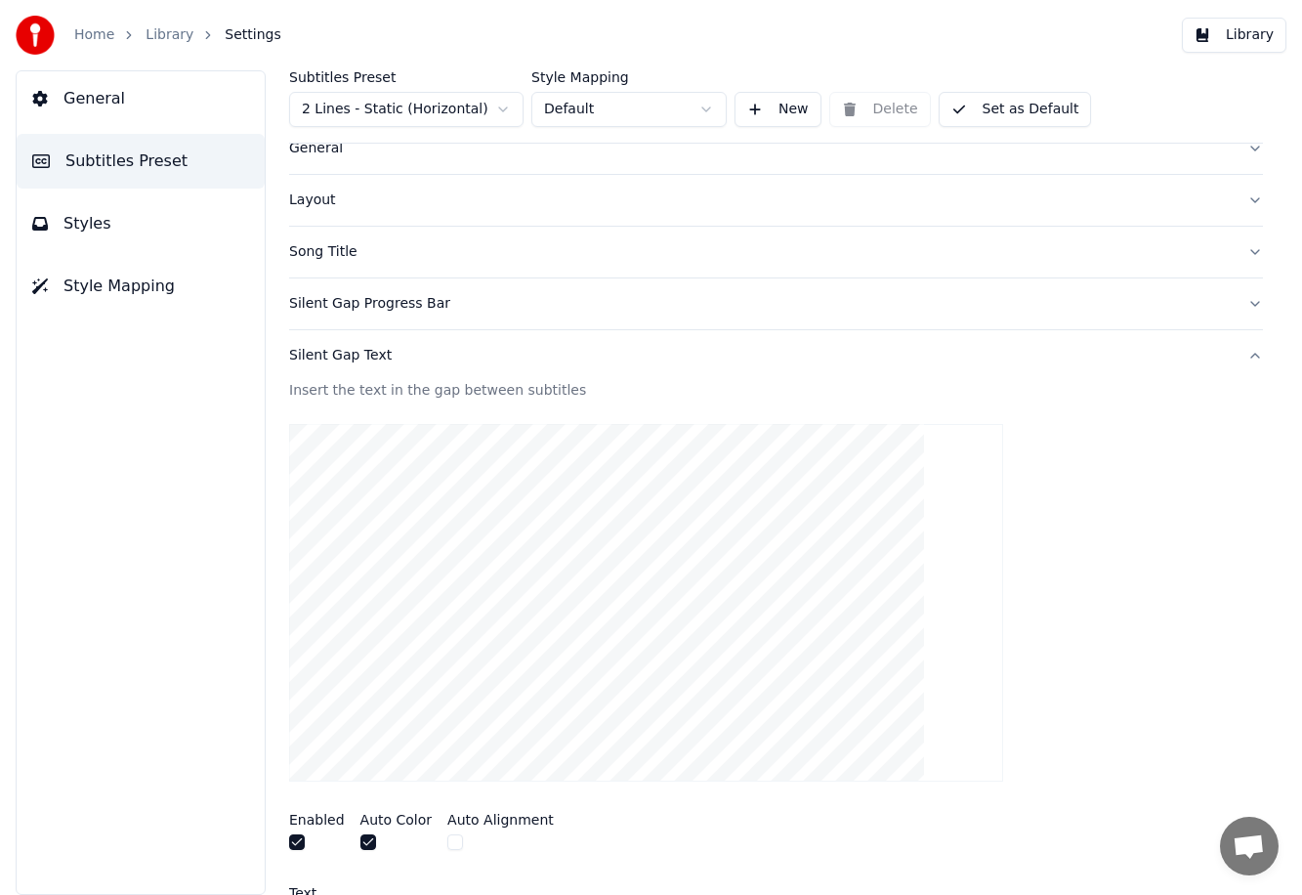
scroll to position [0, 0]
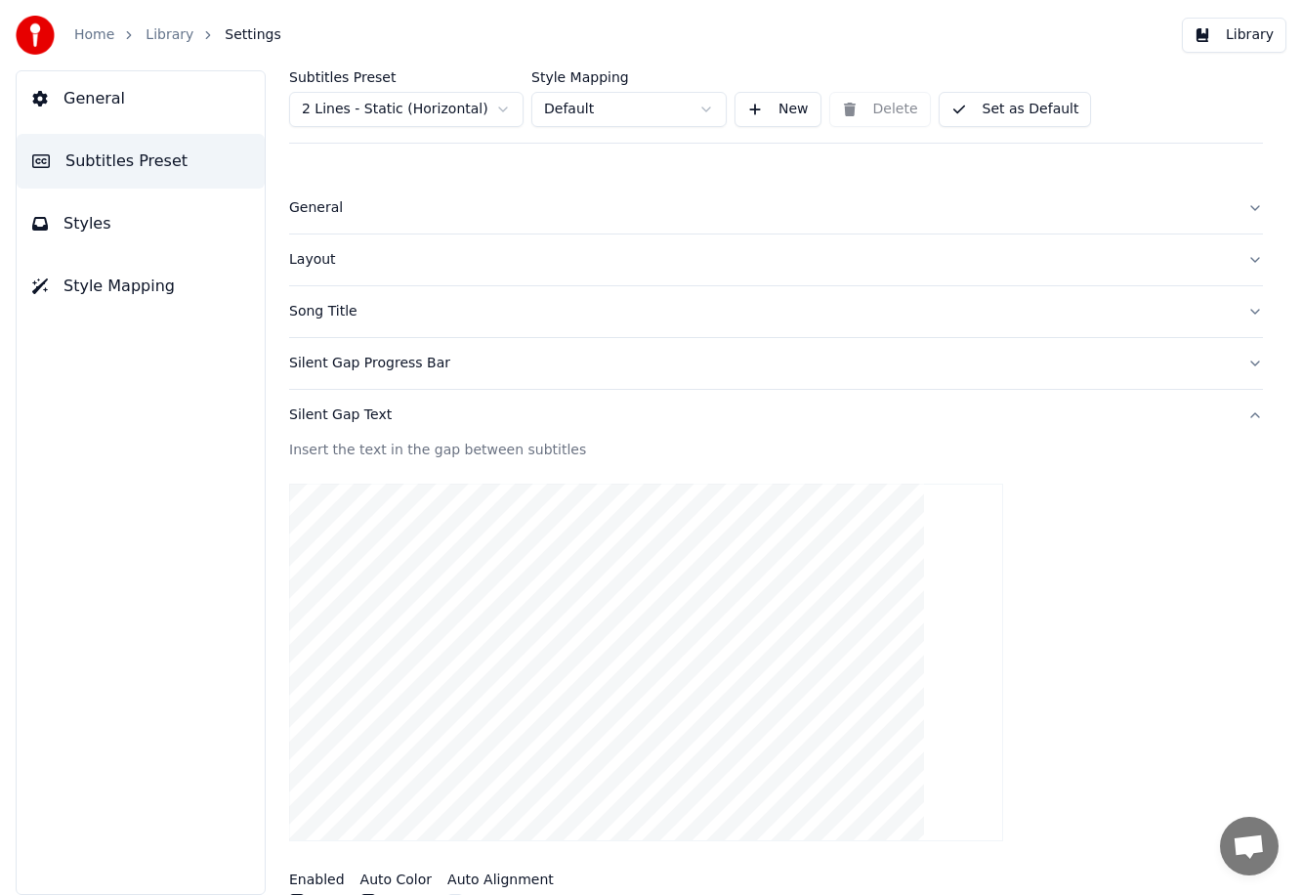
click at [363, 204] on div "General" at bounding box center [760, 208] width 942 height 20
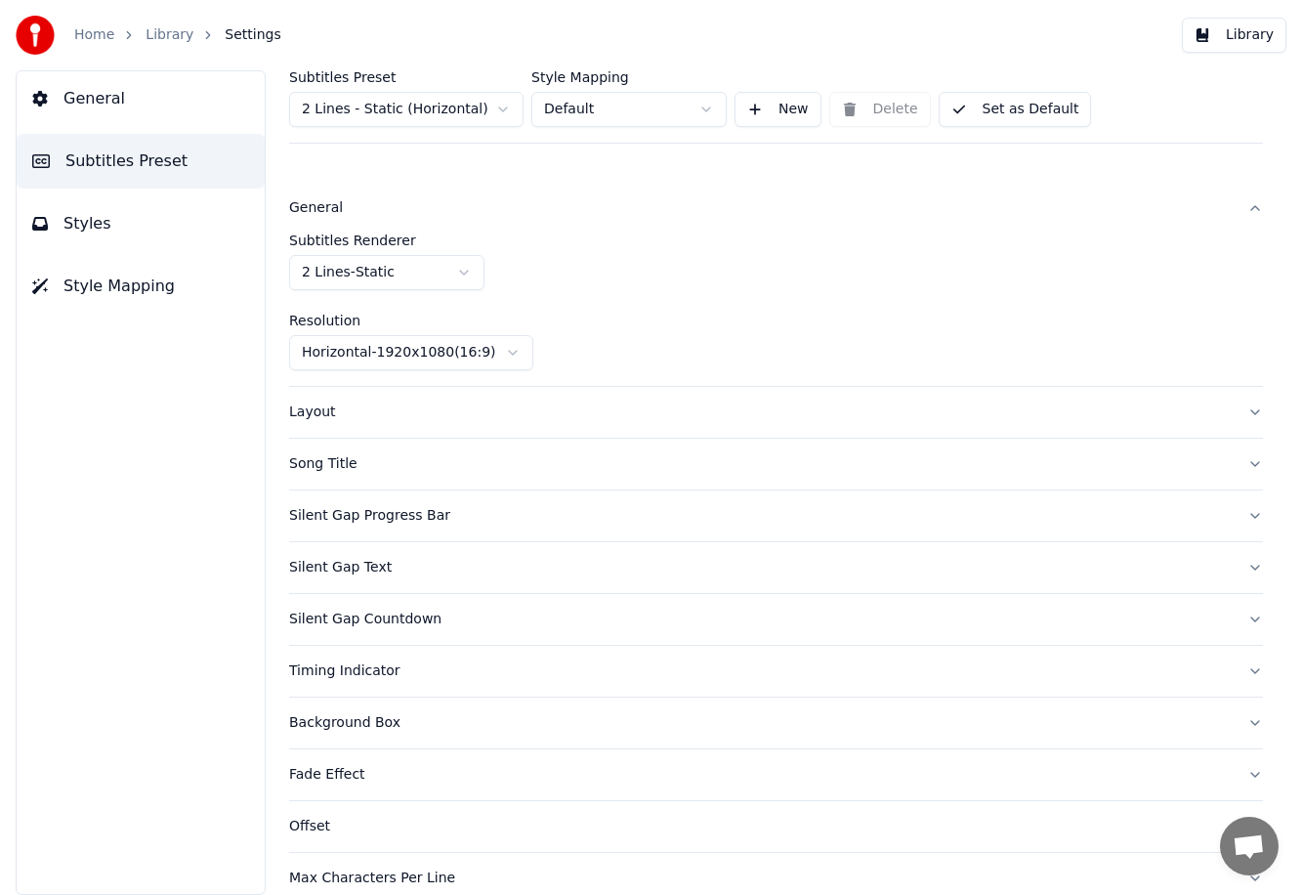
click at [341, 418] on div "Layout" at bounding box center [760, 412] width 942 height 20
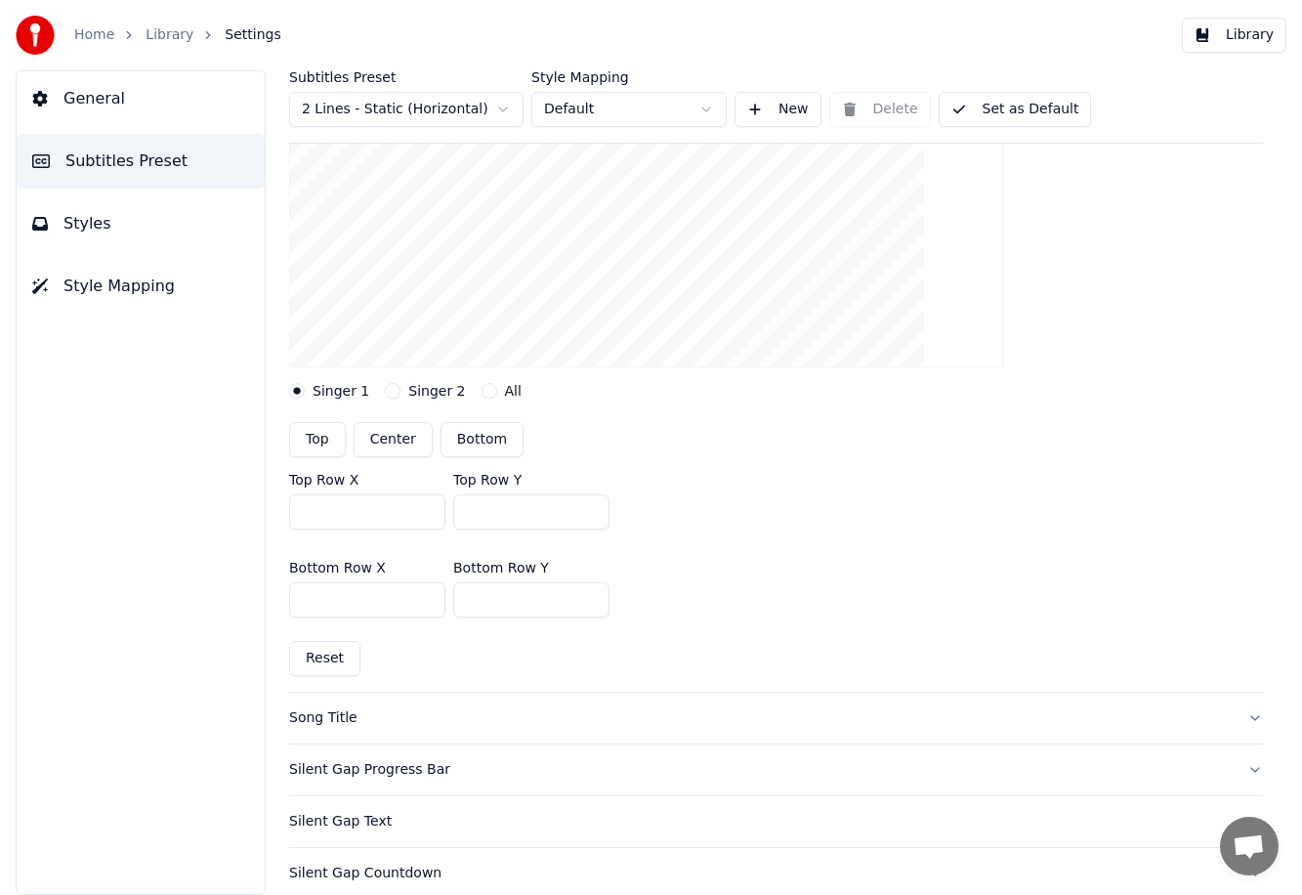
scroll to position [399, 0]
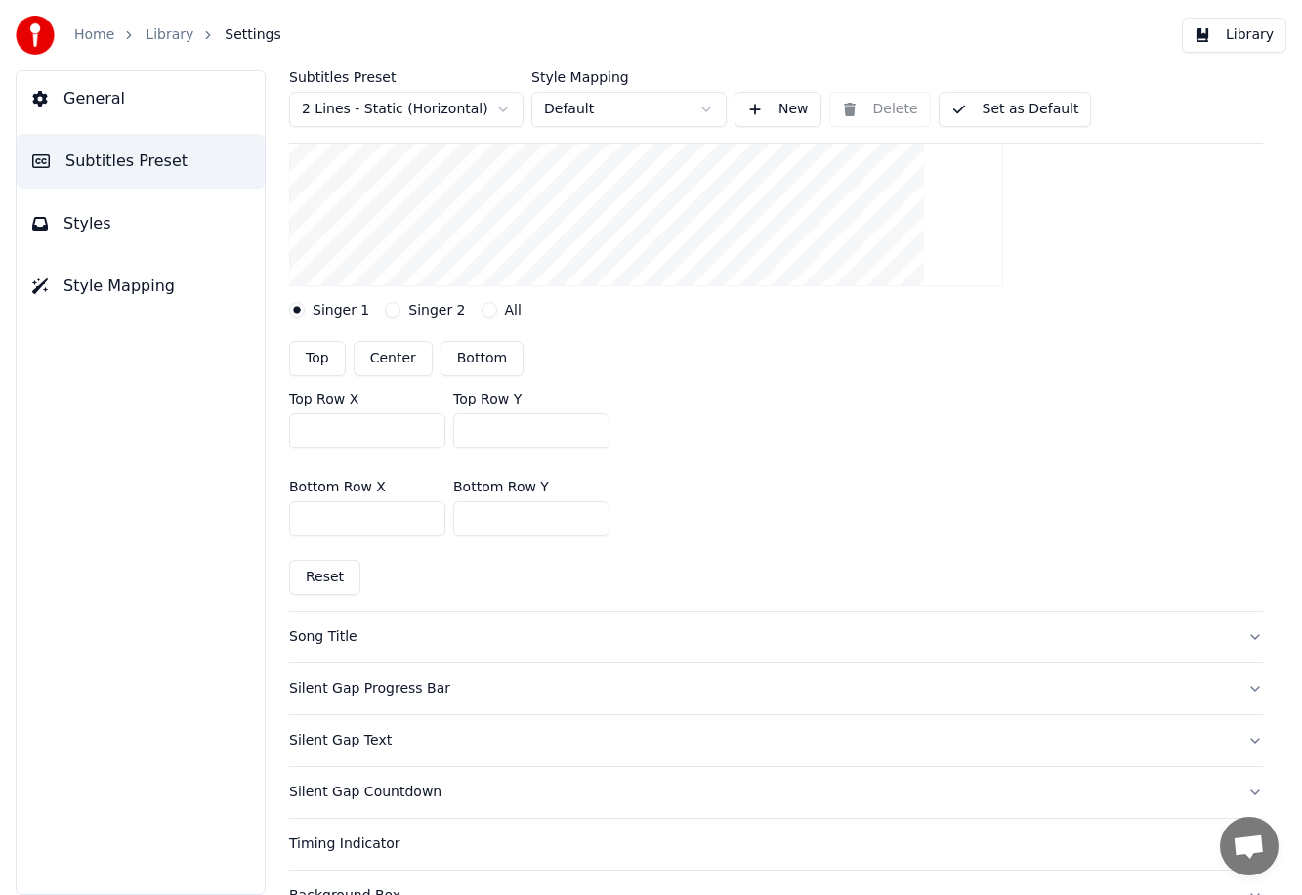
click at [492, 356] on button "Bottom" at bounding box center [481, 358] width 83 height 35
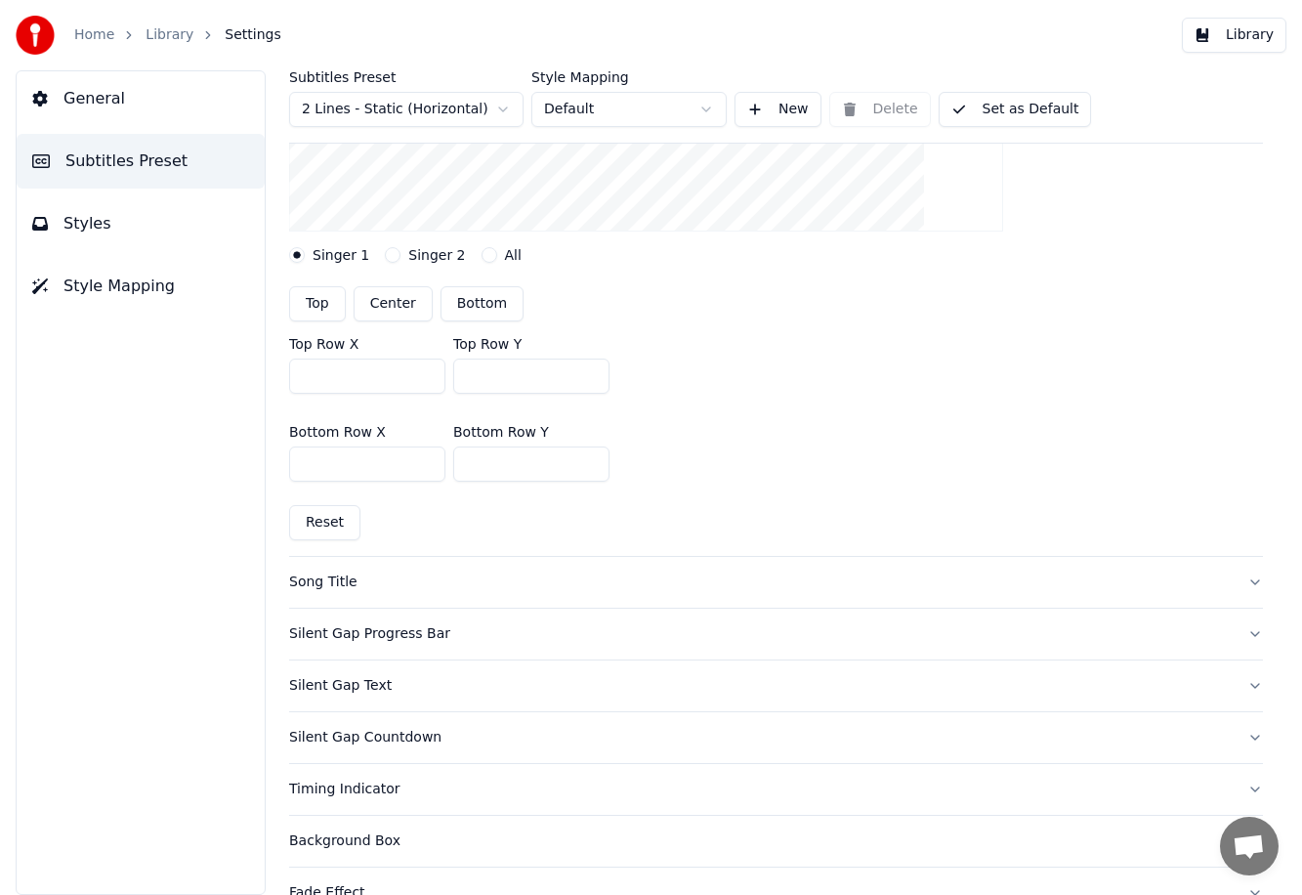
scroll to position [450, 0]
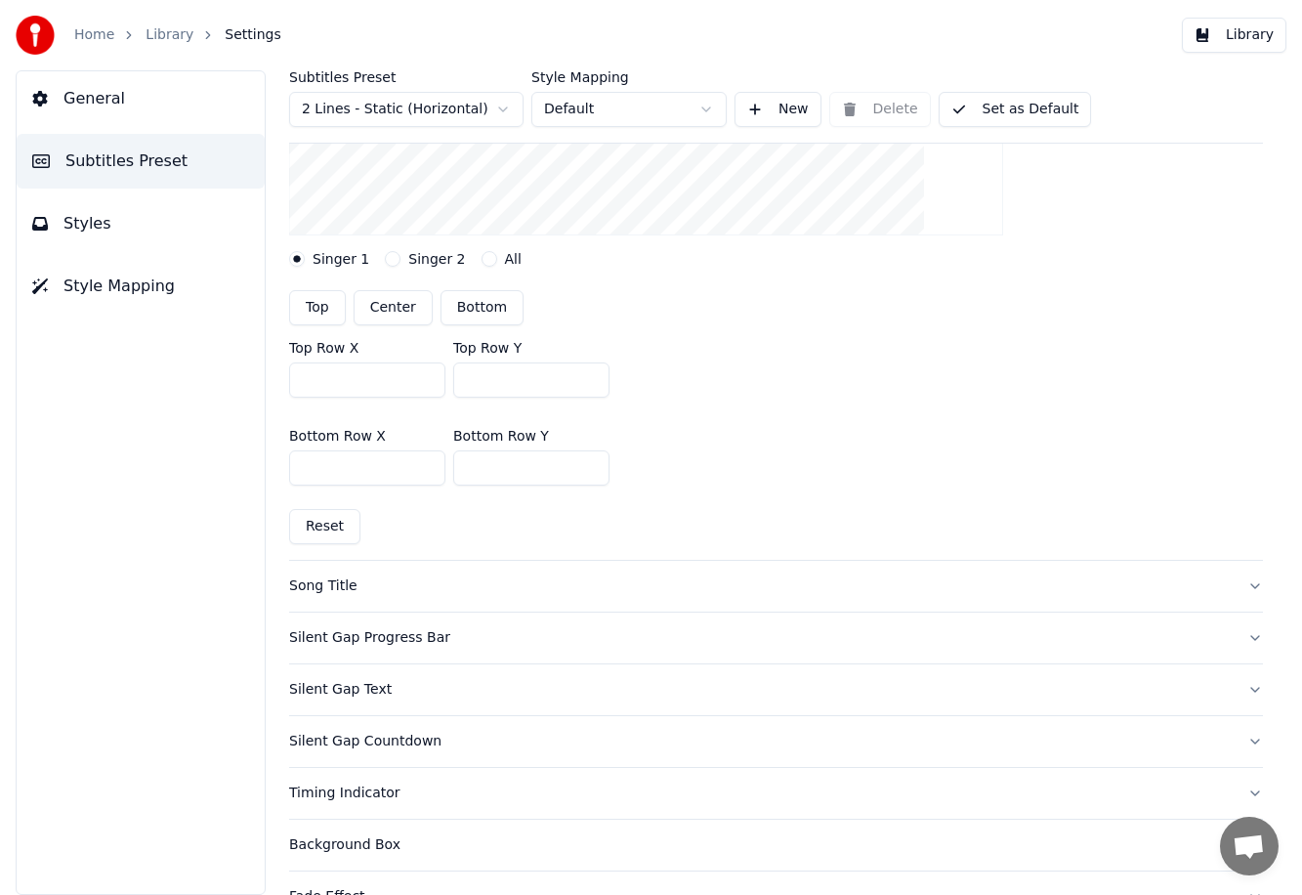
click at [471, 303] on button "Bottom" at bounding box center [481, 307] width 83 height 35
click at [777, 45] on button "Library" at bounding box center [1234, 35] width 104 height 35
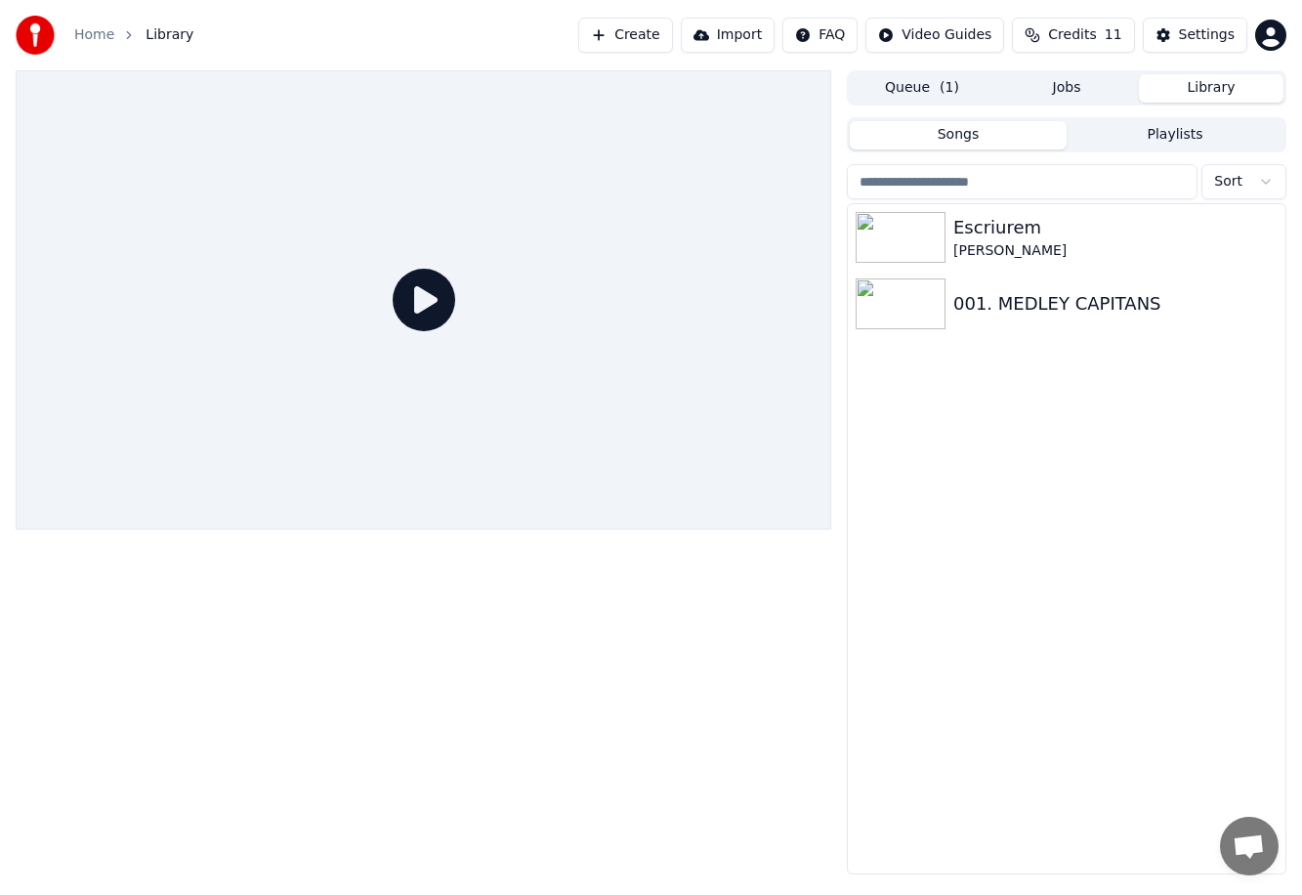
click at [777, 280] on img at bounding box center [901, 303] width 90 height 51
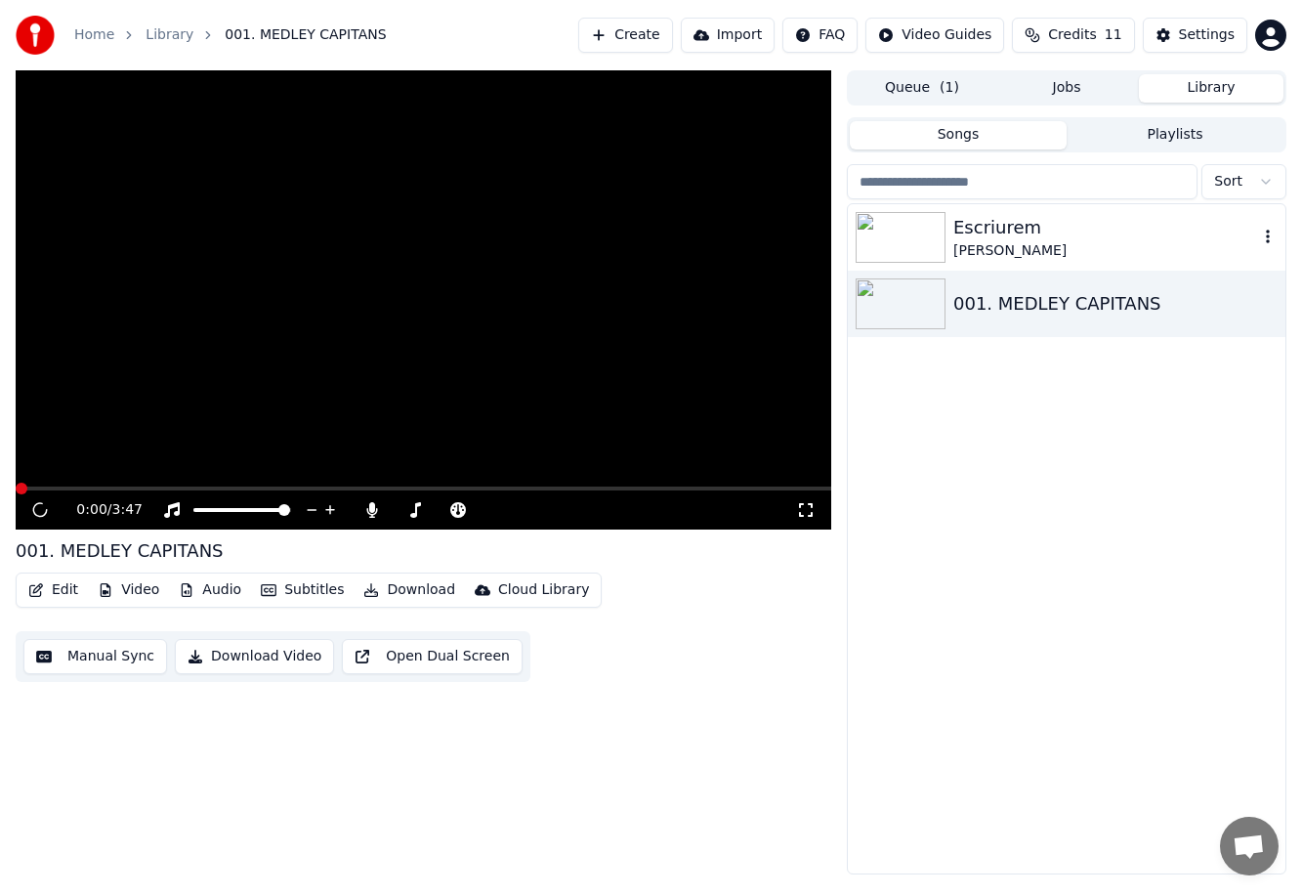
click at [777, 238] on img at bounding box center [901, 237] width 90 height 51
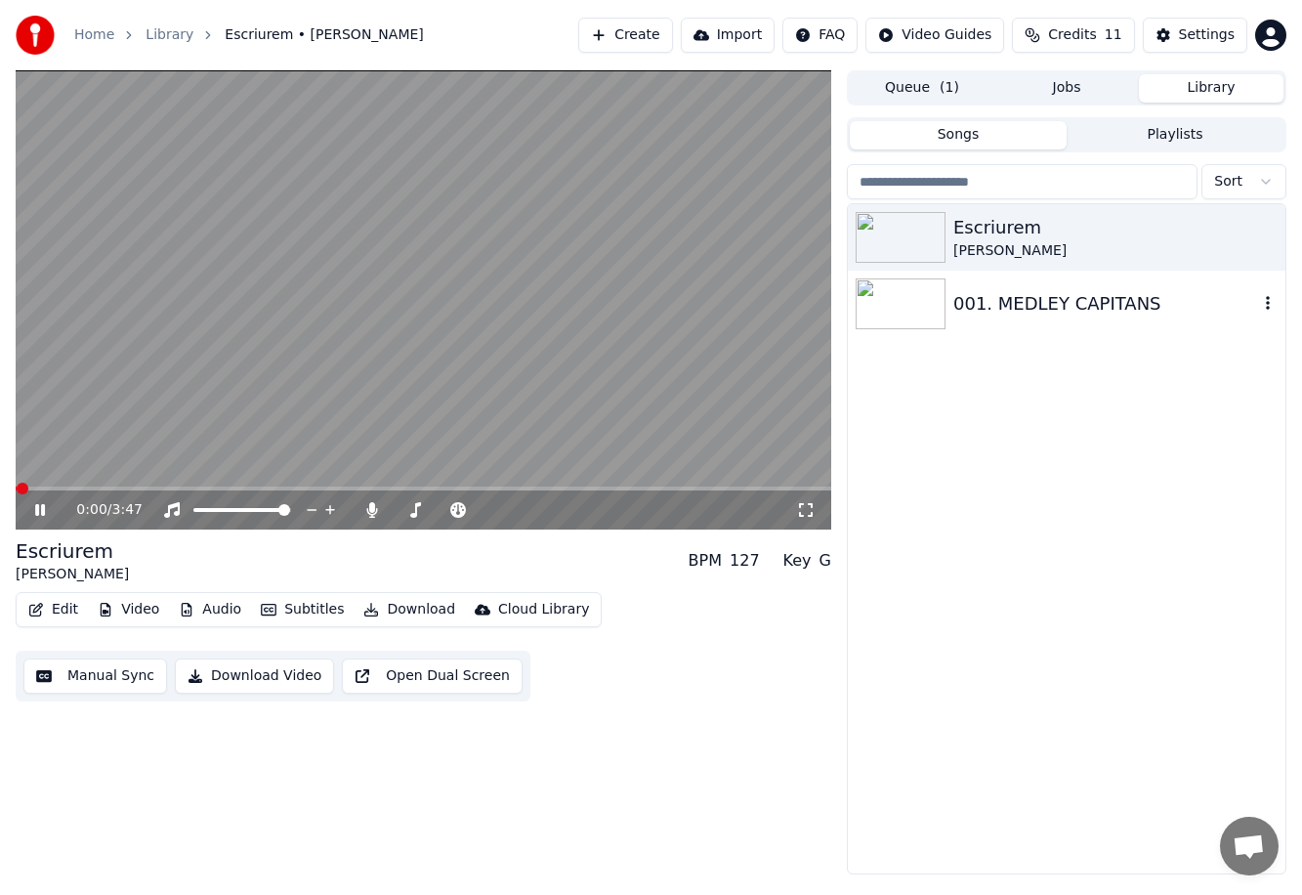
click at [777, 314] on div "001. MEDLEY CAPITANS" at bounding box center [1105, 303] width 305 height 27
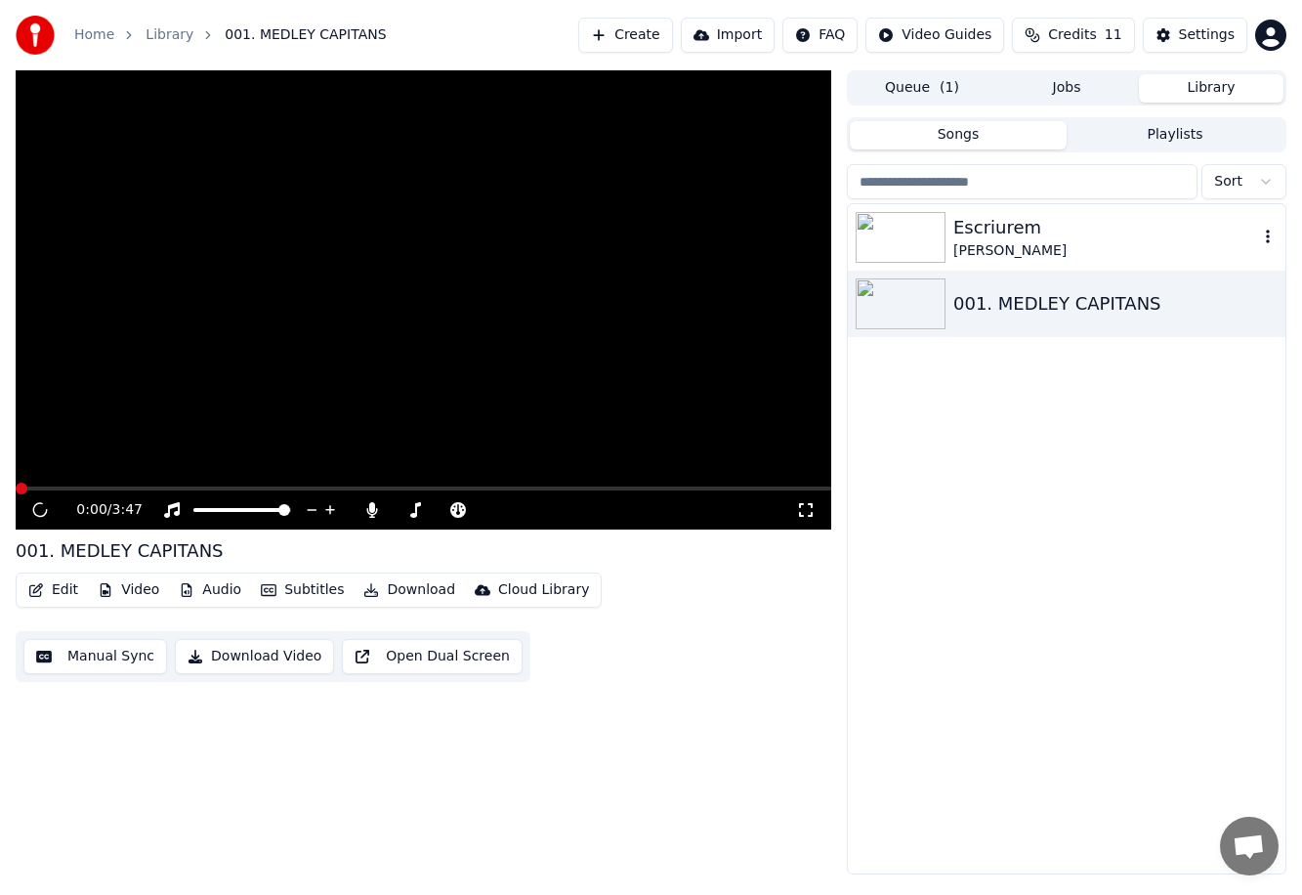
click at [777, 223] on div "Escriurem" at bounding box center [1105, 227] width 305 height 27
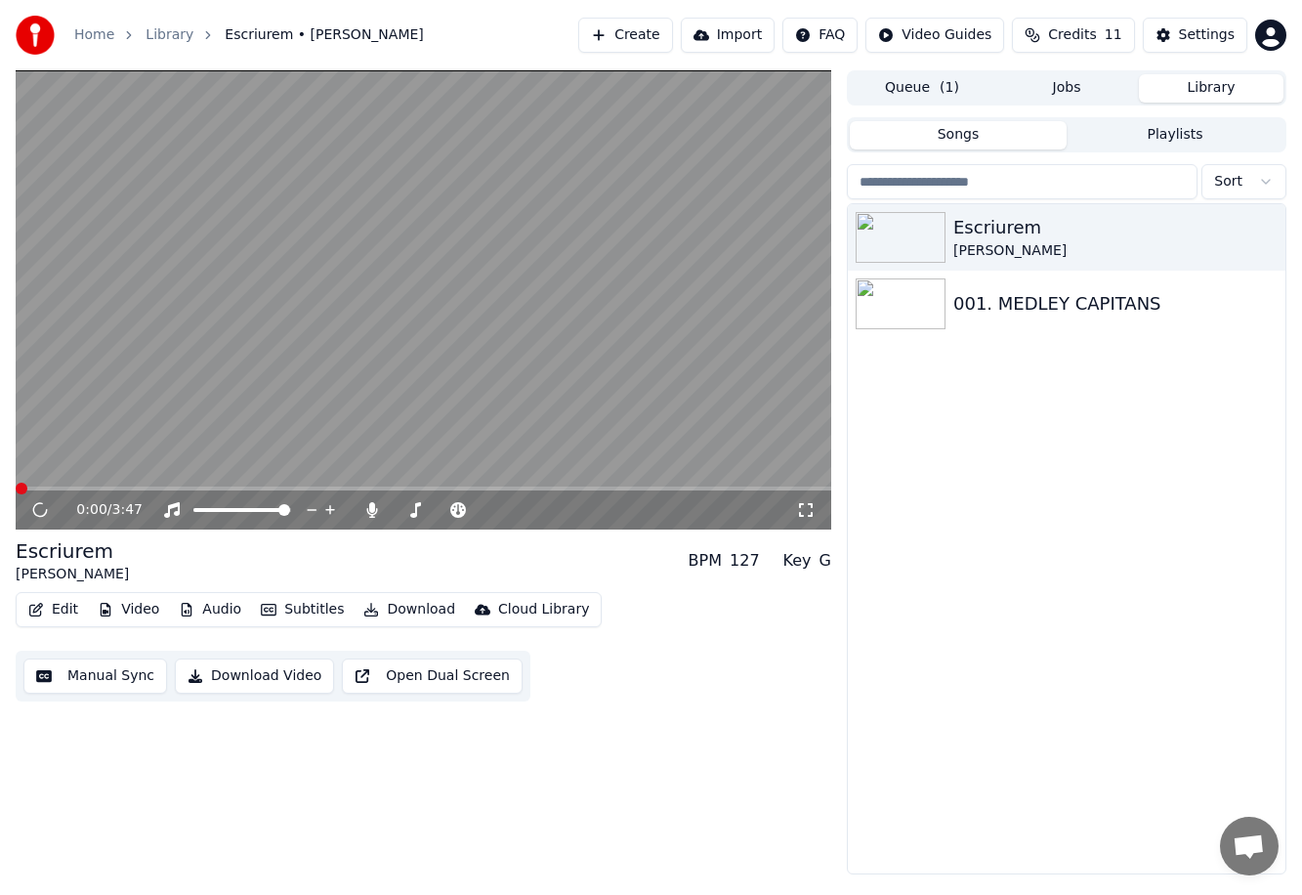
click at [96, 376] on video at bounding box center [423, 299] width 815 height 459
click at [94, 381] on video at bounding box center [423, 299] width 815 height 459
click at [733, 348] on video at bounding box center [423, 299] width 815 height 459
click at [777, 26] on div "Settings" at bounding box center [1207, 35] width 56 height 20
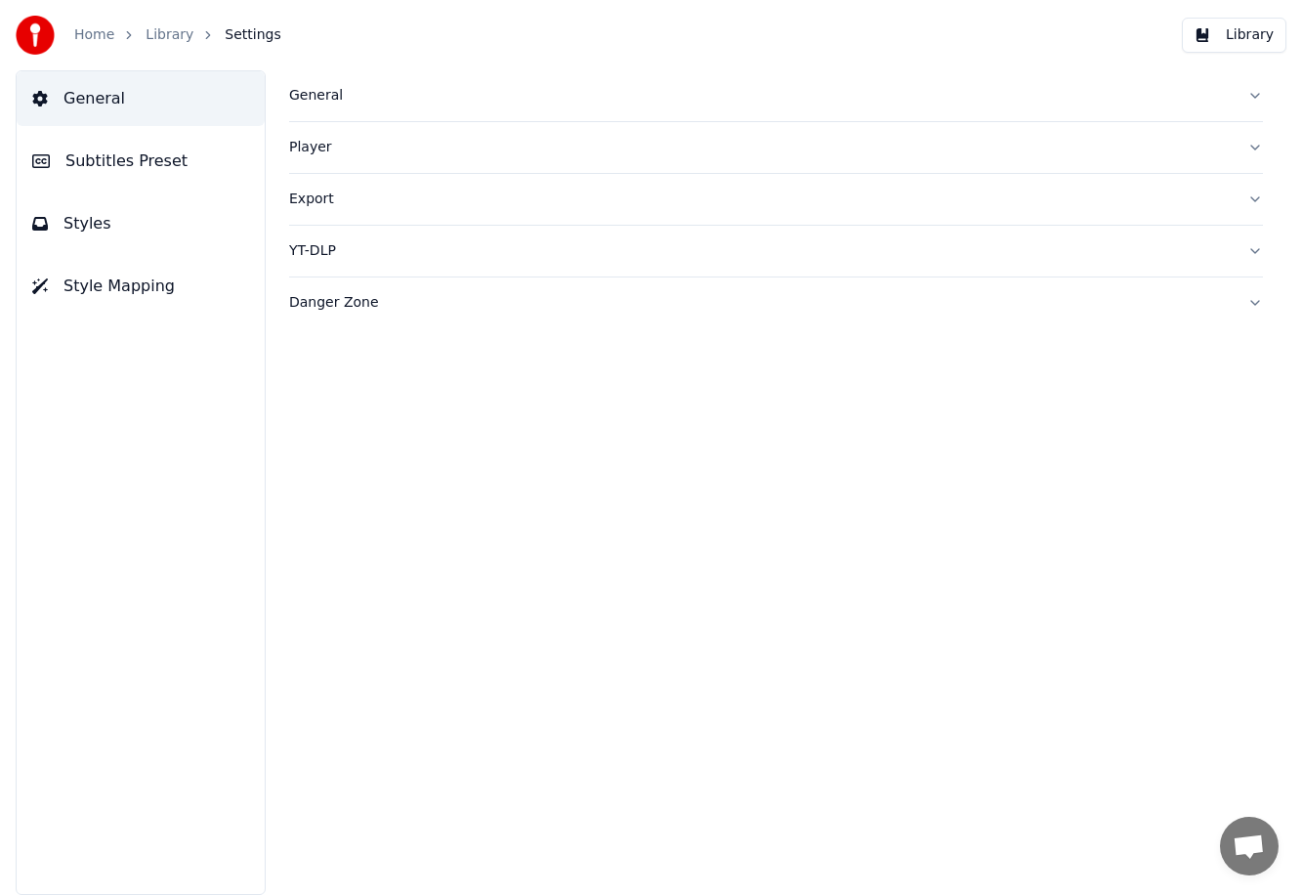
click at [361, 83] on button "General" at bounding box center [776, 95] width 974 height 51
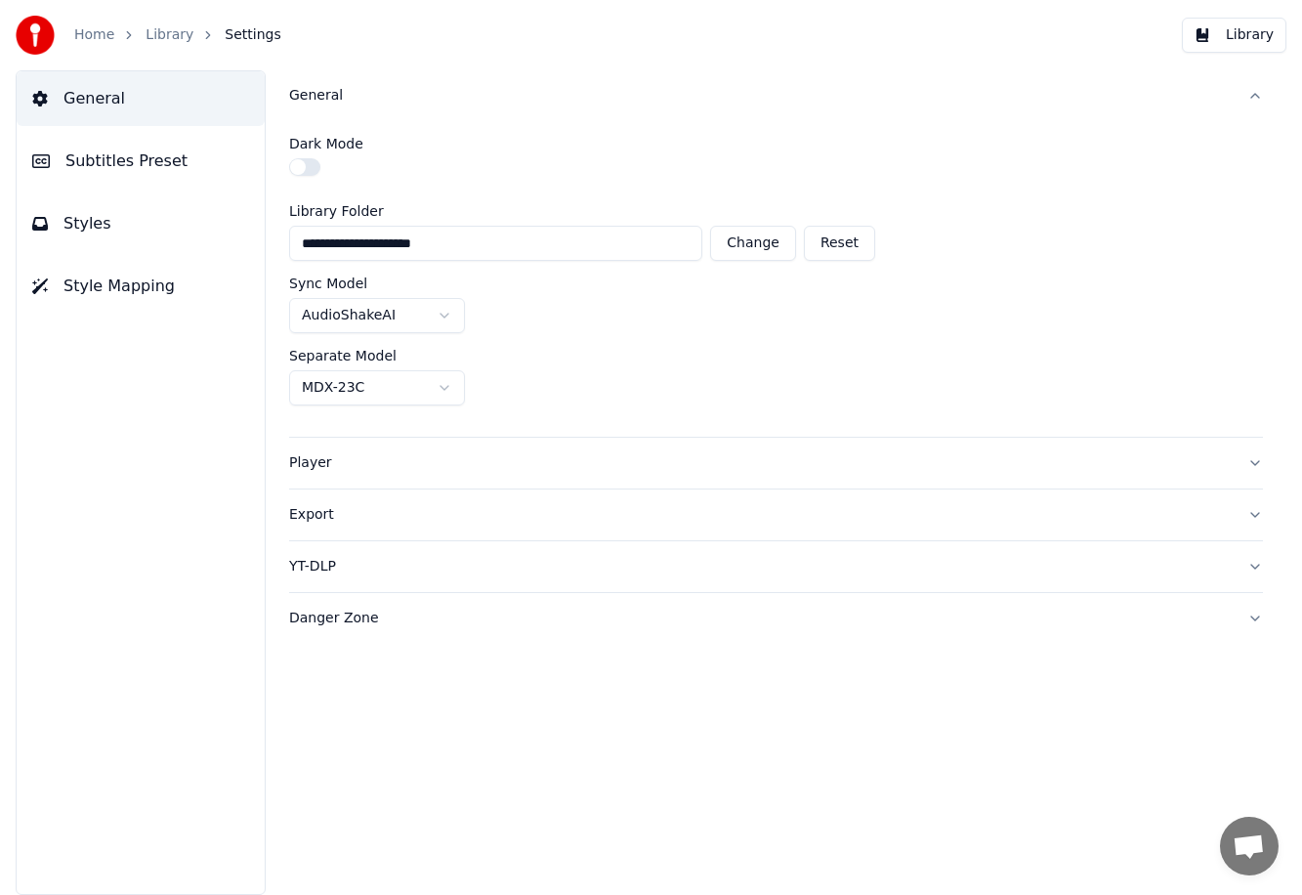
click at [346, 448] on button "Player" at bounding box center [776, 463] width 974 height 51
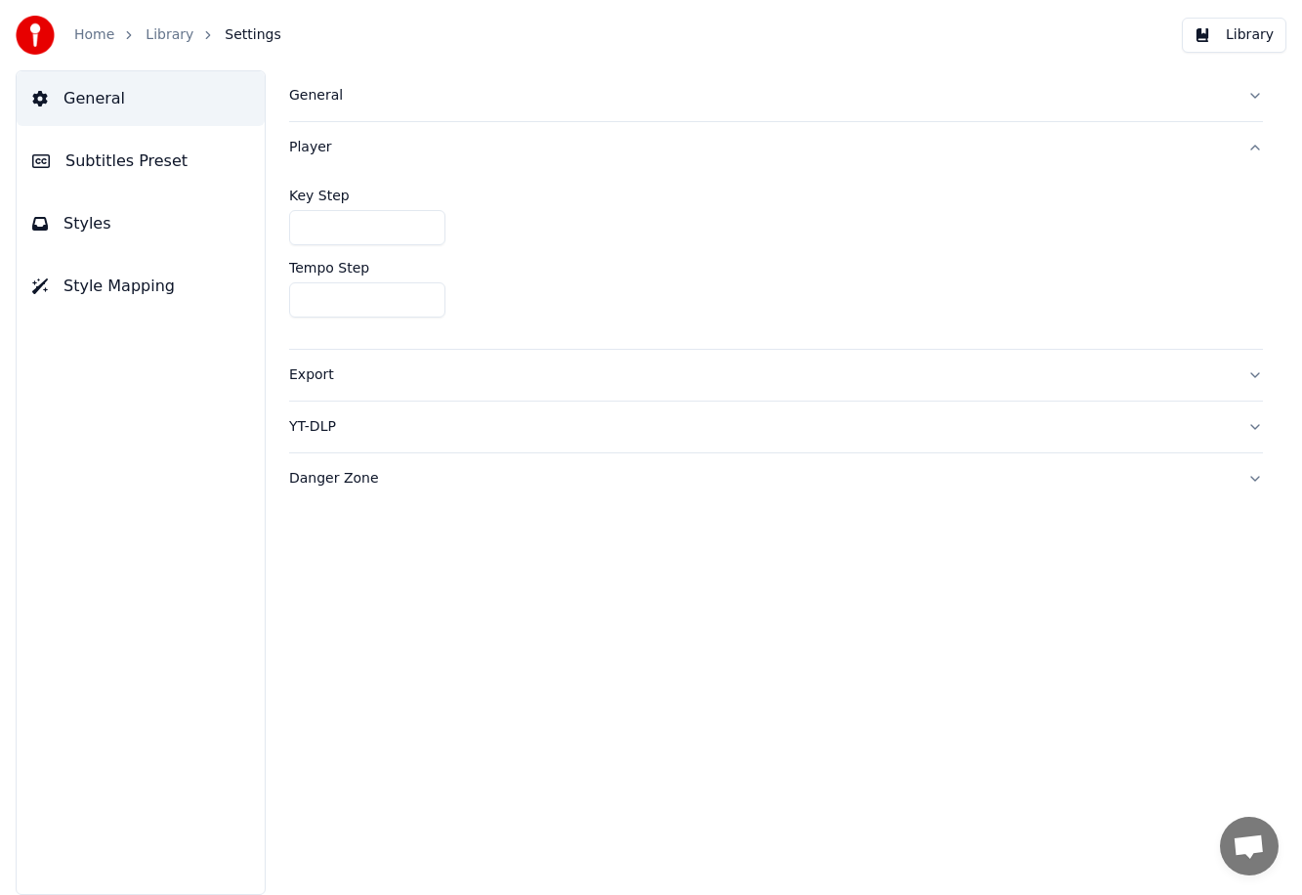
click at [296, 392] on button "Export" at bounding box center [776, 375] width 974 height 51
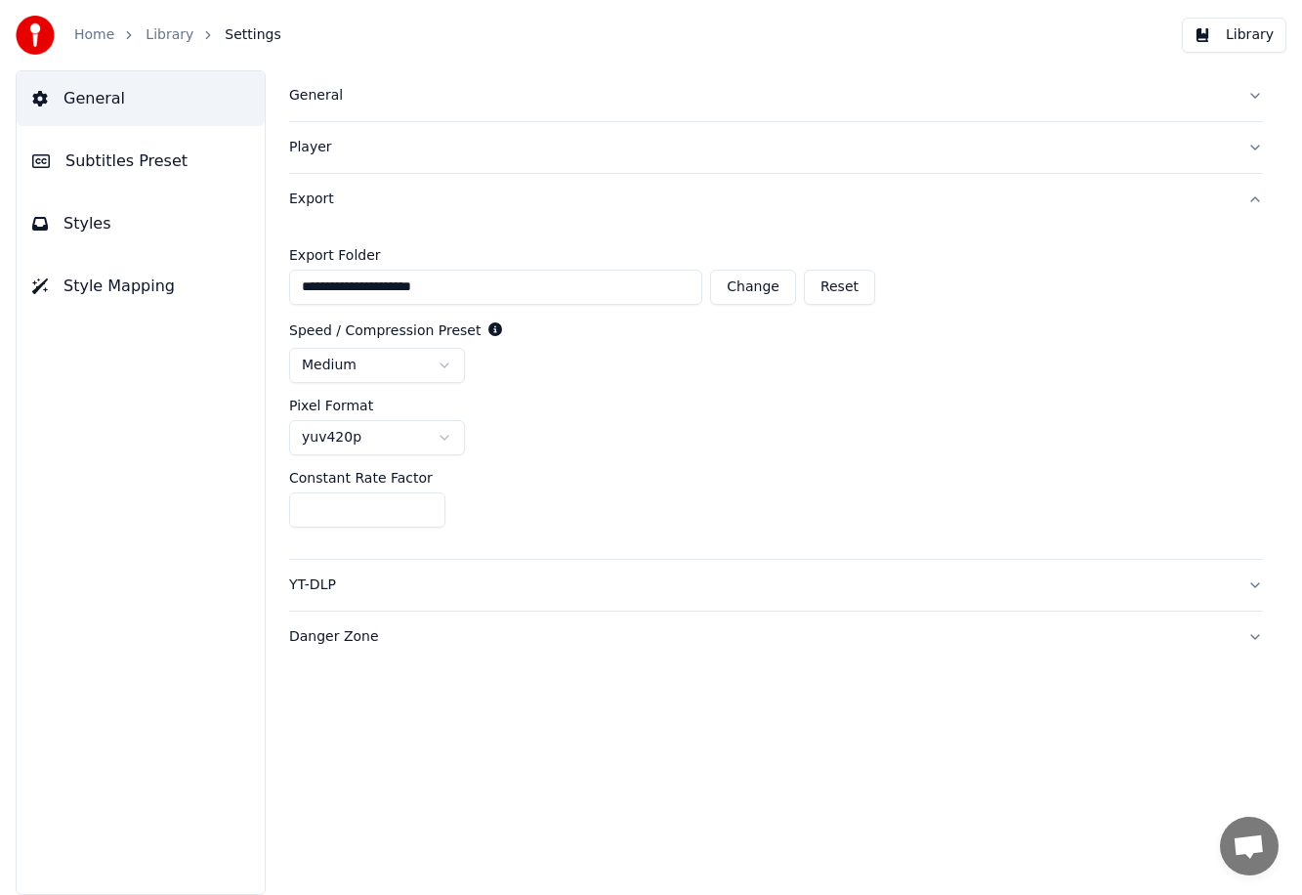
click at [73, 172] on span "Subtitles Preset" at bounding box center [126, 160] width 122 height 23
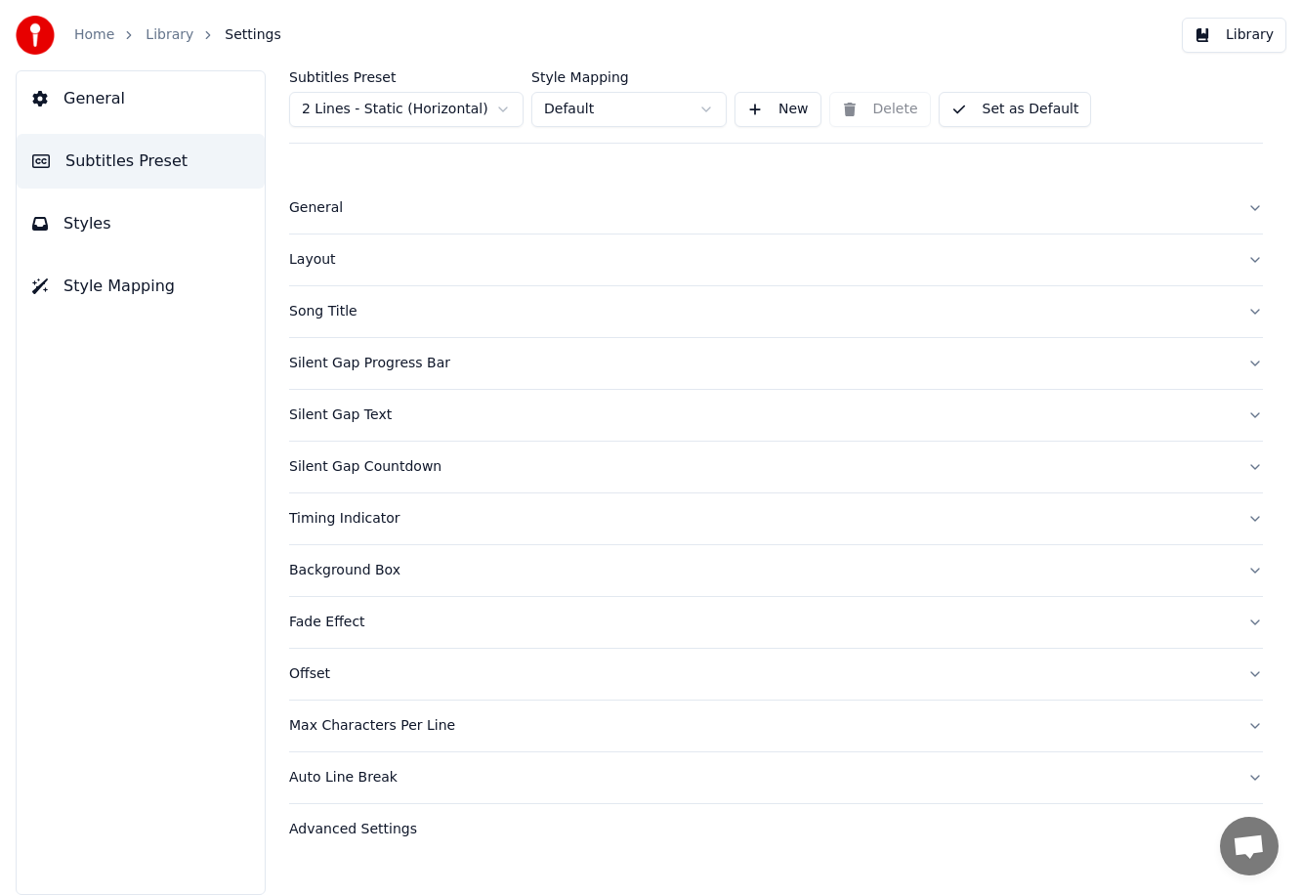
click at [355, 215] on div "General" at bounding box center [760, 208] width 942 height 20
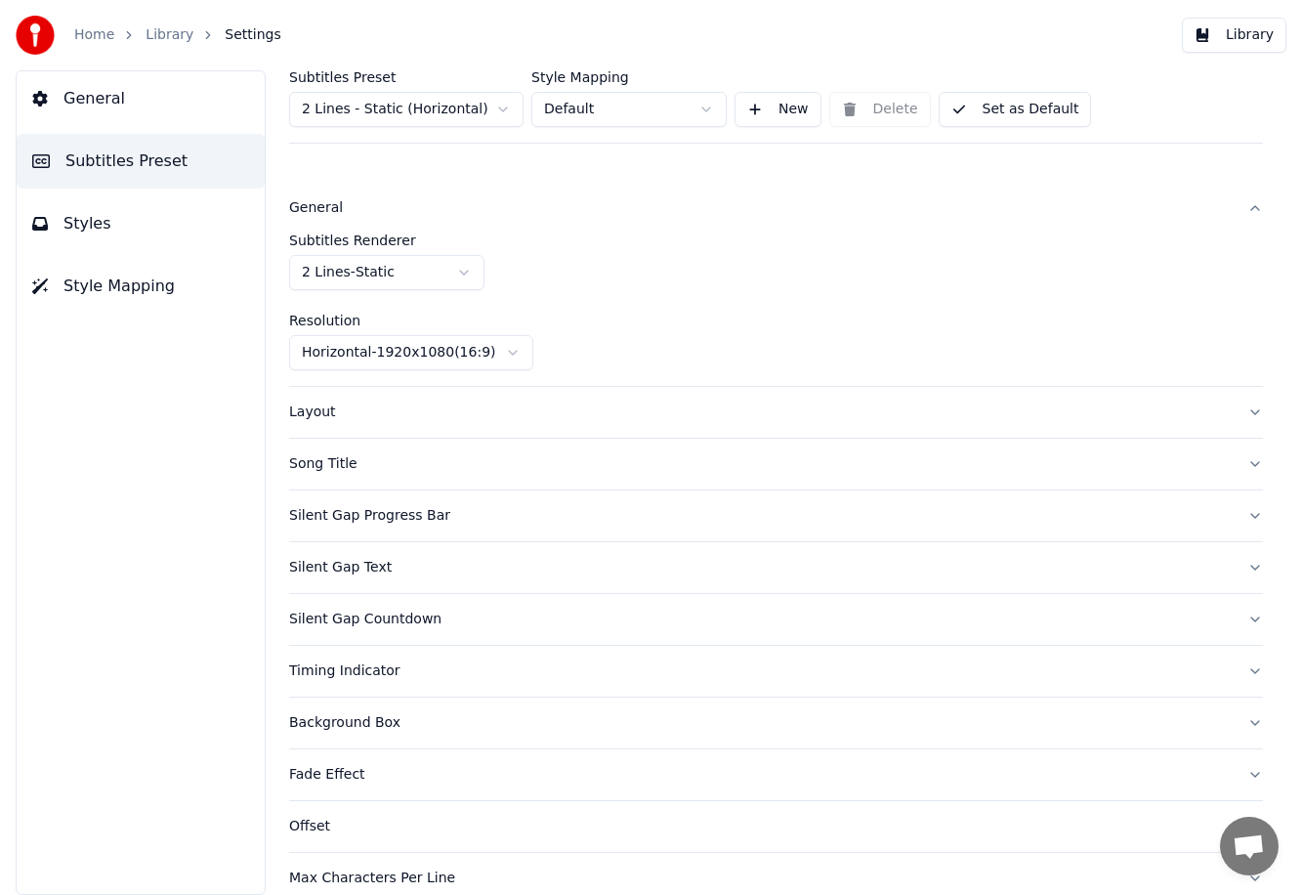
click at [395, 428] on button "Layout" at bounding box center [776, 412] width 974 height 51
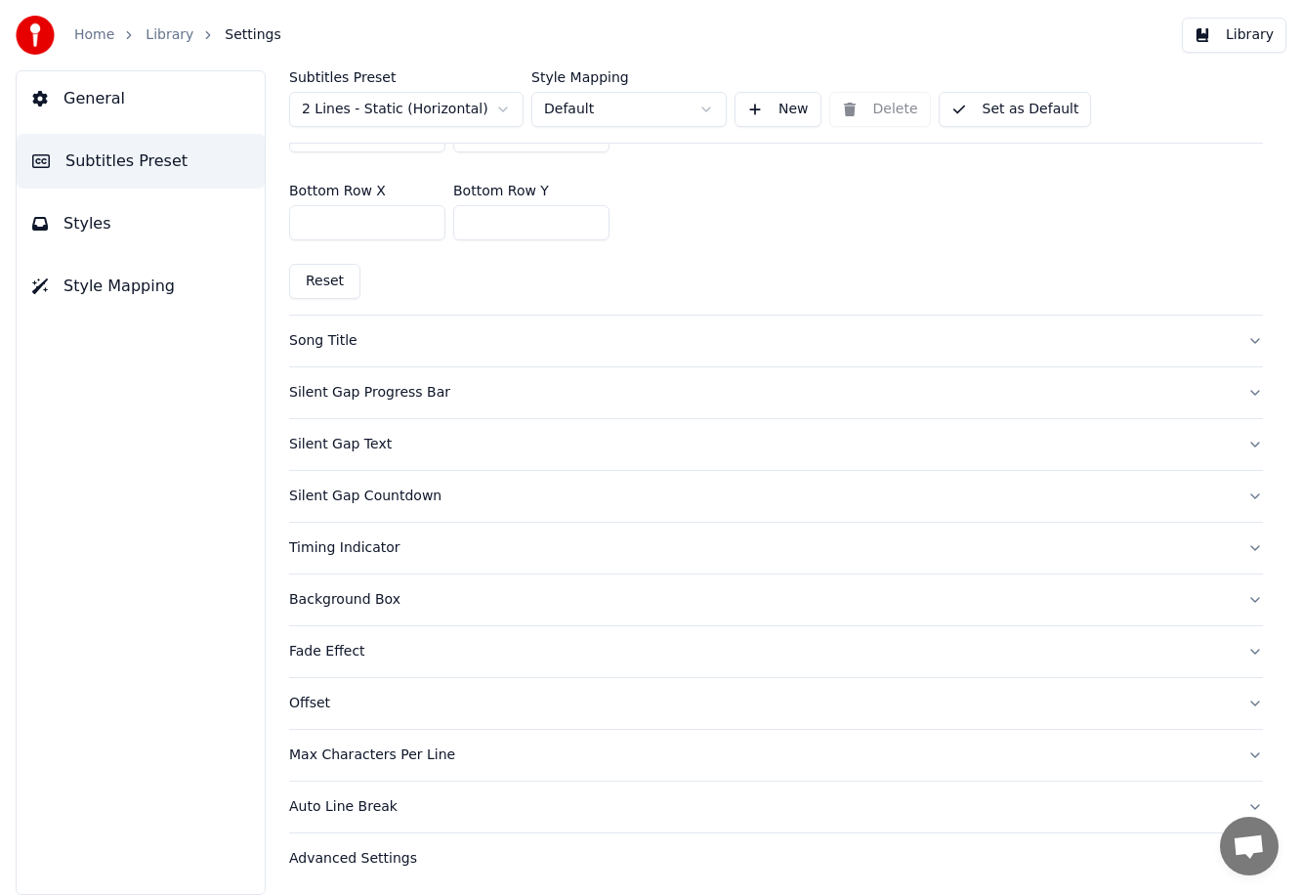
scroll to position [700, 0]
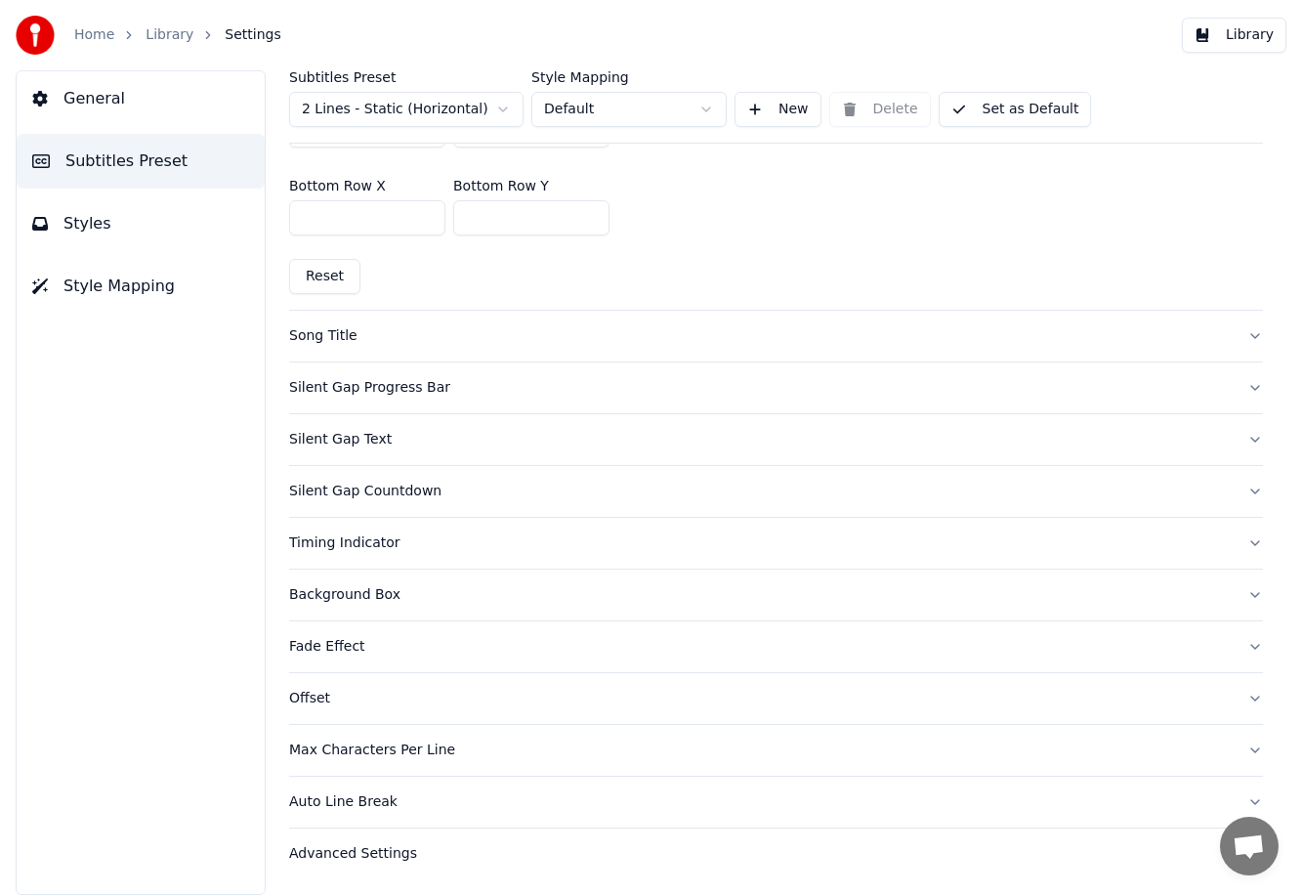
click at [502, 869] on button "Advanced Settings" at bounding box center [776, 853] width 974 height 51
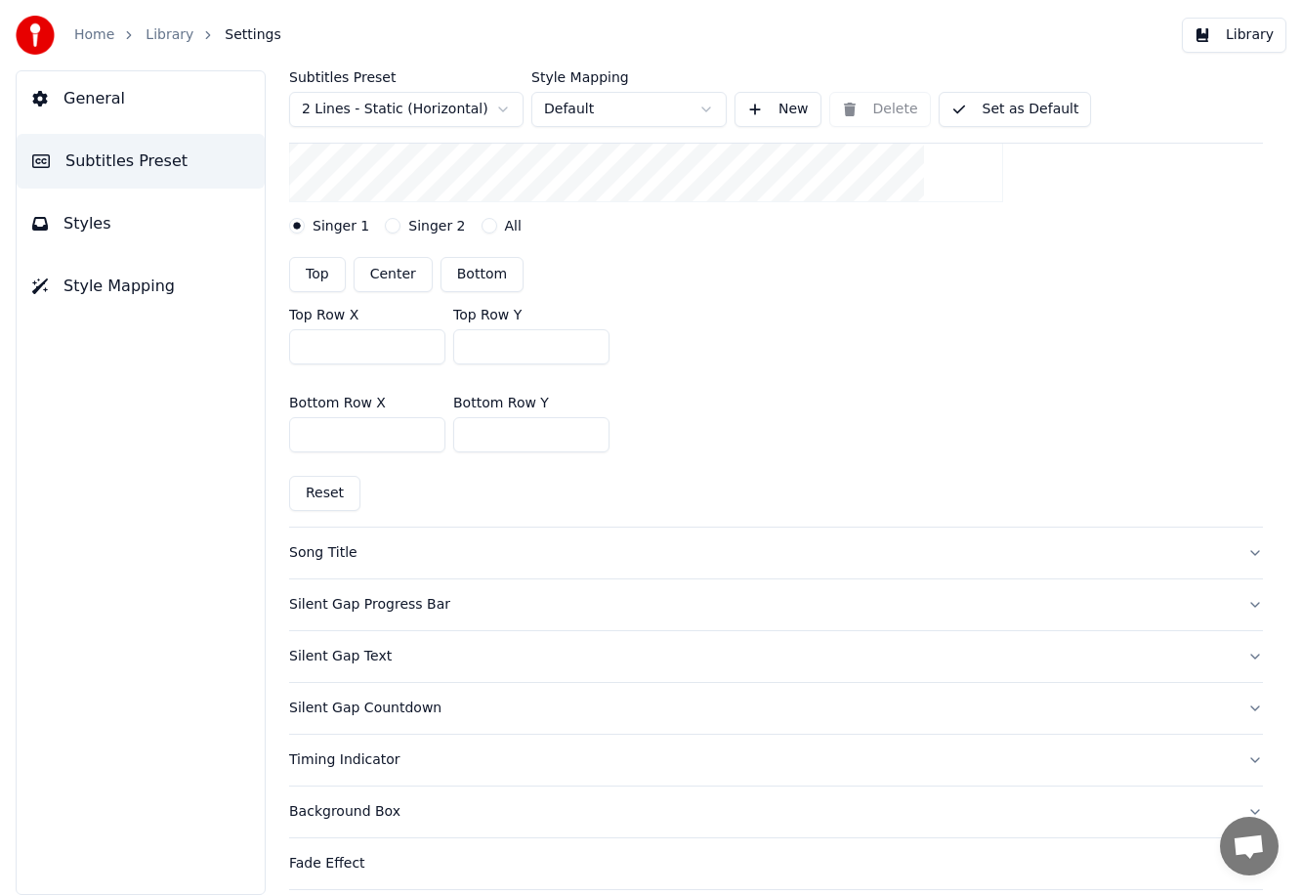
scroll to position [255, 0]
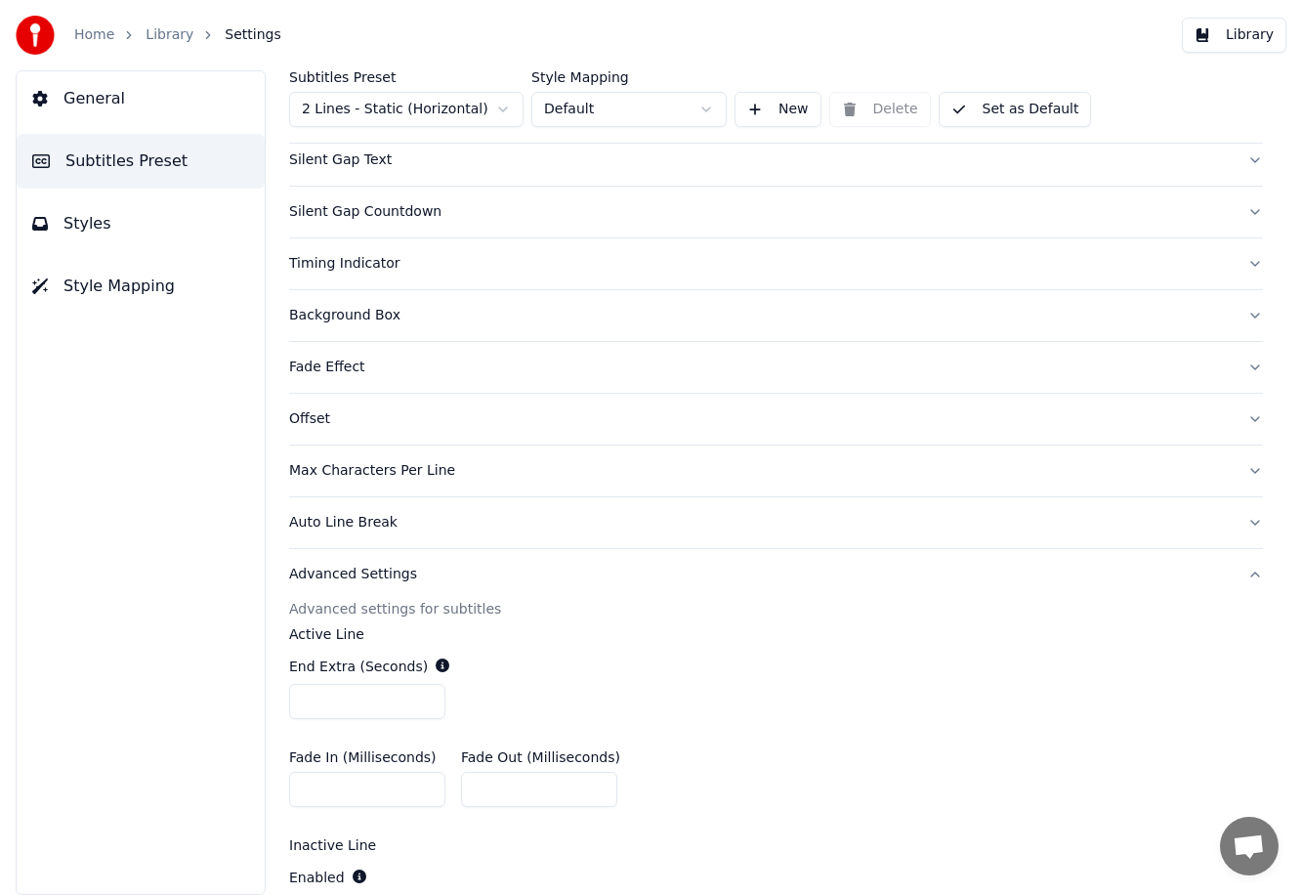
click at [406, 422] on div "Offset" at bounding box center [760, 419] width 942 height 20
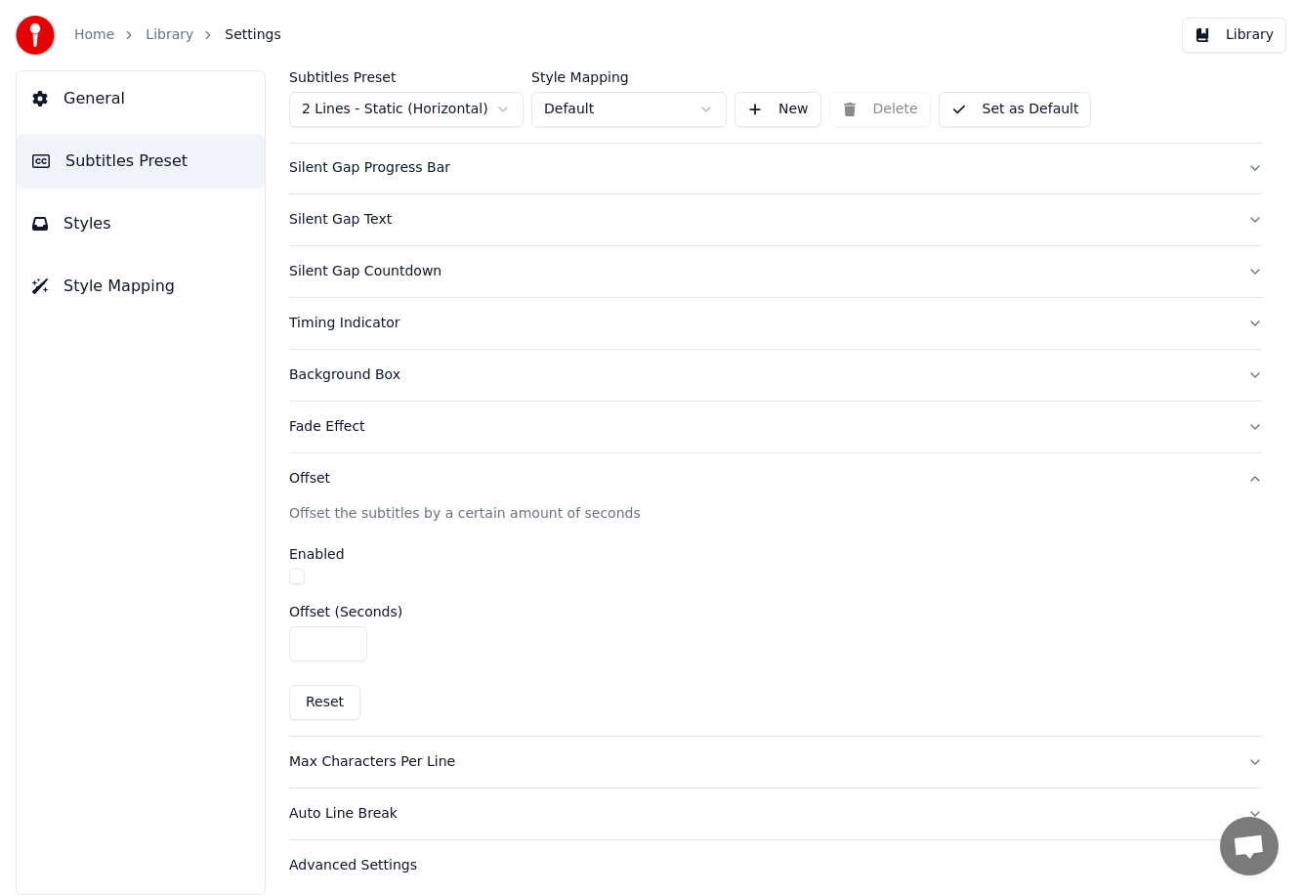
scroll to position [0, 0]
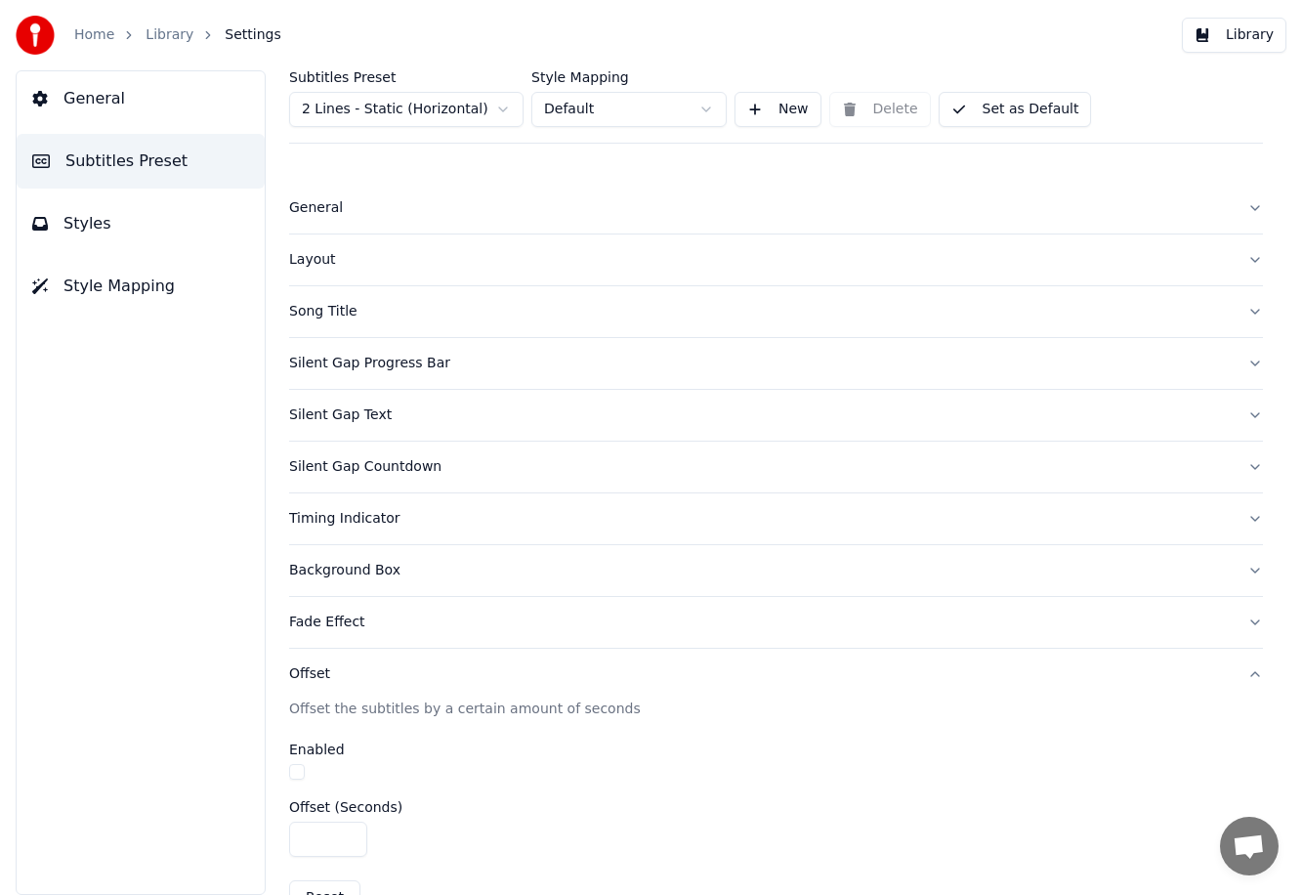
click at [153, 242] on button "Styles" at bounding box center [141, 223] width 248 height 55
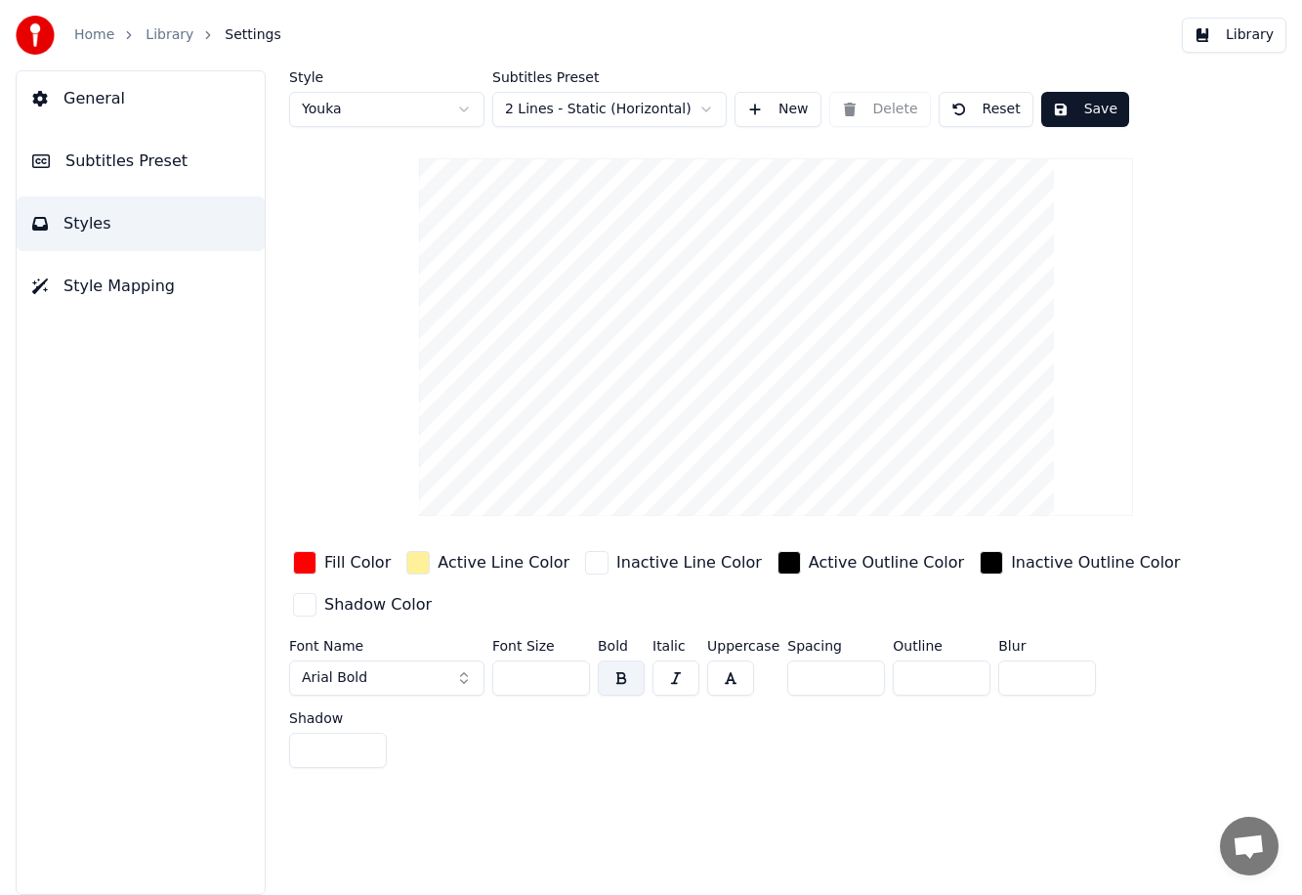
click at [411, 560] on div "button" at bounding box center [417, 562] width 23 height 23
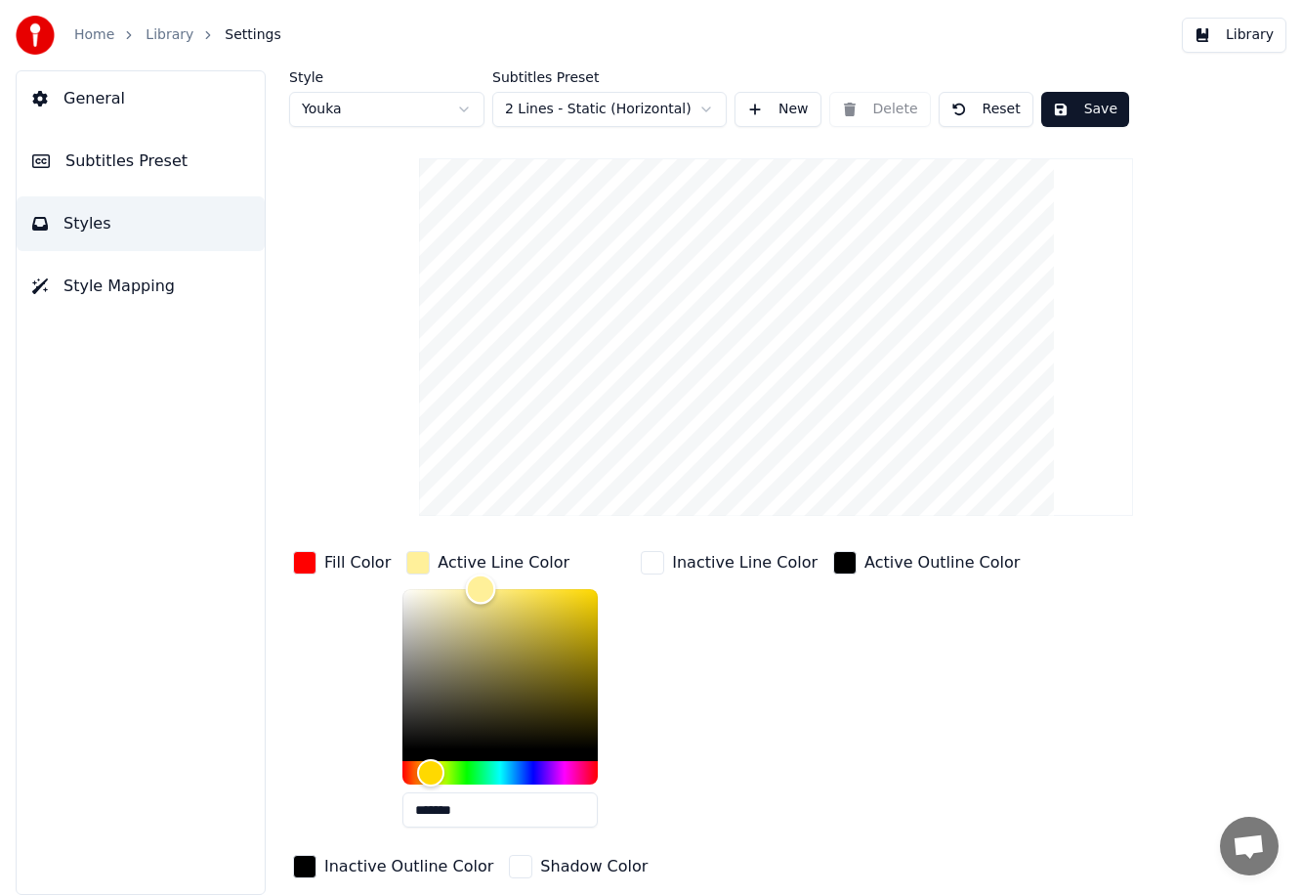
type input "*******"
drag, startPoint x: 442, startPoint y: 601, endPoint x: 271, endPoint y: 546, distance: 179.4
click at [271, 546] on div "Style Youka Subtitles Preset 2 Lines - Static (Horizontal) New Delete Reset Sav…" at bounding box center [776, 482] width 1052 height 824
click at [290, 734] on div "Fill Color" at bounding box center [341, 695] width 105 height 296
click at [777, 785] on div "Active Outline Color" at bounding box center [926, 695] width 194 height 296
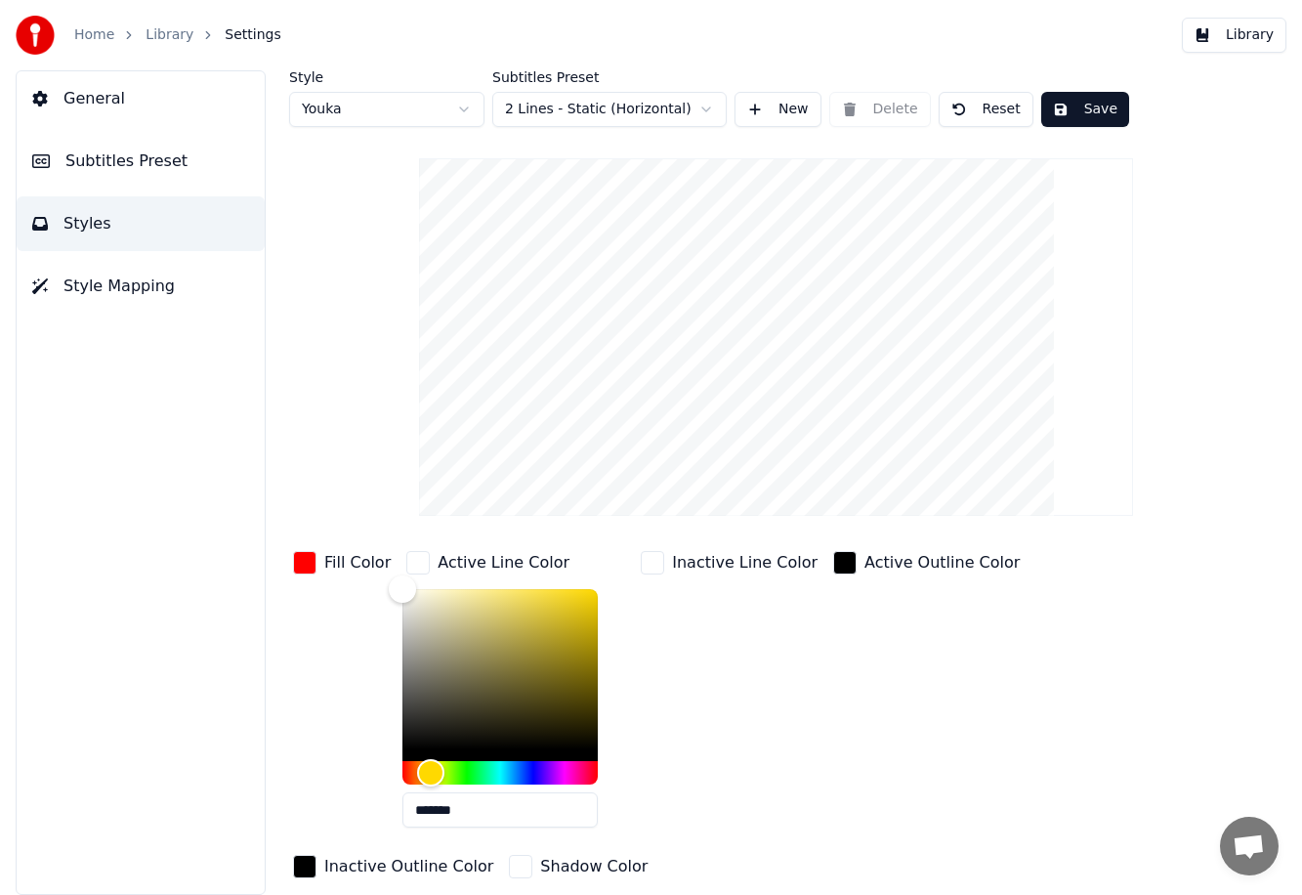
click at [369, 645] on div "Fill Color" at bounding box center [341, 695] width 105 height 296
click at [777, 101] on button "Save" at bounding box center [1085, 109] width 88 height 35
click at [116, 225] on button "Styles" at bounding box center [141, 223] width 248 height 55
click at [651, 112] on html "Home Library Settings Library General Subtitles Preset Styles Style Mapping Sty…" at bounding box center [651, 447] width 1302 height 895
click at [249, 239] on html "Home Library Settings Library General Subtitles Preset Styles Style Mapping Sty…" at bounding box center [651, 447] width 1302 height 895
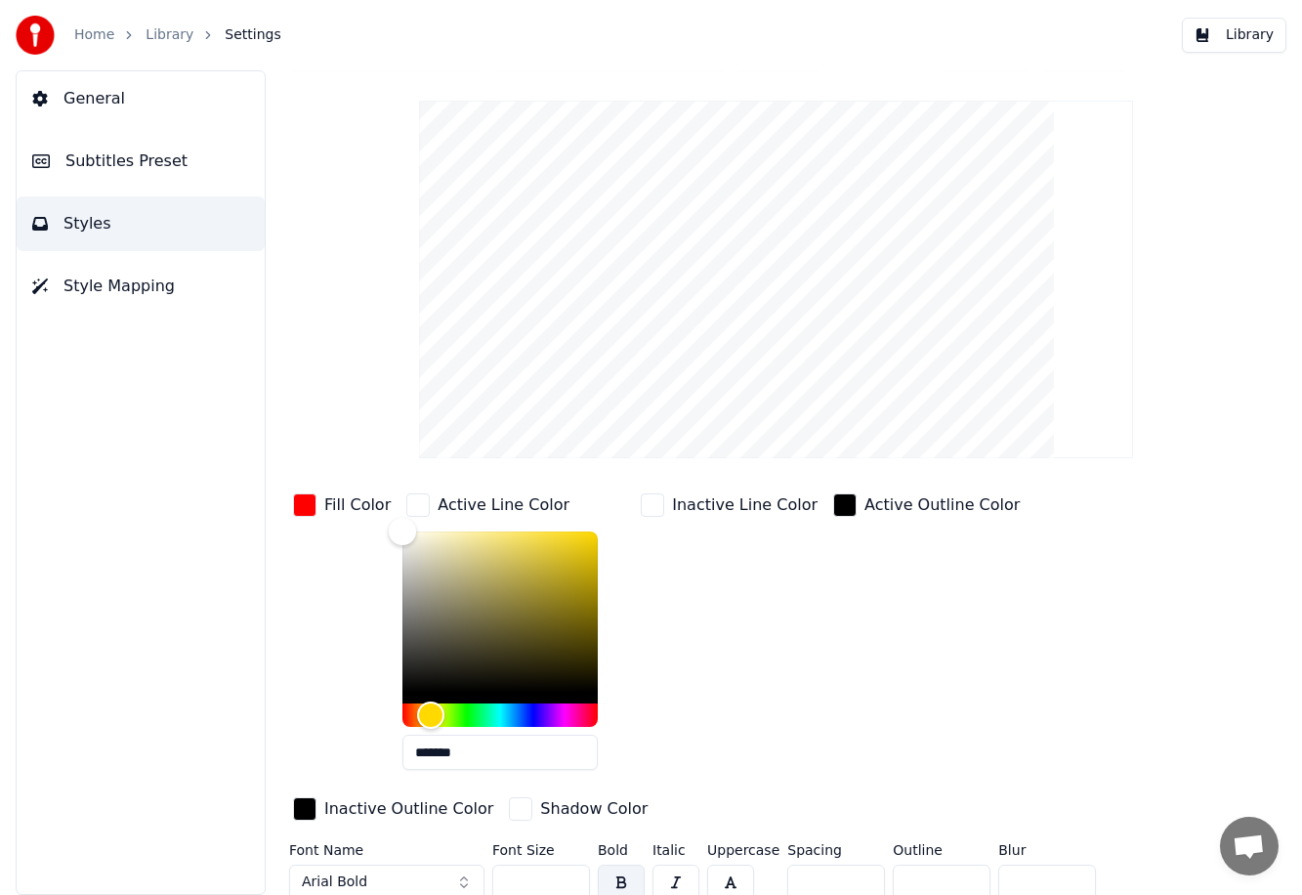
scroll to position [68, 0]
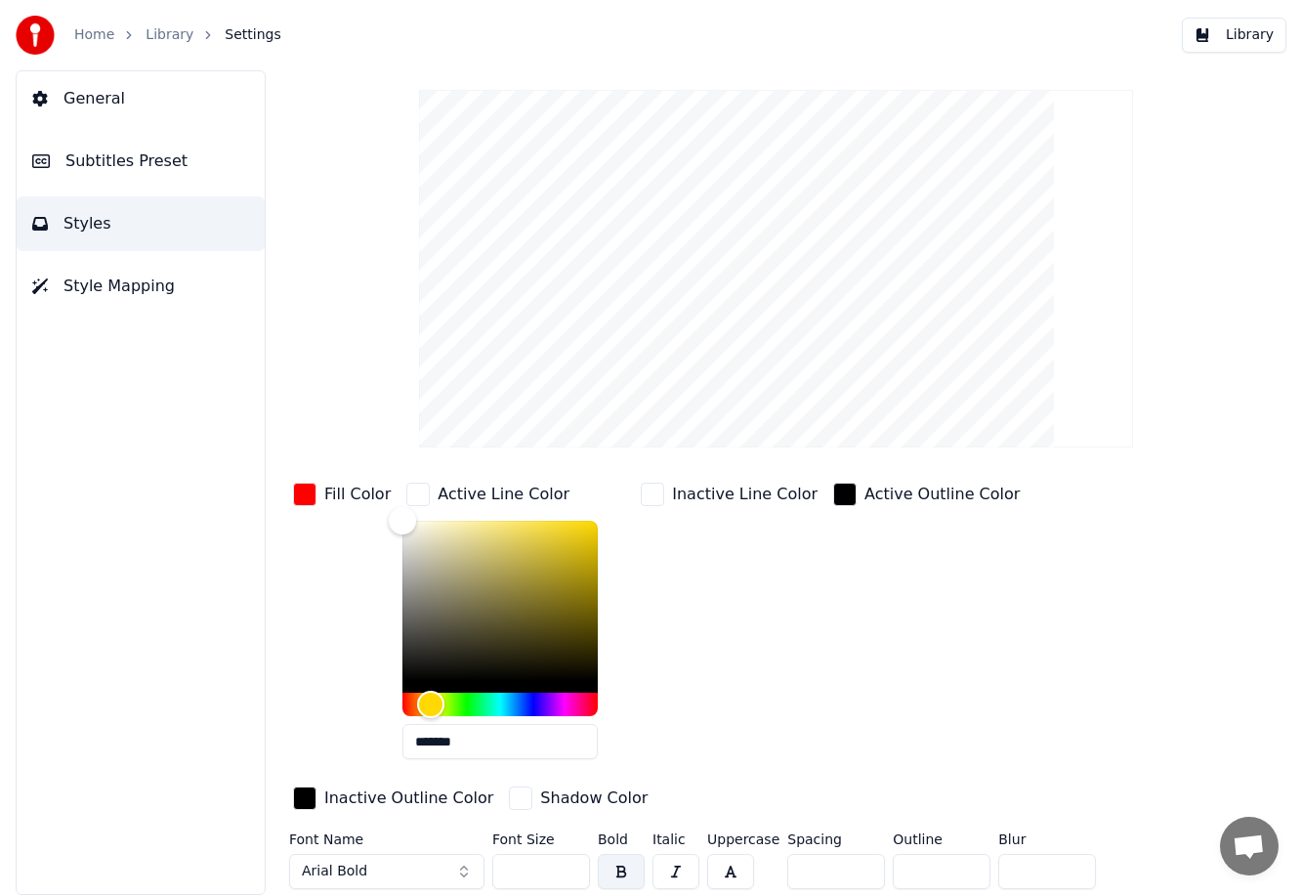
click at [108, 167] on span "Subtitles Preset" at bounding box center [126, 160] width 122 height 23
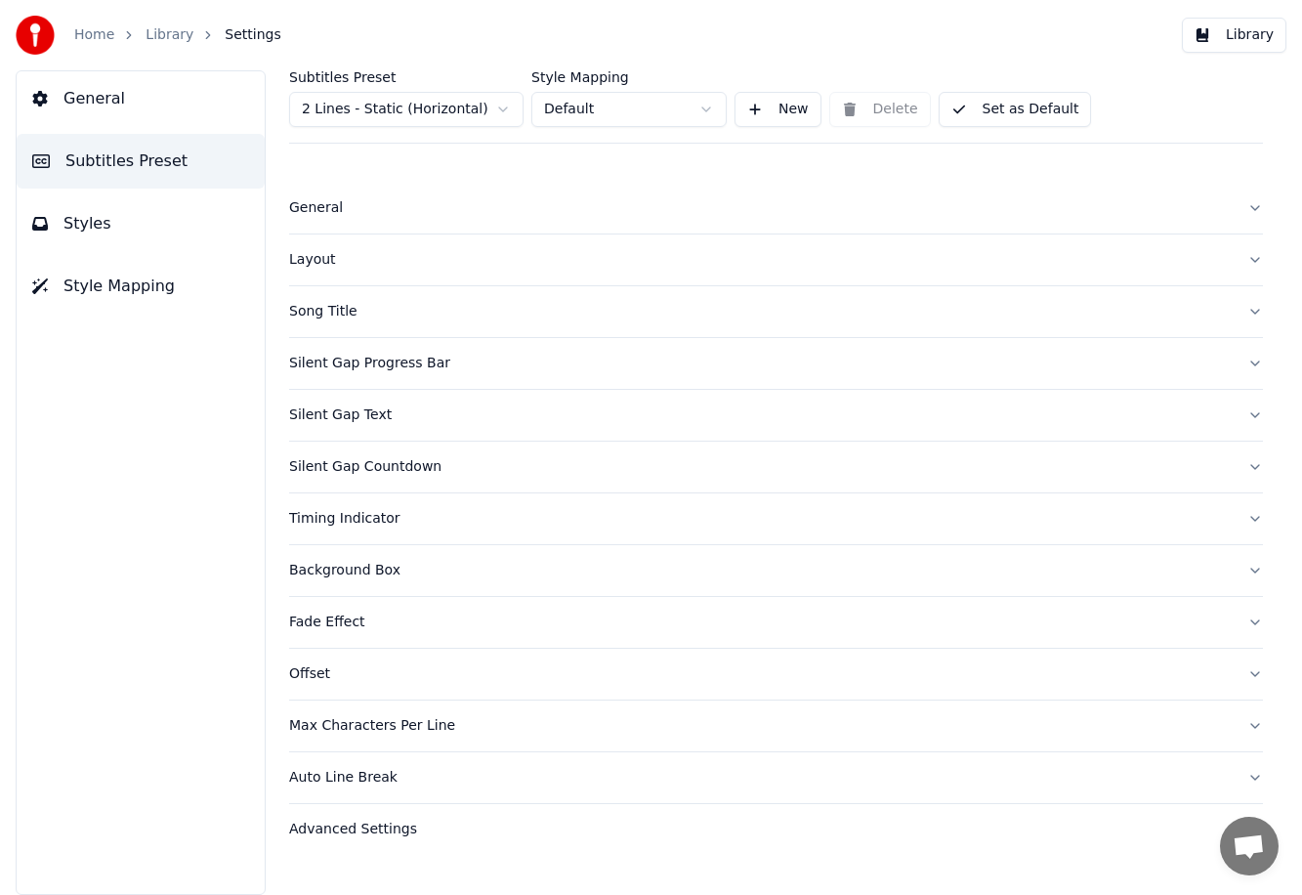
click at [347, 427] on button "Silent Gap Text" at bounding box center [776, 415] width 974 height 51
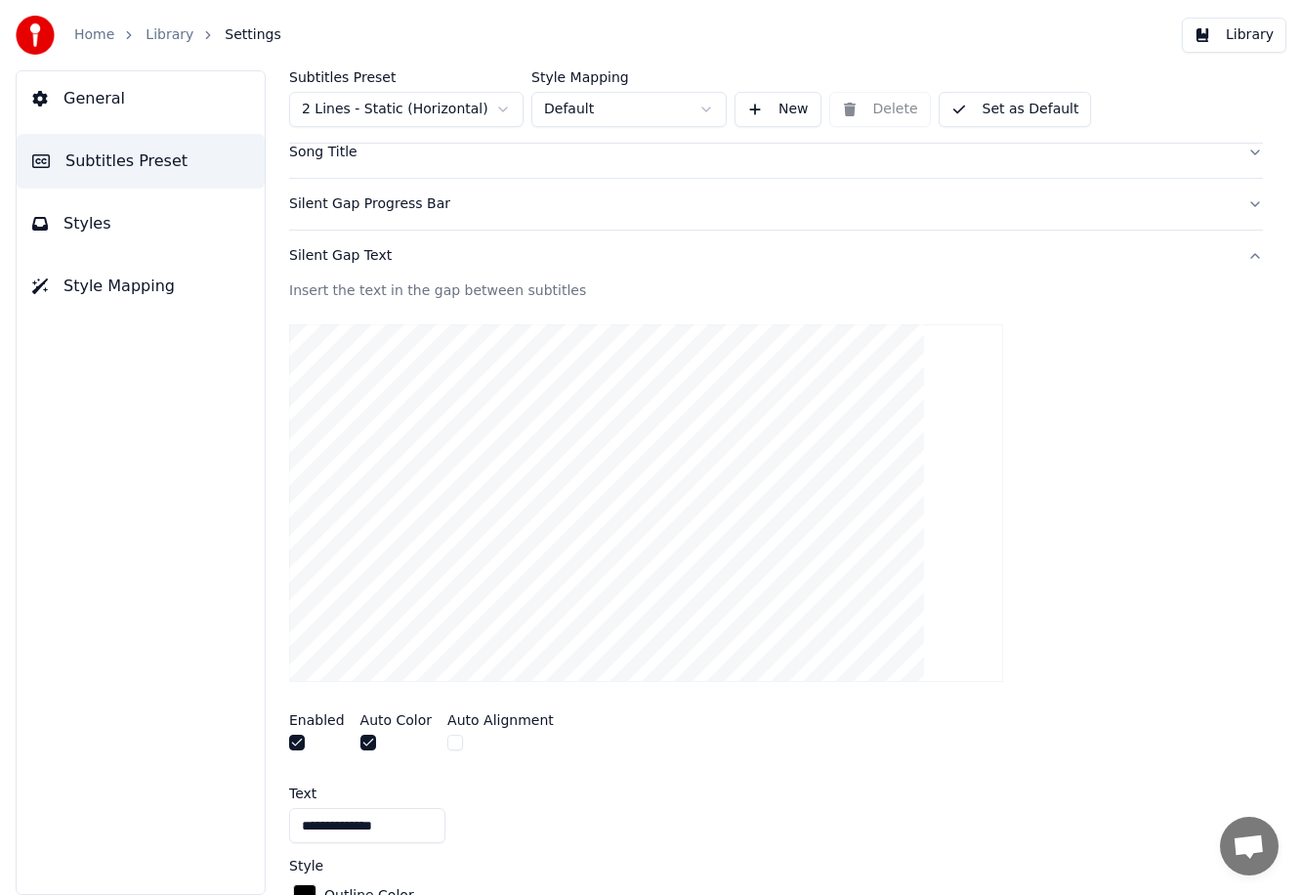
scroll to position [601, 0]
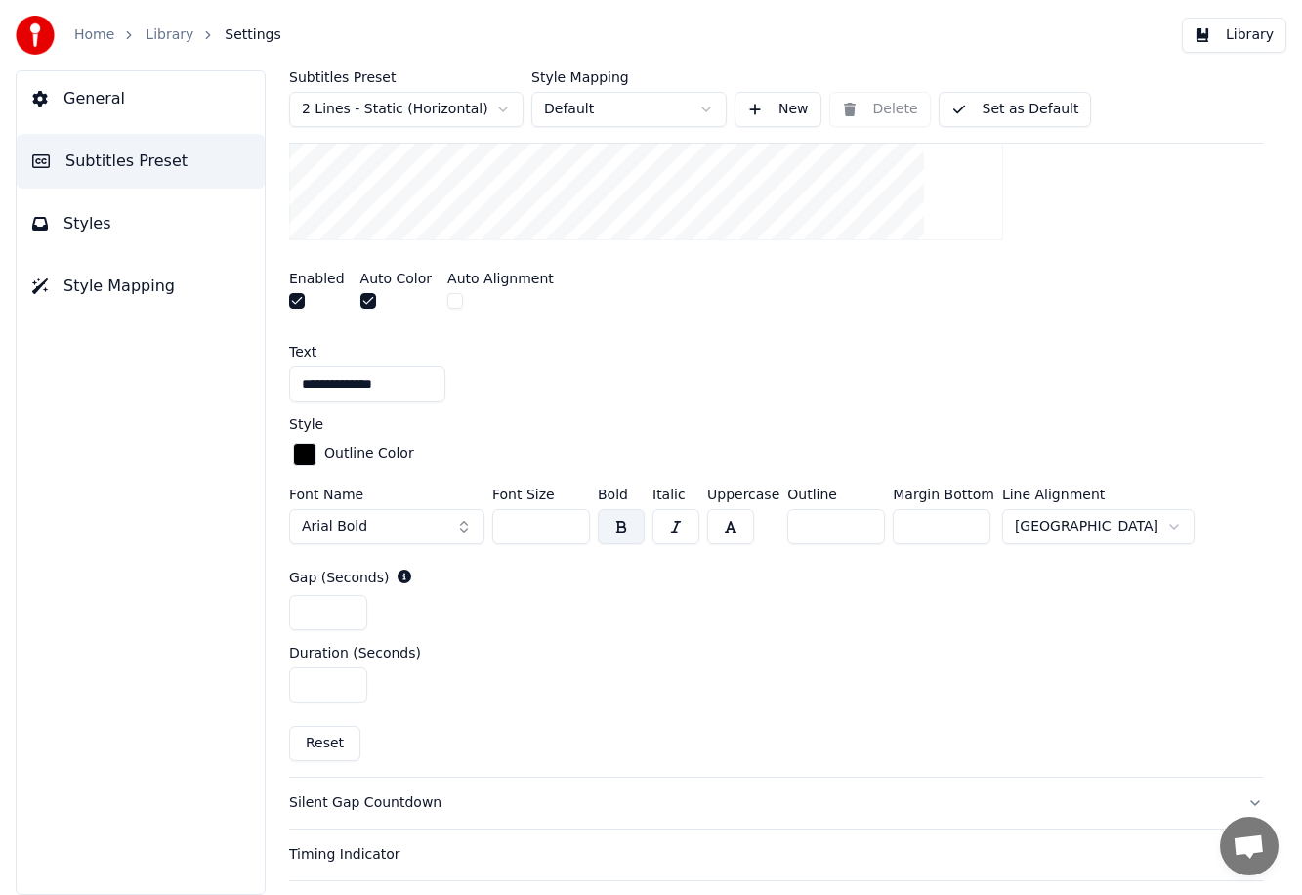
click at [480, 529] on div "Font Name Arial Bold Font Size ** Bold Italic Uppercase Outline * Margin Bottom…" at bounding box center [776, 519] width 974 height 64
type input "**"
click at [777, 612] on div "*" at bounding box center [776, 612] width 974 height 35
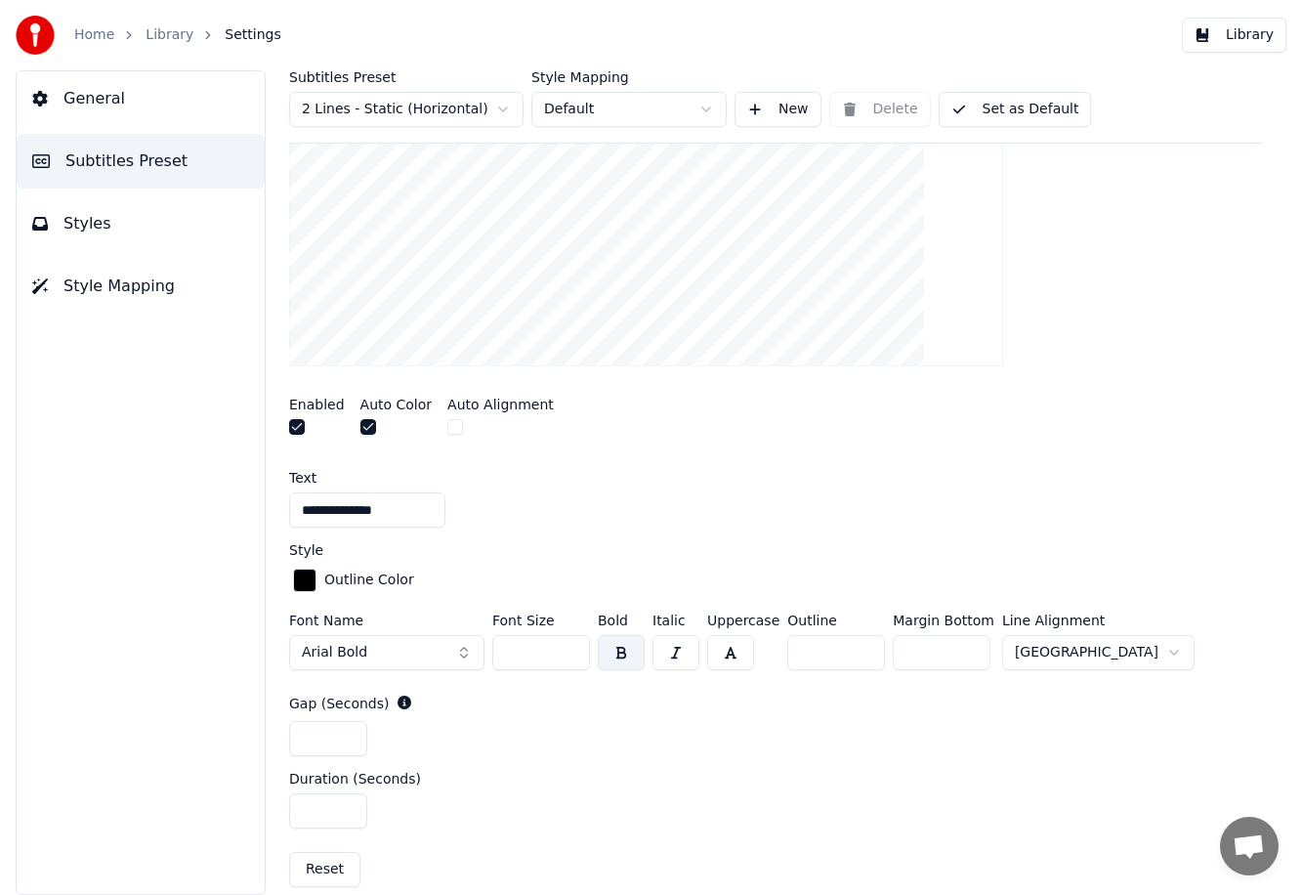
scroll to position [464, 0]
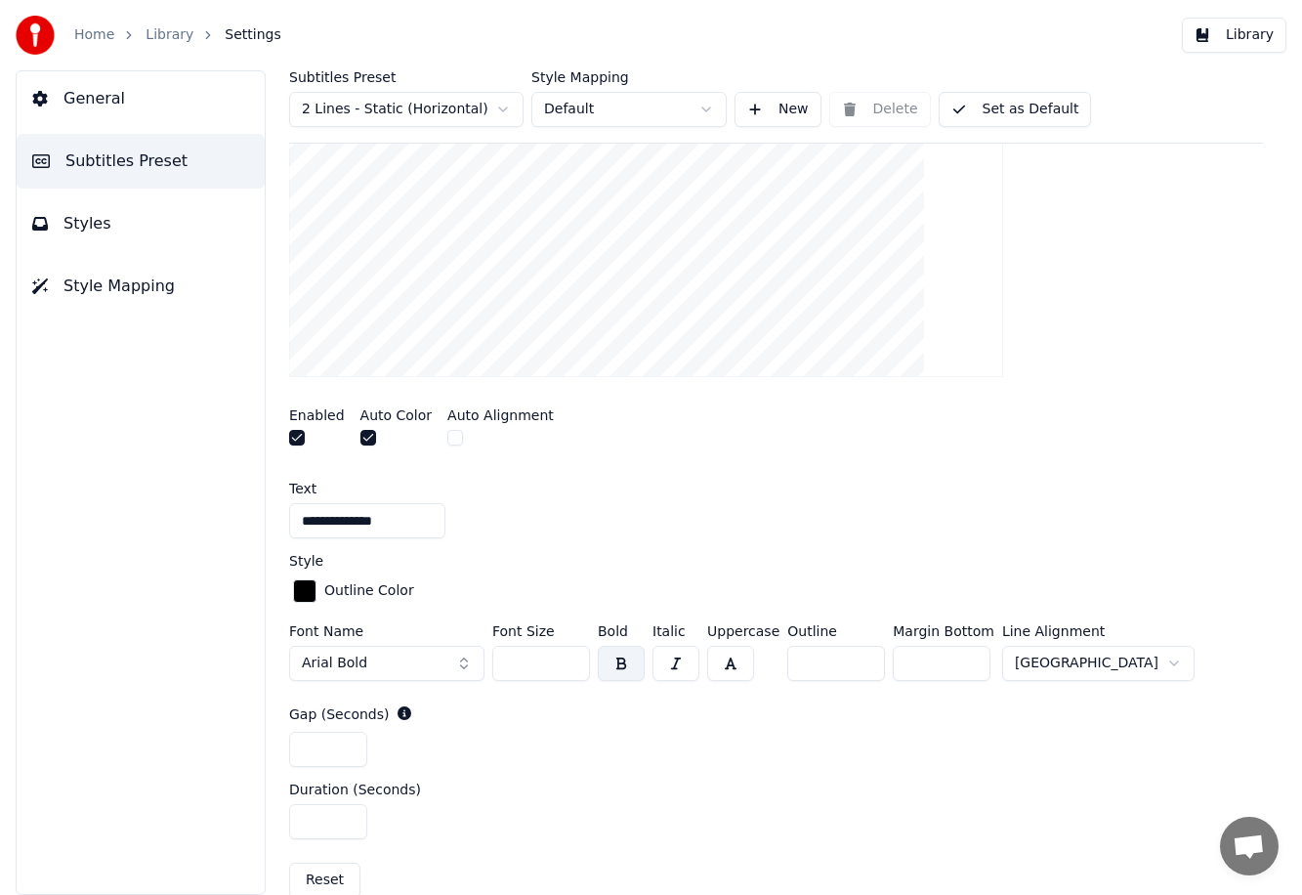
drag, startPoint x: 934, startPoint y: 662, endPoint x: 827, endPoint y: 649, distance: 107.2
click at [777, 648] on div "Font Name Arial Bold Font Size ** Bold Italic Uppercase Outline * Margin Bottom…" at bounding box center [776, 656] width 974 height 64
type input "***"
click at [777, 495] on div "**********" at bounding box center [776, 509] width 974 height 57
click at [777, 31] on button "Library" at bounding box center [1234, 35] width 104 height 35
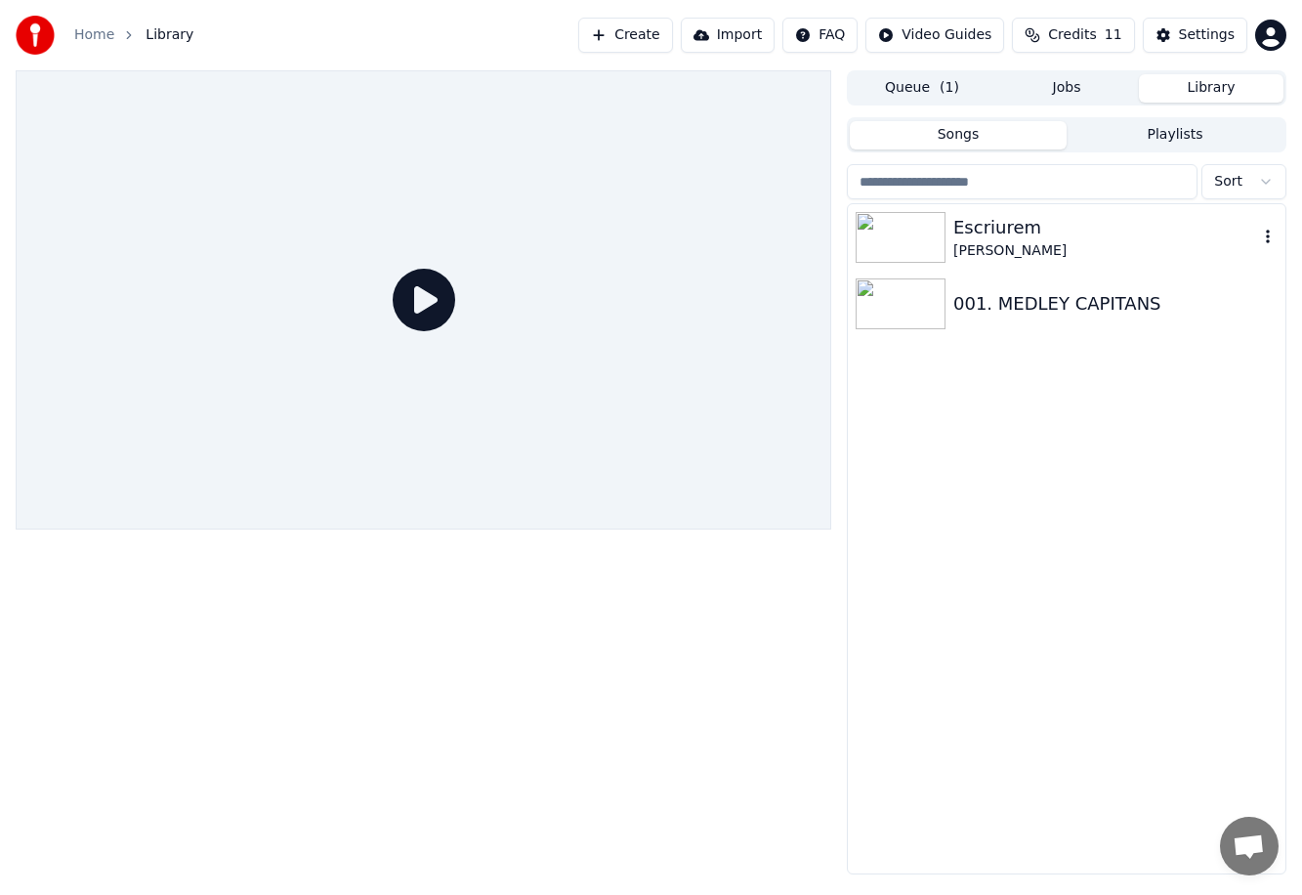
click at [777, 261] on div "Escriurem [PERSON_NAME]" at bounding box center [1067, 237] width 438 height 66
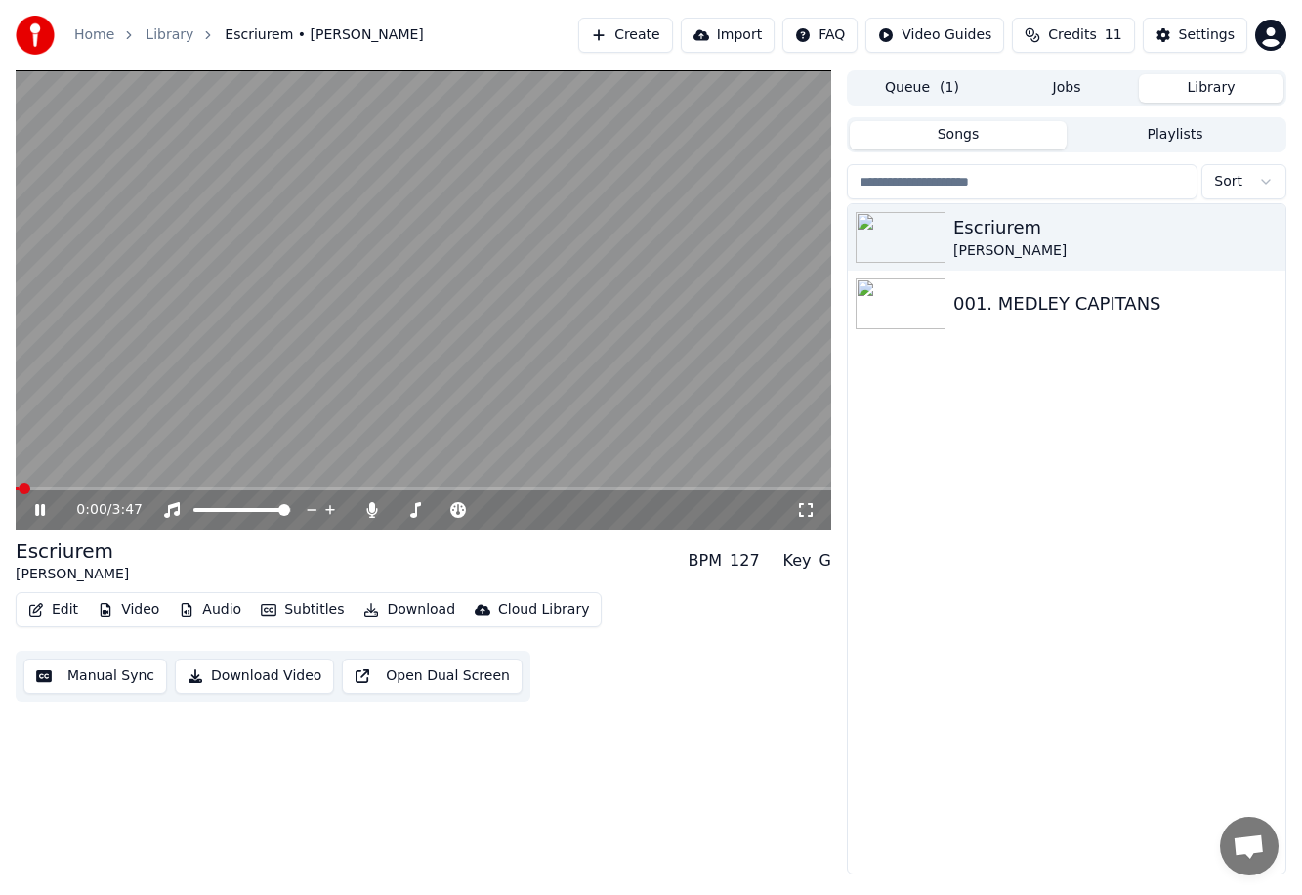
click at [38, 490] on div "0:00 / 3:47" at bounding box center [423, 509] width 815 height 39
click at [37, 488] on span at bounding box center [43, 488] width 12 height 12
click at [34, 488] on span at bounding box center [27, 488] width 22 height 4
click at [25, 488] on span at bounding box center [26, 488] width 20 height 4
click at [438, 372] on video at bounding box center [423, 299] width 815 height 459
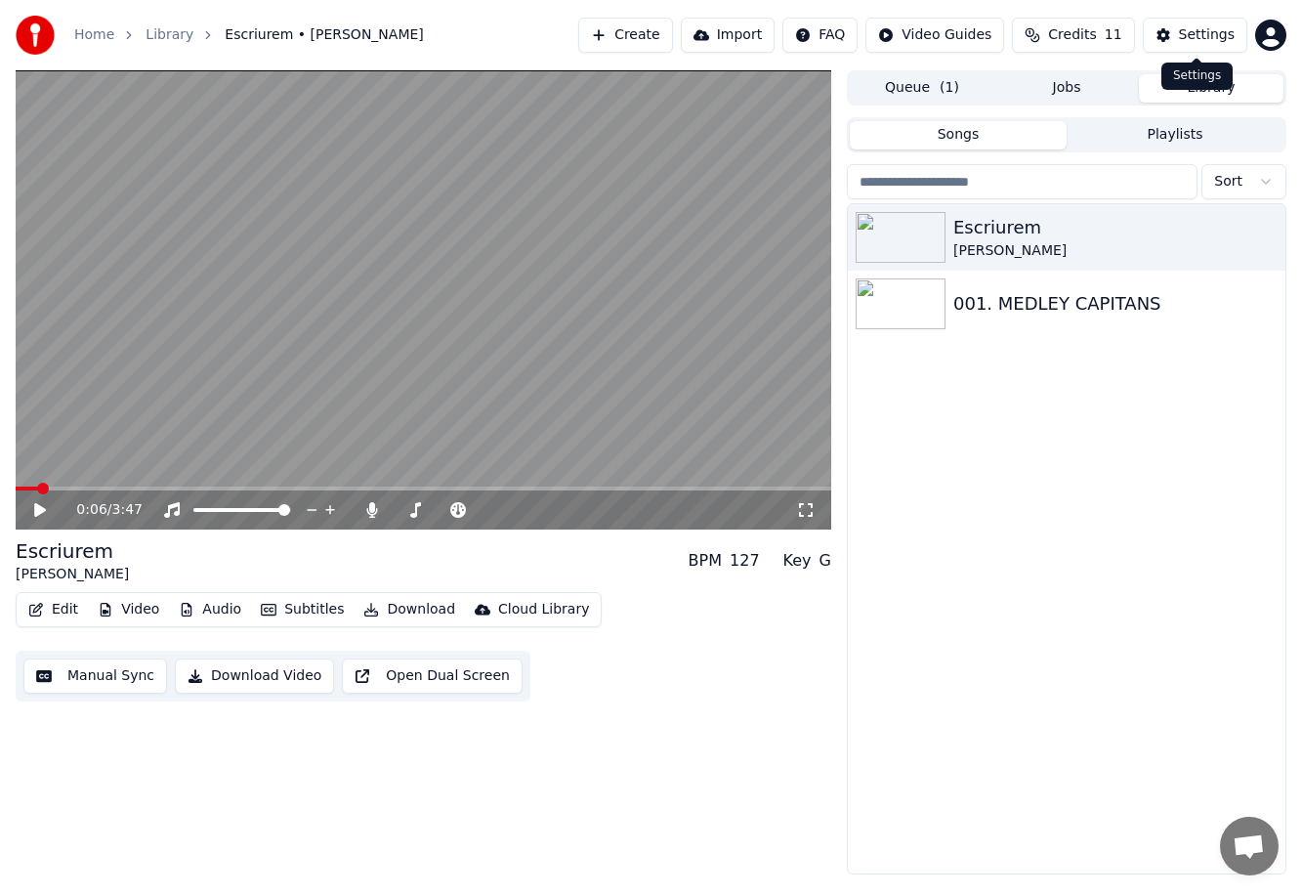
click at [777, 35] on div "Settings" at bounding box center [1207, 35] width 56 height 20
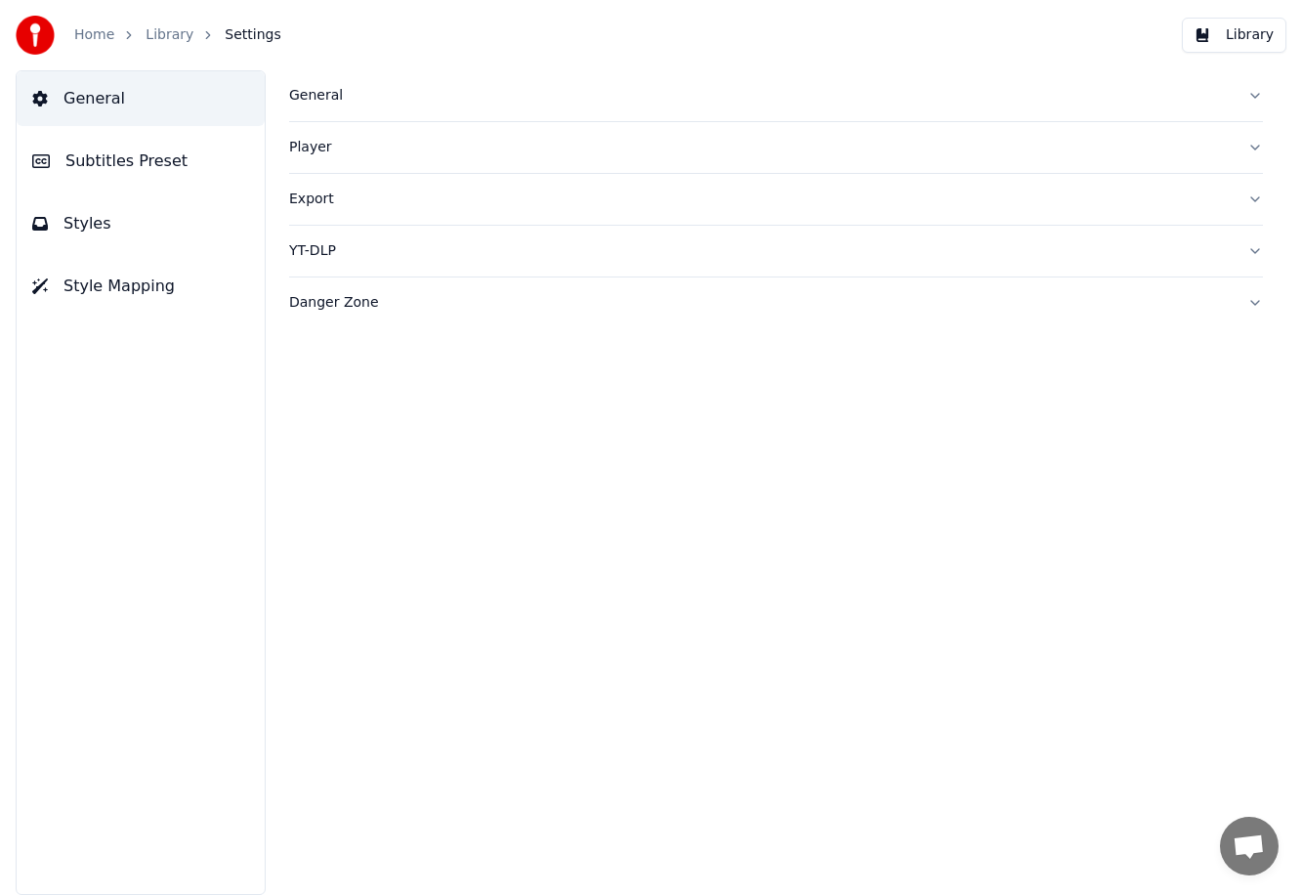
click at [93, 160] on span "Subtitles Preset" at bounding box center [126, 160] width 122 height 23
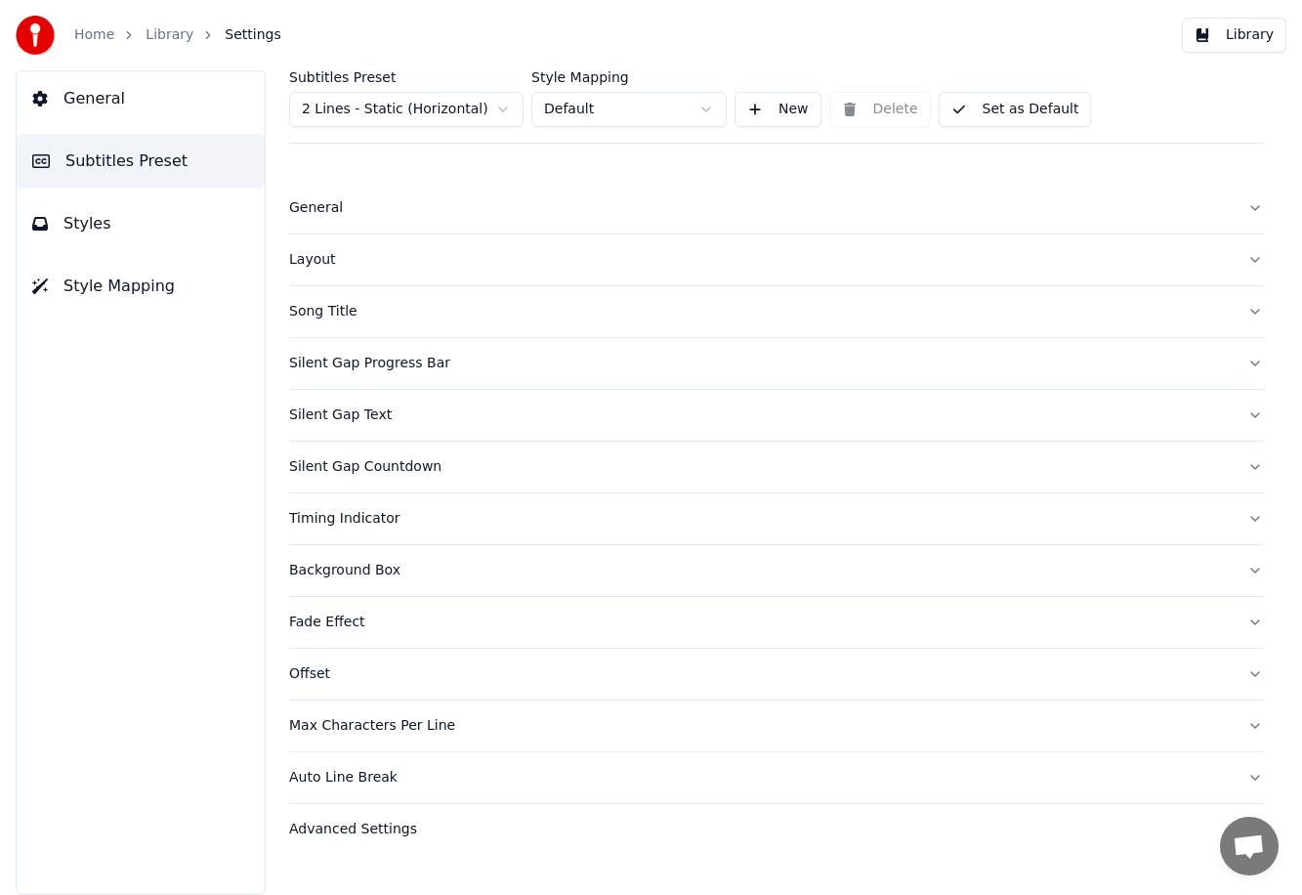
click at [378, 417] on div "Silent Gap Text" at bounding box center [760, 415] width 942 height 20
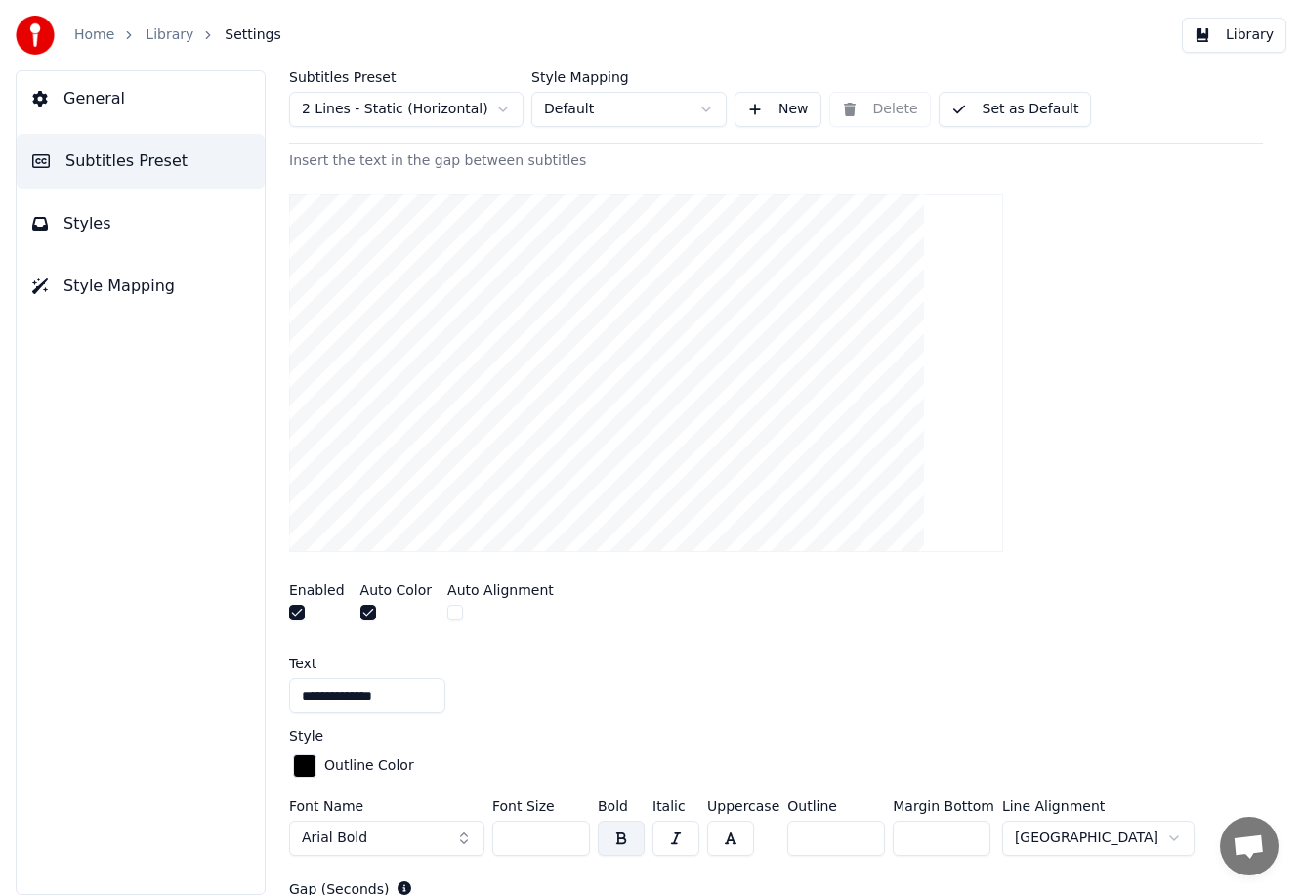
scroll to position [464, 0]
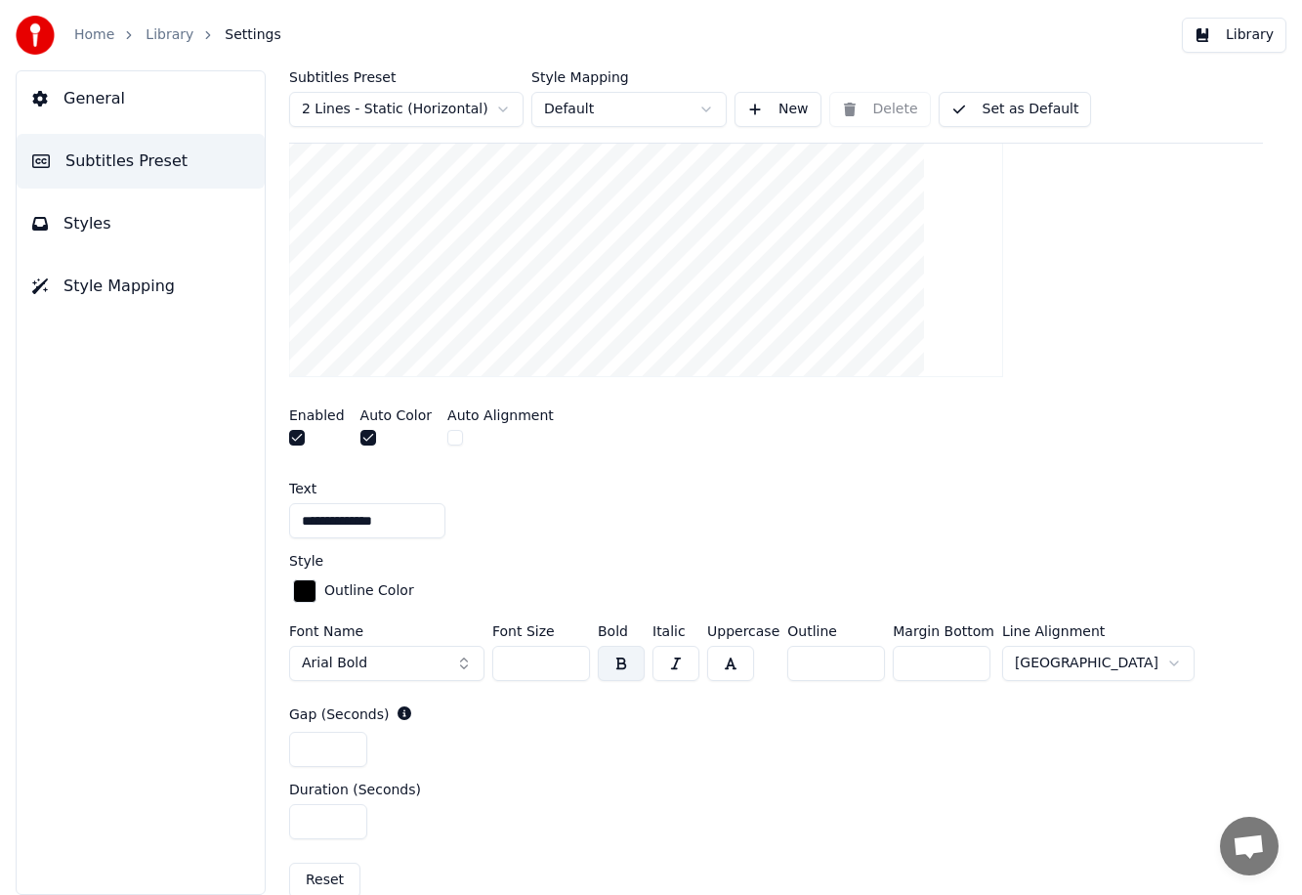
drag, startPoint x: 522, startPoint y: 661, endPoint x: 484, endPoint y: 653, distance: 37.9
click at [484, 653] on div "Font Name Arial Bold Font Size ** Bold Italic Uppercase Outline * Margin Bottom…" at bounding box center [776, 656] width 974 height 64
type input "**"
click at [777, 706] on div "Gap (Seconds)" at bounding box center [776, 714] width 974 height 20
click at [777, 668] on input "***" at bounding box center [942, 663] width 98 height 35
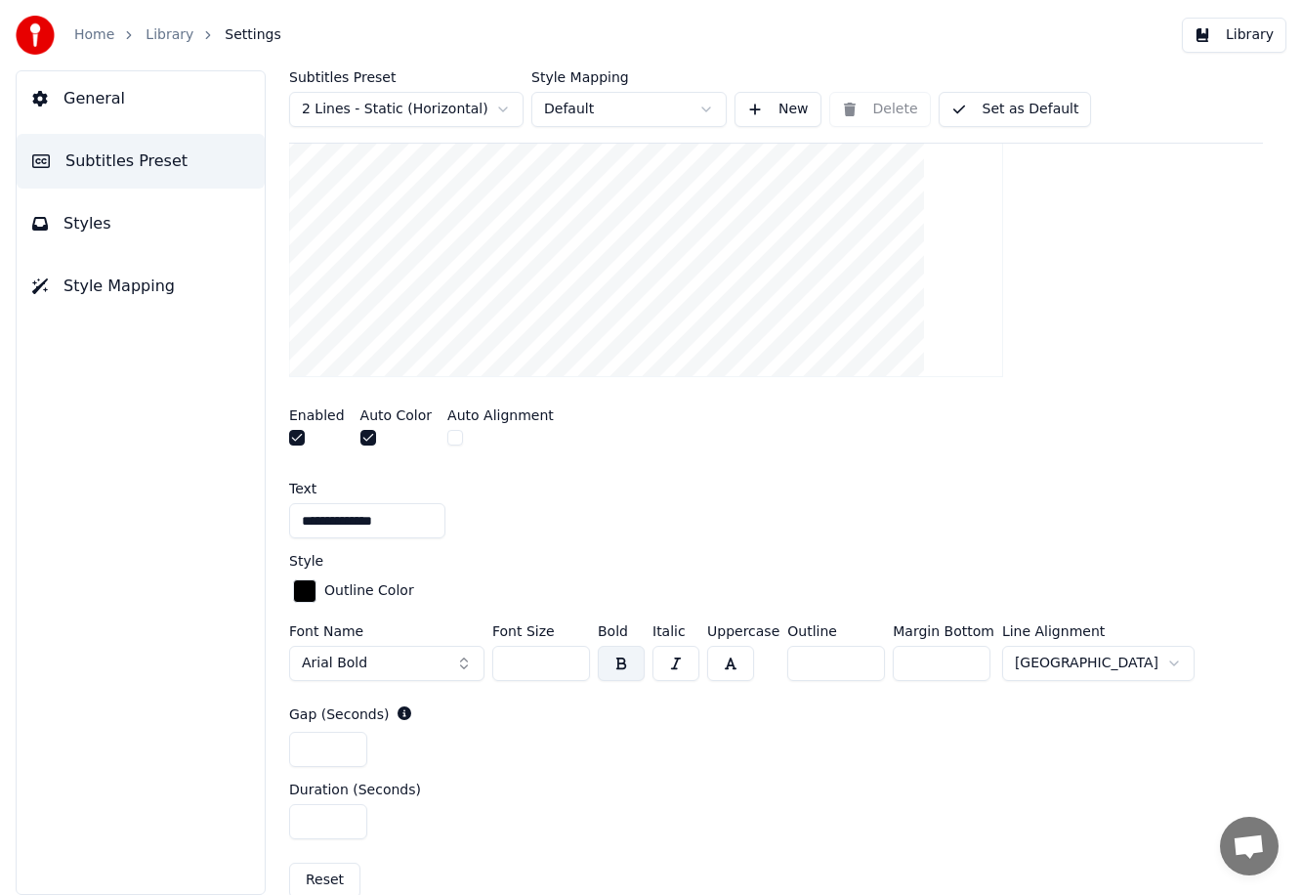
click at [777, 668] on input "***" at bounding box center [942, 663] width 98 height 35
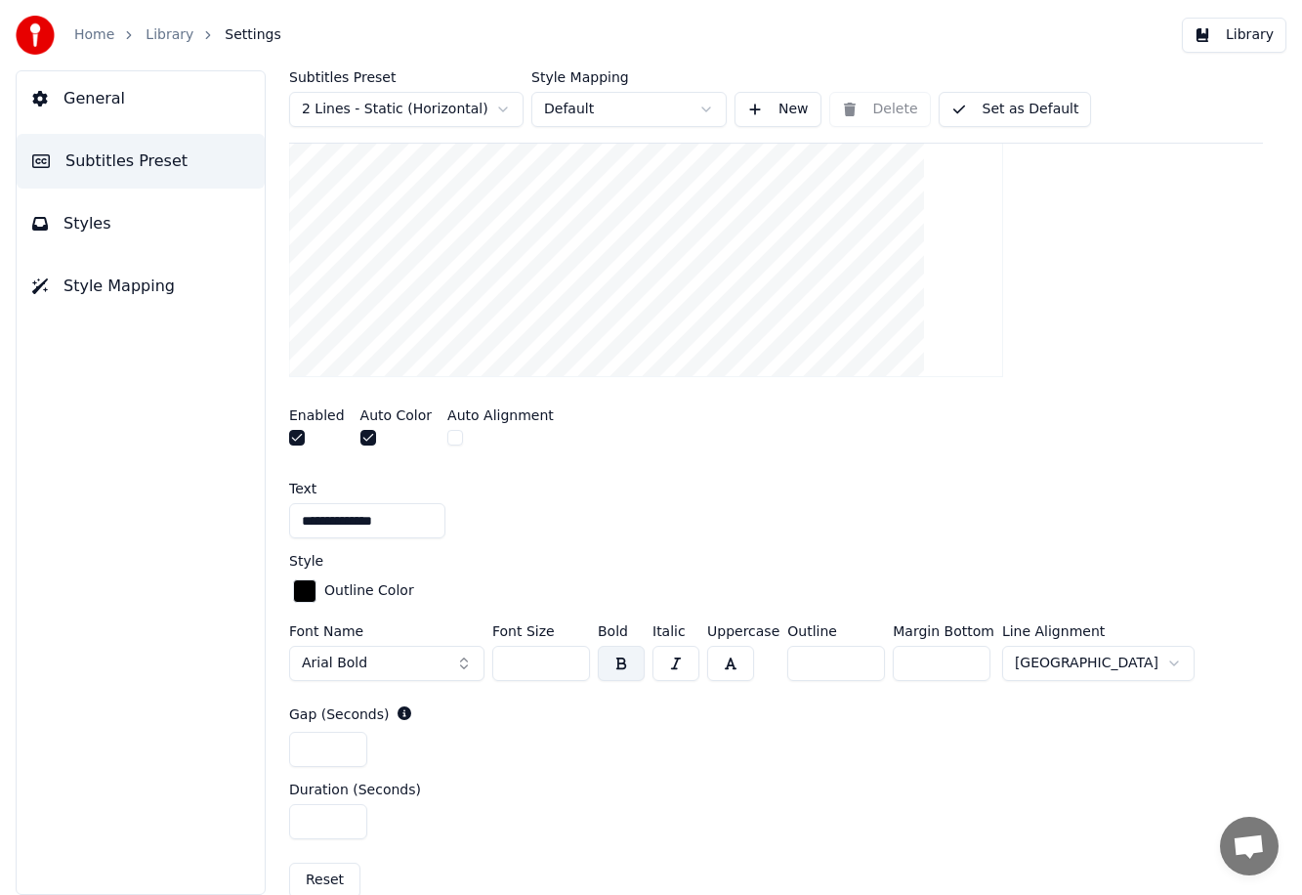
click at [777, 668] on input "***" at bounding box center [942, 663] width 98 height 35
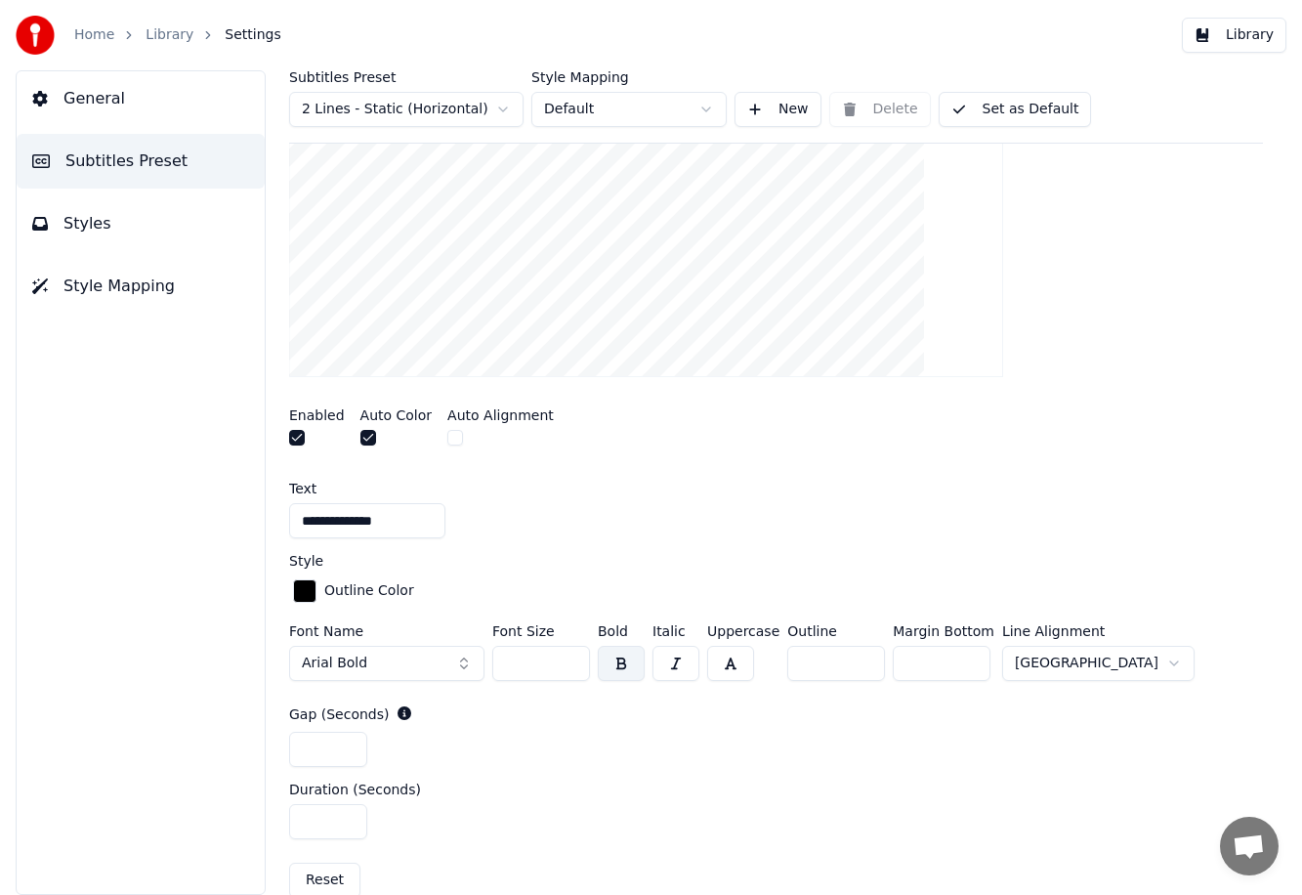
click at [777, 668] on input "***" at bounding box center [942, 663] width 98 height 35
type input "***"
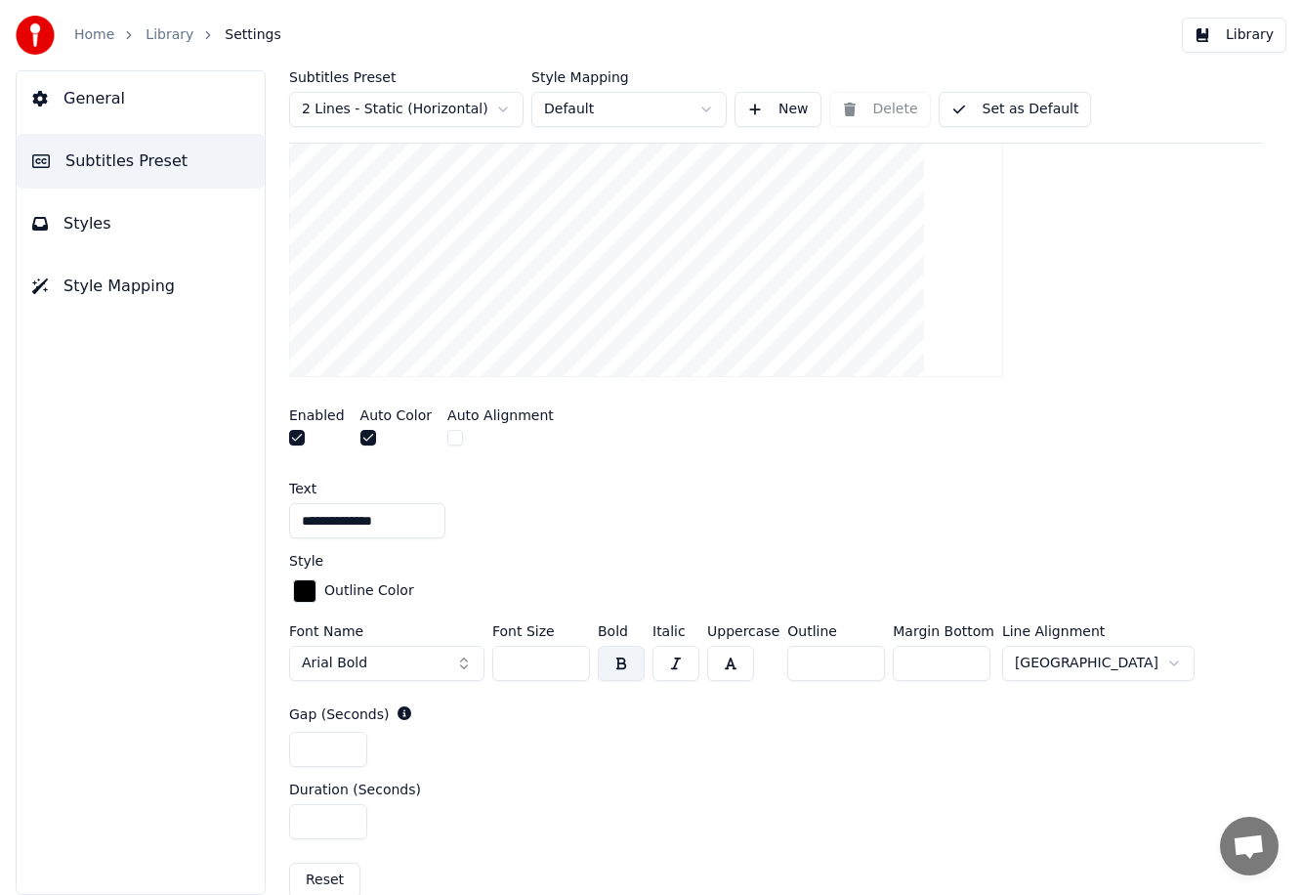
click at [777, 667] on input "***" at bounding box center [942, 663] width 98 height 35
click at [777, 35] on button "Library" at bounding box center [1234, 35] width 104 height 35
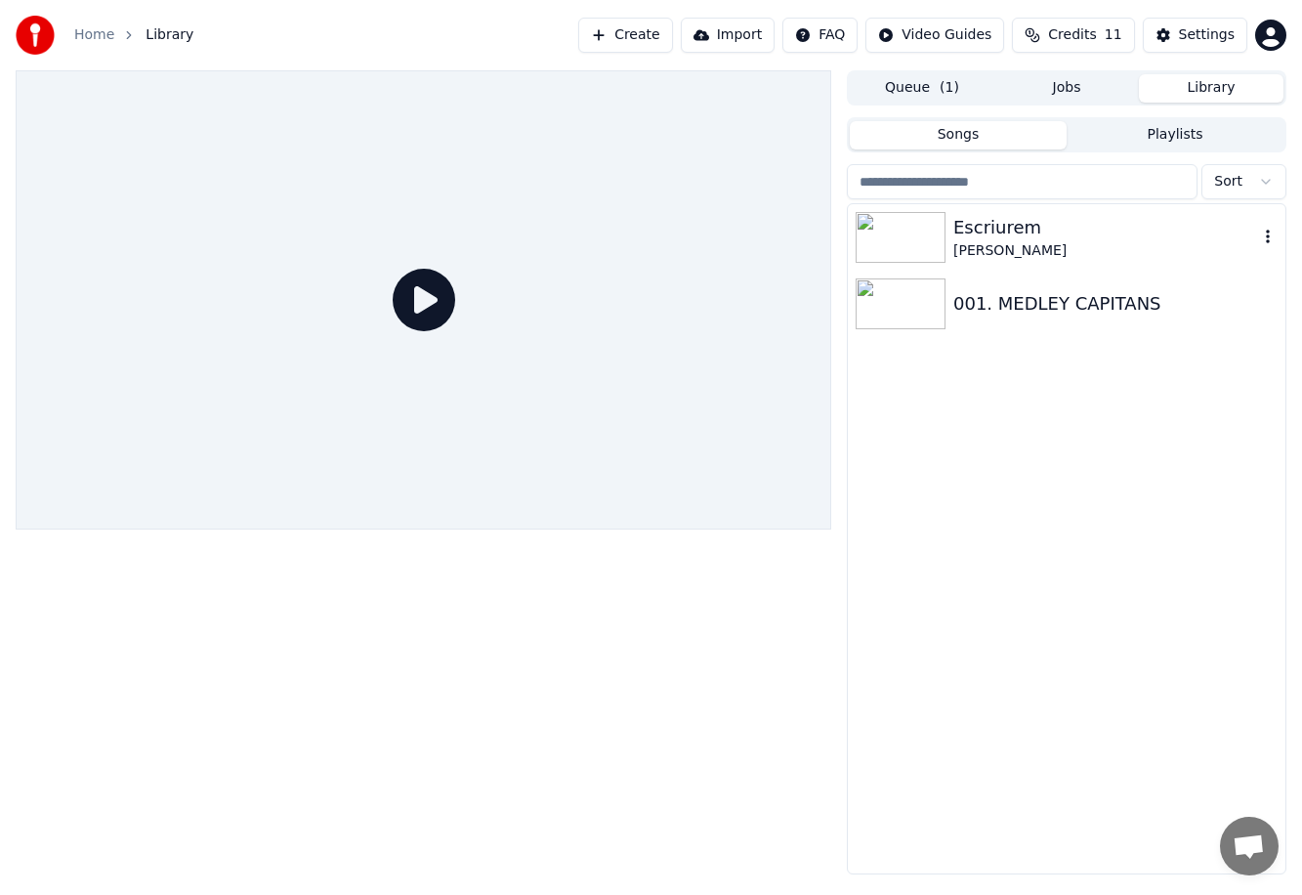
click at [777, 230] on div "Escriurem" at bounding box center [1105, 227] width 305 height 27
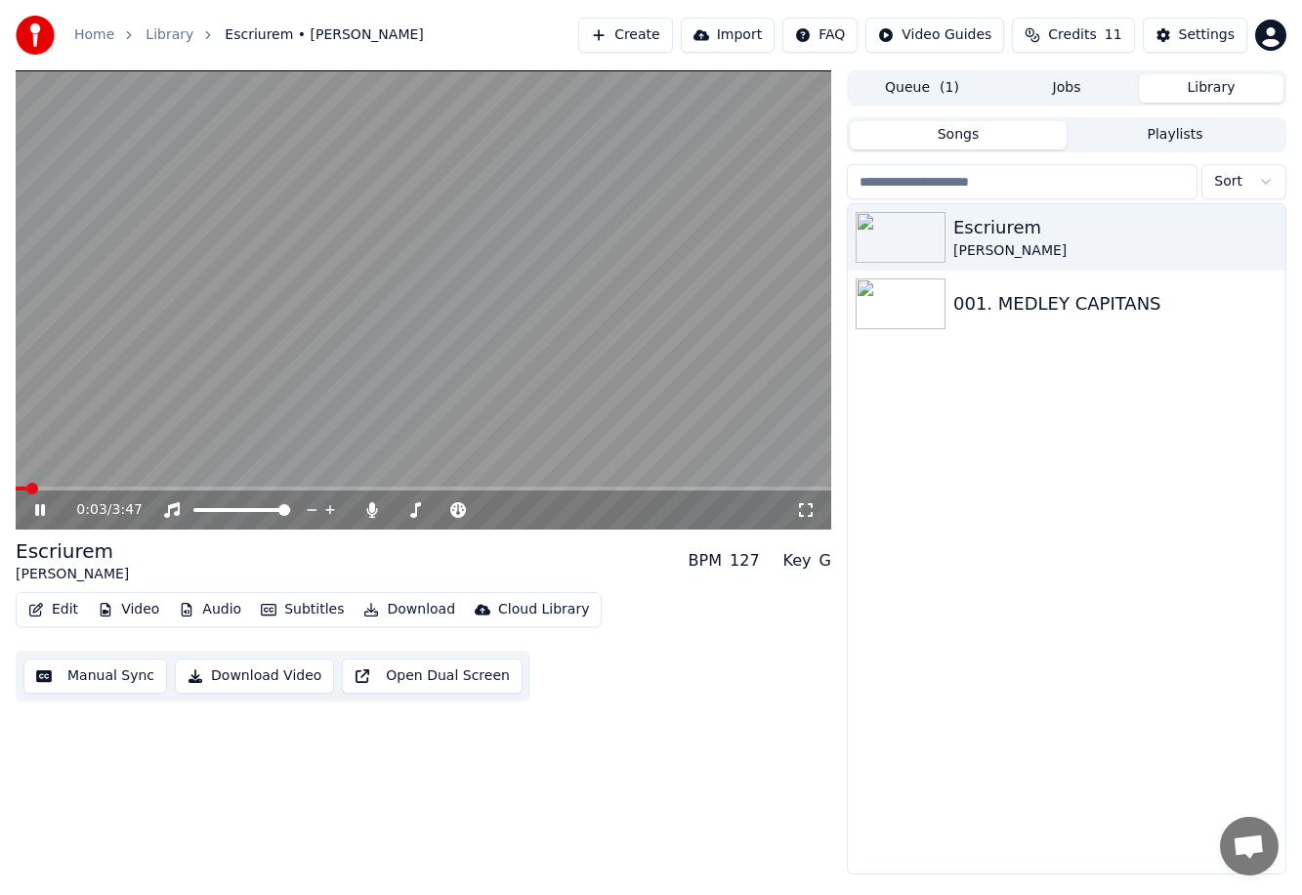
click at [504, 332] on video at bounding box center [423, 299] width 815 height 459
click at [777, 33] on button "Settings" at bounding box center [1195, 35] width 104 height 35
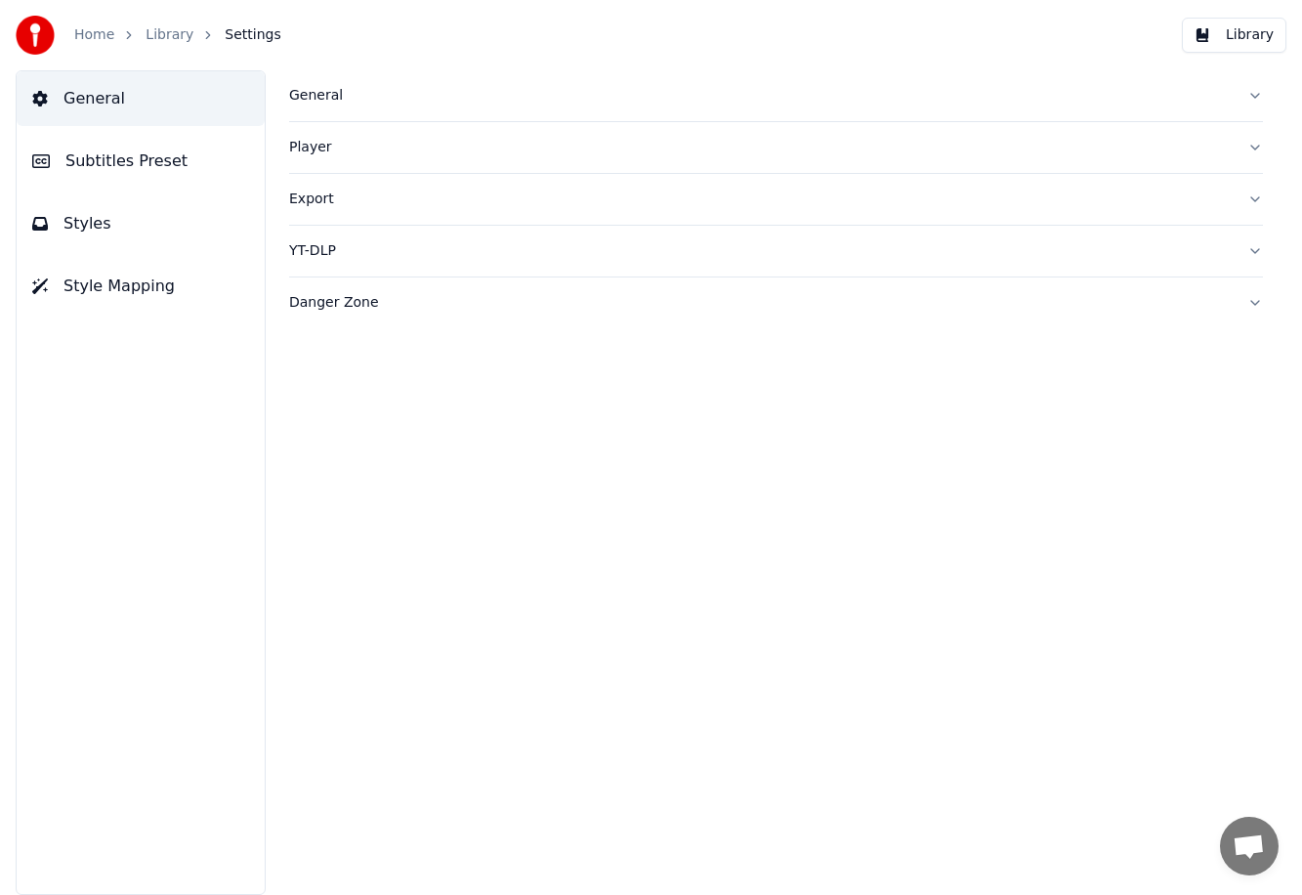
click at [102, 145] on button "Subtitles Preset" at bounding box center [141, 161] width 248 height 55
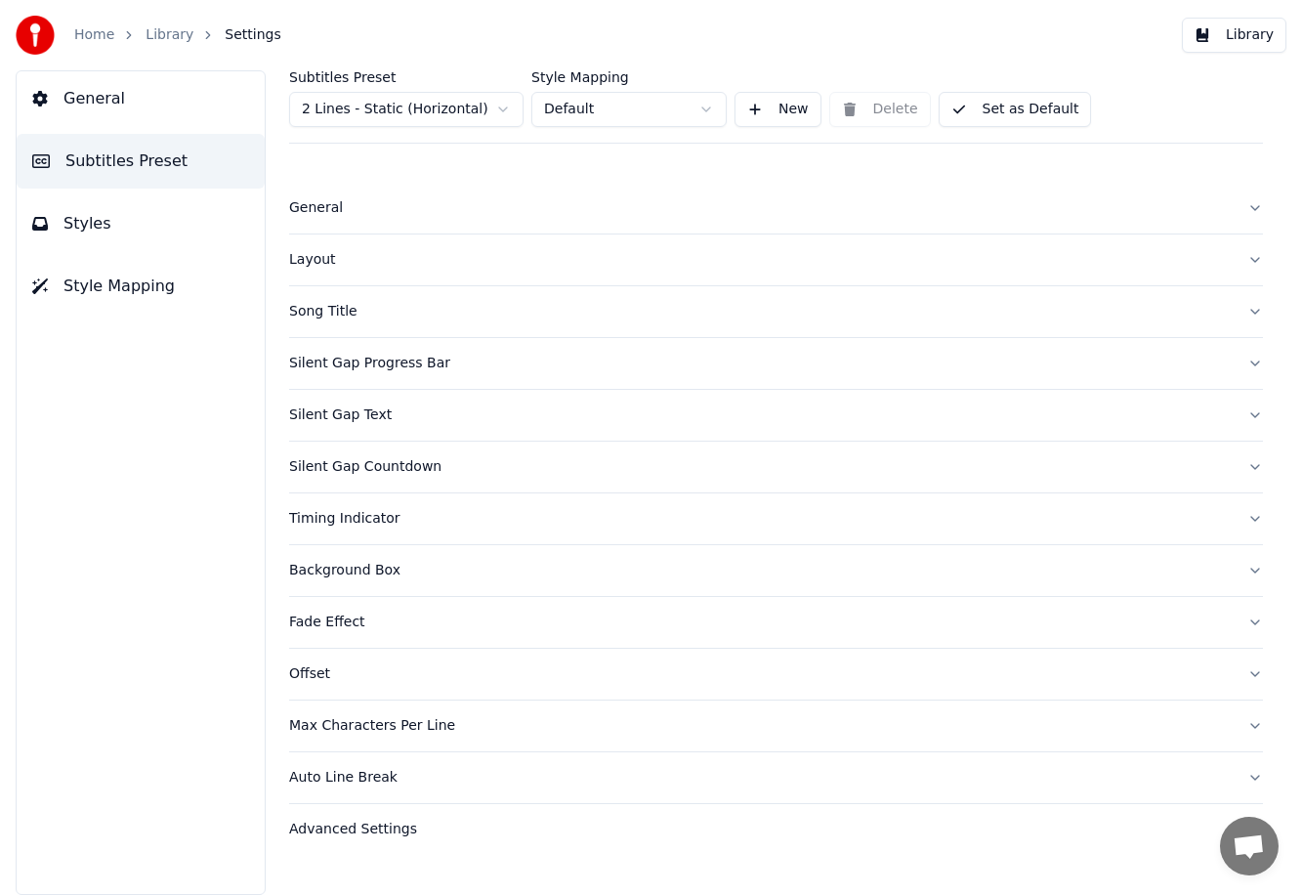
click at [388, 415] on div "Silent Gap Text" at bounding box center [760, 415] width 942 height 20
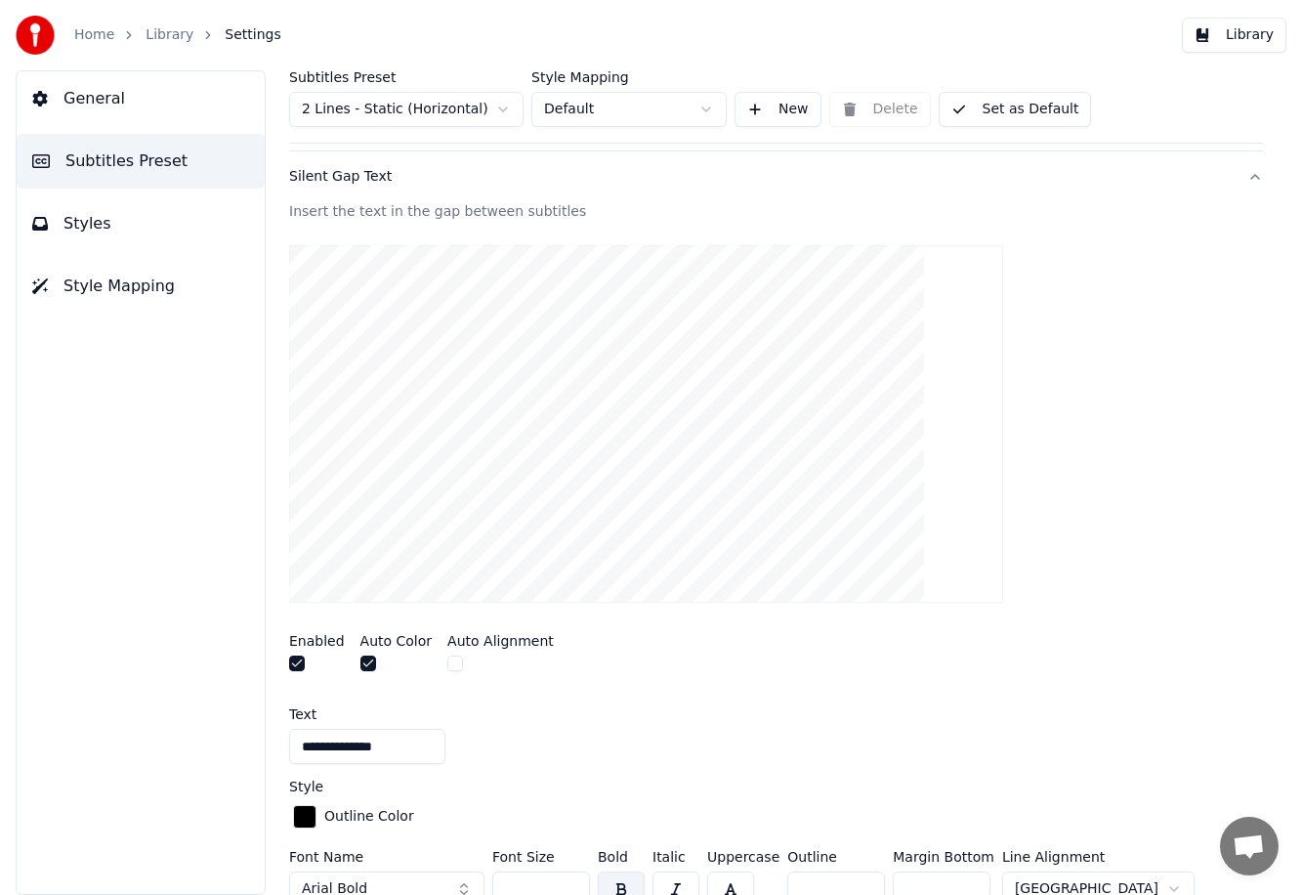
scroll to position [599, 0]
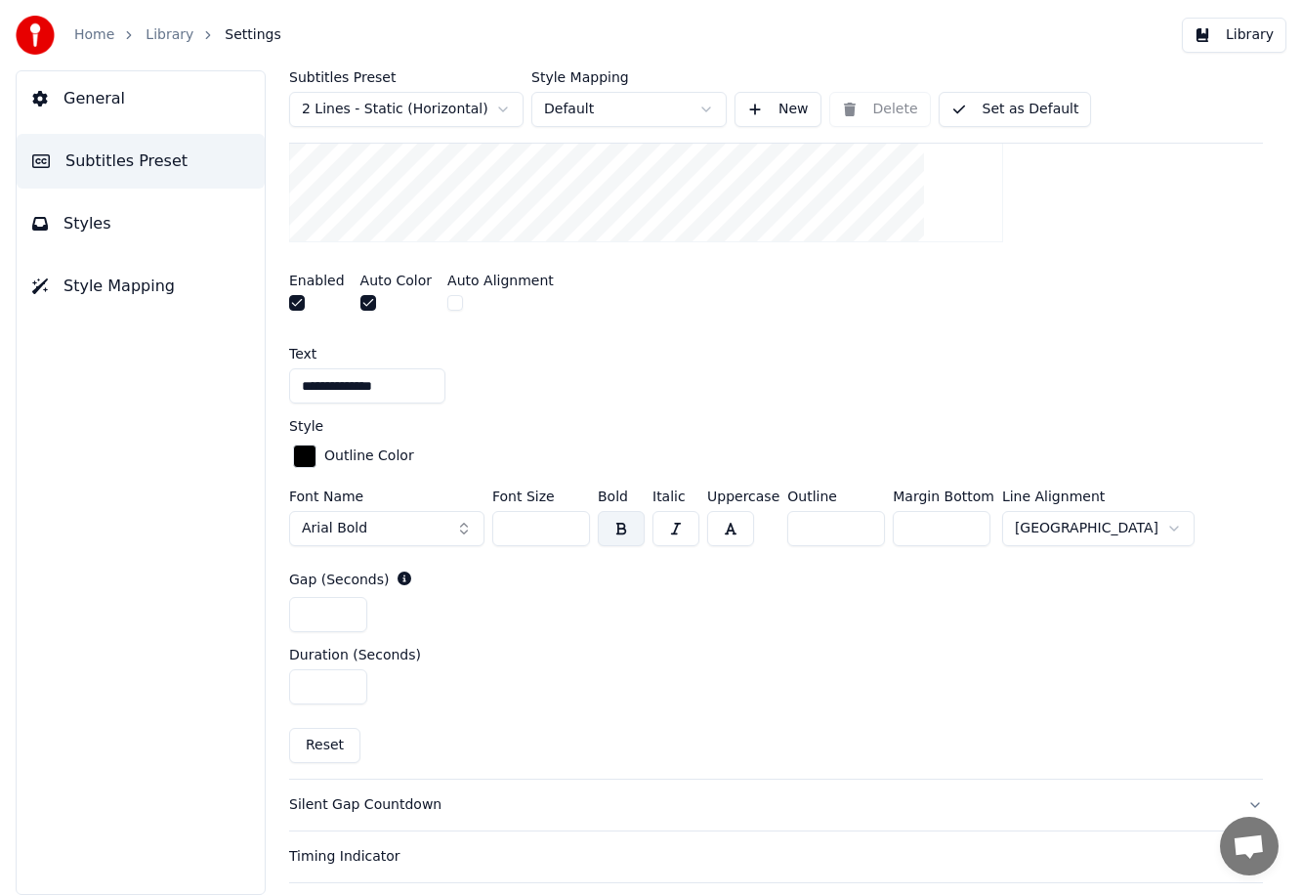
drag, startPoint x: 528, startPoint y: 521, endPoint x: 489, endPoint y: 519, distance: 39.1
click at [489, 519] on div "Font Name Arial Bold Font Size ** Bold Italic Uppercase Outline * Margin Bottom…" at bounding box center [776, 521] width 974 height 64
type input "**"
click at [777, 642] on div "**********" at bounding box center [776, 310] width 974 height 937
click at [777, 33] on button "Library" at bounding box center [1234, 35] width 104 height 35
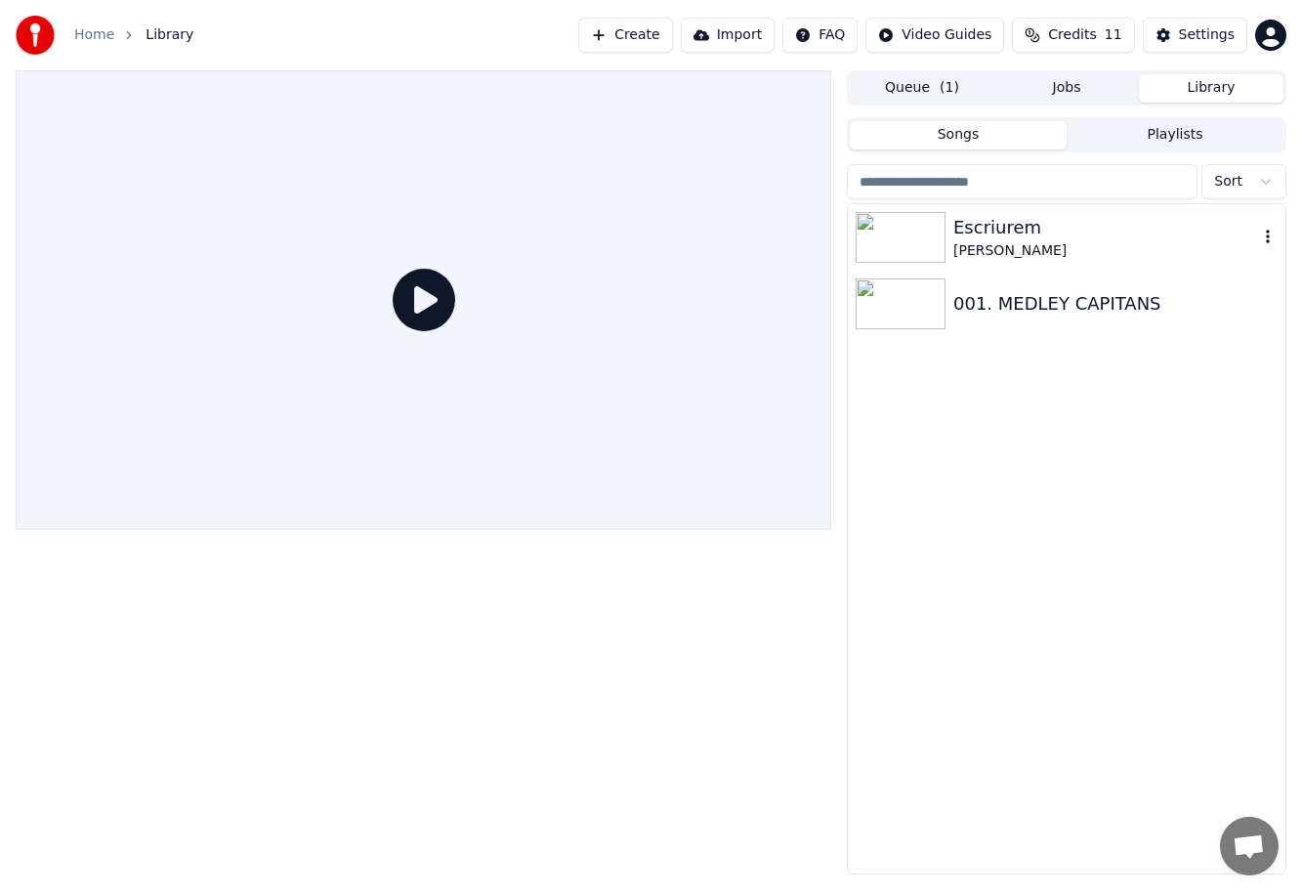
click at [777, 253] on div "[PERSON_NAME]" at bounding box center [1105, 251] width 305 height 20
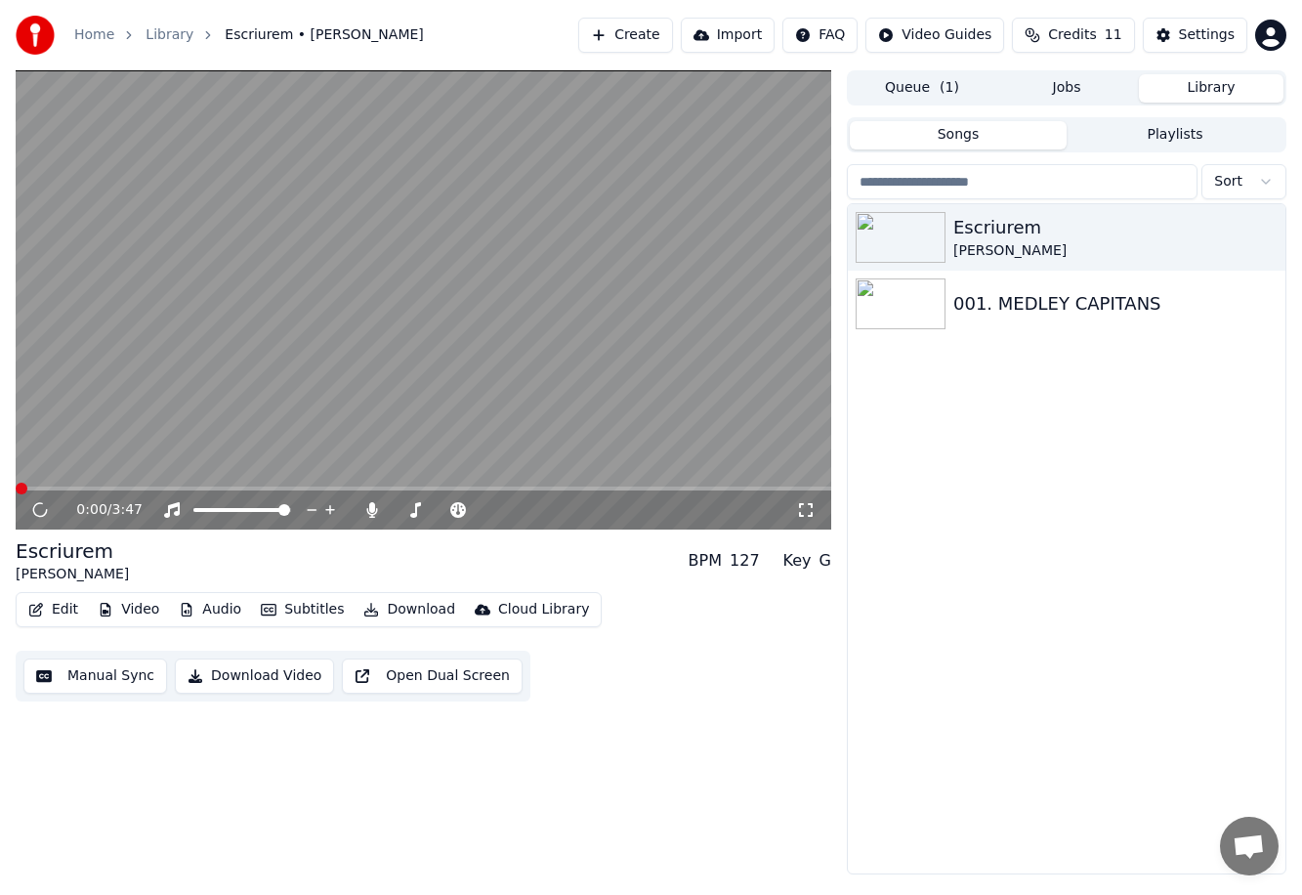
click at [309, 278] on video at bounding box center [423, 299] width 815 height 459
click at [138, 374] on video at bounding box center [423, 299] width 815 height 459
click at [145, 405] on video at bounding box center [423, 299] width 815 height 459
click at [577, 394] on video at bounding box center [423, 299] width 815 height 459
click at [777, 24] on button "Settings" at bounding box center [1195, 35] width 104 height 35
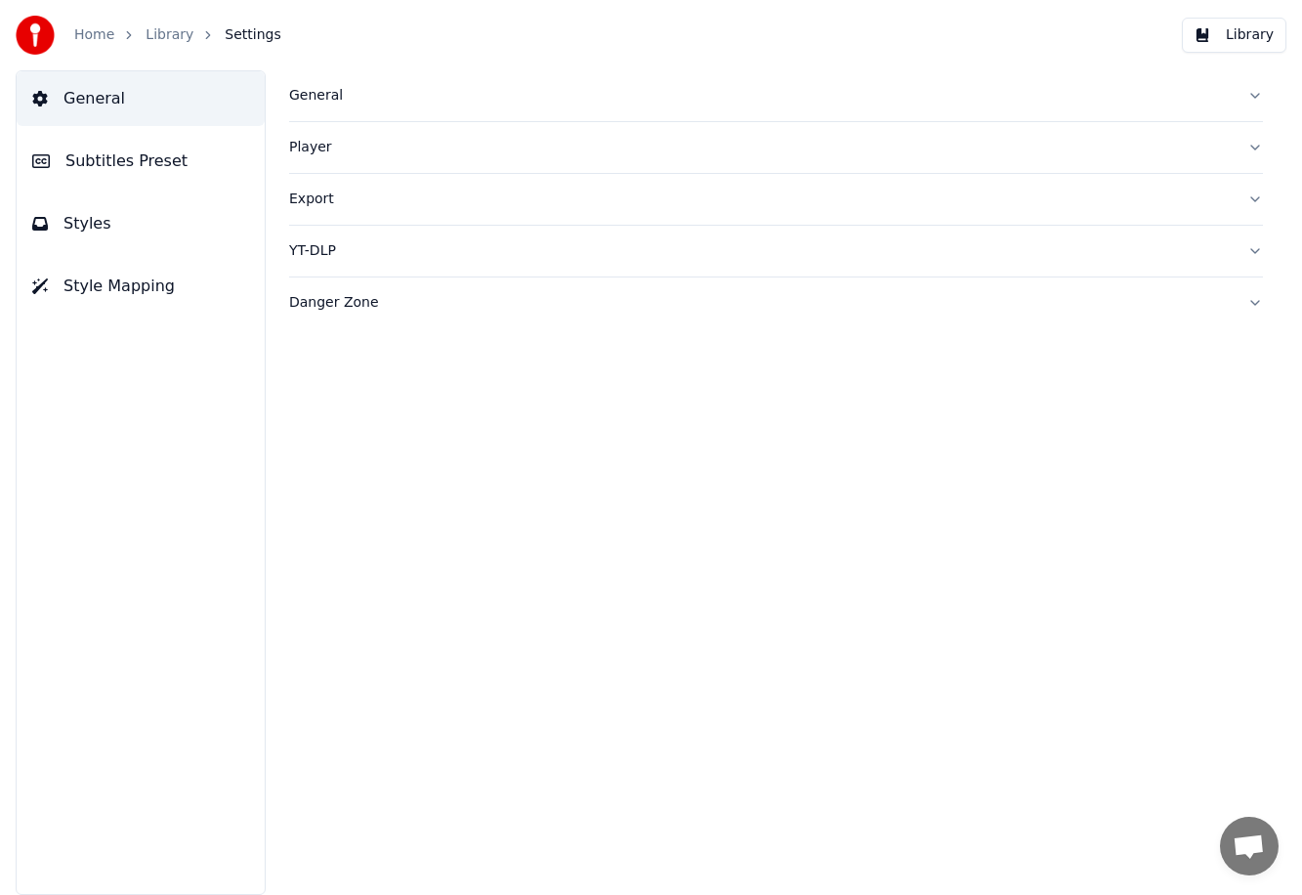
click at [145, 156] on span "Subtitles Preset" at bounding box center [126, 160] width 122 height 23
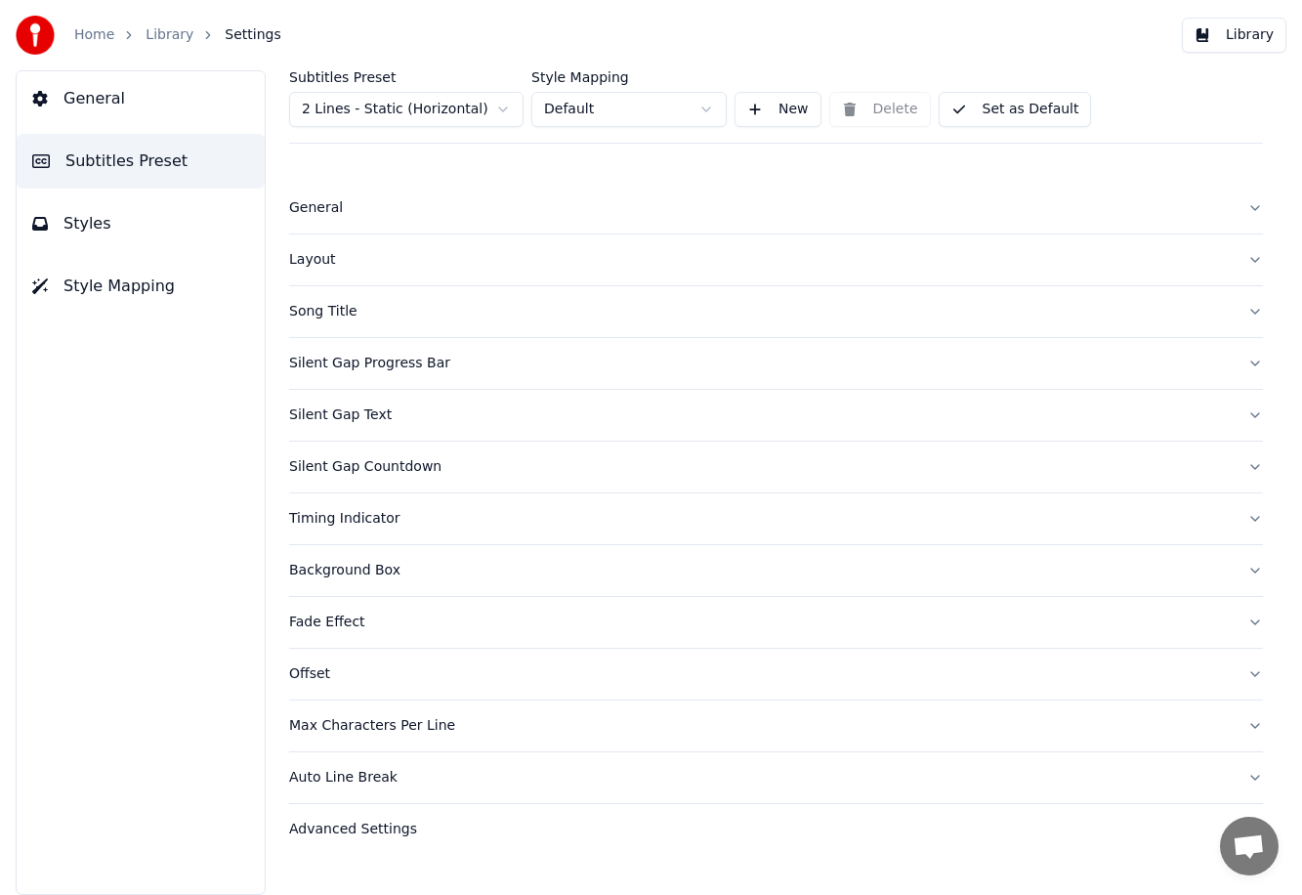
click at [354, 406] on div "Silent Gap Text" at bounding box center [760, 415] width 942 height 20
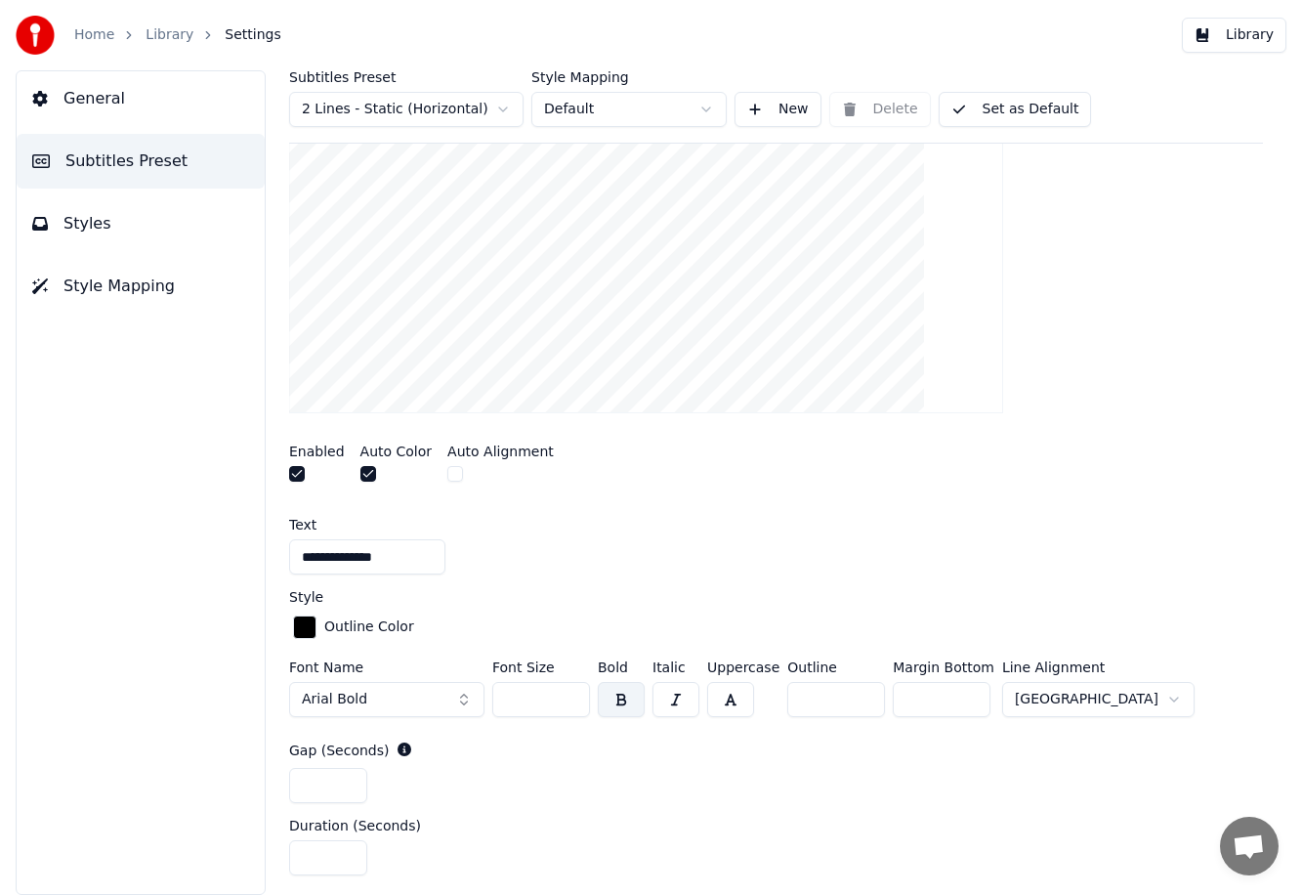
scroll to position [567, 0]
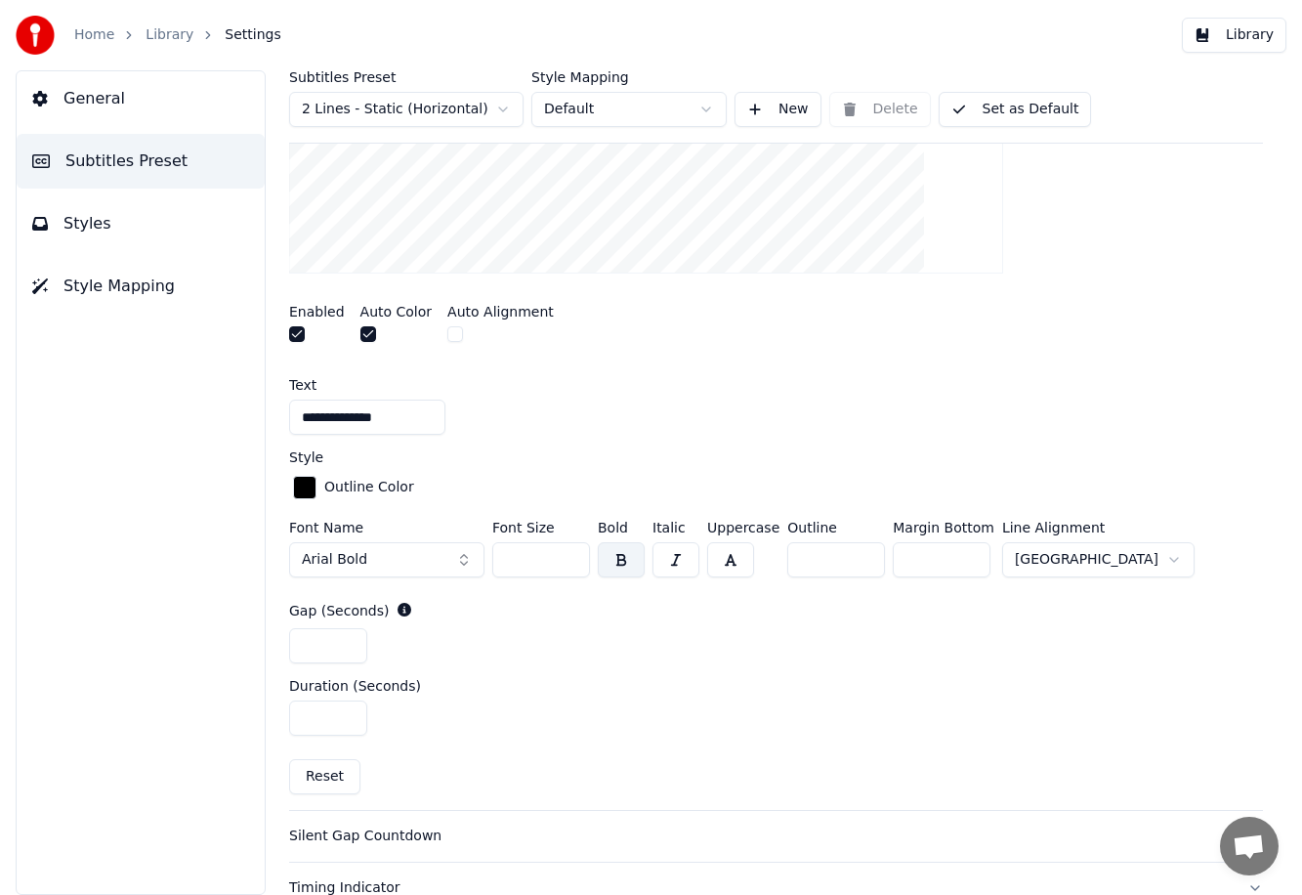
click at [480, 562] on div "Font Name Arial Bold Font Size ** Bold Italic Uppercase Outline * Margin Bottom…" at bounding box center [776, 553] width 974 height 64
type input "**"
click at [777, 355] on div "Enabled Auto Color Auto Alignment" at bounding box center [776, 325] width 974 height 73
click at [777, 40] on button "Library" at bounding box center [1234, 35] width 104 height 35
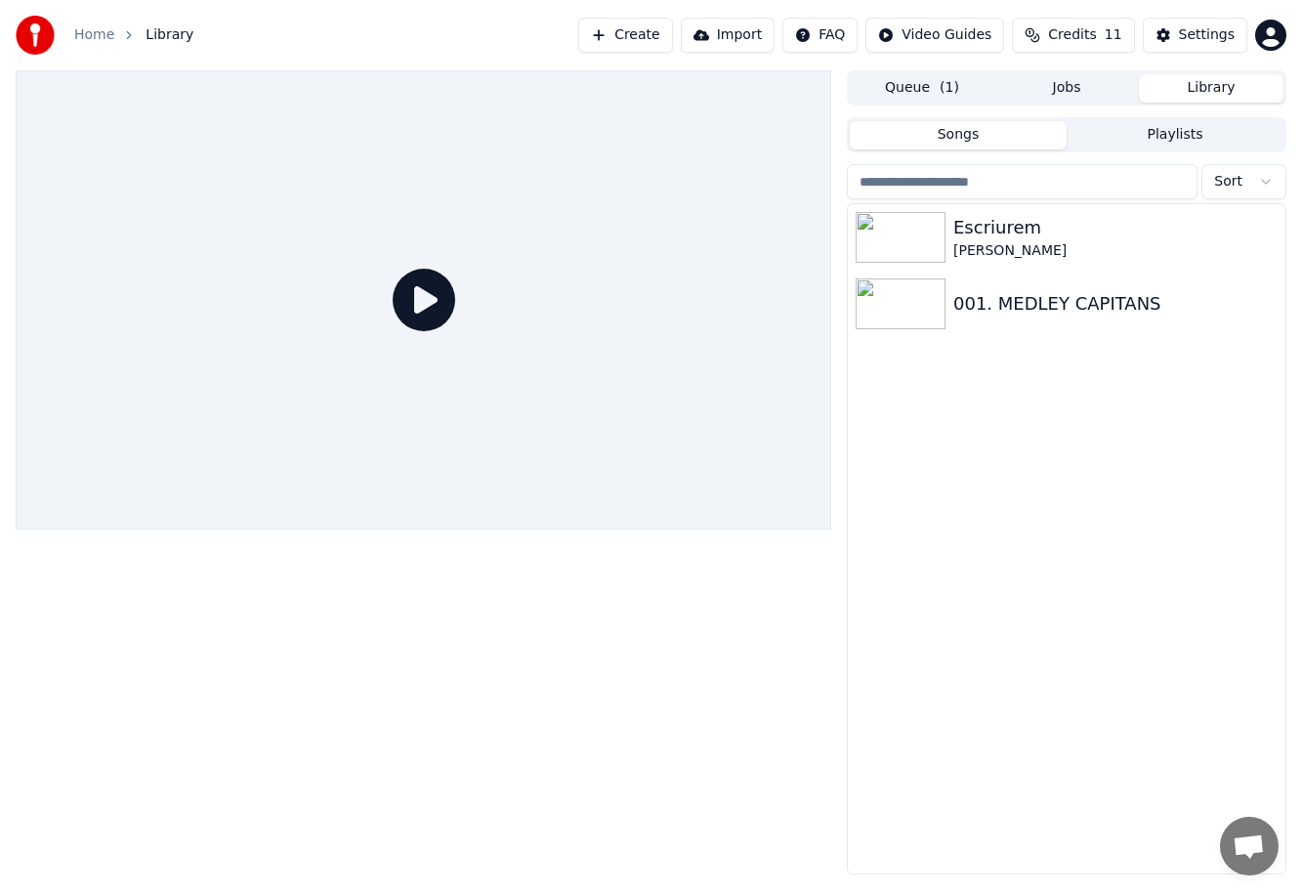
click at [468, 326] on div at bounding box center [423, 299] width 815 height 459
click at [777, 249] on div "[PERSON_NAME]" at bounding box center [1105, 251] width 305 height 20
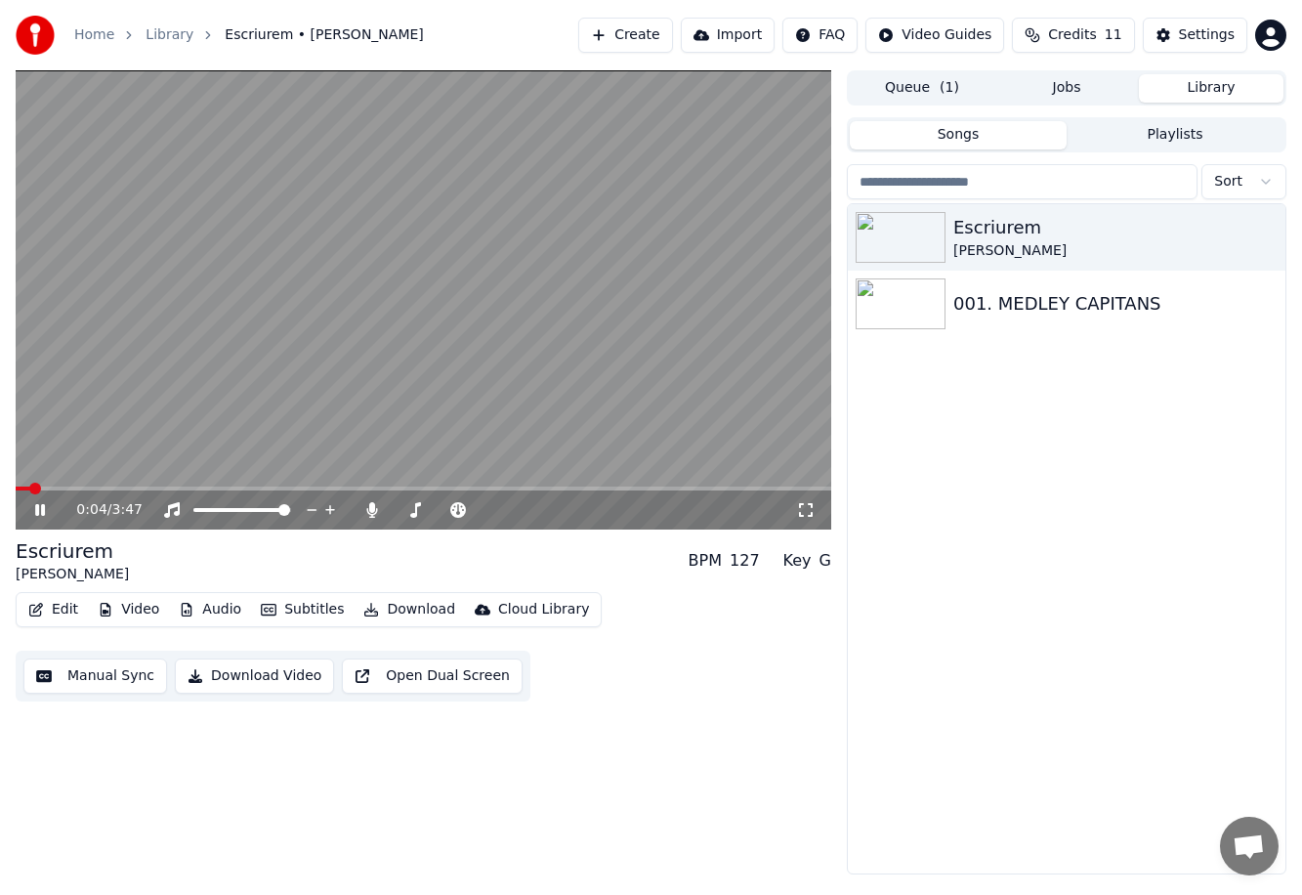
click at [30, 488] on span at bounding box center [23, 488] width 15 height 4
click at [557, 358] on video at bounding box center [423, 299] width 815 height 459
click at [777, 22] on button "Settings" at bounding box center [1195, 35] width 104 height 35
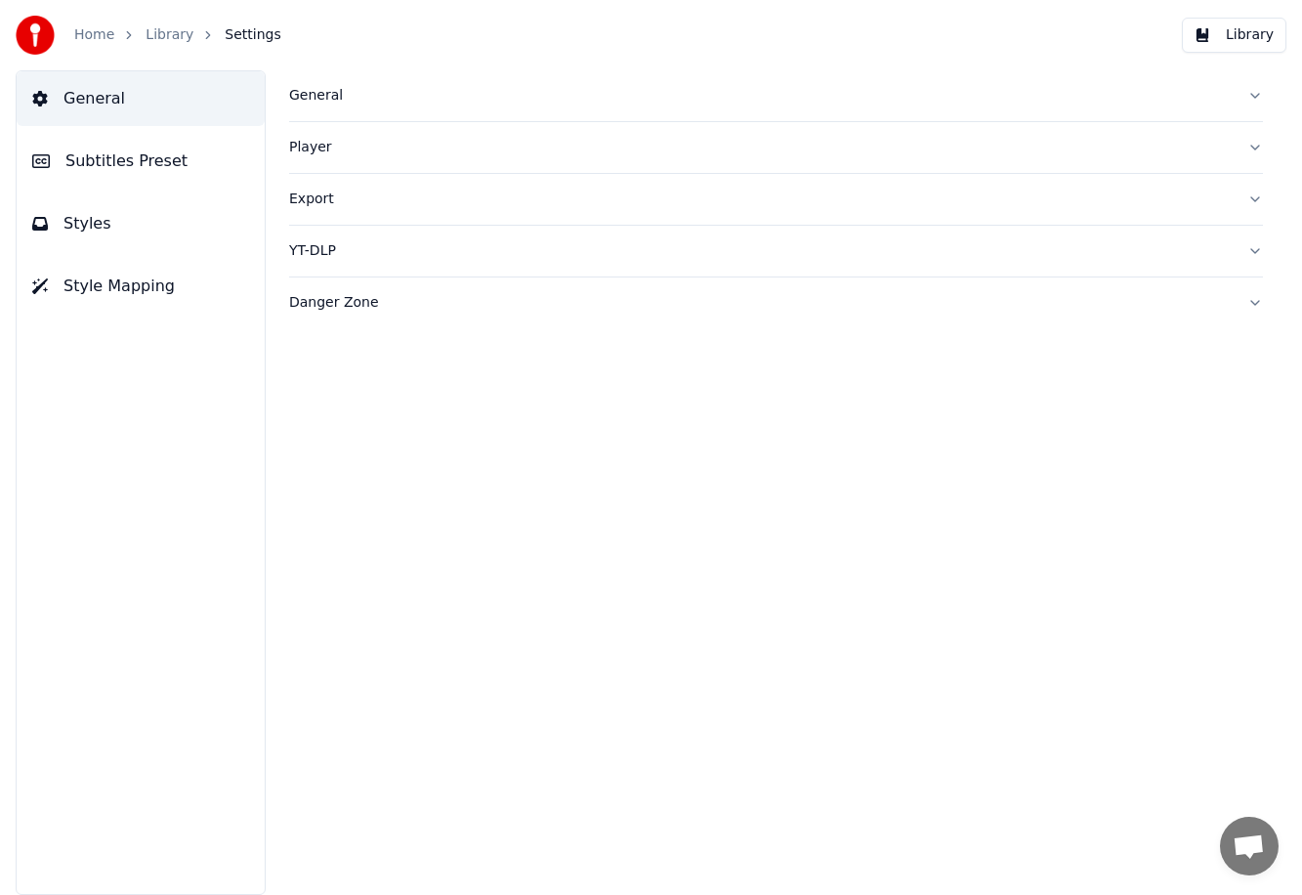
click at [159, 151] on span "Subtitles Preset" at bounding box center [126, 160] width 122 height 23
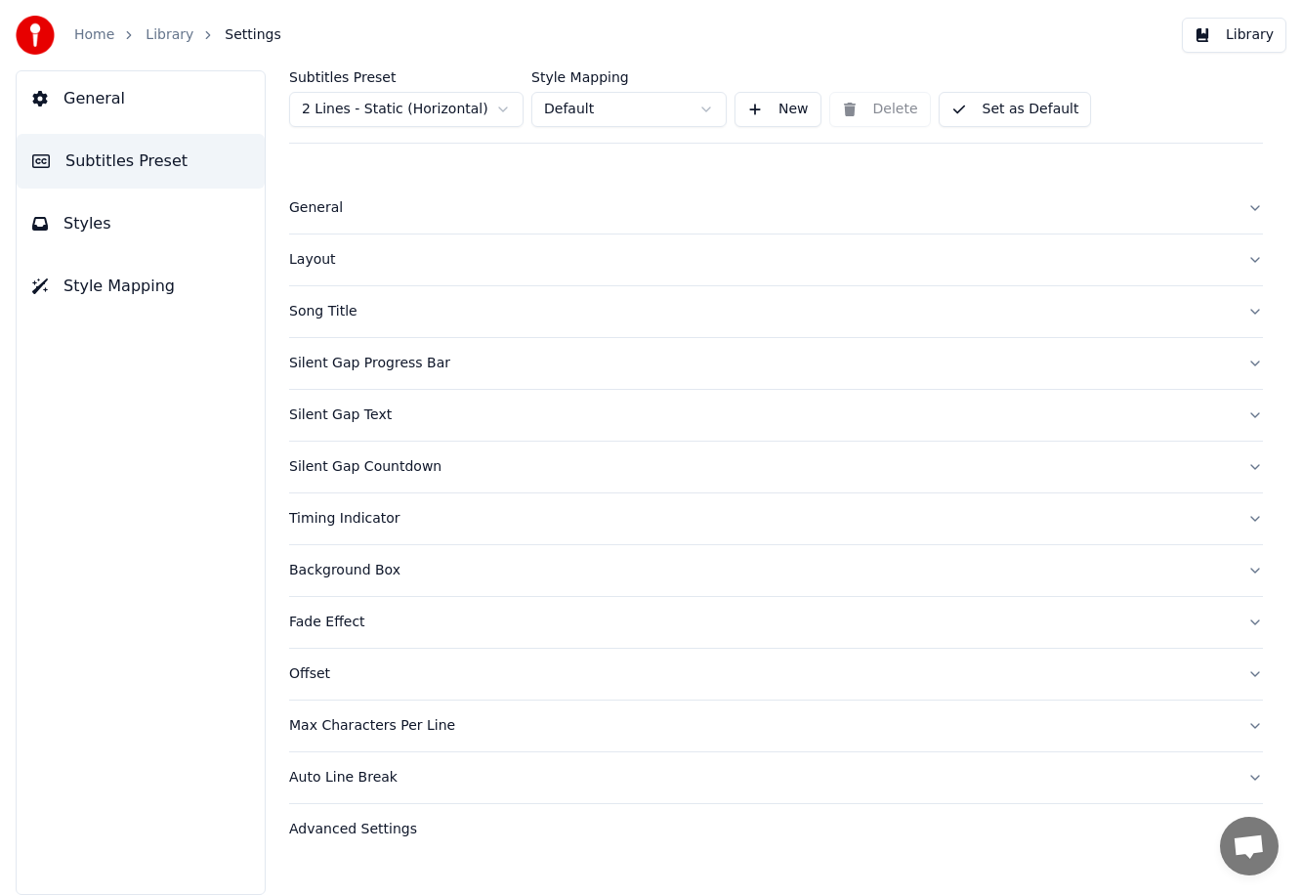
click at [402, 374] on button "Silent Gap Progress Bar" at bounding box center [776, 363] width 974 height 51
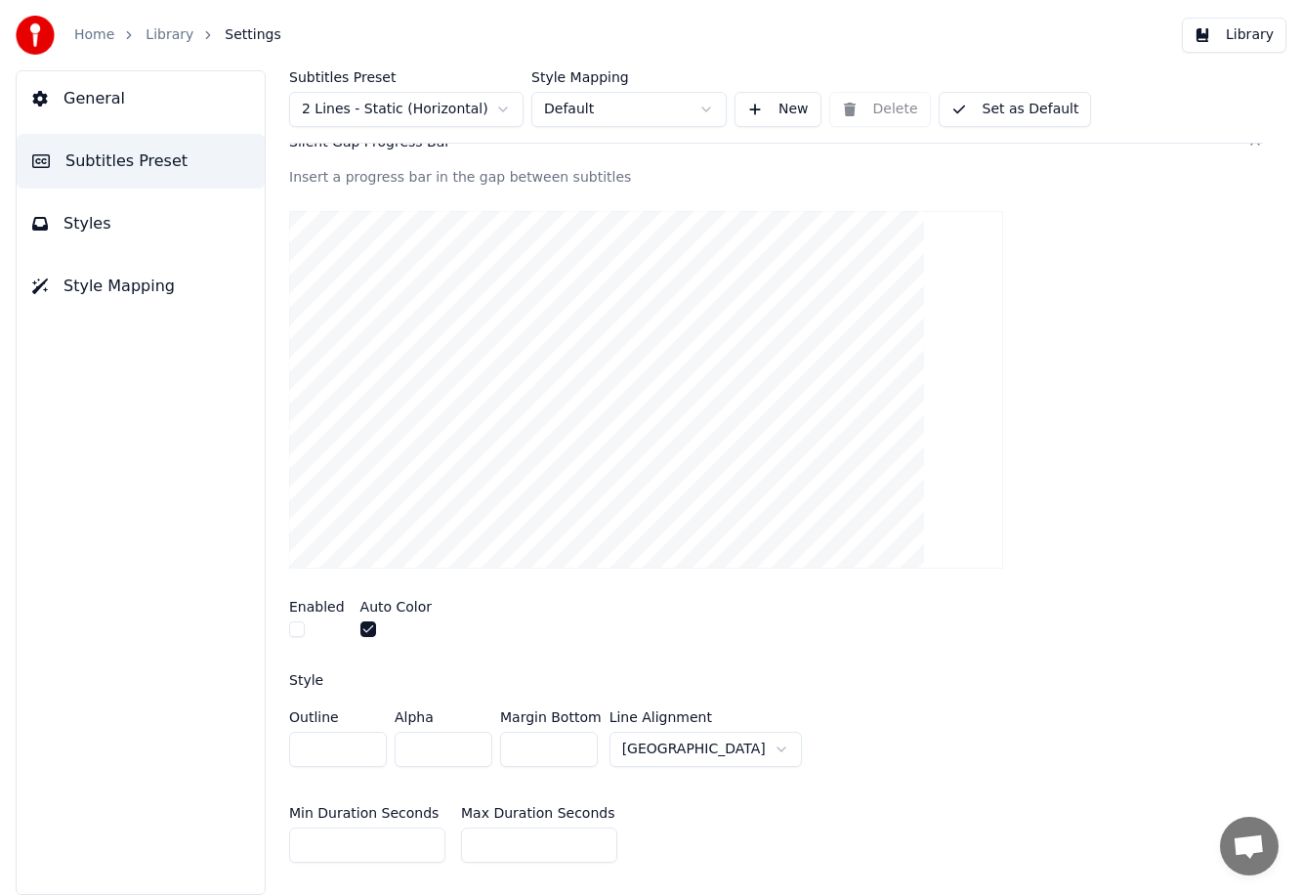
scroll to position [640, 0]
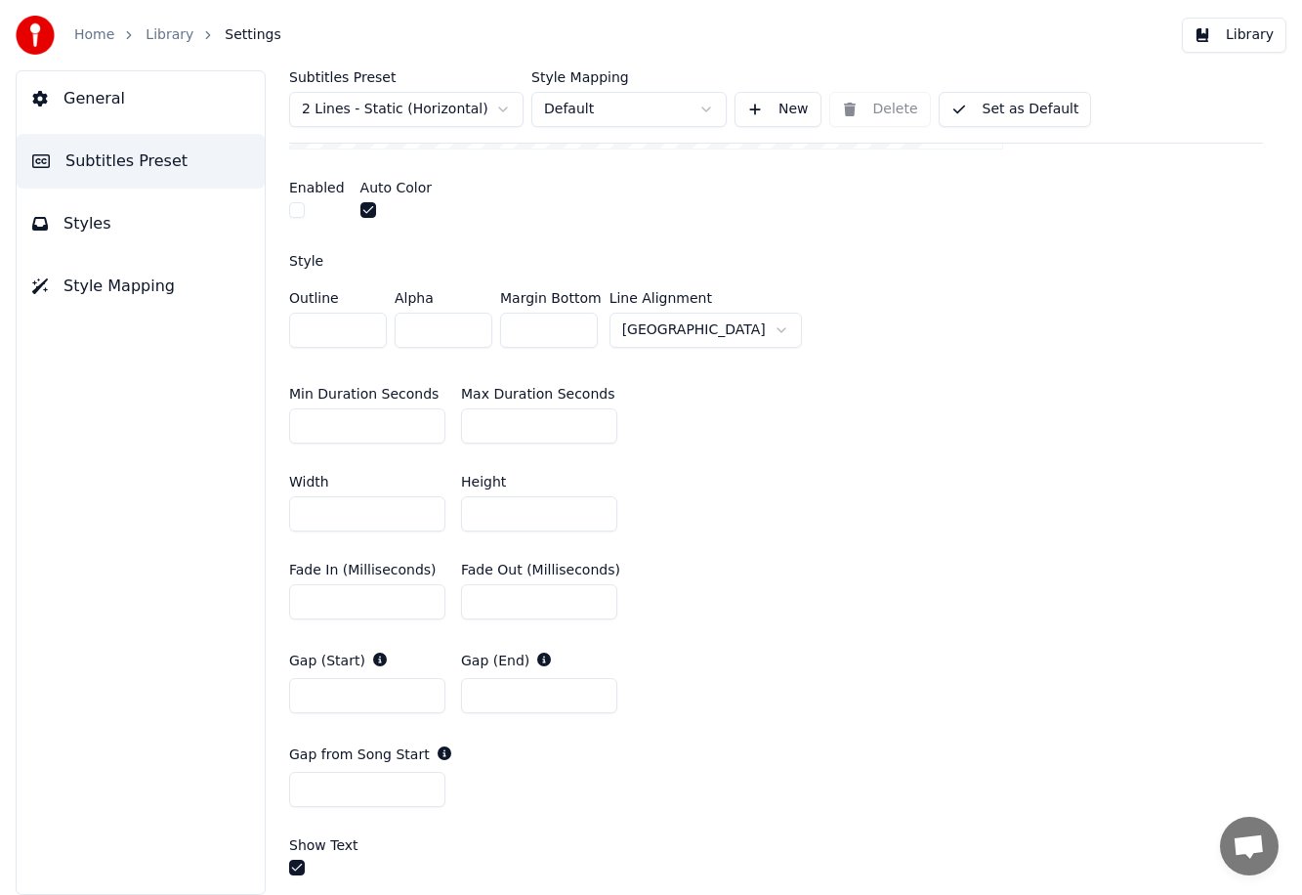
click at [116, 147] on button "Subtitles Preset" at bounding box center [141, 161] width 248 height 55
click at [167, 158] on span "Subtitles Preset" at bounding box center [126, 160] width 122 height 23
click at [125, 212] on button "Styles" at bounding box center [141, 223] width 248 height 55
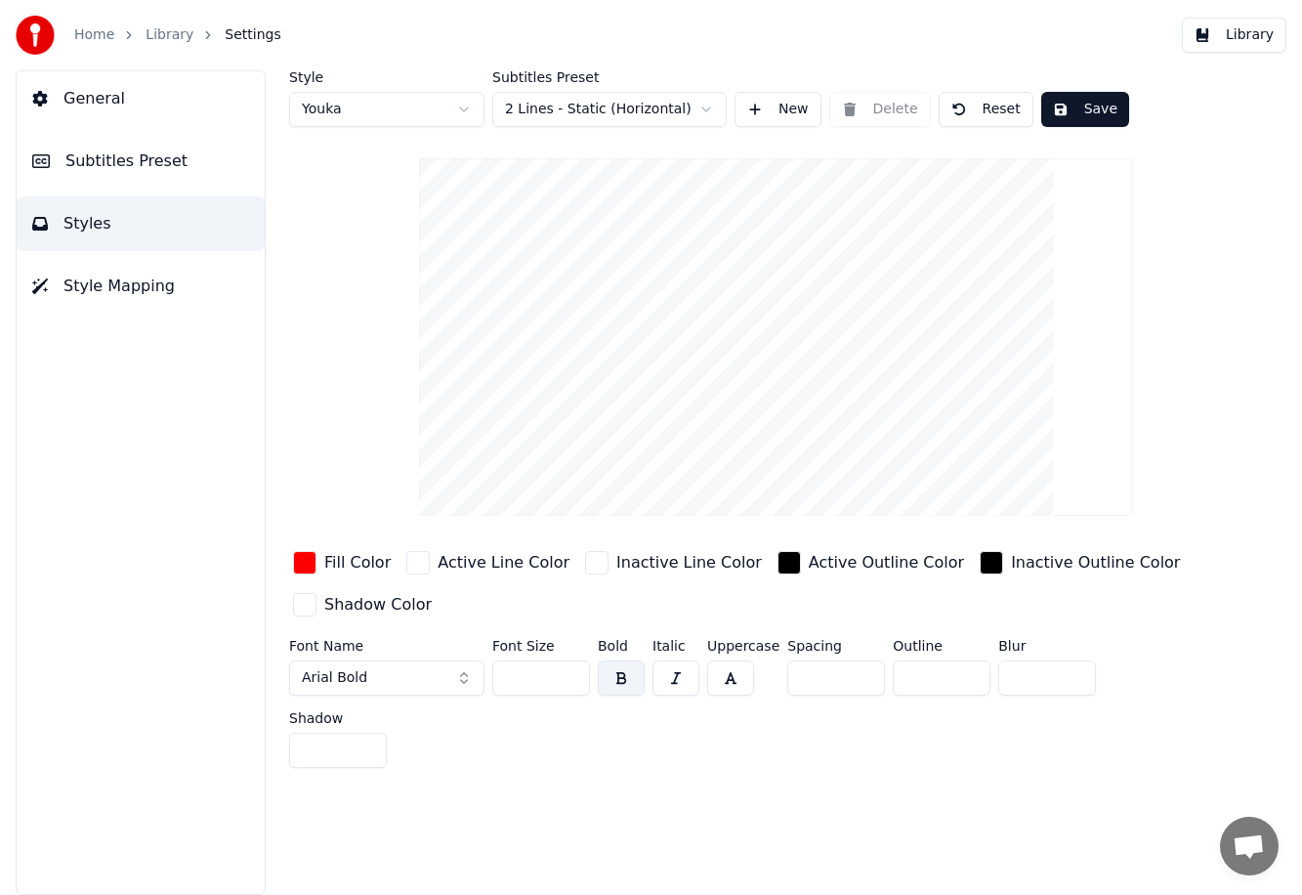
click at [125, 157] on span "Subtitles Preset" at bounding box center [126, 160] width 122 height 23
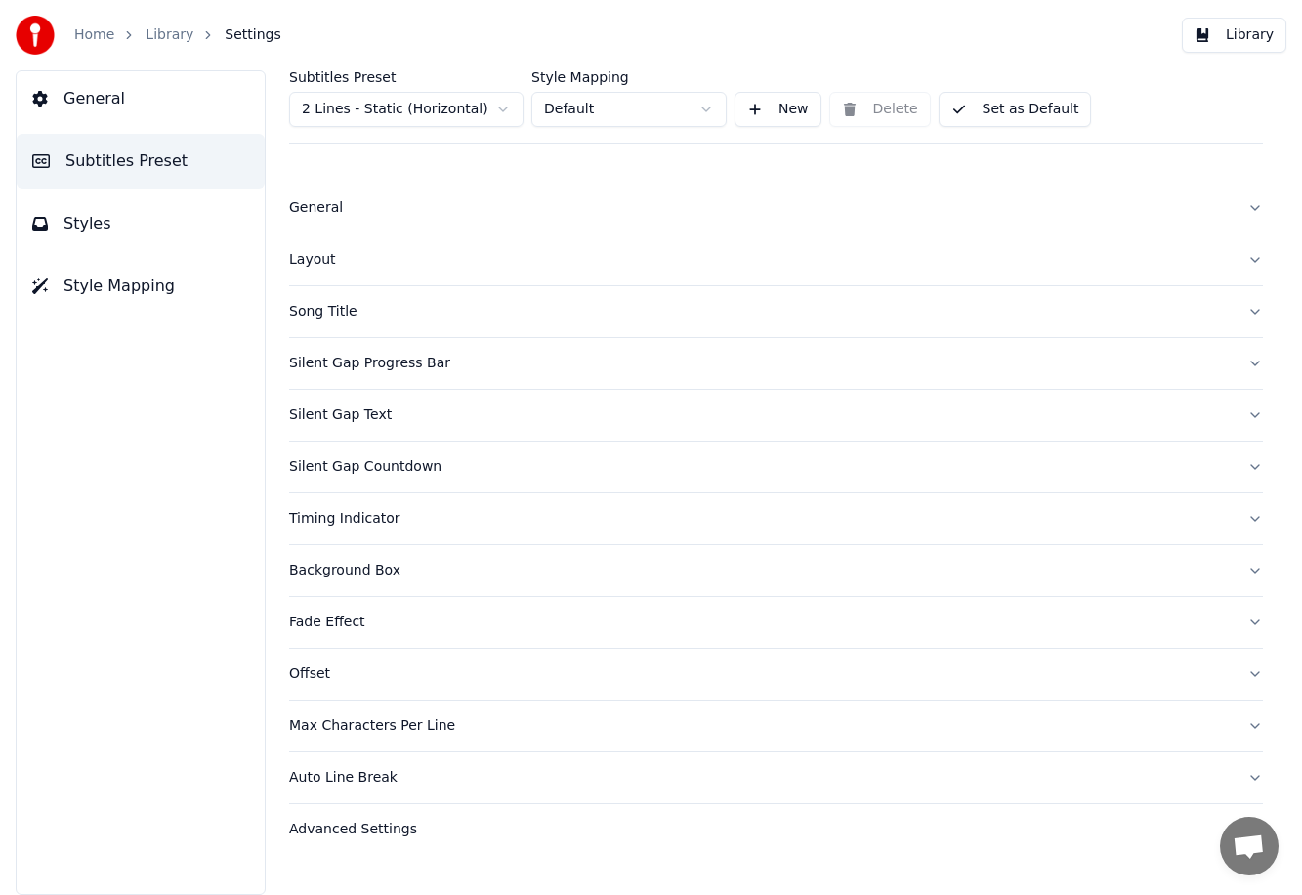
click at [397, 346] on button "Silent Gap Progress Bar" at bounding box center [776, 363] width 974 height 51
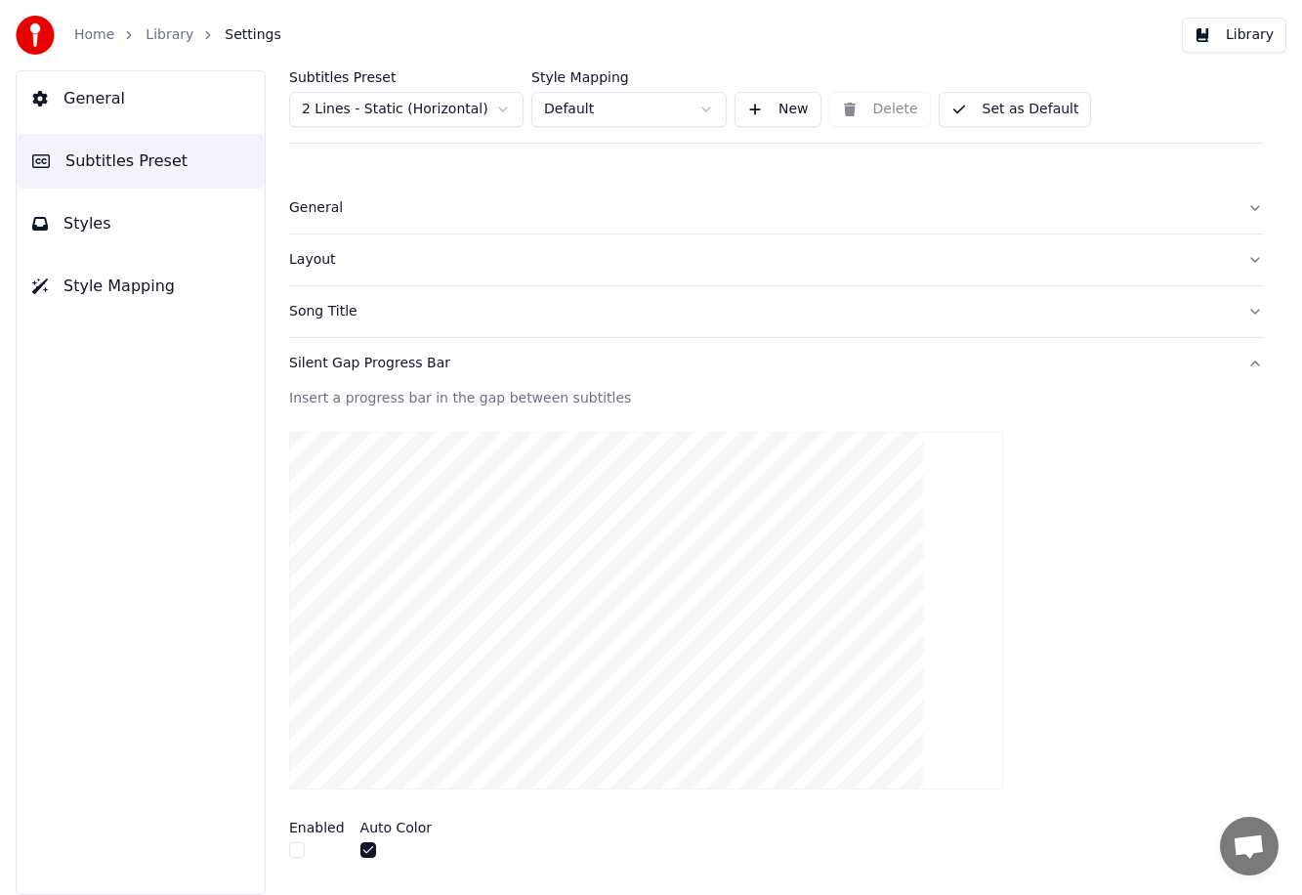
scroll to position [43, 0]
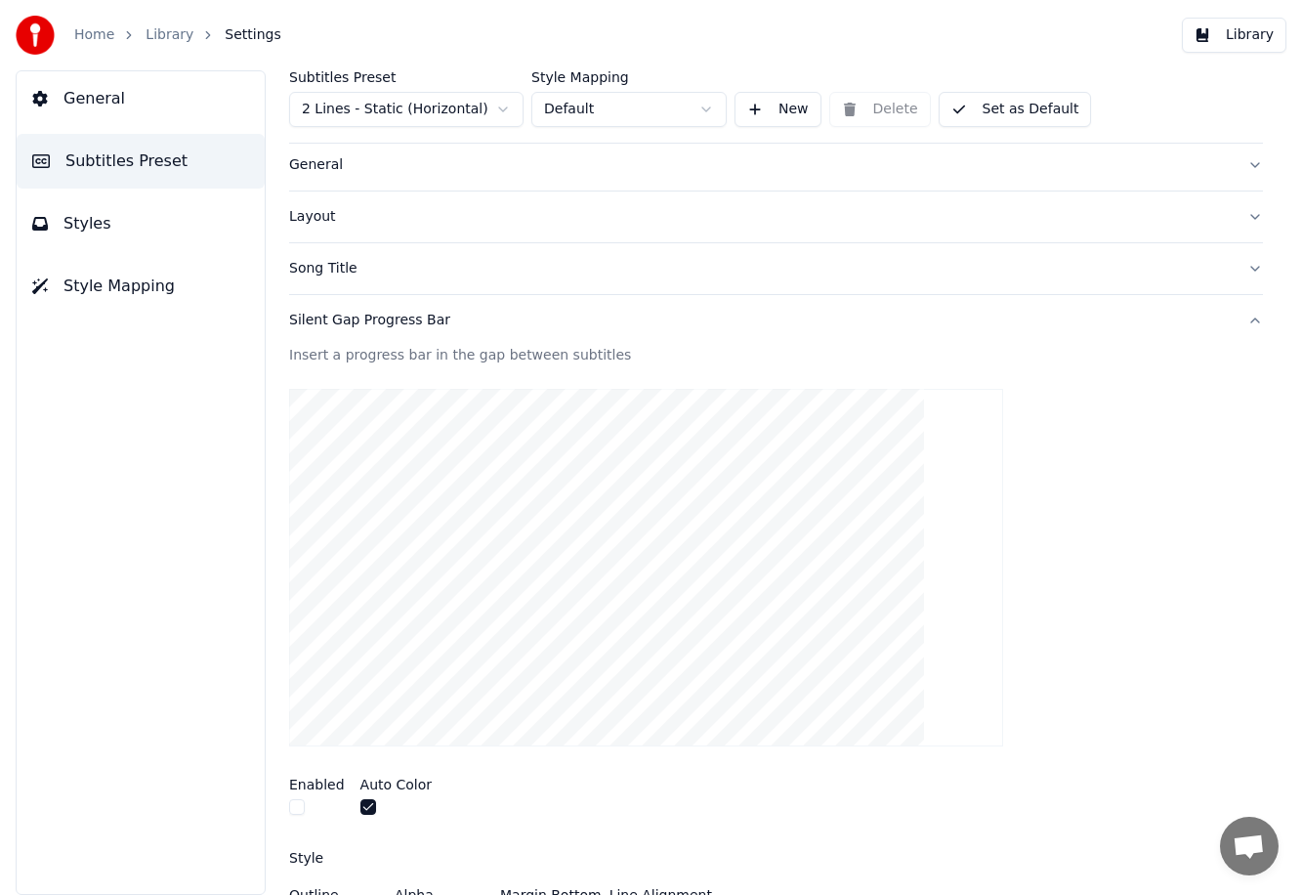
click at [401, 317] on div "Silent Gap Progress Bar" at bounding box center [760, 321] width 942 height 20
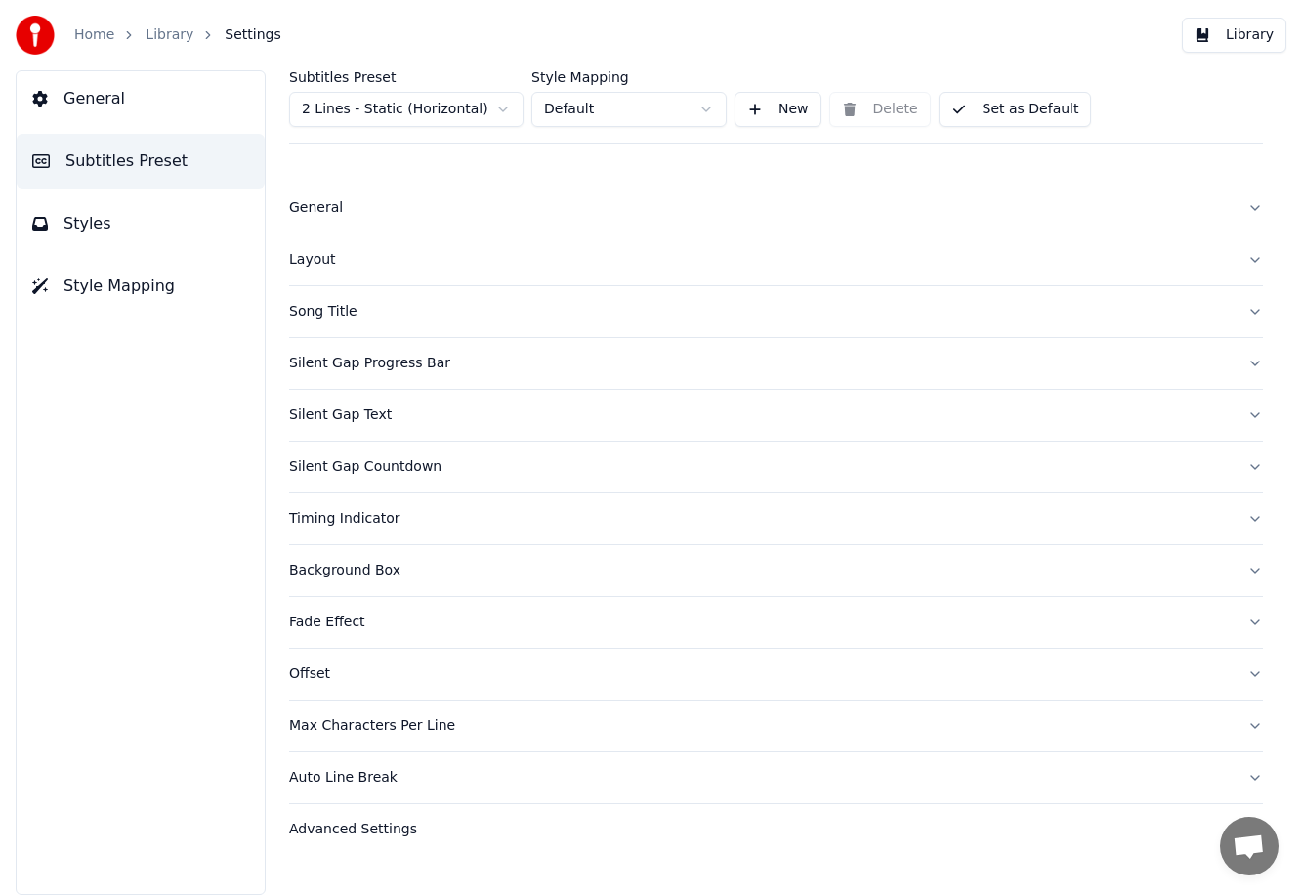
click at [403, 431] on button "Silent Gap Text" at bounding box center [776, 415] width 974 height 51
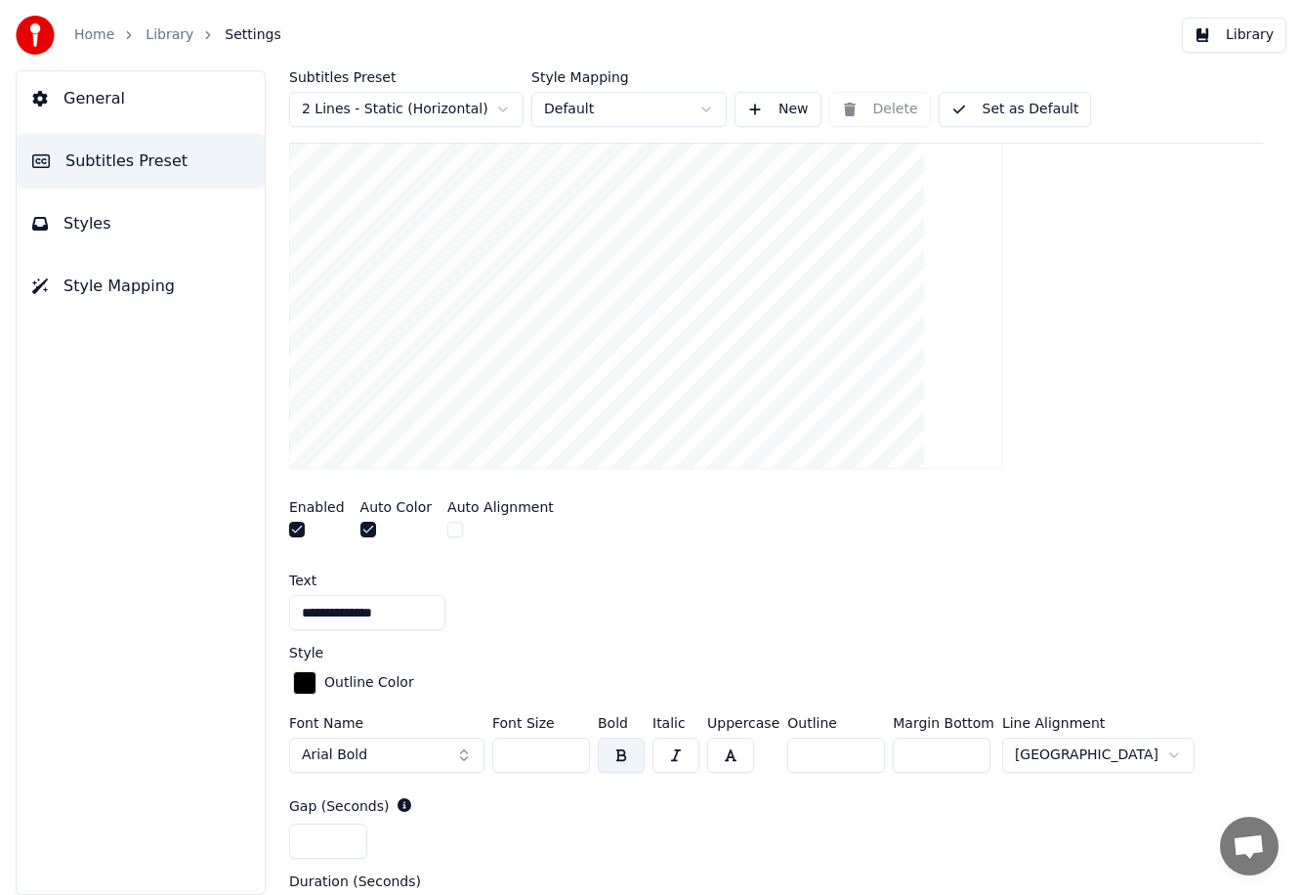
scroll to position [546, 0]
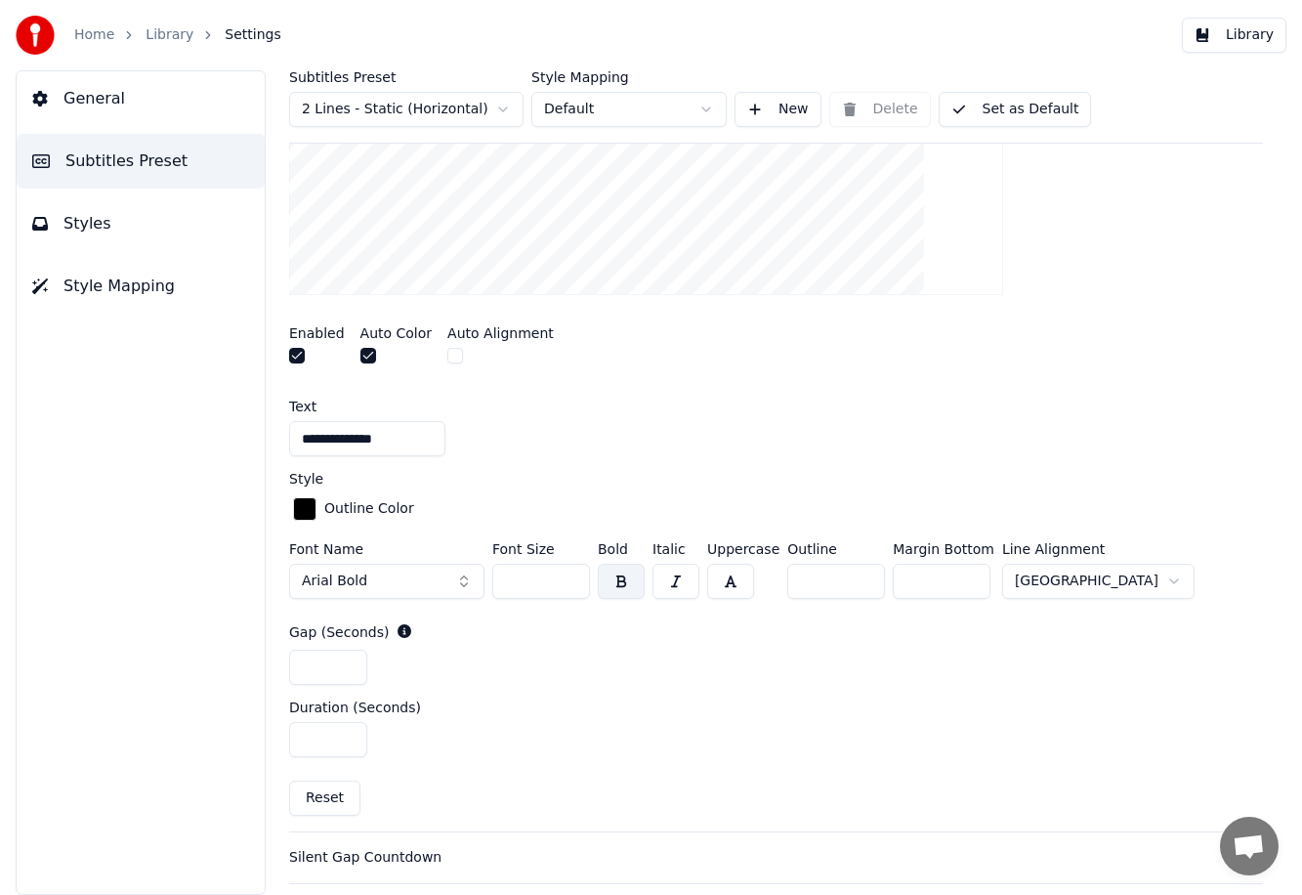
drag, startPoint x: 511, startPoint y: 580, endPoint x: 483, endPoint y: 578, distance: 27.4
click at [483, 578] on div "Font Name Arial Bold Font Size ** Bold Italic Uppercase Outline * Margin Bottom…" at bounding box center [776, 574] width 974 height 64
click at [777, 569] on input "***" at bounding box center [942, 581] width 98 height 35
click at [777, 573] on input "***" at bounding box center [942, 581] width 98 height 35
type input "***"
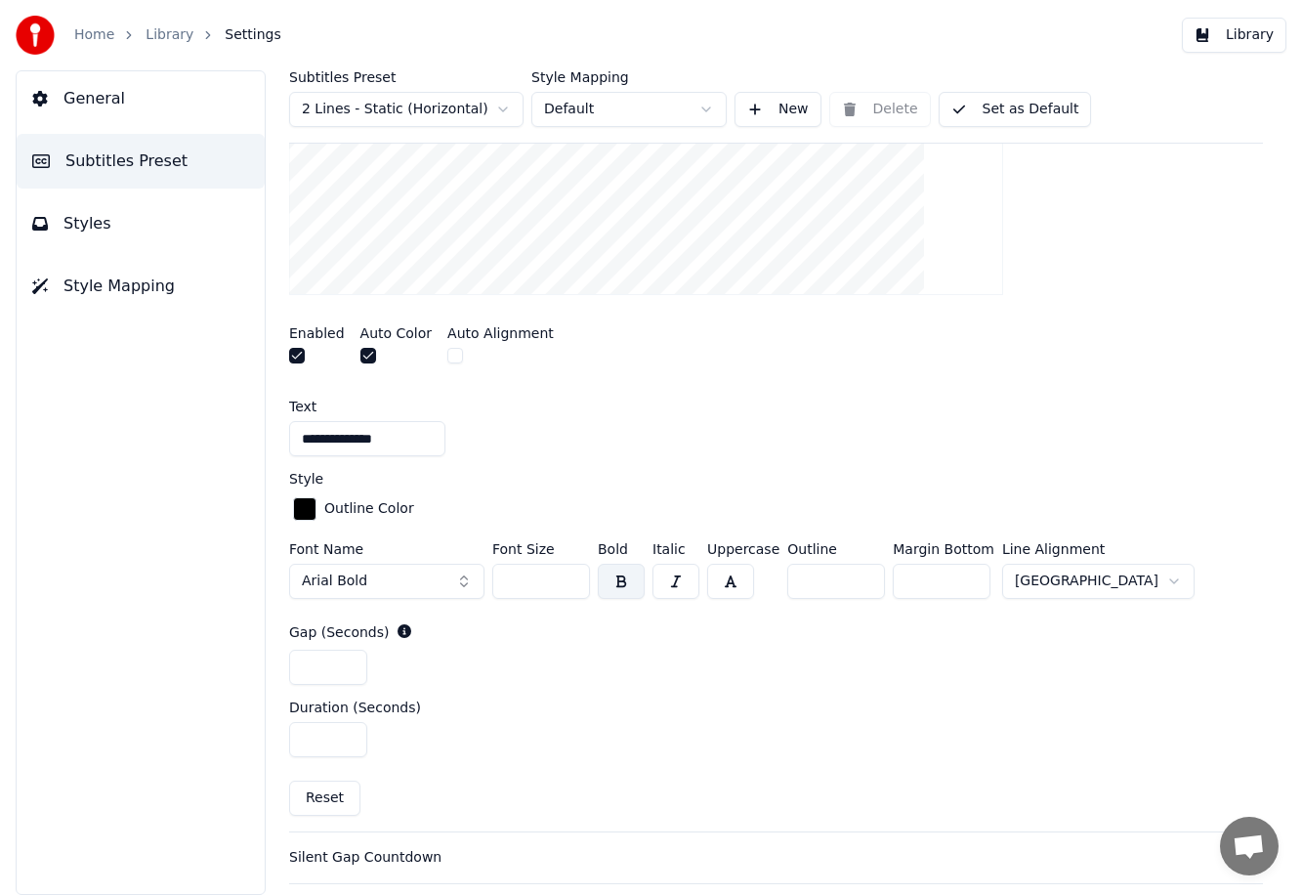
click at [777, 373] on div "Enabled Auto Color Auto Alignment" at bounding box center [776, 347] width 974 height 73
click at [777, 29] on button "Library" at bounding box center [1234, 35] width 104 height 35
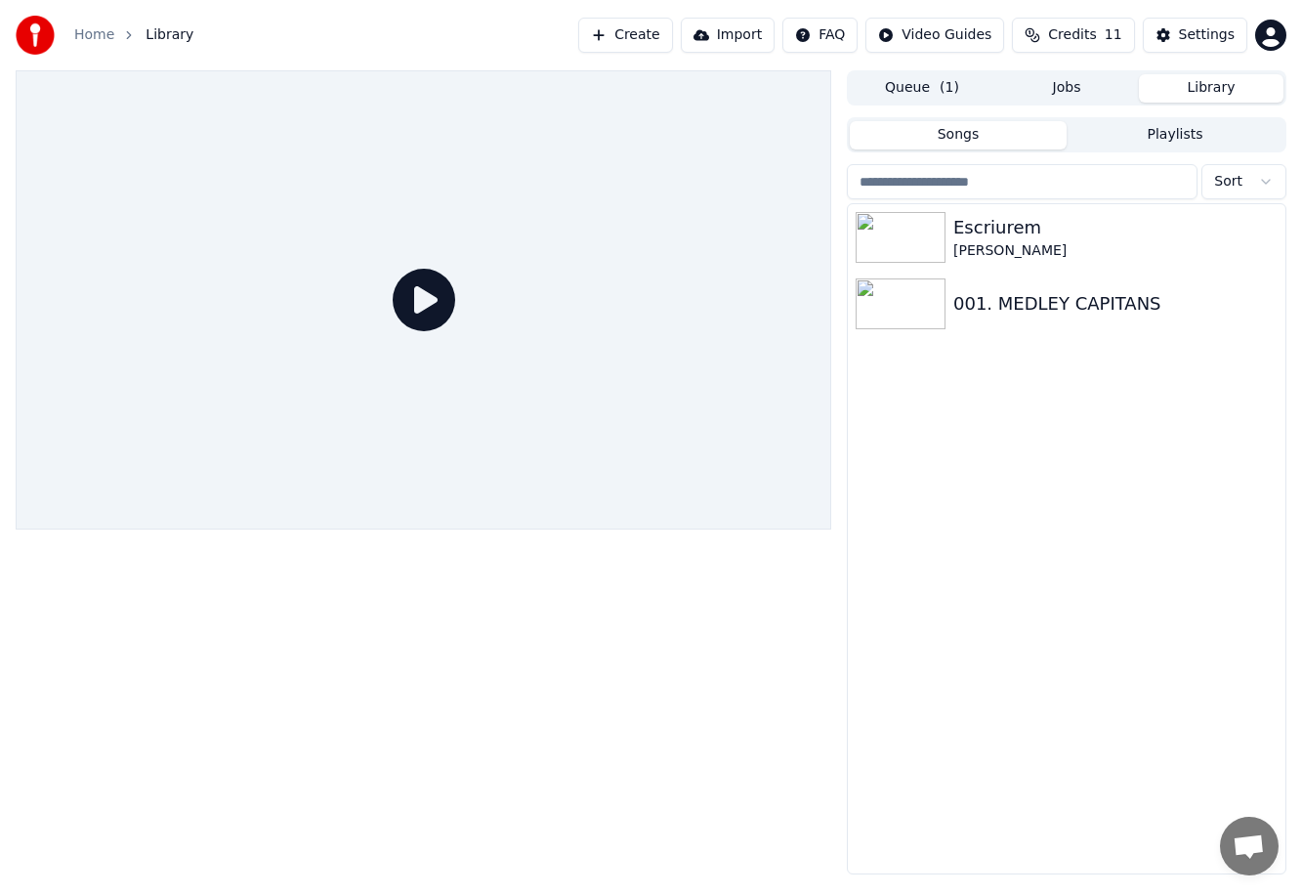
click at [333, 332] on div at bounding box center [423, 299] width 815 height 459
click at [409, 305] on icon at bounding box center [424, 300] width 63 height 63
click at [777, 239] on div "Escriurem" at bounding box center [1105, 227] width 305 height 27
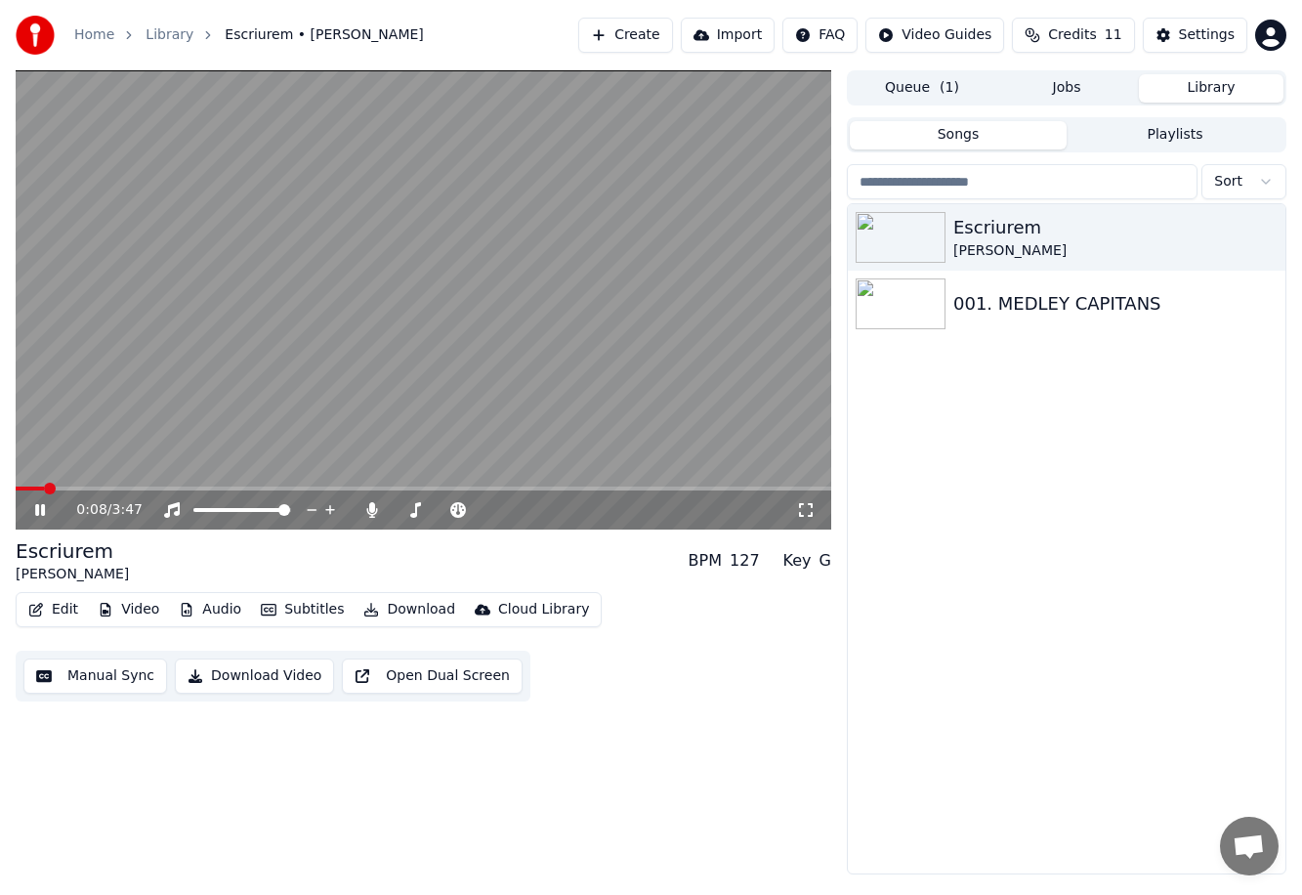
click at [44, 487] on span at bounding box center [423, 488] width 815 height 4
click at [32, 487] on span at bounding box center [25, 488] width 18 height 4
click at [23, 486] on span at bounding box center [28, 488] width 24 height 4
click at [27, 486] on span at bounding box center [23, 488] width 15 height 4
click at [29, 487] on span at bounding box center [27, 488] width 23 height 4
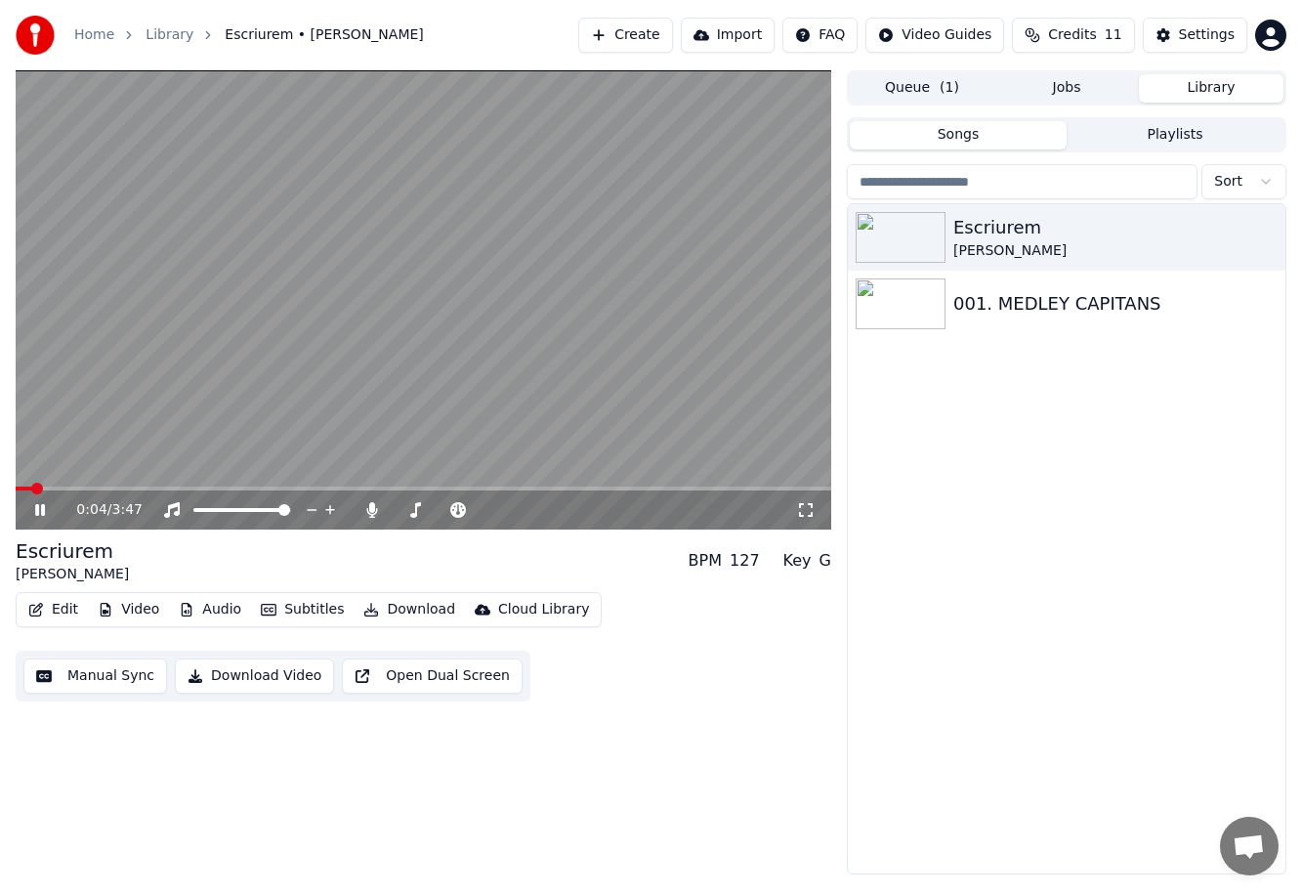
click at [357, 377] on video at bounding box center [423, 299] width 815 height 459
click at [777, 47] on button "Settings" at bounding box center [1195, 35] width 104 height 35
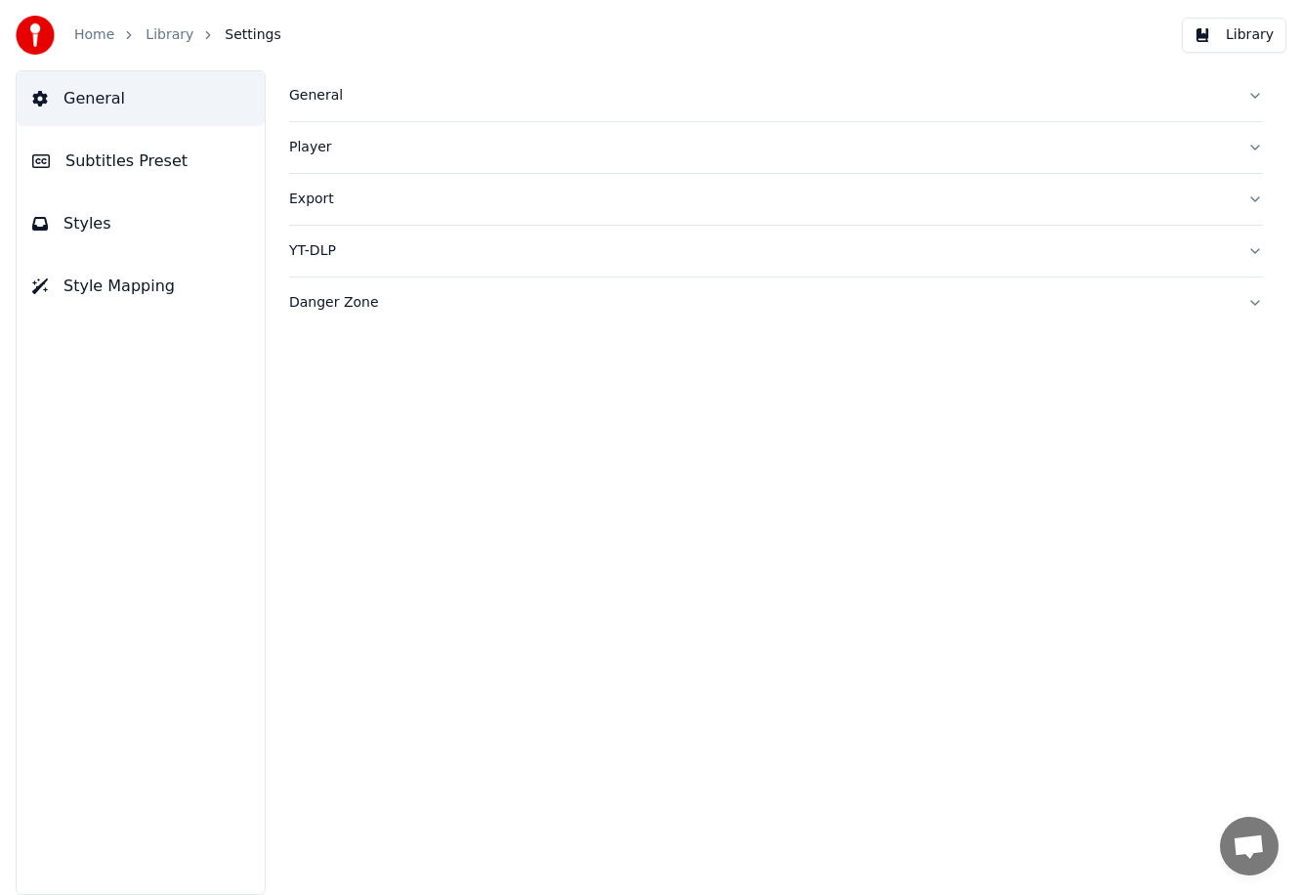
click at [136, 166] on span "Subtitles Preset" at bounding box center [126, 160] width 122 height 23
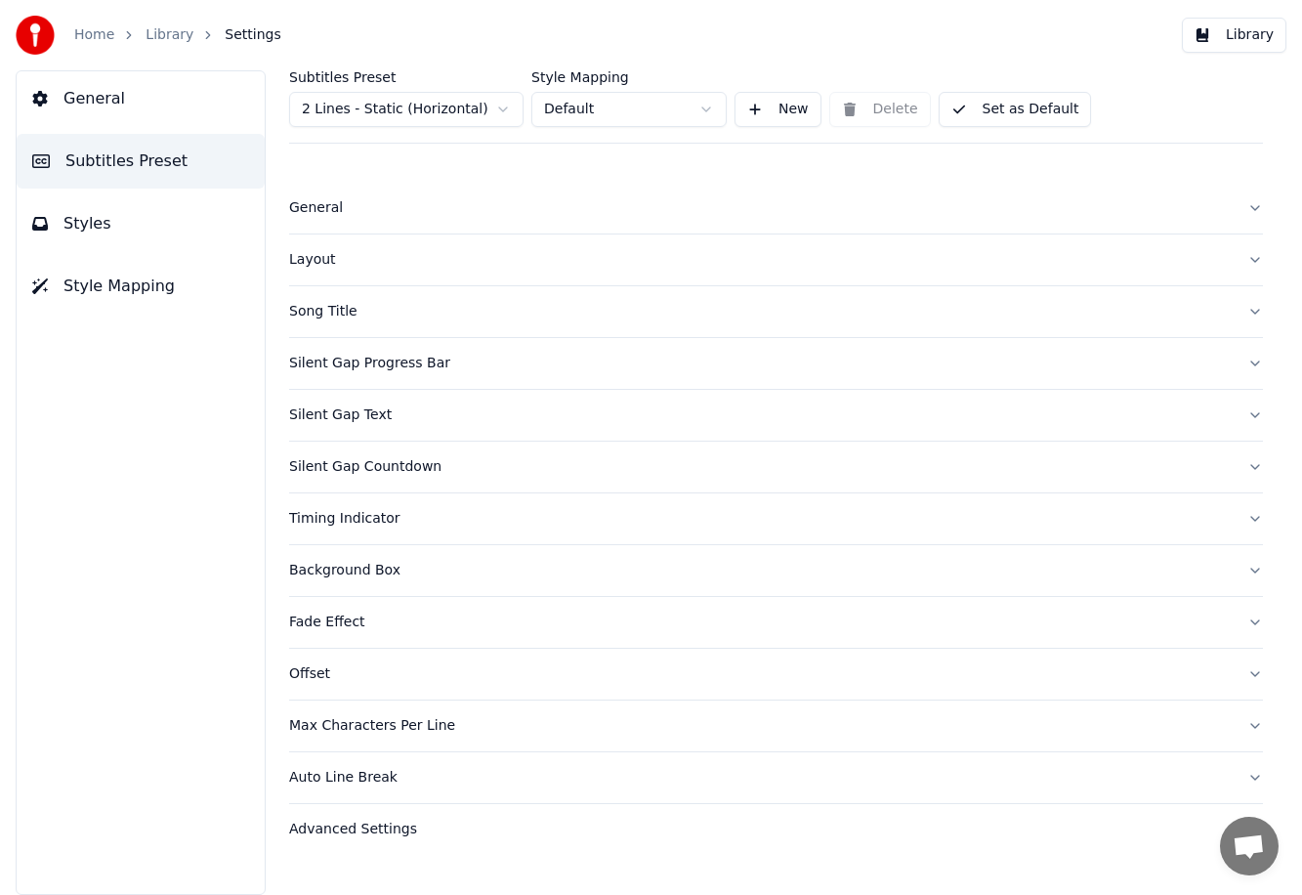
click at [370, 405] on div "Silent Gap Text" at bounding box center [760, 415] width 942 height 20
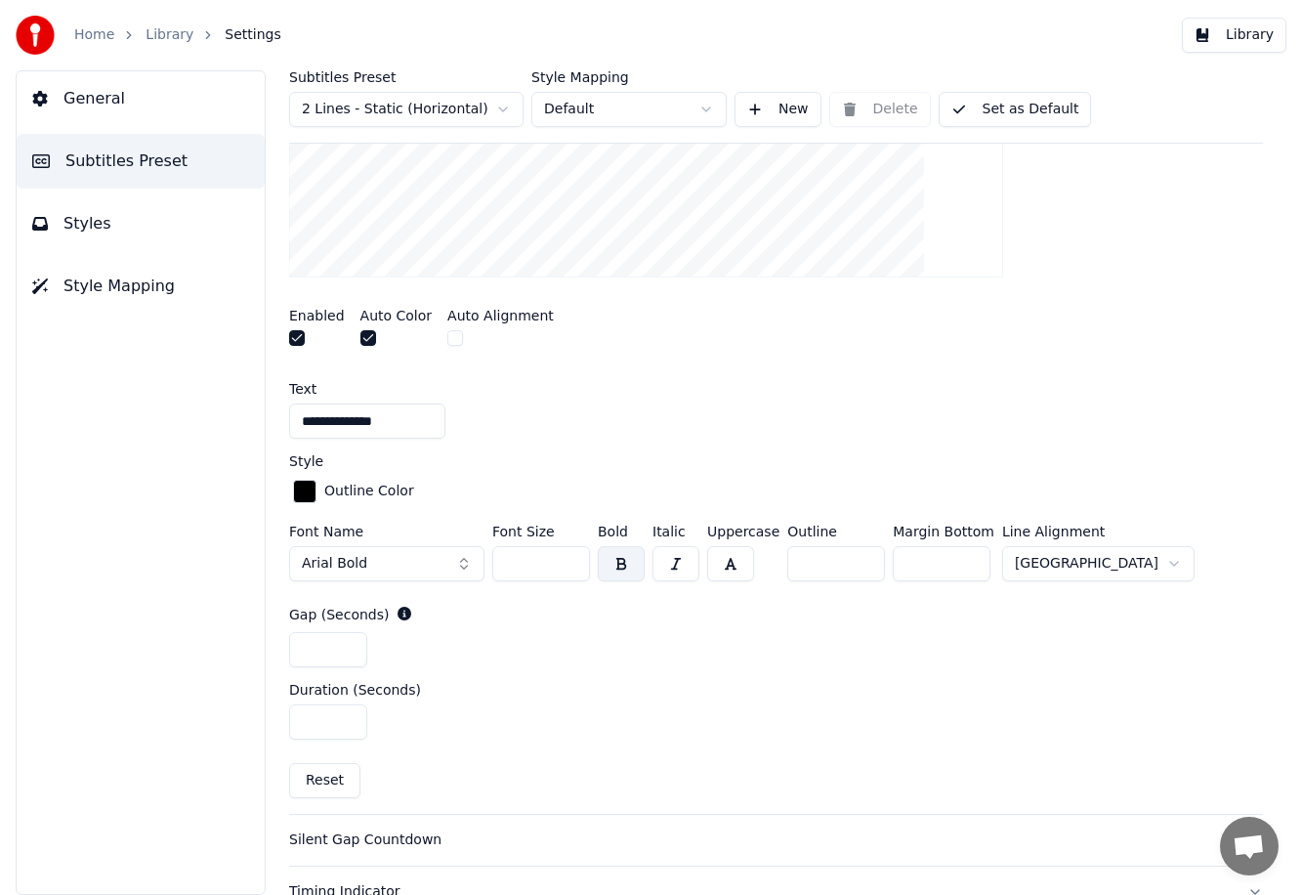
scroll to position [578, 0]
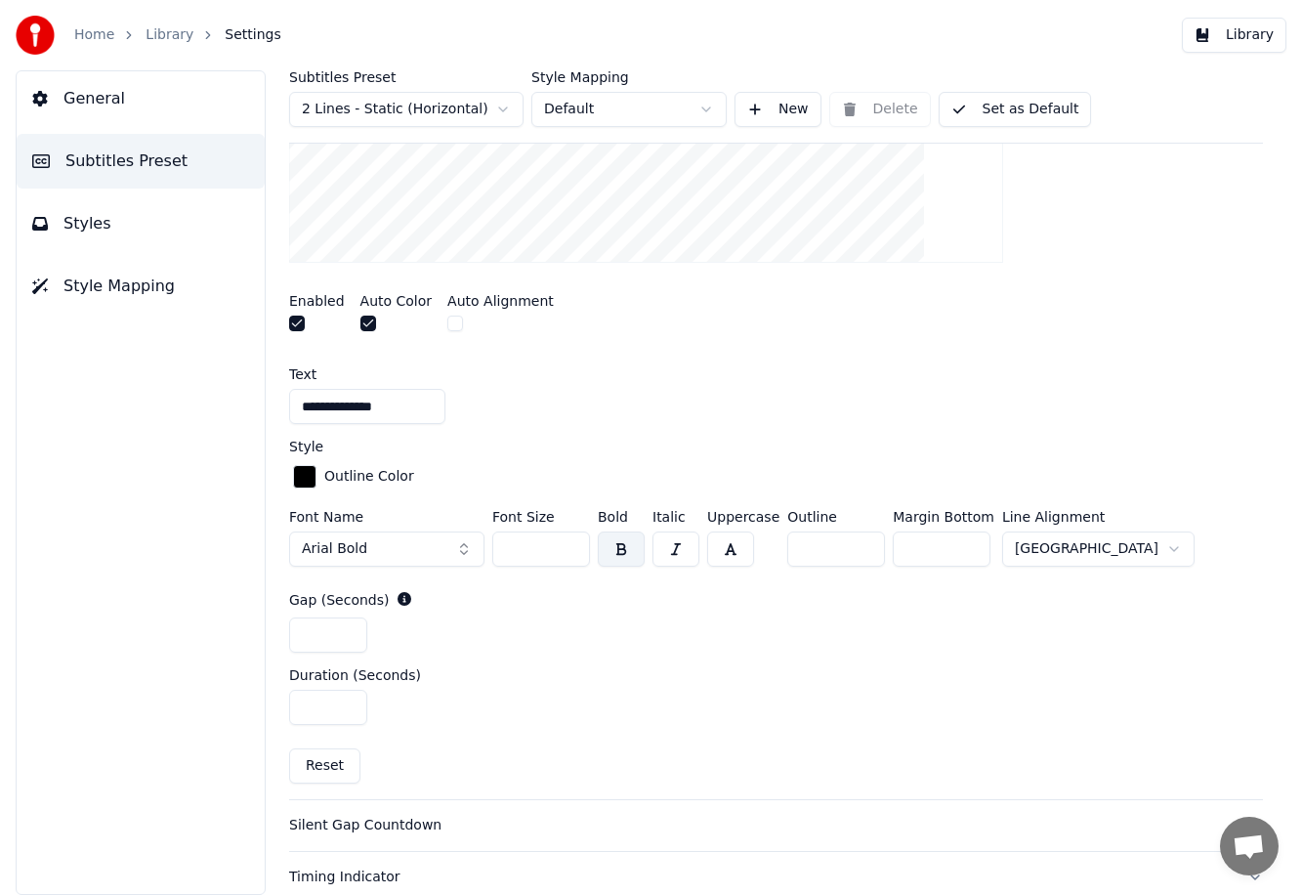
drag, startPoint x: 919, startPoint y: 543, endPoint x: 822, endPoint y: 540, distance: 96.7
click at [777, 540] on div "Font Name Arial Bold Font Size ** Bold Italic Uppercase Outline * Margin Bottom…" at bounding box center [776, 542] width 974 height 64
type input "***"
click at [777, 377] on div "Text" at bounding box center [776, 374] width 974 height 14
click at [777, 29] on button "Library" at bounding box center [1234, 35] width 104 height 35
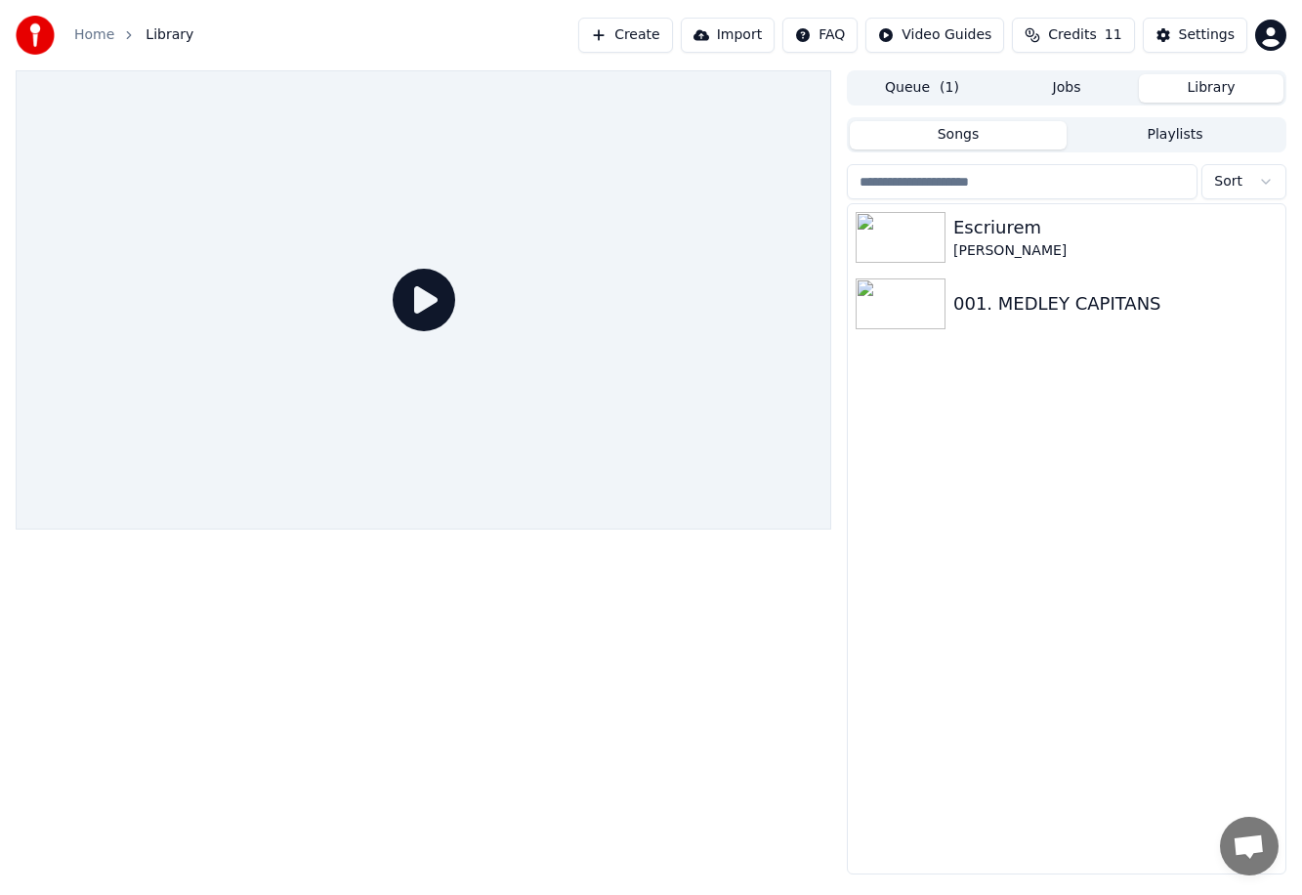
click at [403, 295] on icon at bounding box center [424, 300] width 63 height 63
click at [777, 276] on div "001. MEDLEY CAPITANS" at bounding box center [1067, 304] width 438 height 66
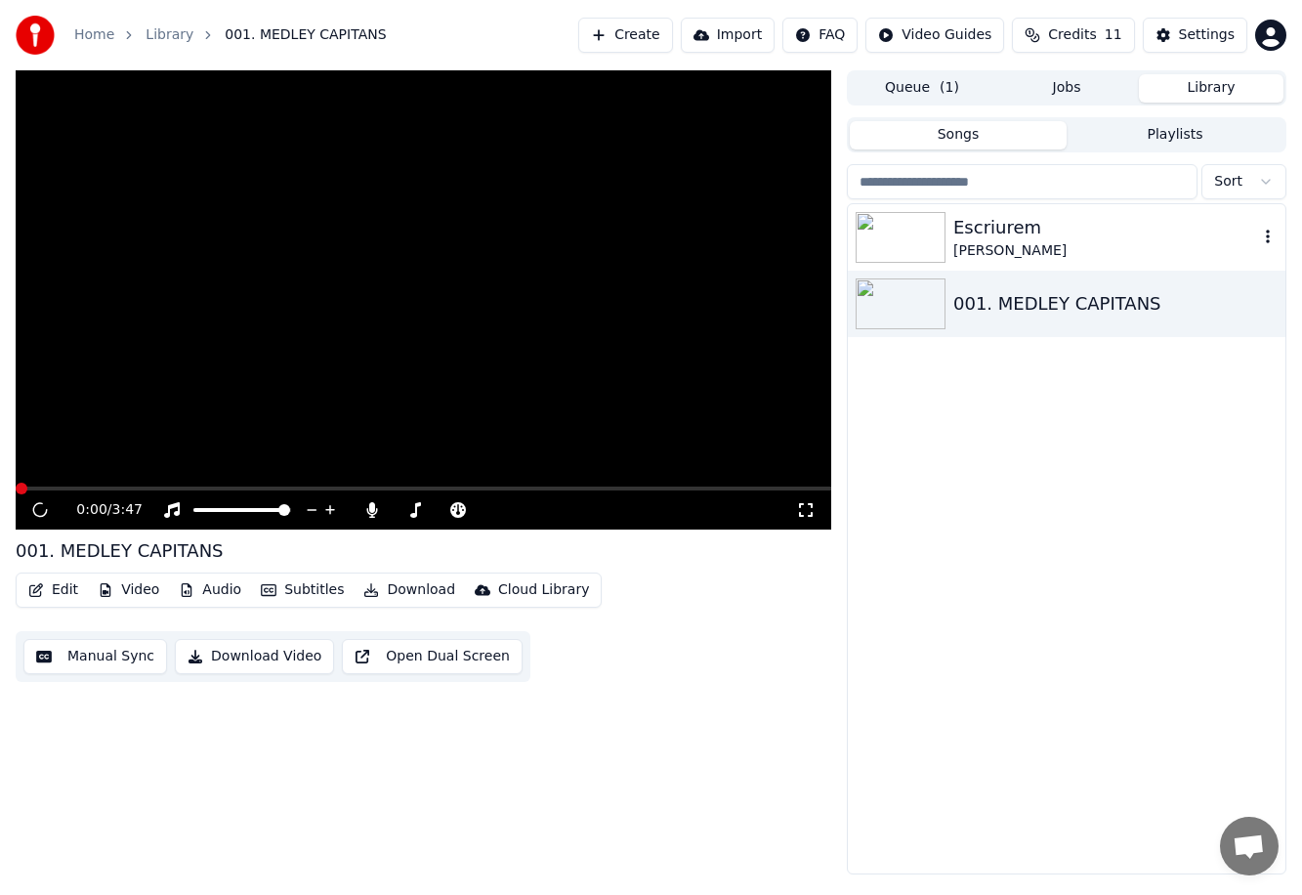
click at [777, 216] on div at bounding box center [905, 237] width 98 height 51
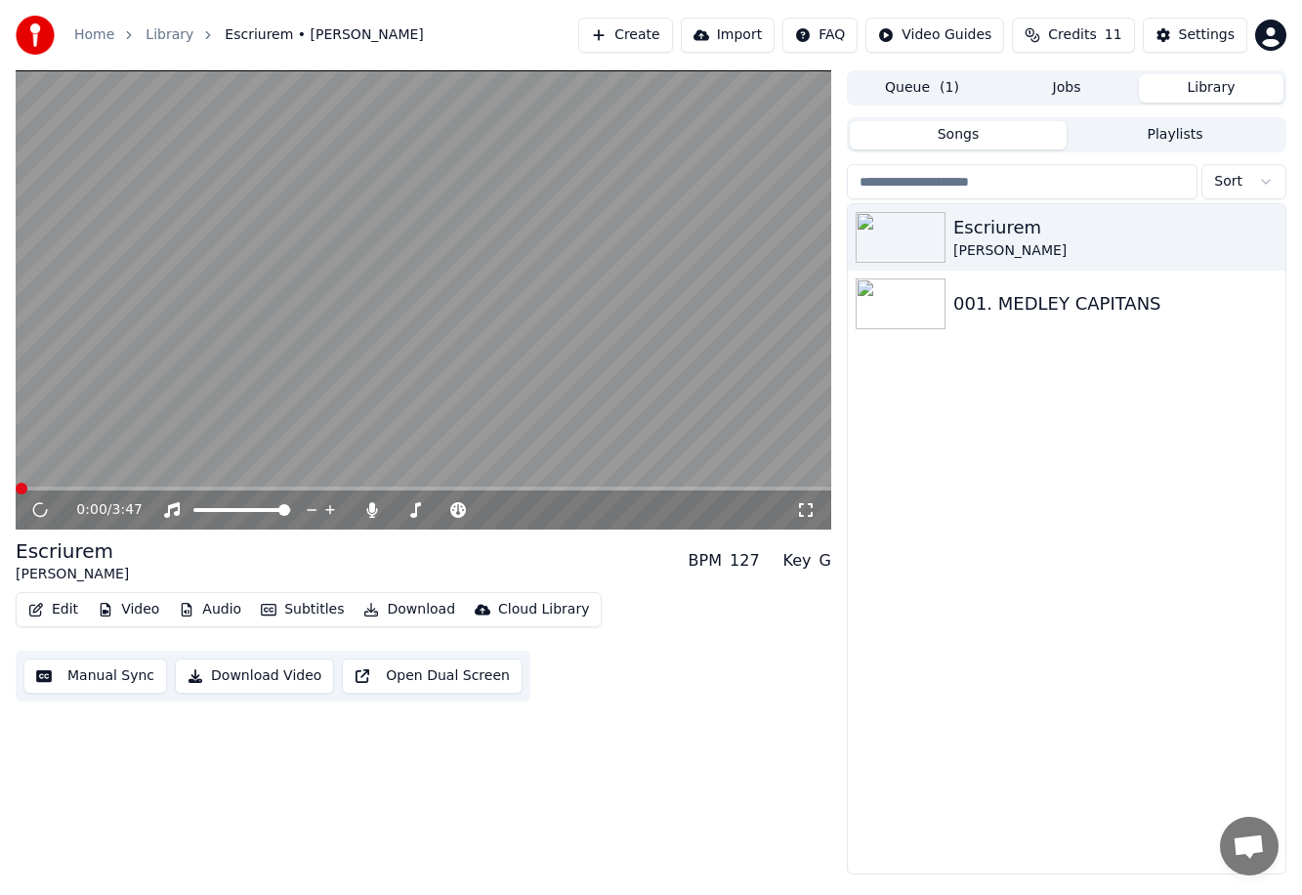
click at [298, 255] on video at bounding box center [423, 299] width 815 height 459
click at [187, 316] on video at bounding box center [423, 299] width 815 height 459
click at [383, 385] on video at bounding box center [423, 299] width 815 height 459
click at [637, 423] on video at bounding box center [423, 299] width 815 height 459
click at [777, 35] on div "Settings" at bounding box center [1207, 35] width 56 height 20
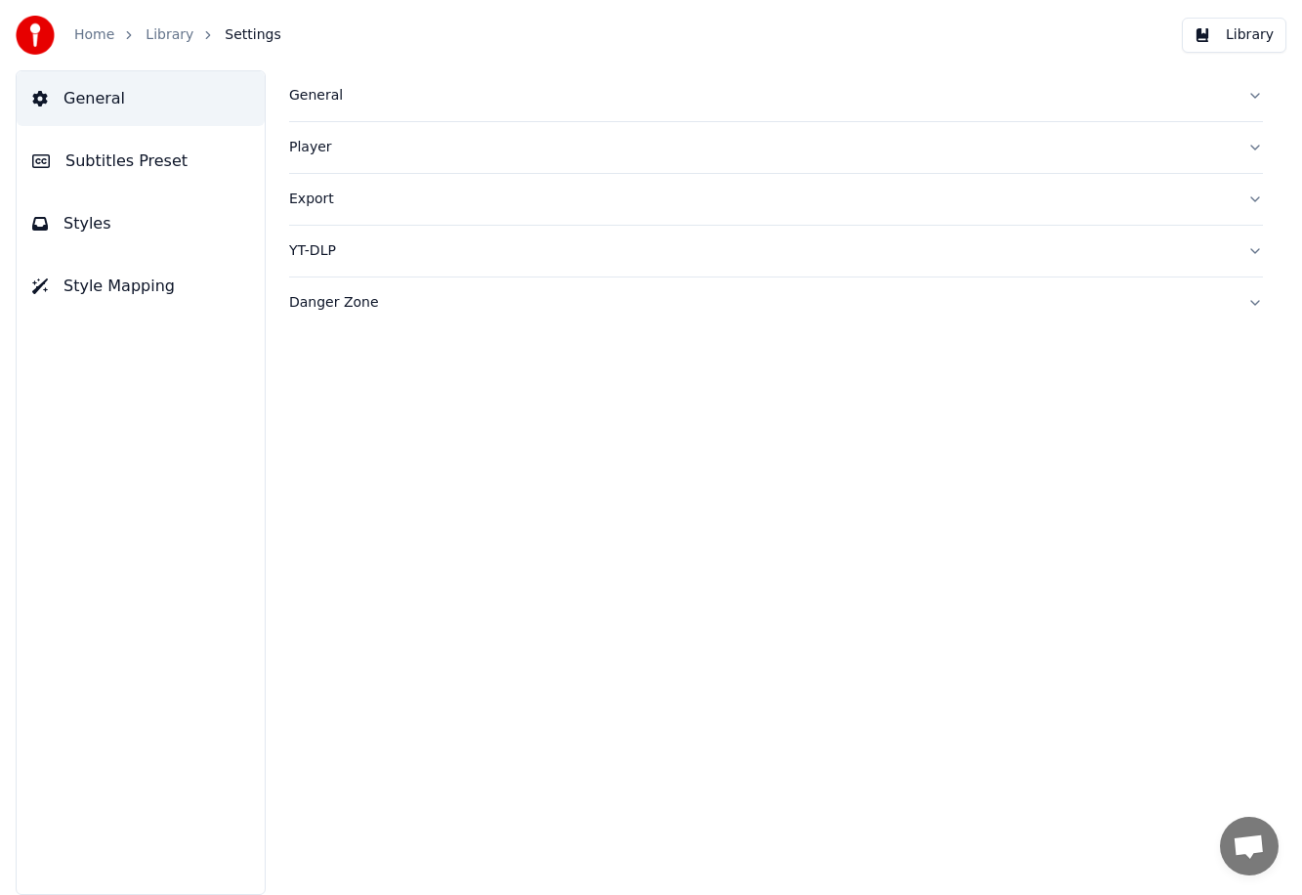
click at [107, 160] on span "Subtitles Preset" at bounding box center [126, 160] width 122 height 23
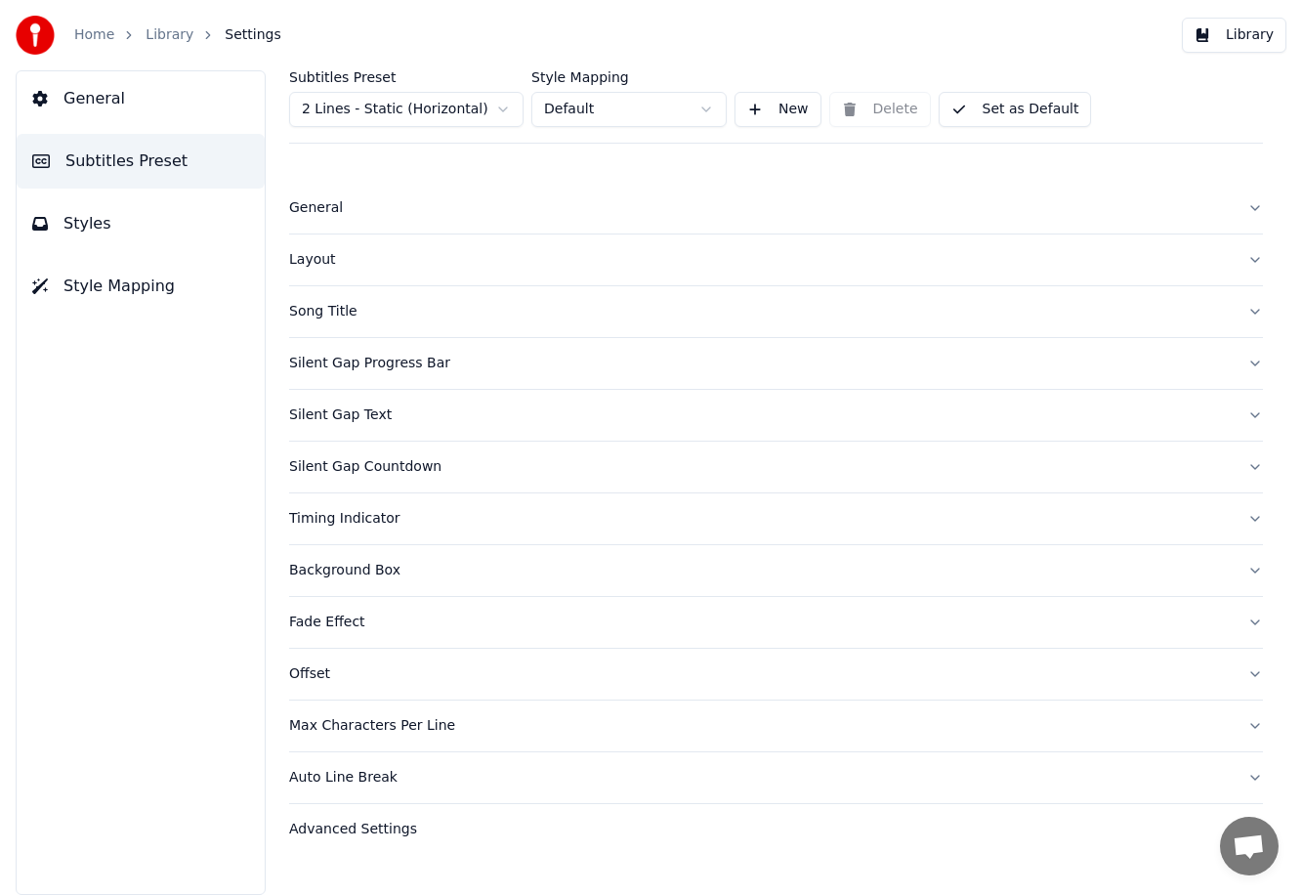
click at [319, 309] on div "Song Title" at bounding box center [760, 312] width 942 height 20
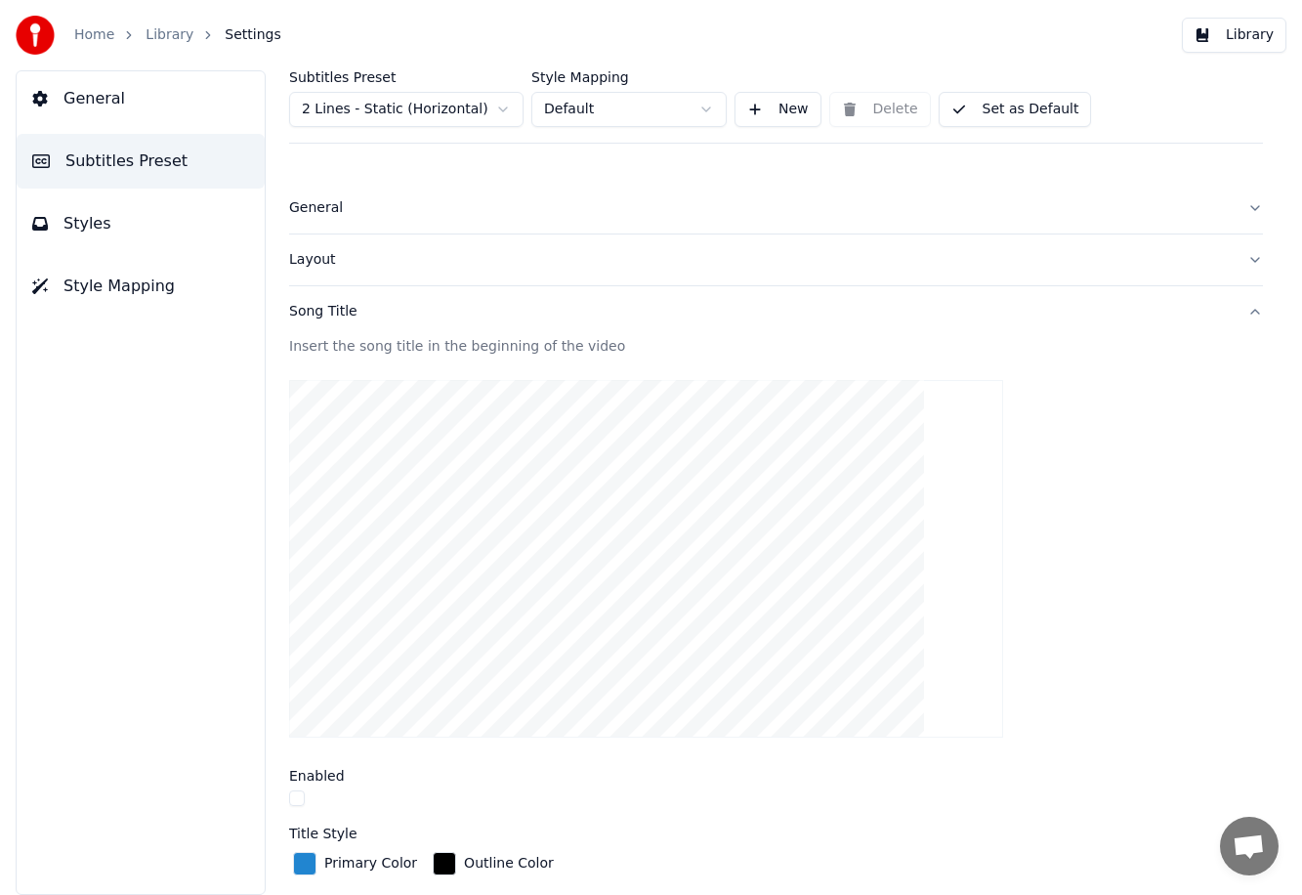
click at [319, 309] on div "Song Title" at bounding box center [760, 312] width 942 height 20
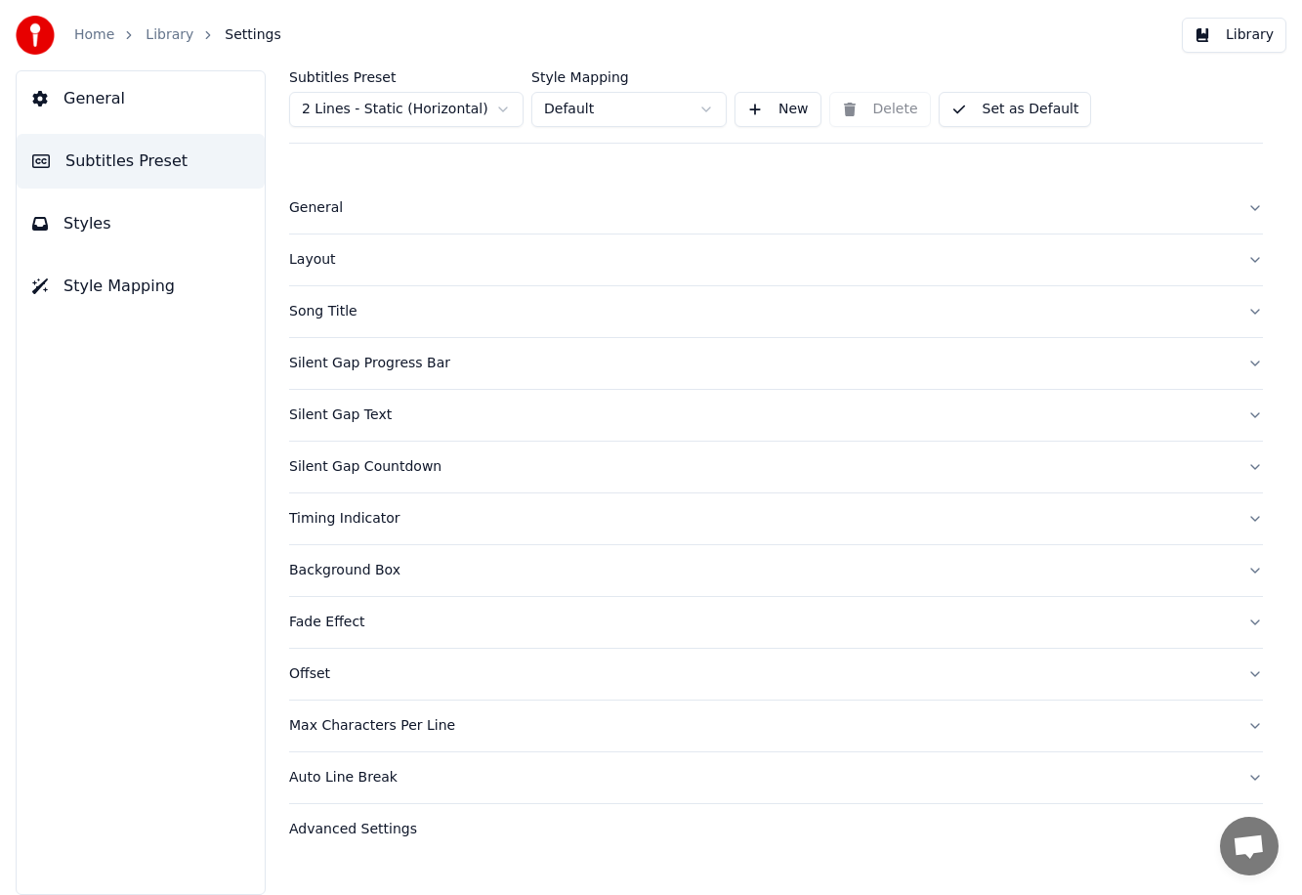
click at [355, 244] on button "Layout" at bounding box center [776, 259] width 974 height 51
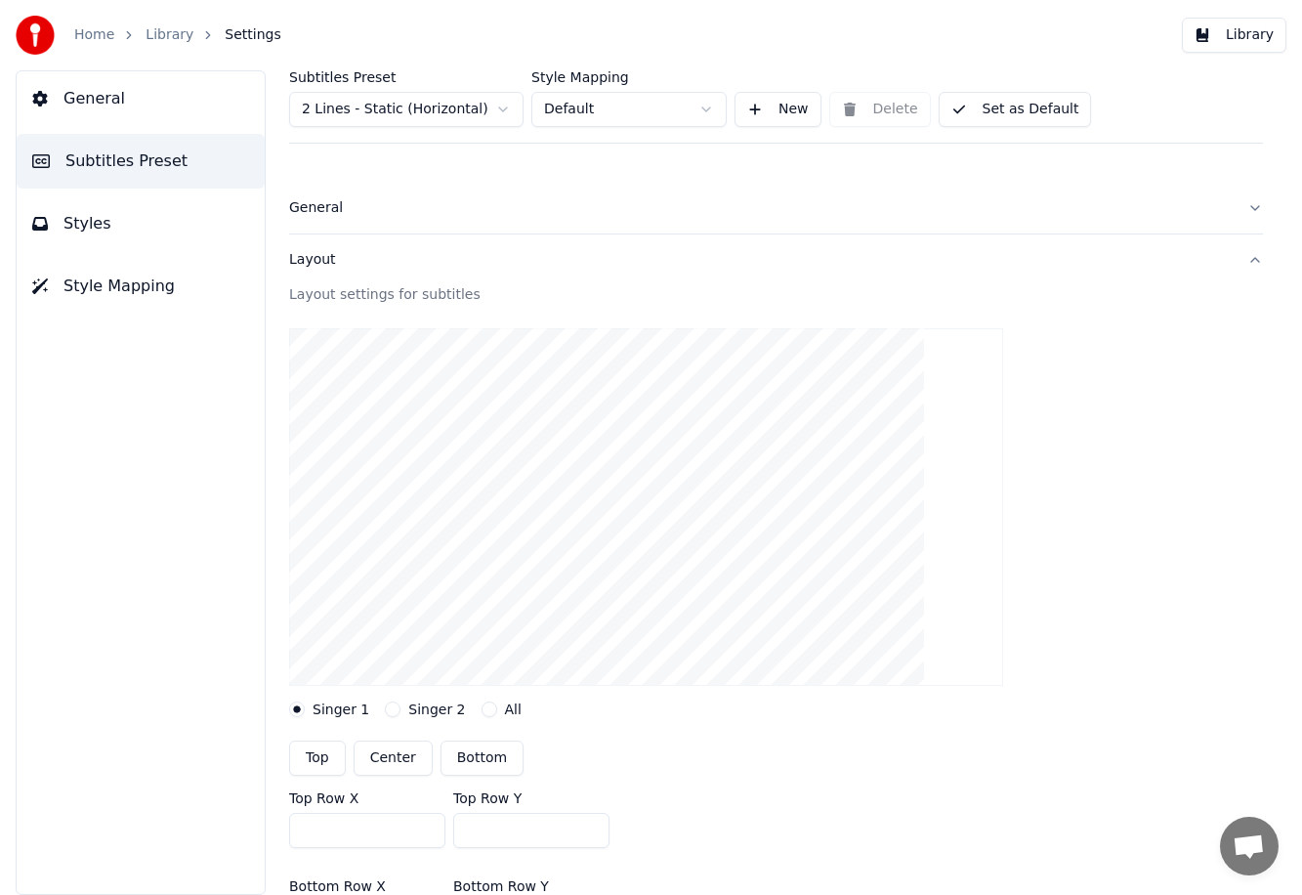
scroll to position [212, 0]
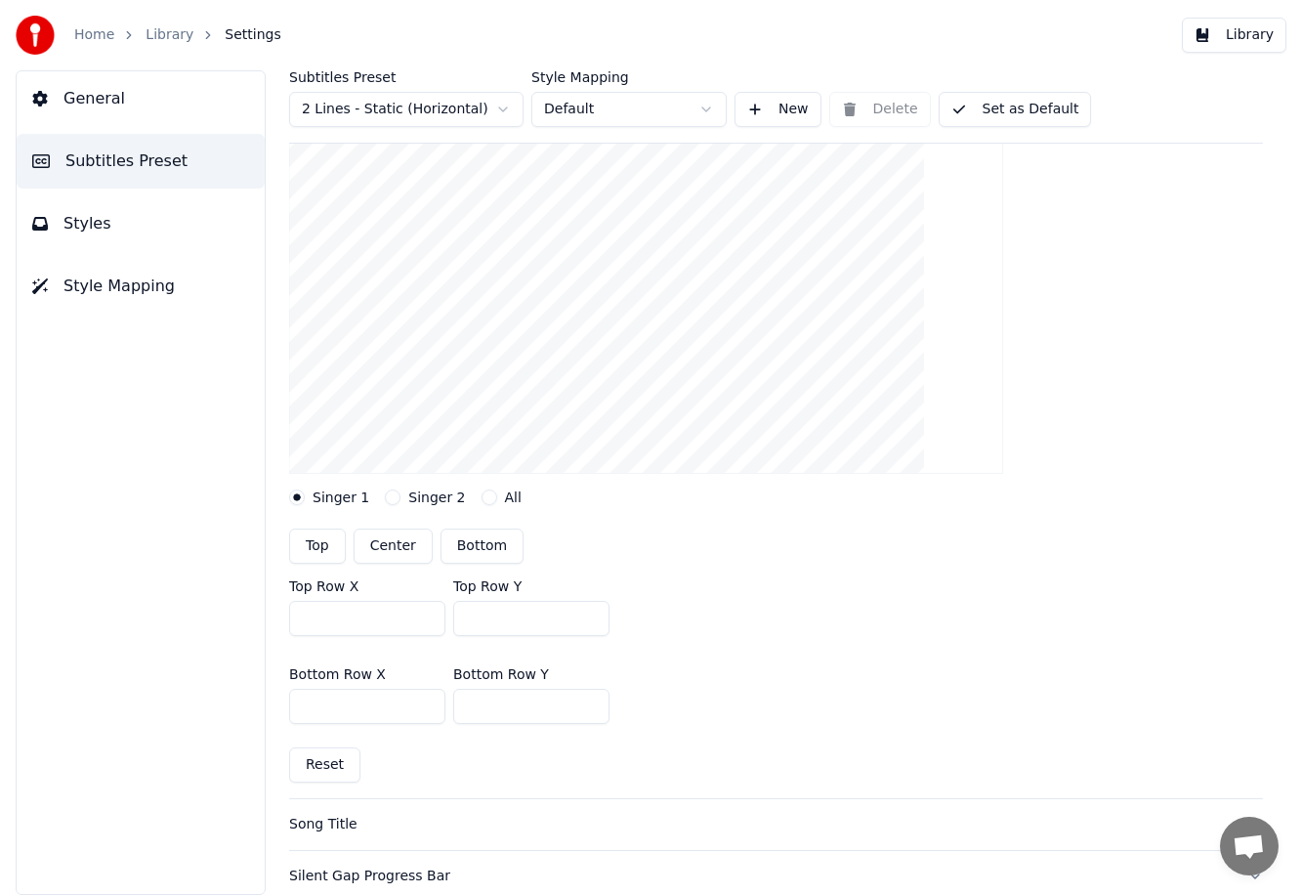
drag, startPoint x: 490, startPoint y: 701, endPoint x: 398, endPoint y: 691, distance: 92.3
click at [398, 691] on div "Bottom Row X *** Bottom Row Y ***" at bounding box center [776, 695] width 974 height 88
drag, startPoint x: 499, startPoint y: 712, endPoint x: 416, endPoint y: 699, distance: 84.0
click at [391, 701] on div "Bottom Row X *** Bottom Row Y ***" at bounding box center [776, 695] width 974 height 88
click at [777, 660] on div "Bottom Row X *** Bottom Row Y ***" at bounding box center [776, 695] width 974 height 88
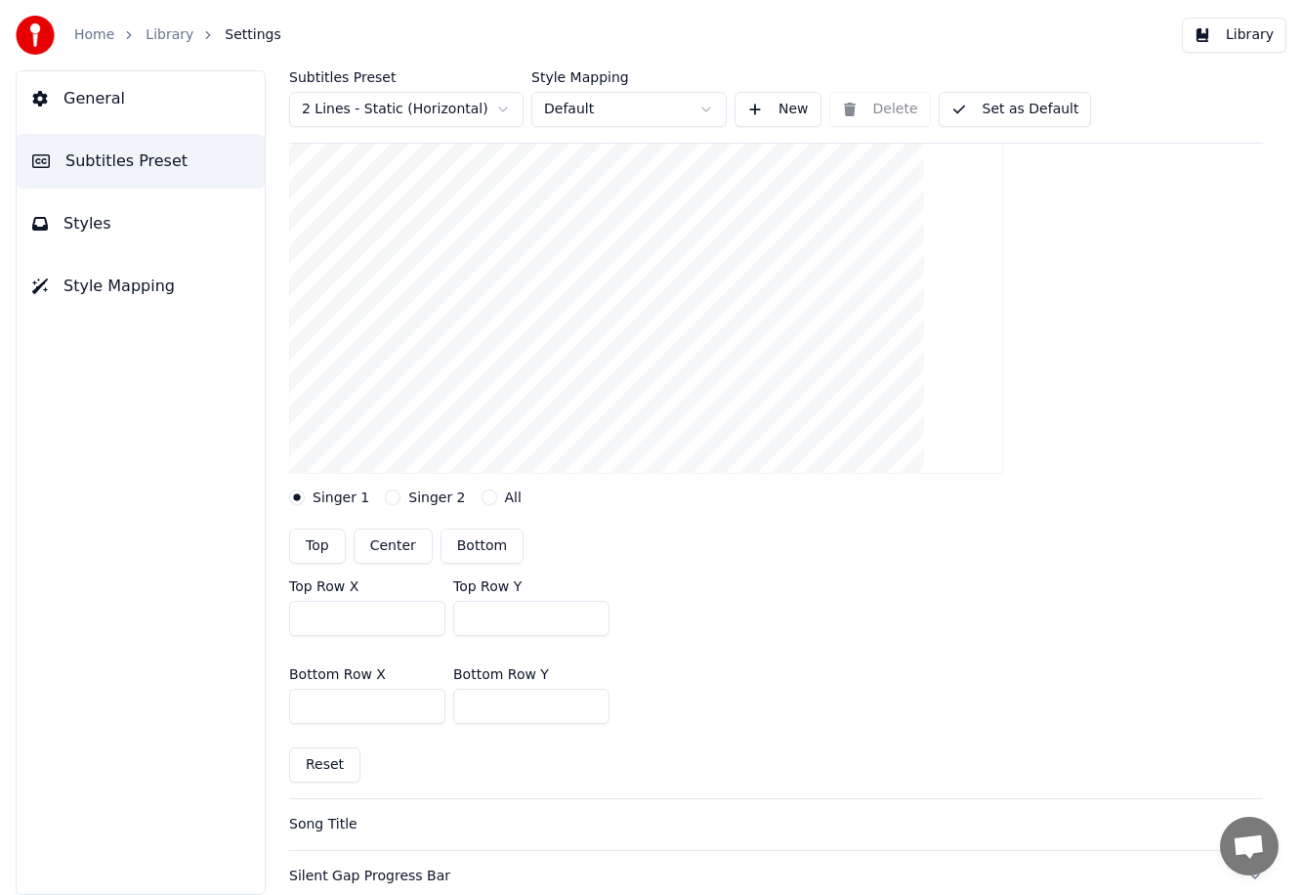
click at [559, 702] on input "***" at bounding box center [531, 706] width 156 height 35
type input "***"
click at [777, 28] on button "Library" at bounding box center [1234, 35] width 104 height 35
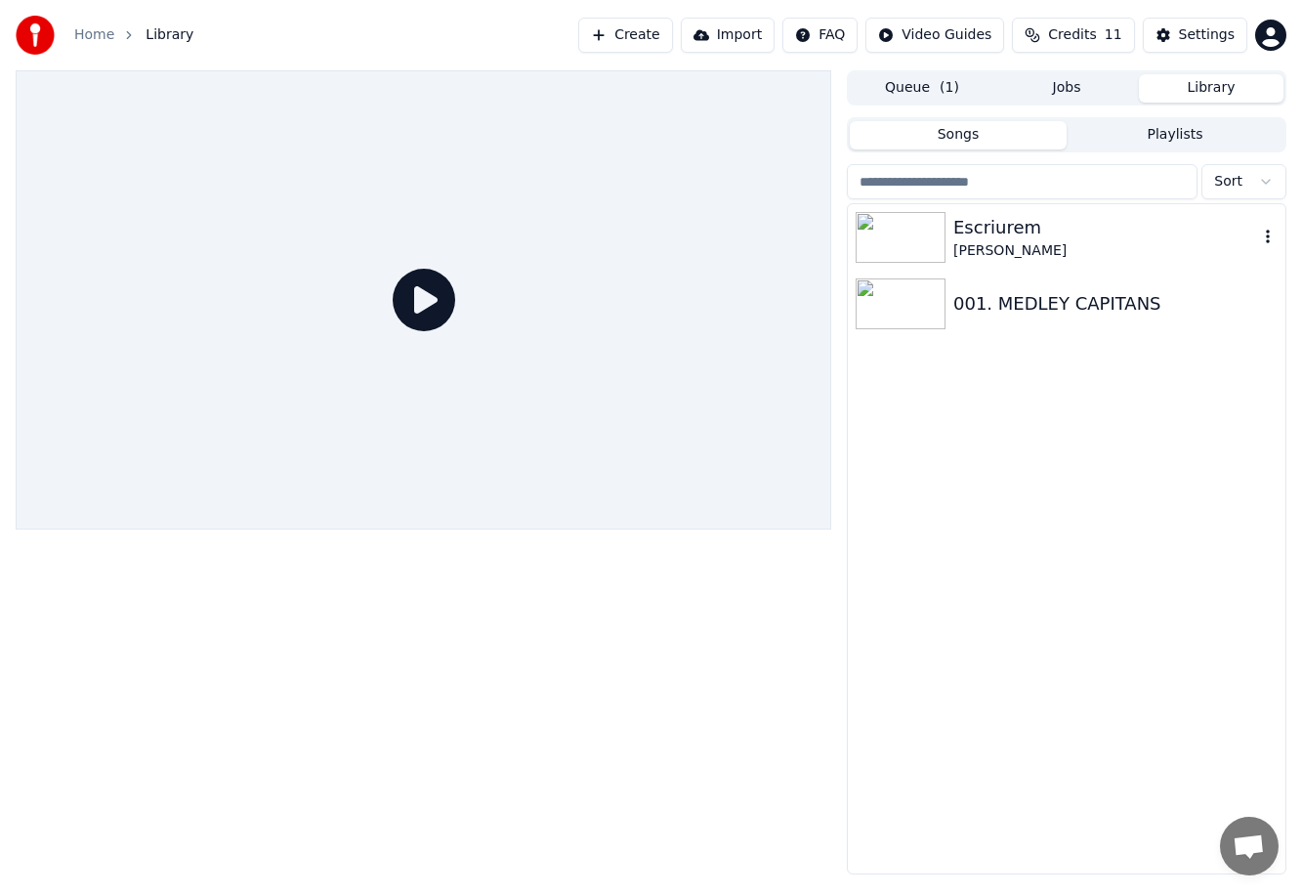
click at [777, 256] on div at bounding box center [905, 237] width 98 height 51
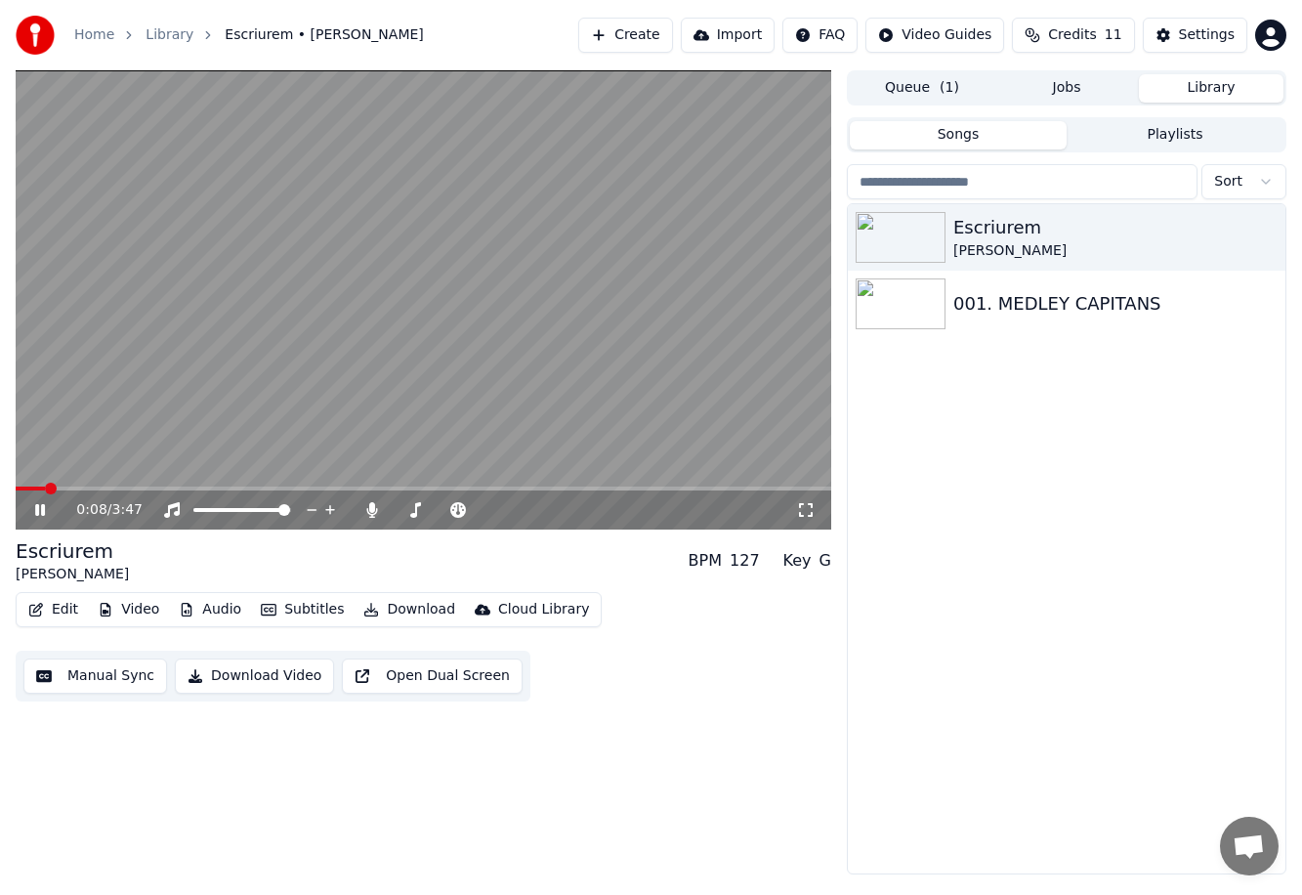
click at [688, 351] on video at bounding box center [423, 299] width 815 height 459
click at [777, 29] on div "Settings" at bounding box center [1207, 35] width 56 height 20
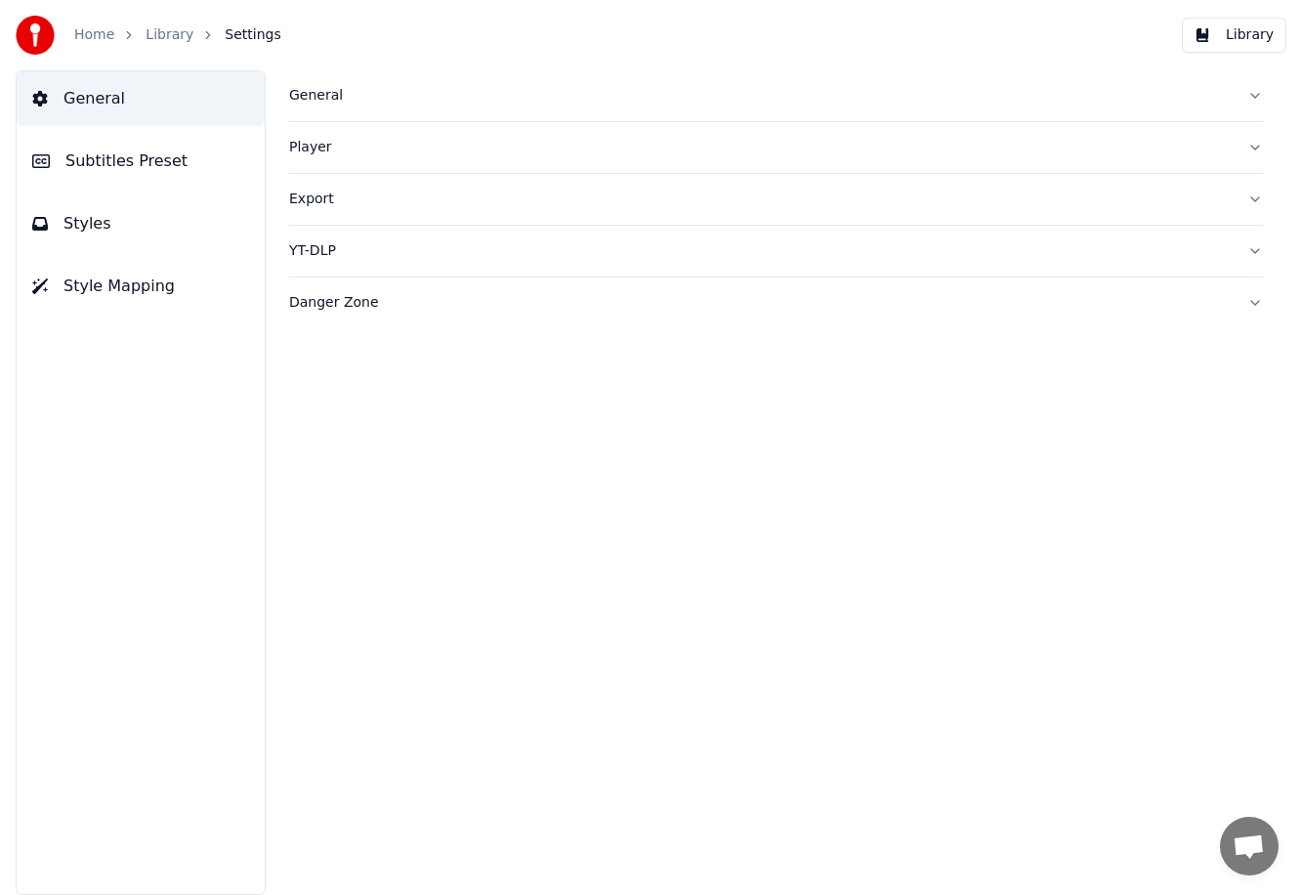
click at [103, 161] on span "Subtitles Preset" at bounding box center [126, 160] width 122 height 23
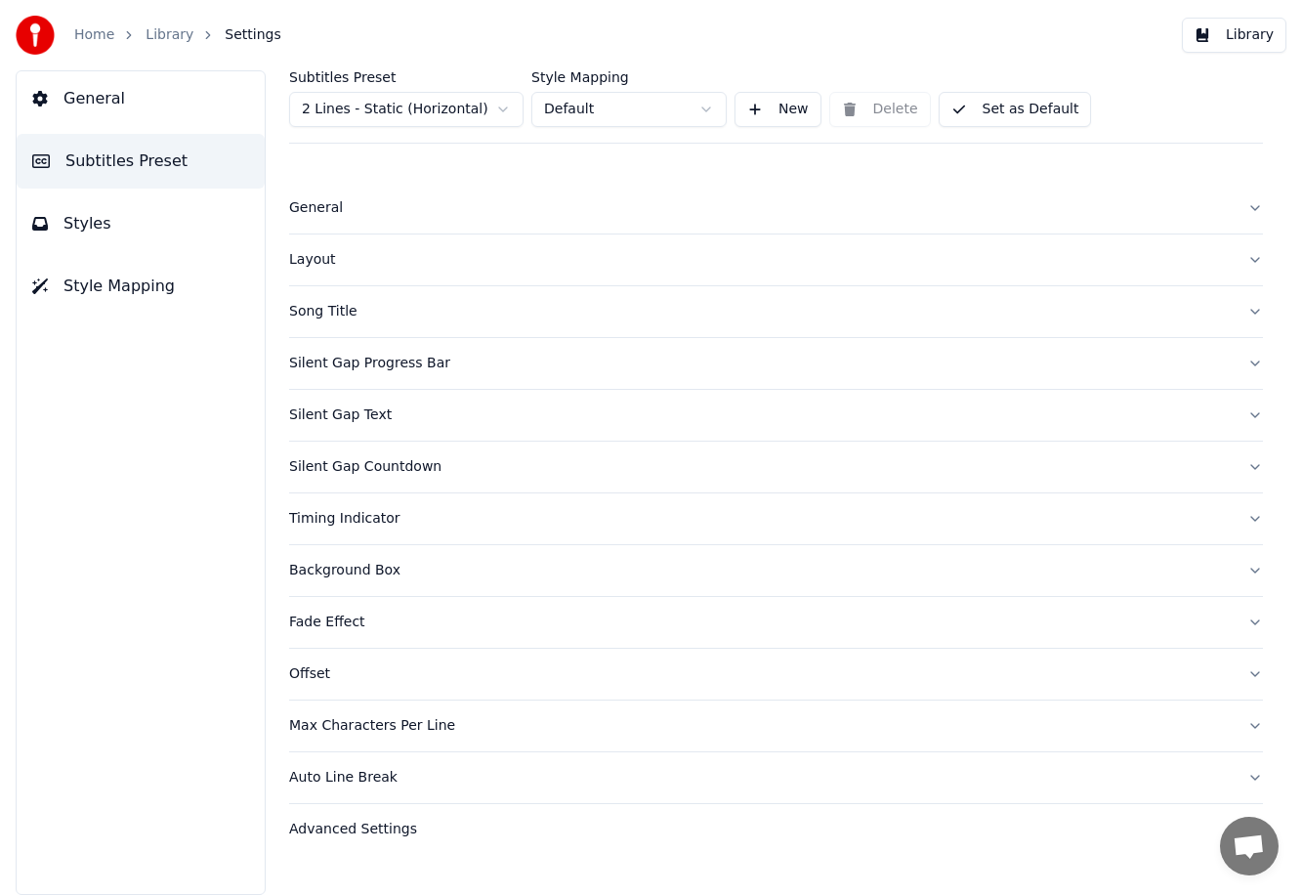
click at [340, 258] on div "Layout" at bounding box center [760, 260] width 942 height 20
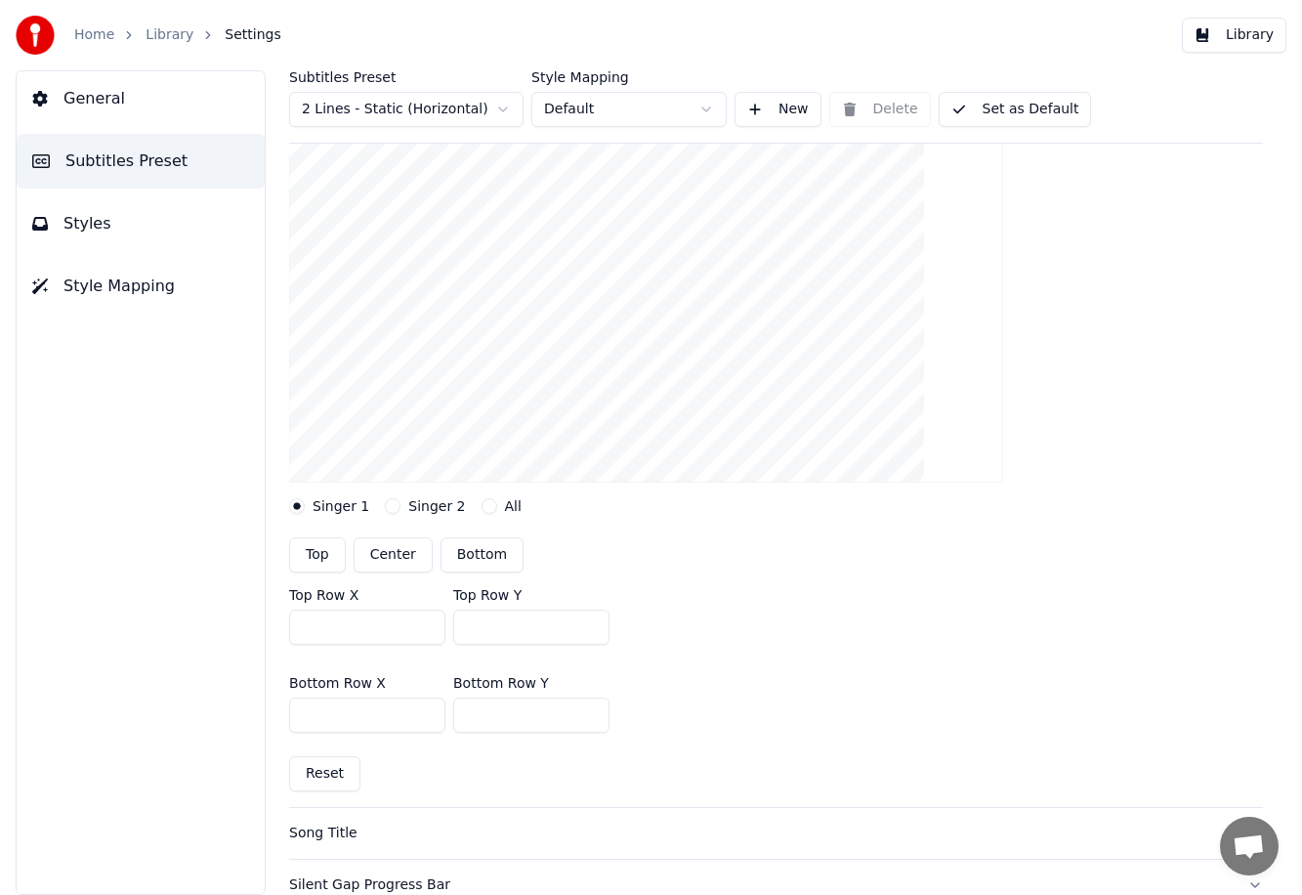
scroll to position [222, 0]
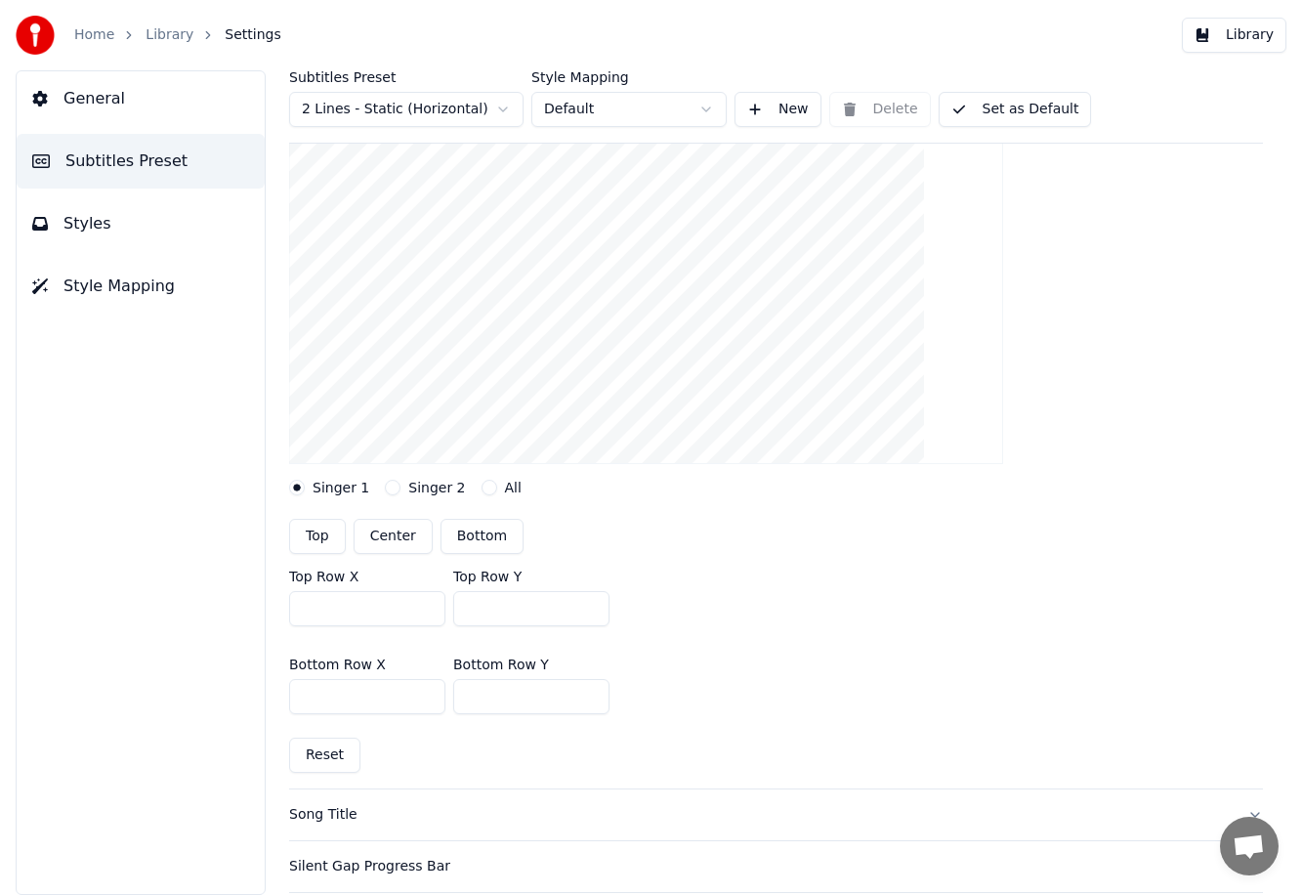
click at [502, 606] on input "***" at bounding box center [531, 608] width 156 height 35
click at [777, 578] on div "Top Row X *** Top Row Y ***" at bounding box center [776, 598] width 974 height 88
click at [482, 538] on button "Bottom" at bounding box center [481, 536] width 83 height 35
type input "***"
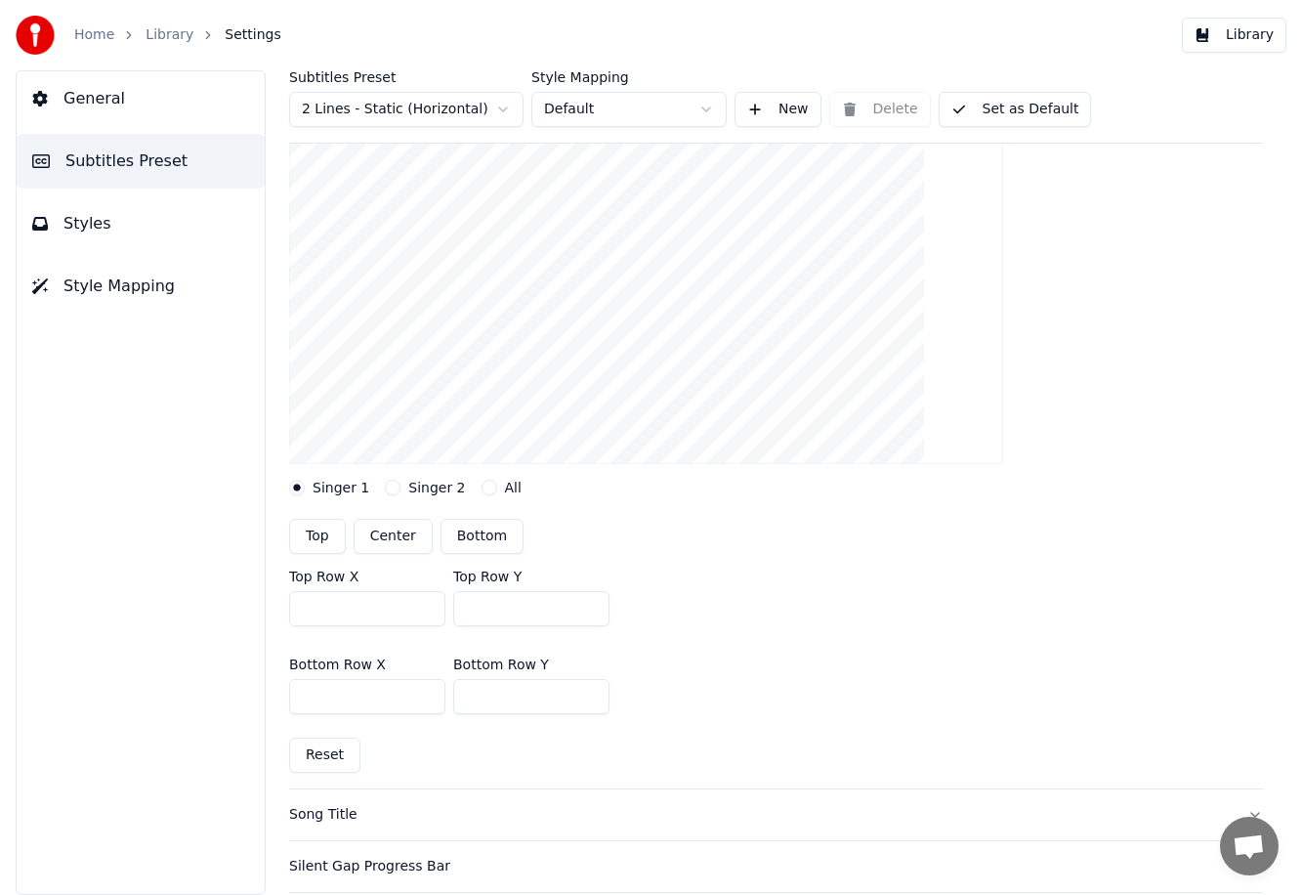
click at [483, 538] on button "Bottom" at bounding box center [481, 536] width 83 height 35
click at [502, 615] on input "***" at bounding box center [531, 608] width 156 height 35
click at [777, 595] on div "Top Row X *** Top Row Y ***" at bounding box center [776, 598] width 974 height 88
click at [519, 606] on input "***" at bounding box center [531, 608] width 156 height 35
type input "***"
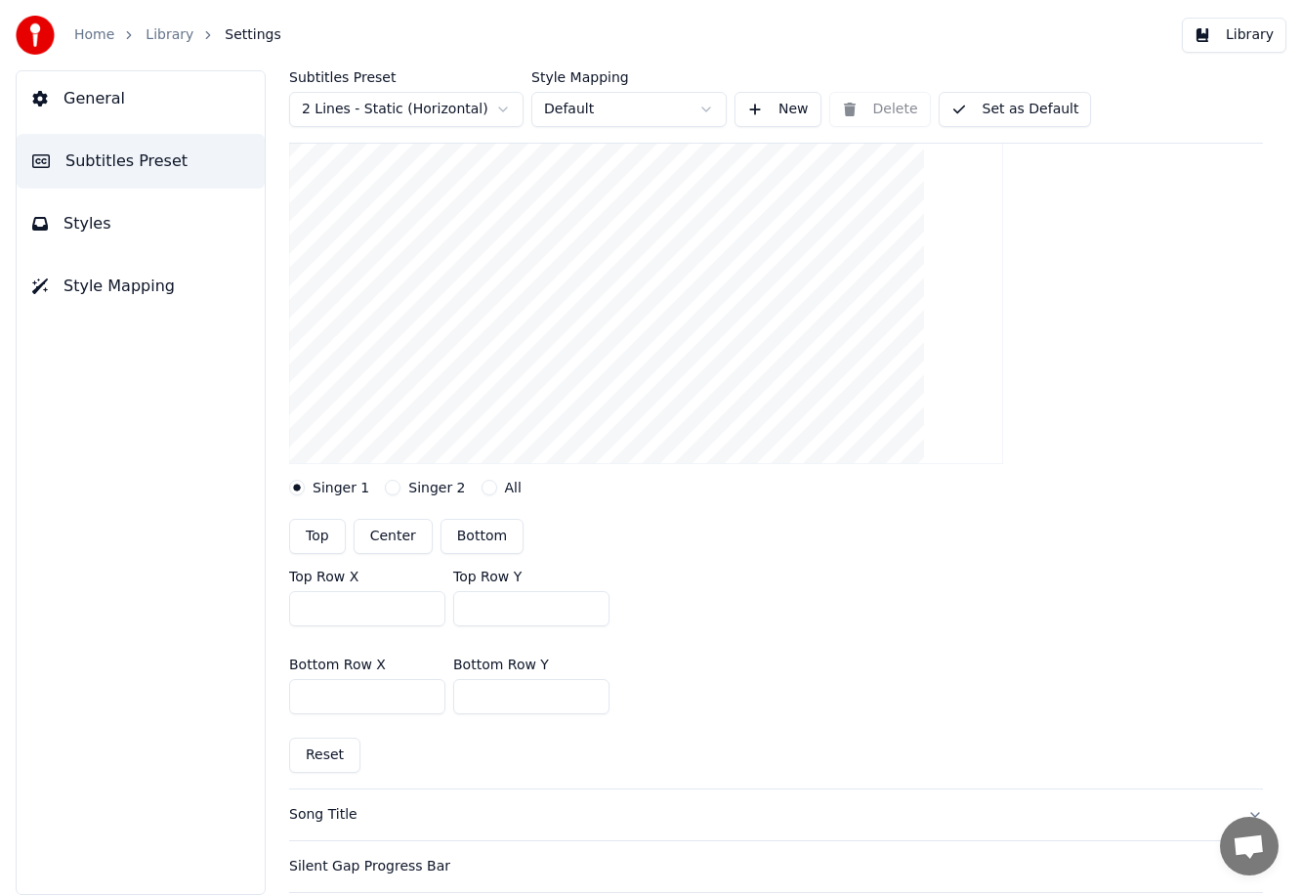
click at [777, 571] on div "Top Row X *** Top Row Y ***" at bounding box center [776, 598] width 974 height 88
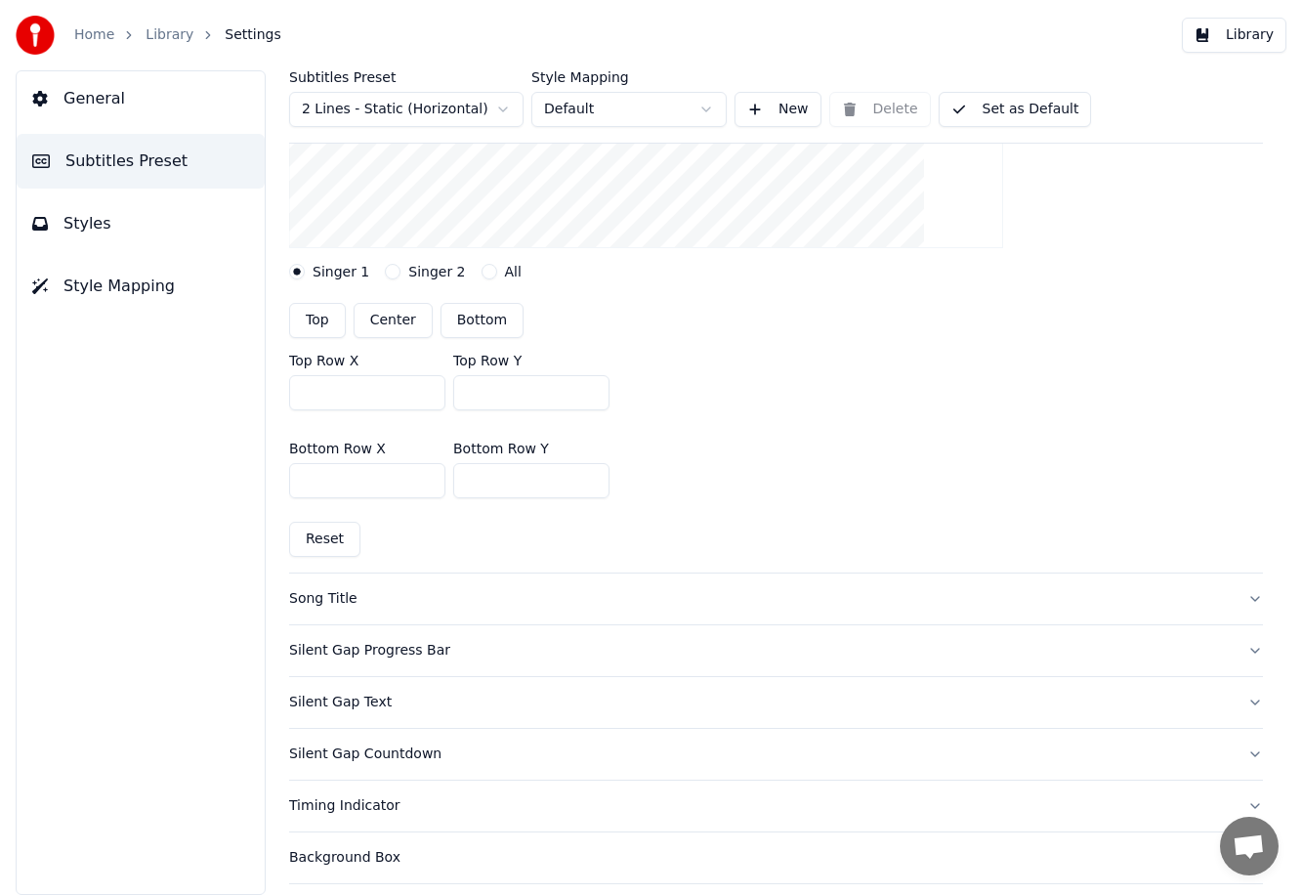
scroll to position [437, 0]
click at [777, 310] on div "Top Center Bottom" at bounding box center [776, 321] width 974 height 35
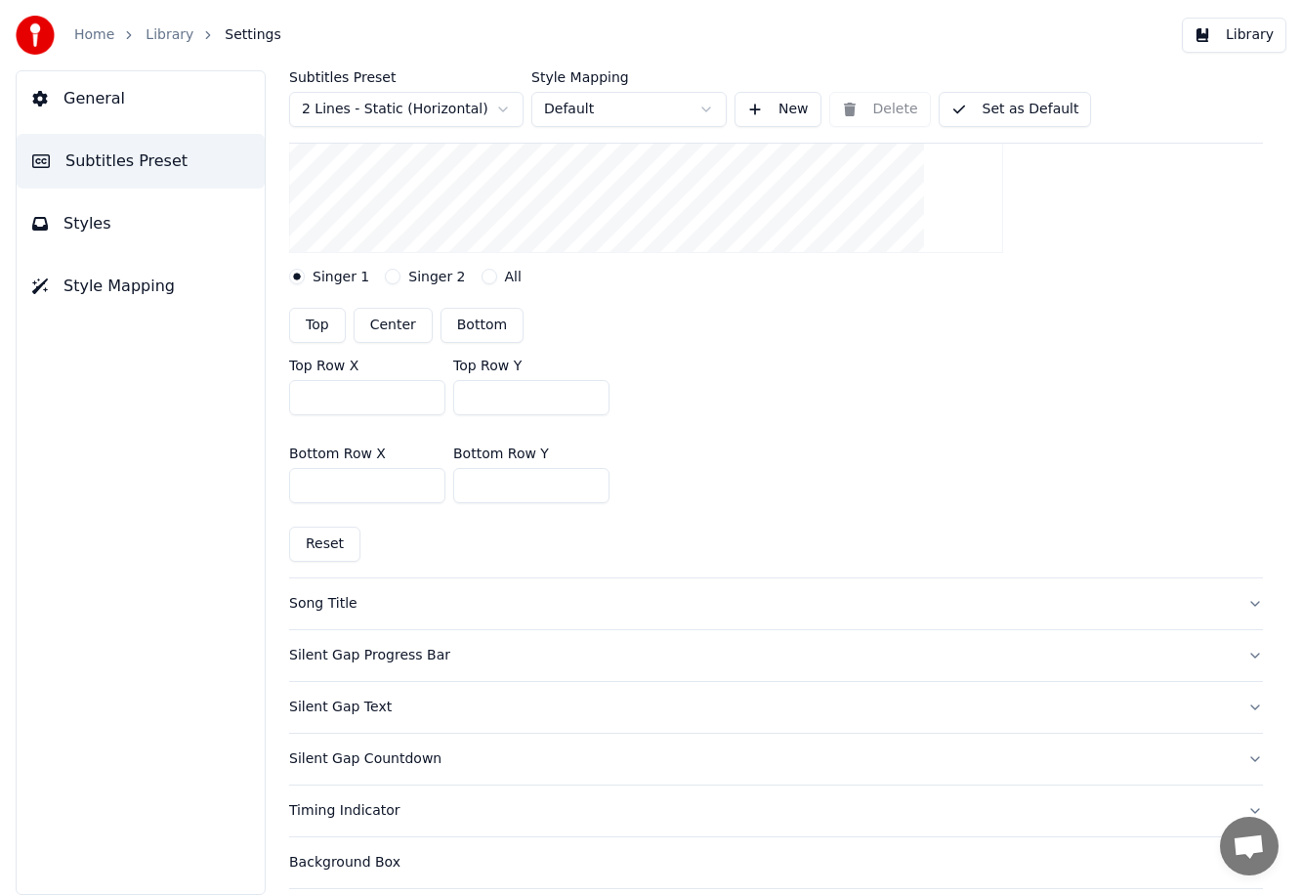
click at [777, 109] on button "Set as Default" at bounding box center [1015, 109] width 153 height 35
click at [777, 111] on button "Done" at bounding box center [985, 109] width 93 height 35
click at [777, 106] on button "Set as Default" at bounding box center [1015, 109] width 153 height 35
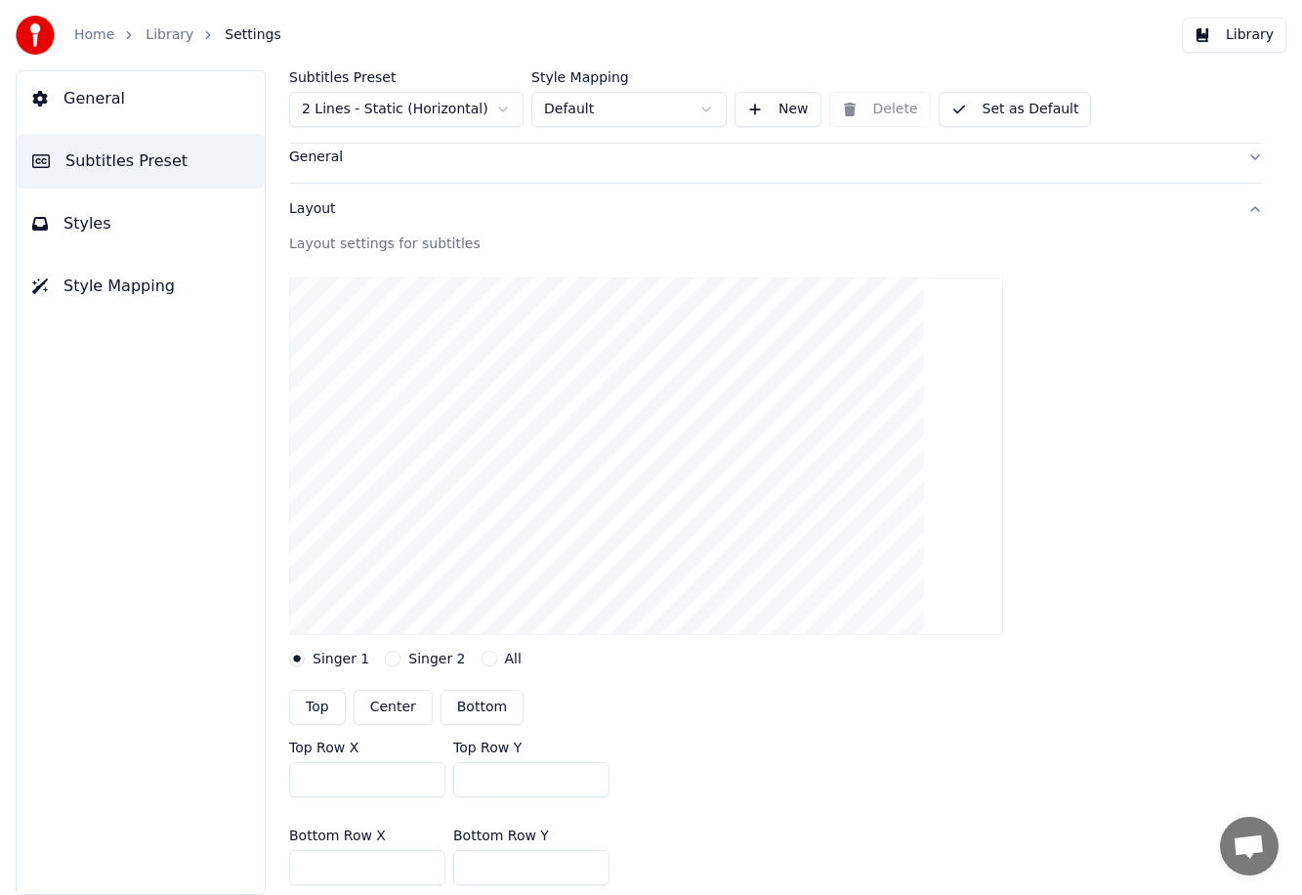
scroll to position [0, 0]
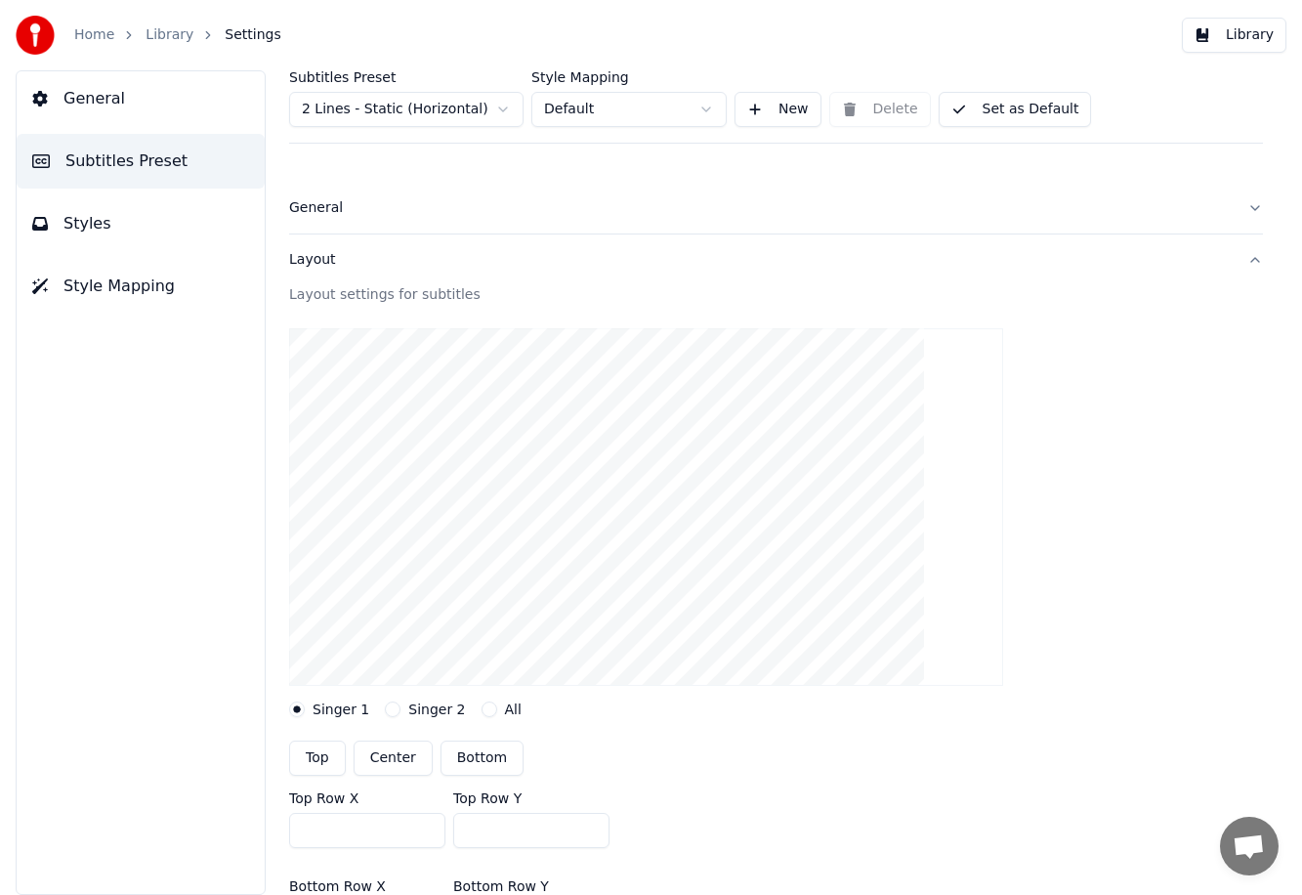
click at [777, 31] on button "Library" at bounding box center [1234, 35] width 104 height 35
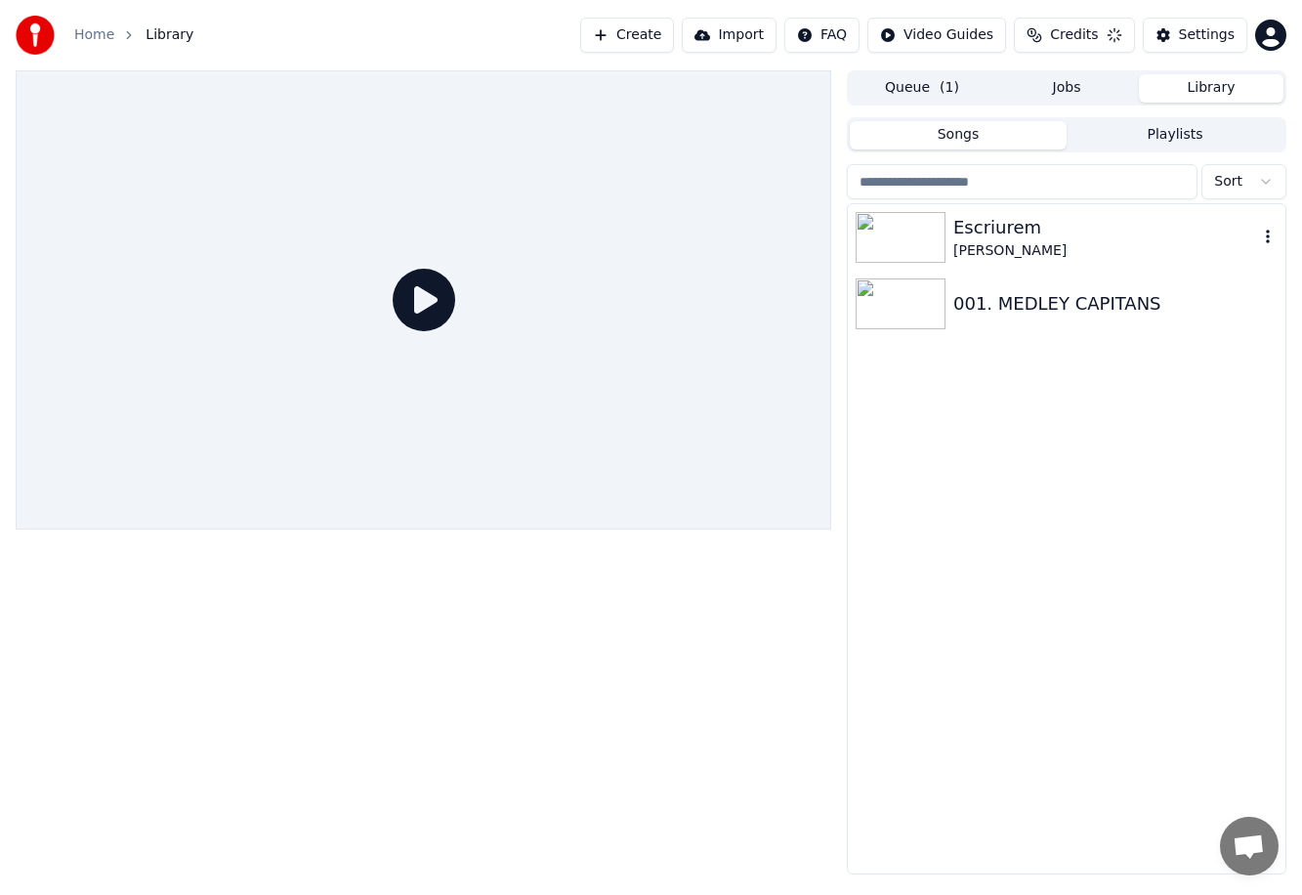
drag, startPoint x: 1070, startPoint y: 253, endPoint x: 998, endPoint y: 282, distance: 78.0
click at [777, 253] on div "[PERSON_NAME]" at bounding box center [1105, 251] width 305 height 20
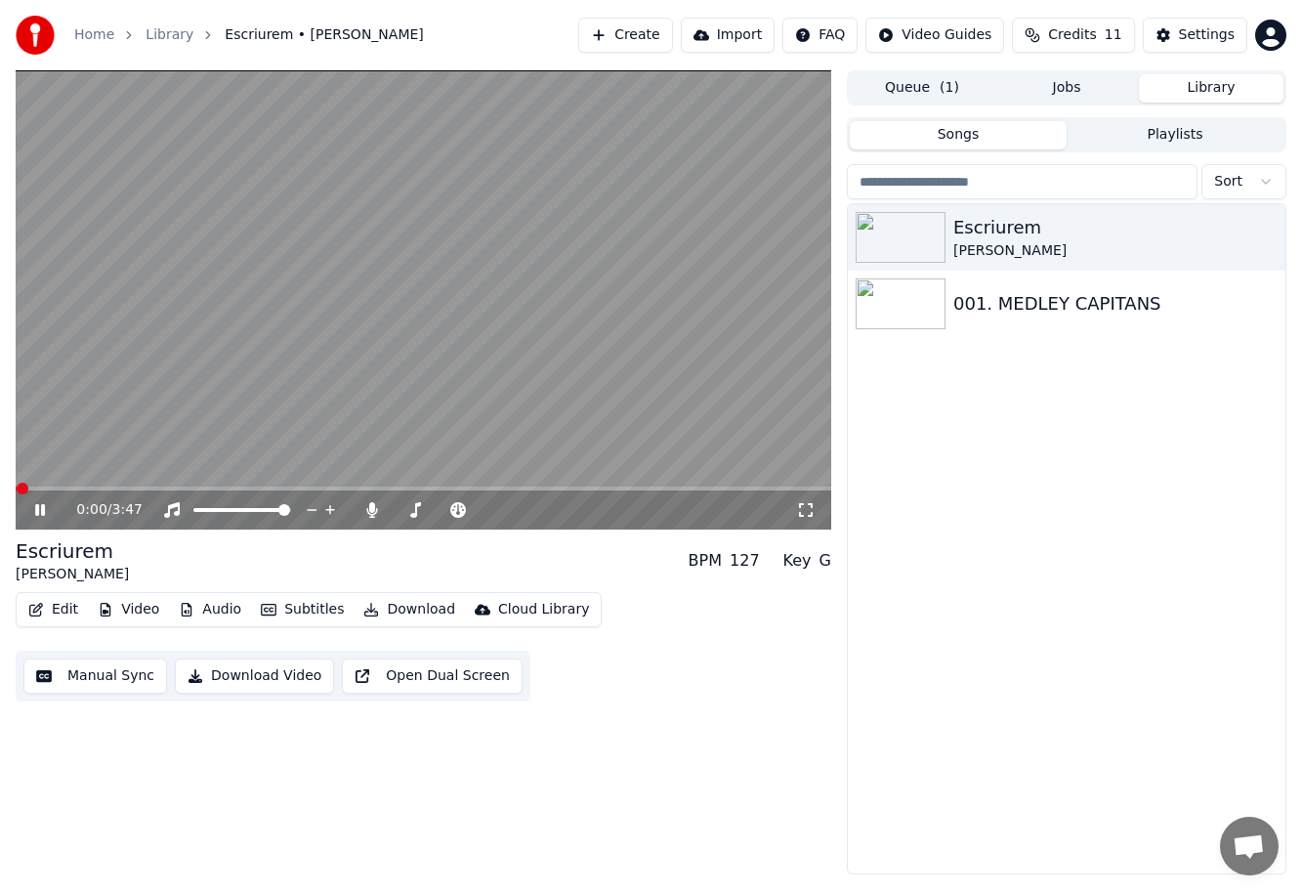
click at [41, 487] on span at bounding box center [423, 488] width 815 height 4
click at [36, 482] on video at bounding box center [423, 299] width 815 height 459
click at [34, 487] on span at bounding box center [37, 488] width 42 height 4
click at [25, 487] on span at bounding box center [21, 488] width 11 height 4
click at [59, 488] on span at bounding box center [423, 488] width 815 height 4
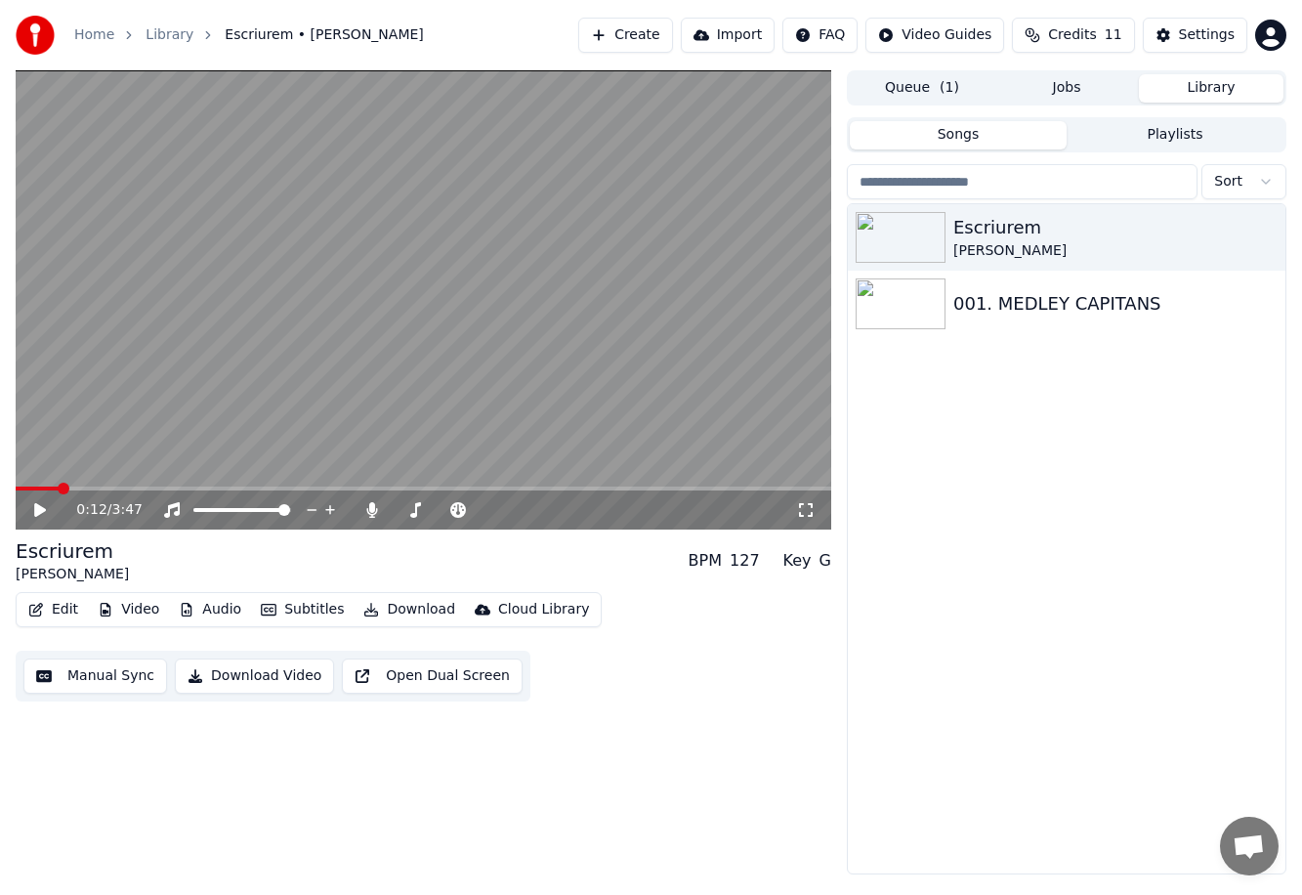
click at [165, 438] on video at bounding box center [423, 299] width 815 height 459
click at [629, 324] on video at bounding box center [423, 299] width 815 height 459
click at [777, 27] on div "Settings" at bounding box center [1207, 35] width 56 height 20
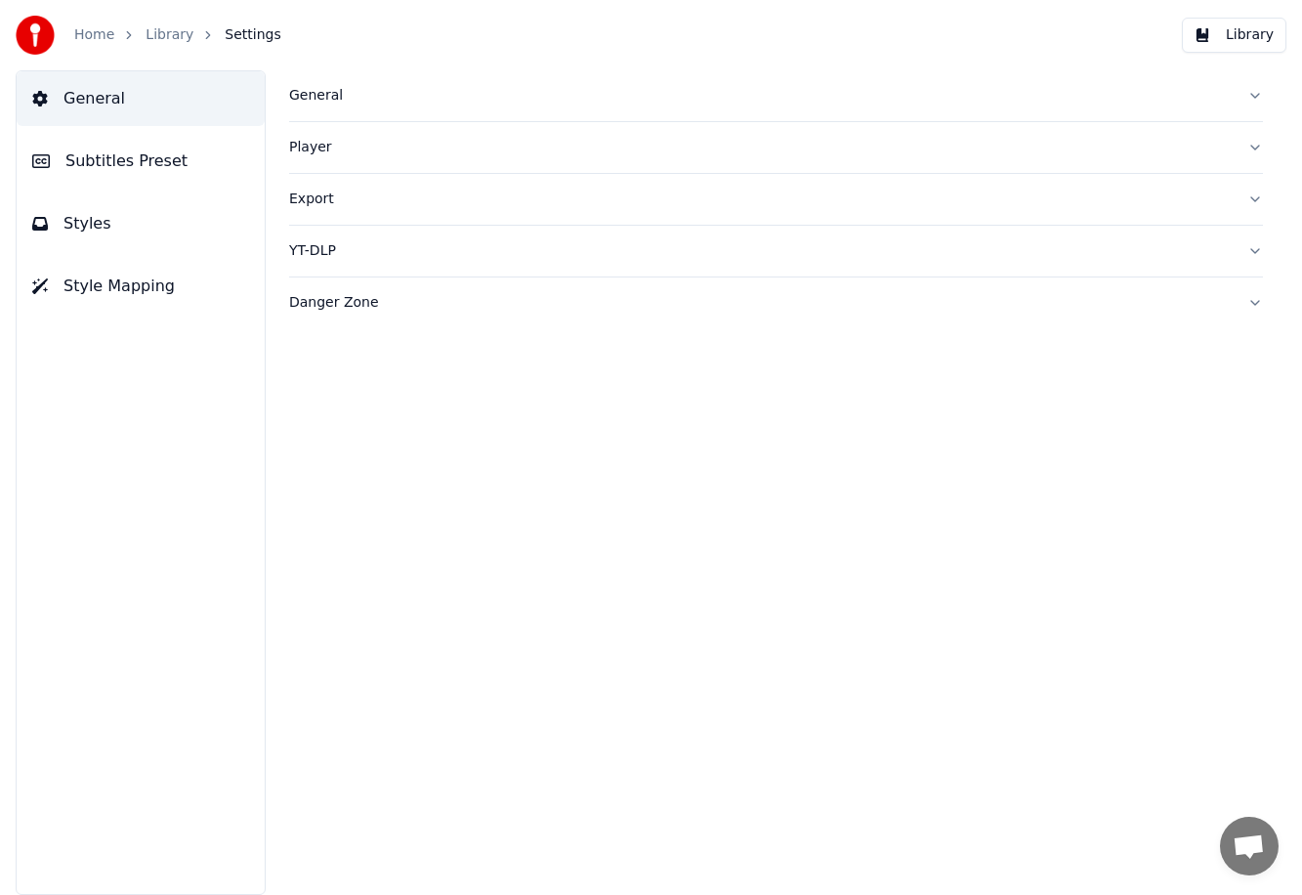
click at [155, 158] on span "Subtitles Preset" at bounding box center [126, 160] width 122 height 23
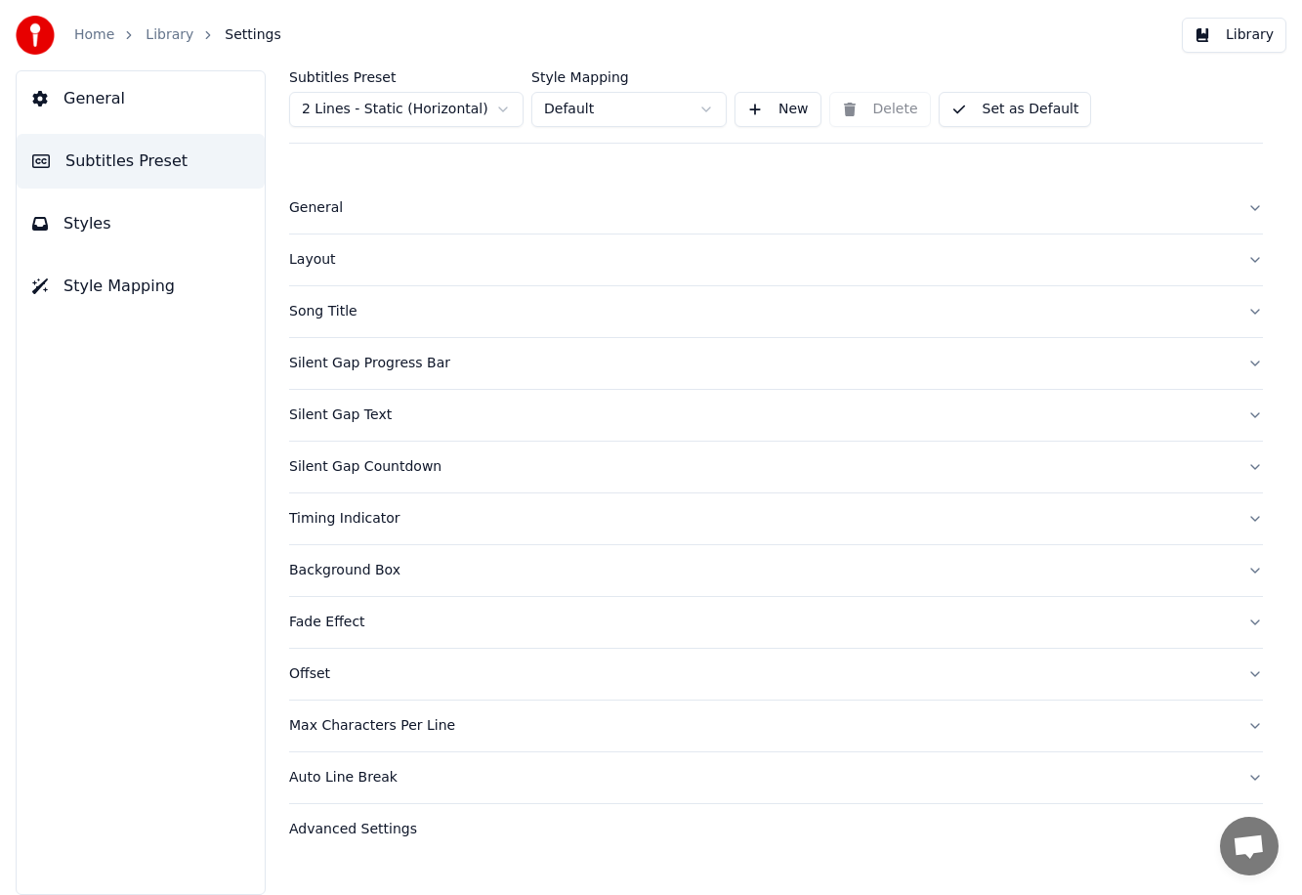
click at [365, 364] on div "Silent Gap Progress Bar" at bounding box center [760, 364] width 942 height 20
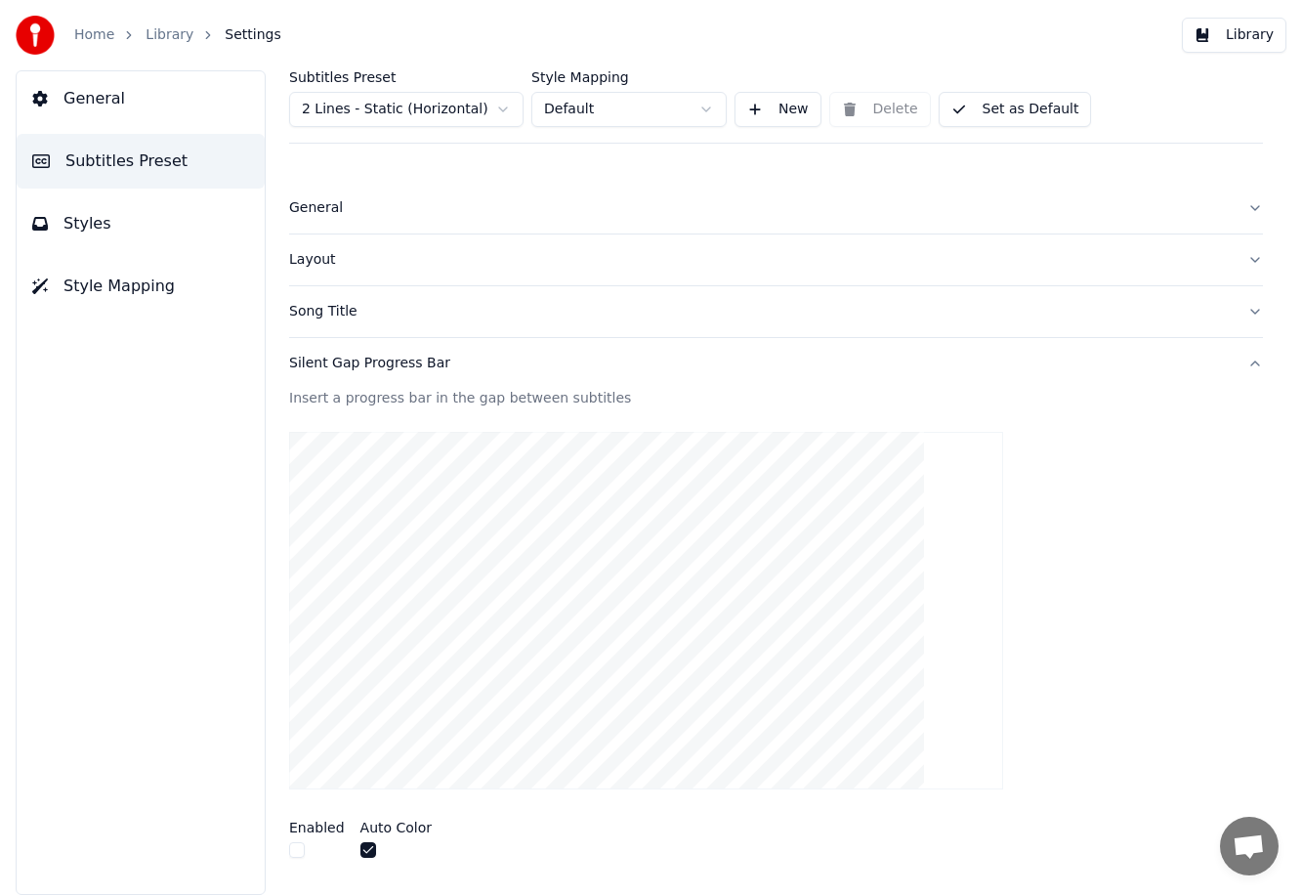
click at [365, 364] on div "Silent Gap Progress Bar" at bounding box center [760, 364] width 942 height 20
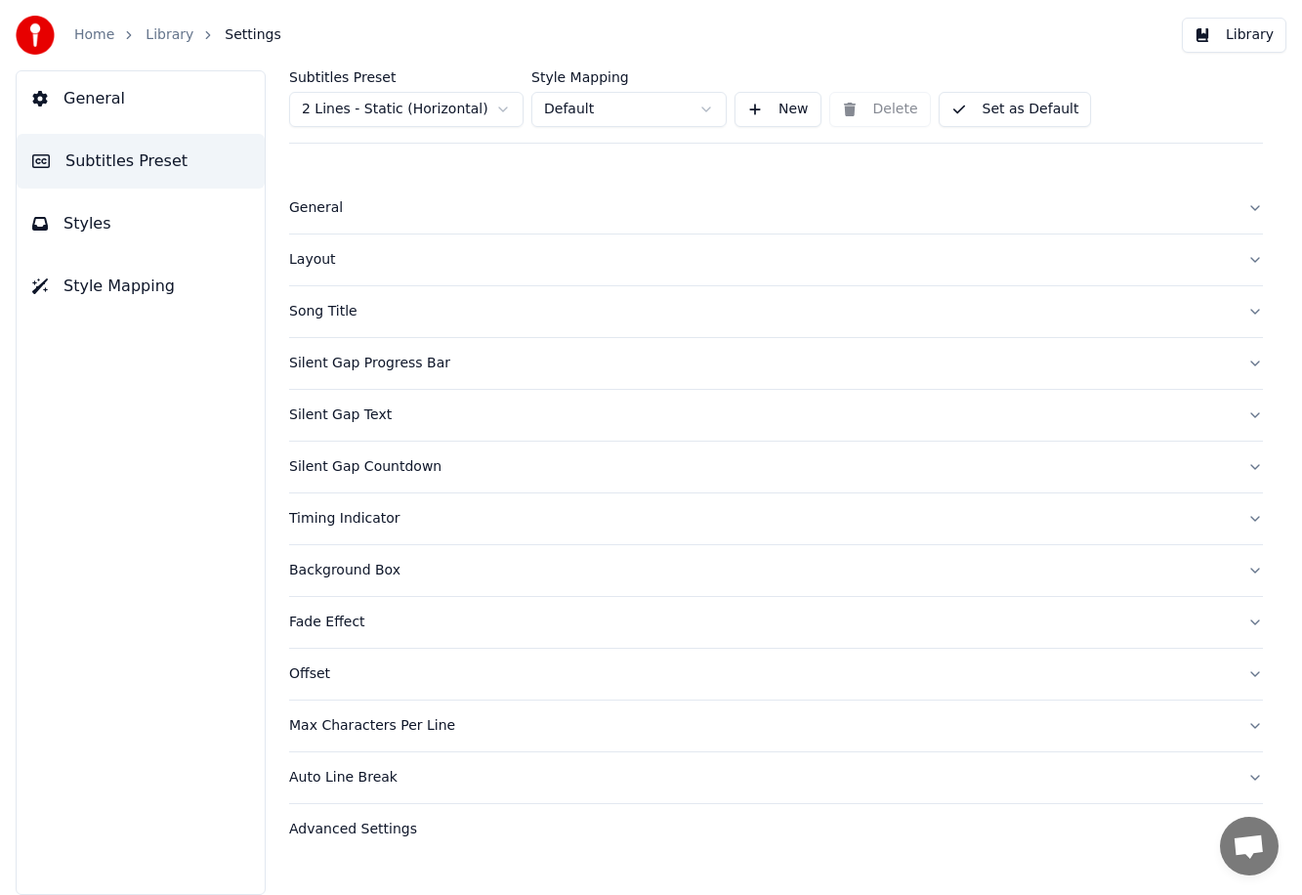
click at [364, 425] on button "Silent Gap Text" at bounding box center [776, 415] width 974 height 51
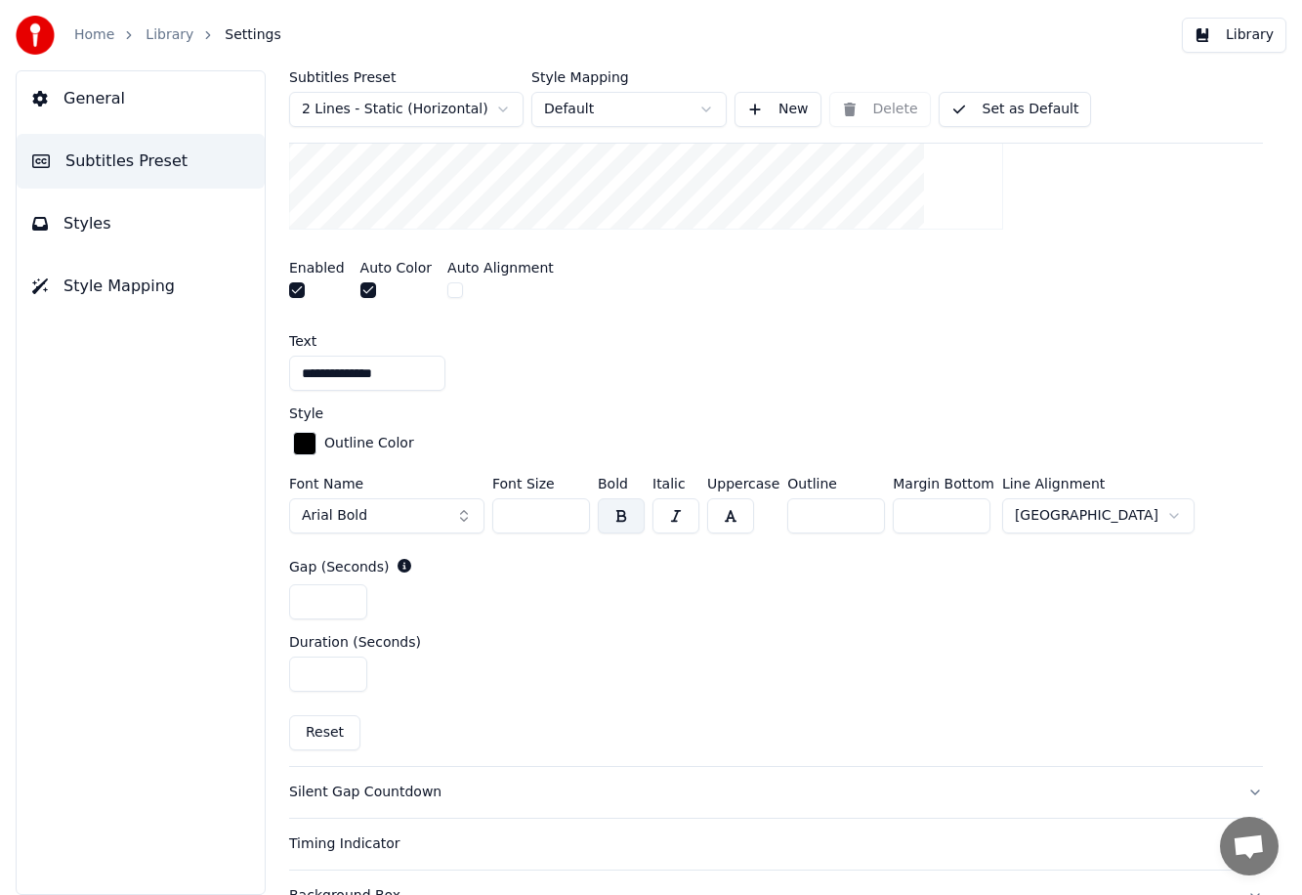
scroll to position [665, 0]
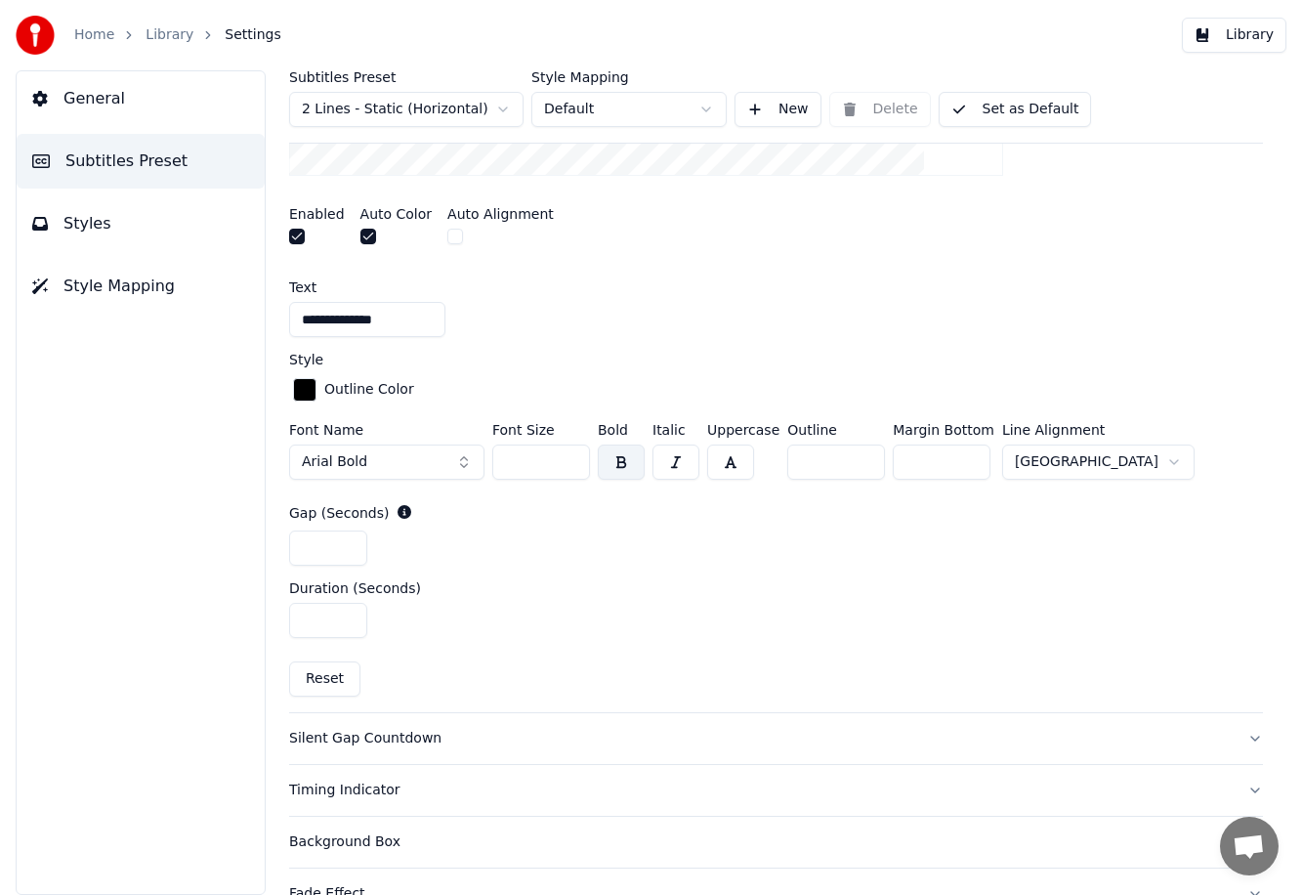
drag, startPoint x: 313, startPoint y: 551, endPoint x: 279, endPoint y: 561, distance: 35.5
click at [261, 554] on div "**********" at bounding box center [776, 482] width 1052 height 824
type input "*"
click at [702, 581] on div "Duration (Seconds)" at bounding box center [776, 588] width 974 height 14
click at [777, 33] on button "Library" at bounding box center [1234, 35] width 104 height 35
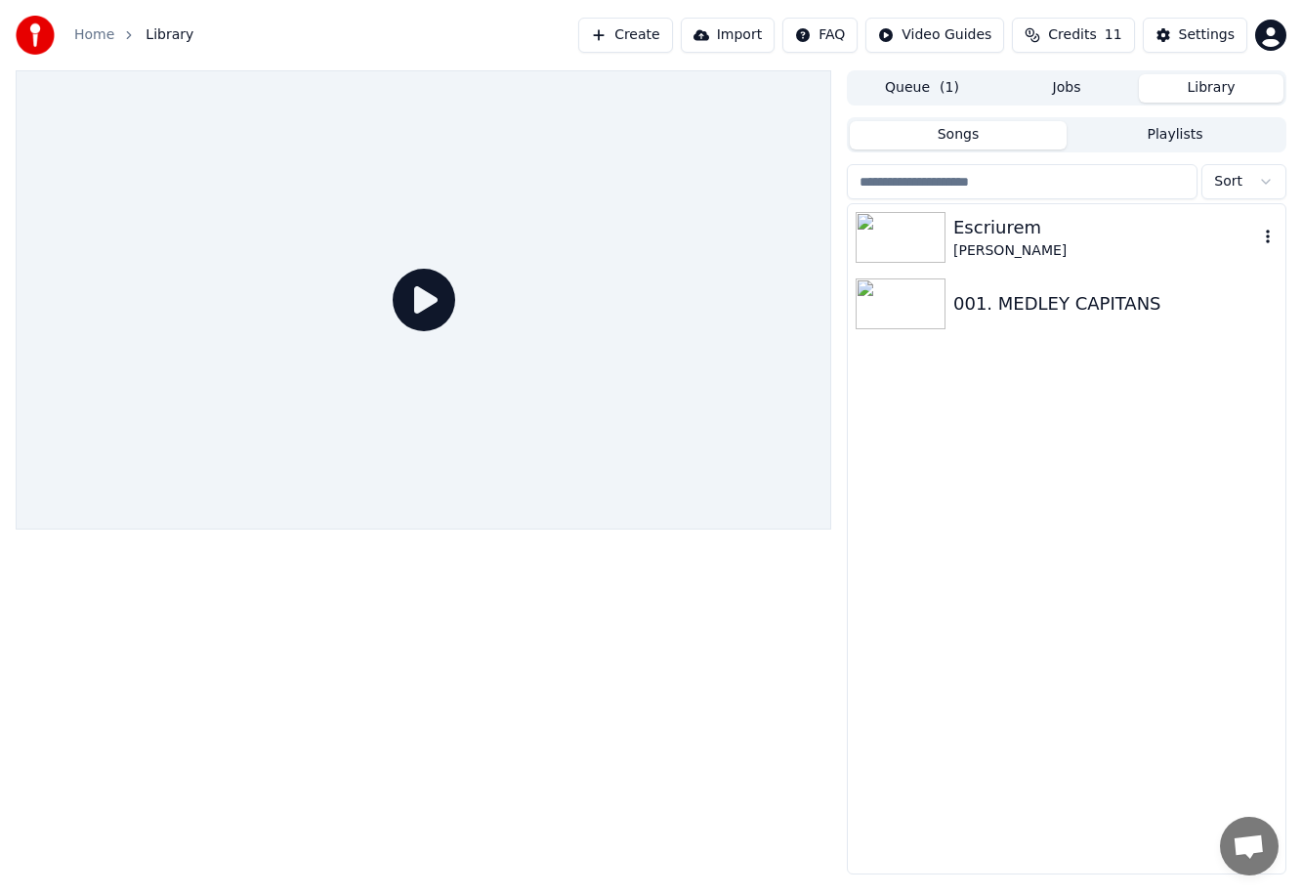
click at [777, 226] on div "Escriurem" at bounding box center [1105, 227] width 305 height 27
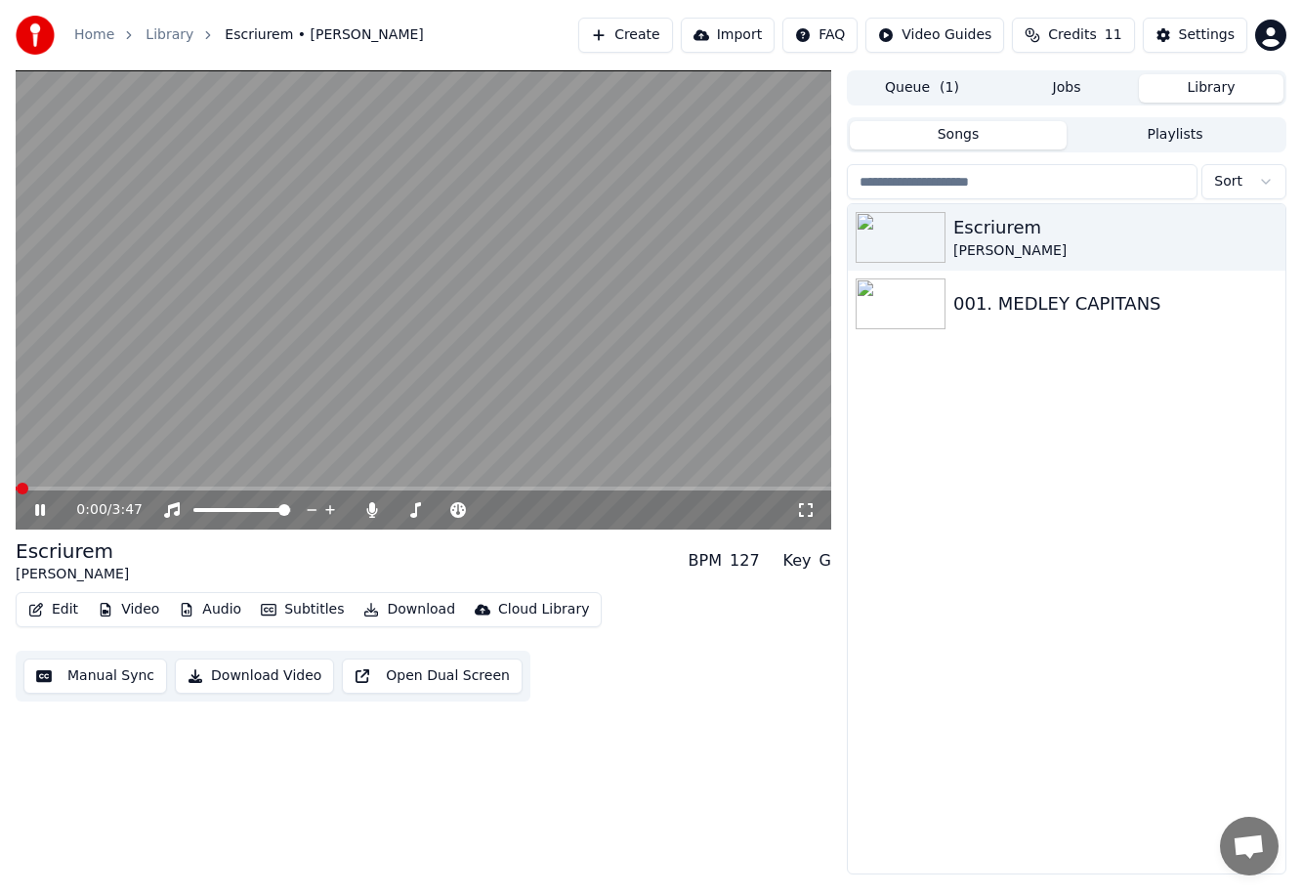
click at [175, 482] on video at bounding box center [423, 299] width 815 height 459
click at [190, 488] on span at bounding box center [423, 488] width 815 height 4
click at [340, 441] on video at bounding box center [423, 299] width 815 height 459
click at [210, 486] on span at bounding box center [423, 488] width 815 height 4
click at [255, 488] on span at bounding box center [423, 488] width 815 height 4
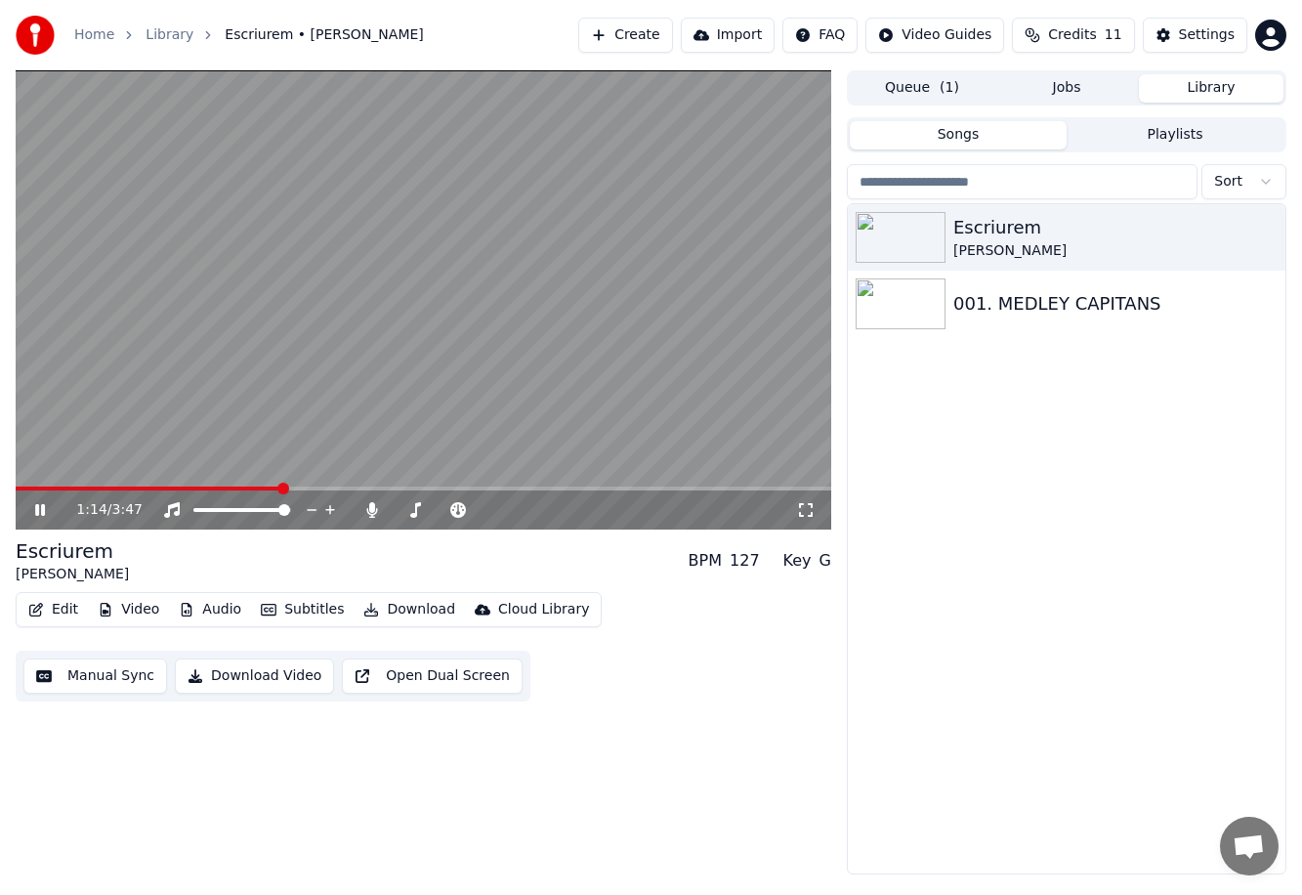
click at [280, 488] on span at bounding box center [423, 488] width 815 height 4
click at [248, 489] on span at bounding box center [150, 488] width 269 height 4
click at [699, 354] on video at bounding box center [423, 299] width 815 height 459
